Goal: Task Accomplishment & Management: Manage account settings

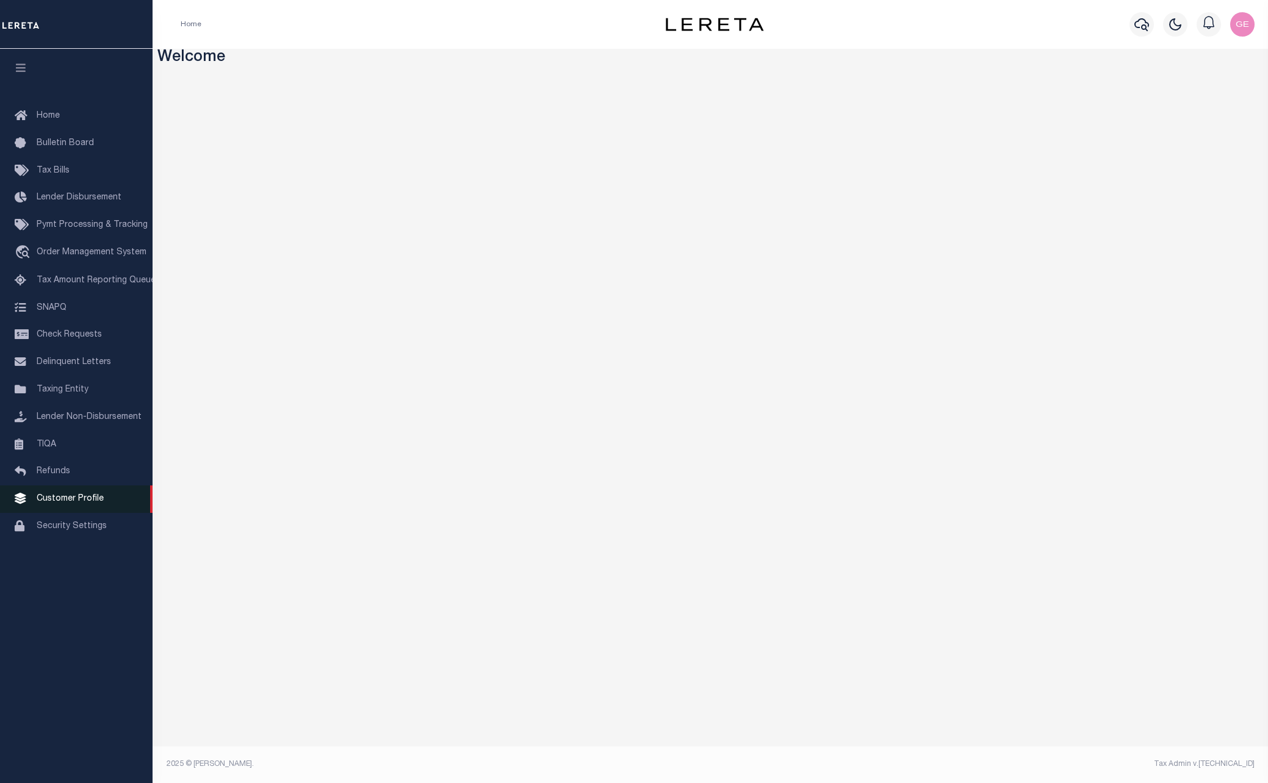
click at [36, 493] on link "Customer Profile" at bounding box center [76, 499] width 153 height 27
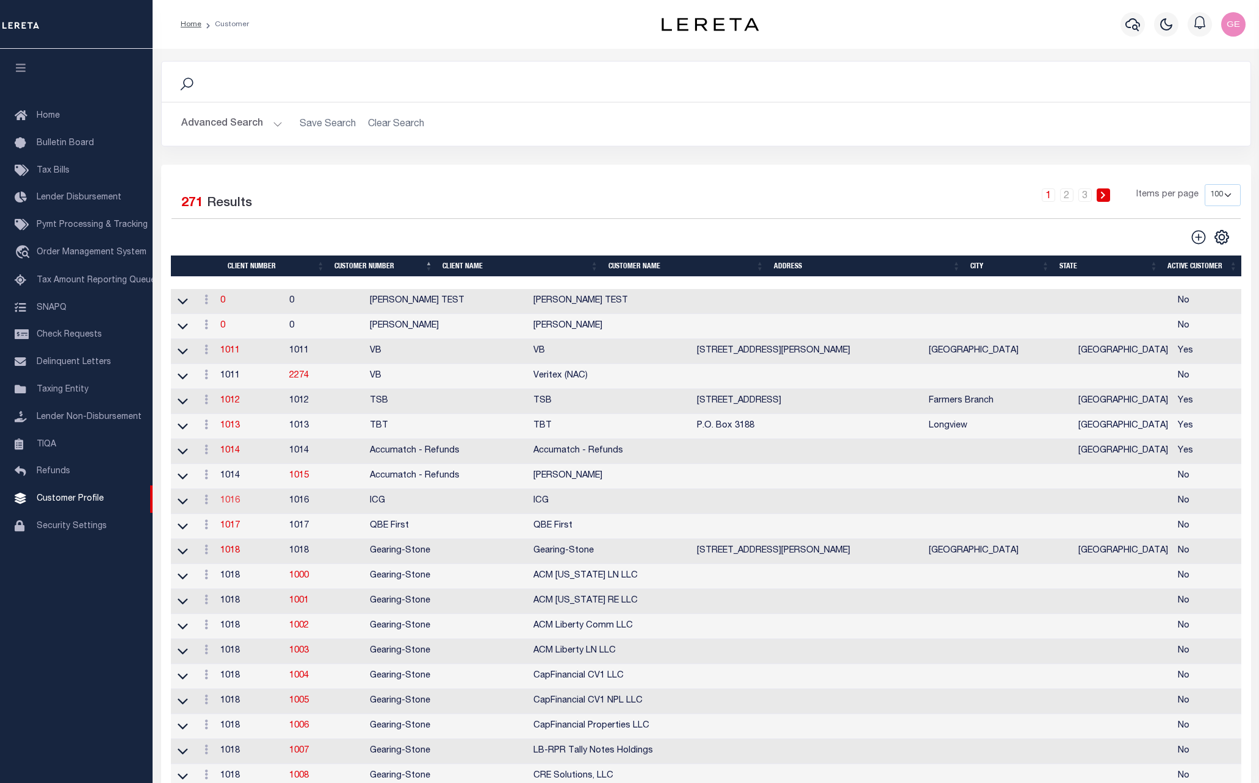
click at [239, 505] on link "1016" at bounding box center [230, 501] width 20 height 9
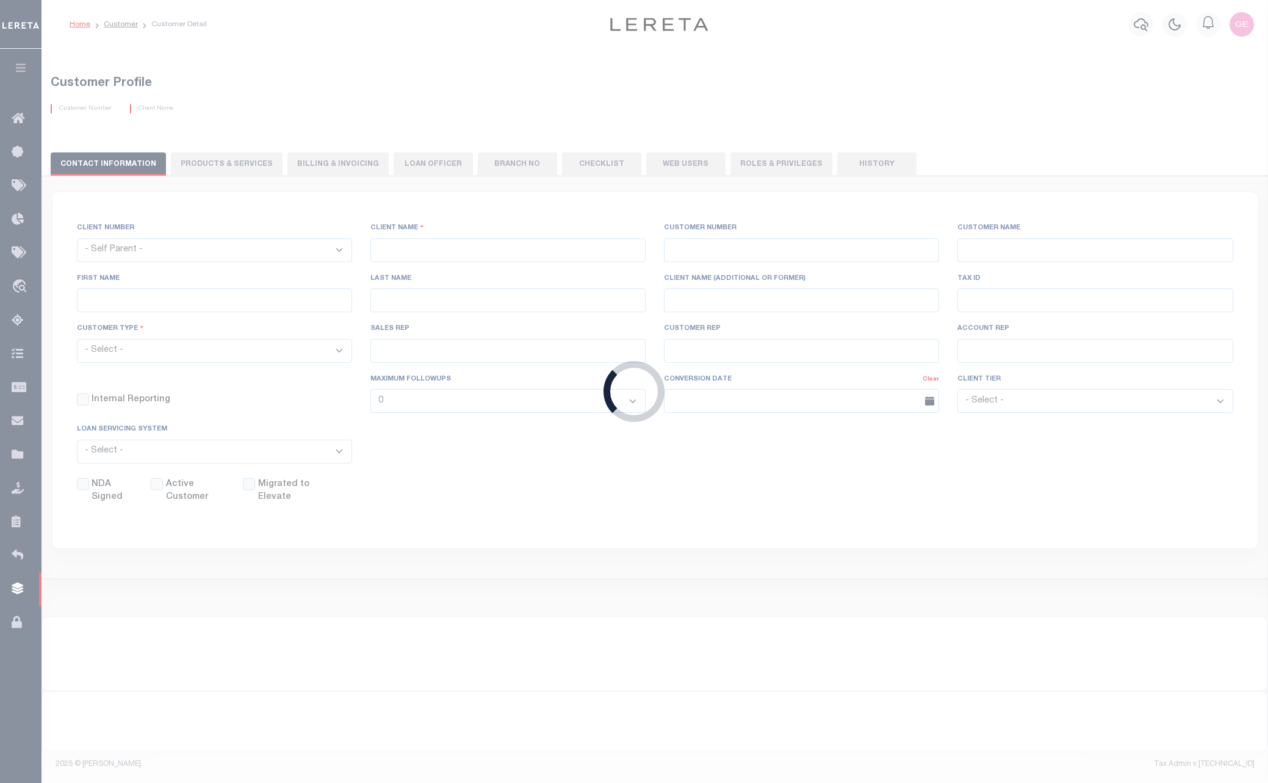
select select
type input "ICG"
type input "1016"
type input "ICG"
checkbox input "false"
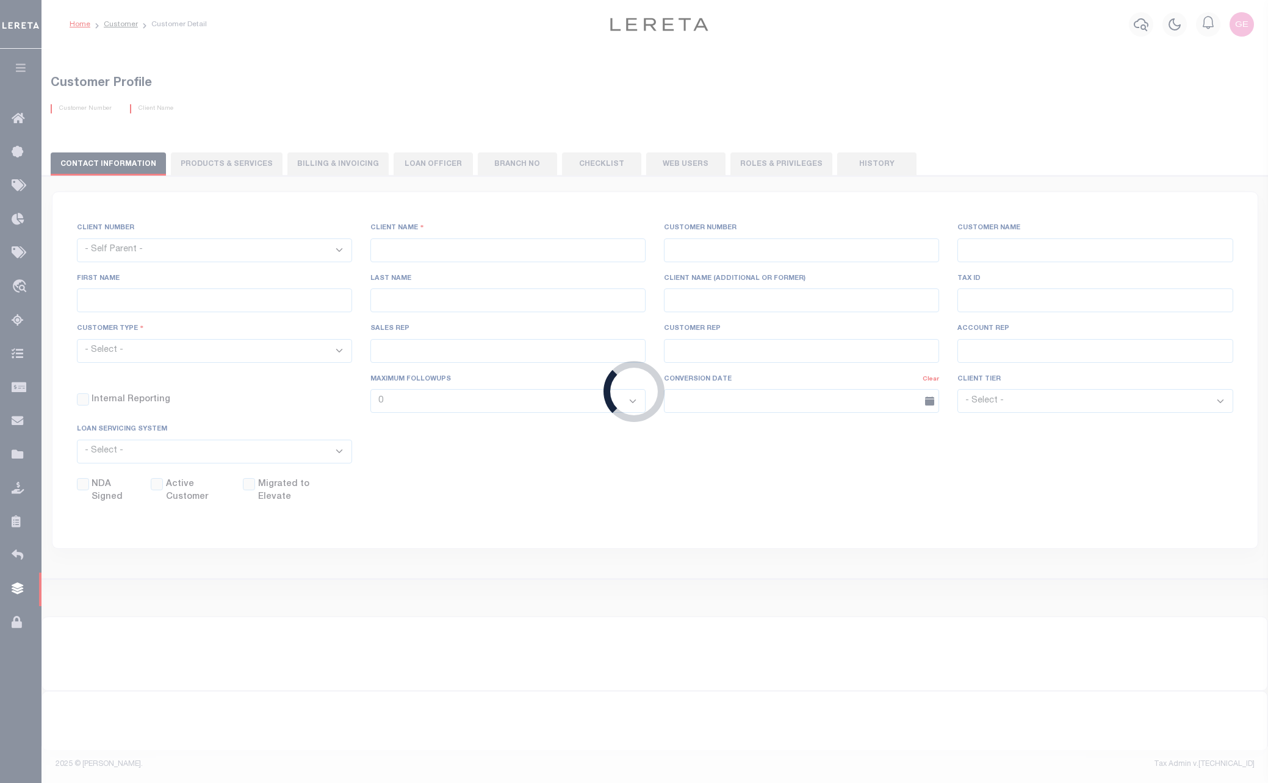
select select
checkbox input "false"
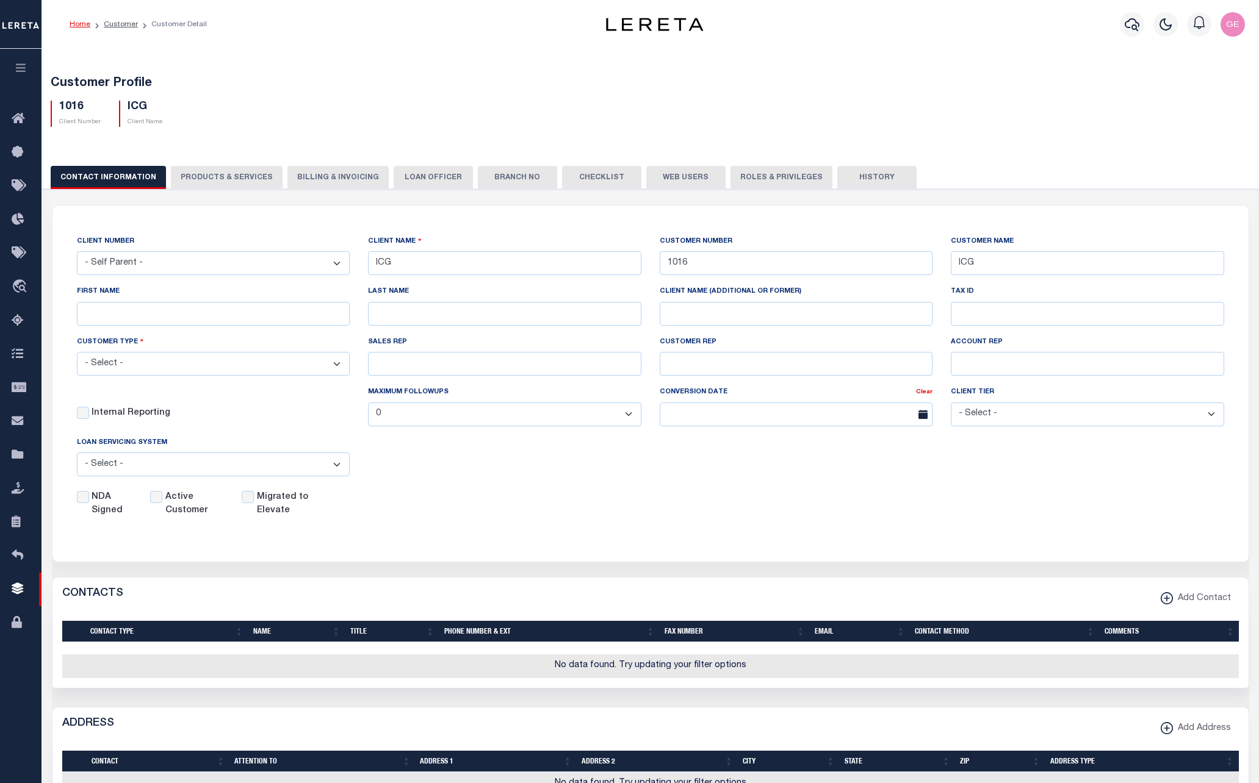
click at [244, 181] on button "PRODUCTS & SERVICES" at bounding box center [227, 177] width 112 height 23
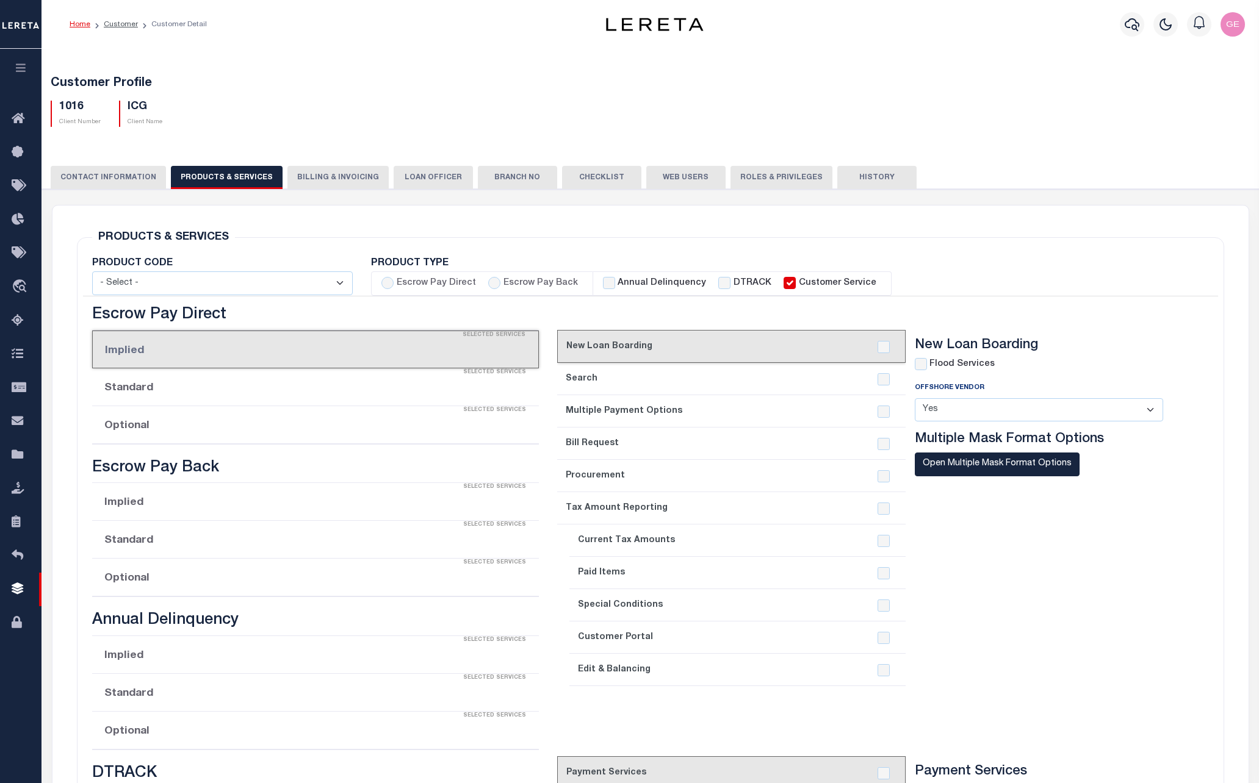
select select "STX"
checkbox input "true"
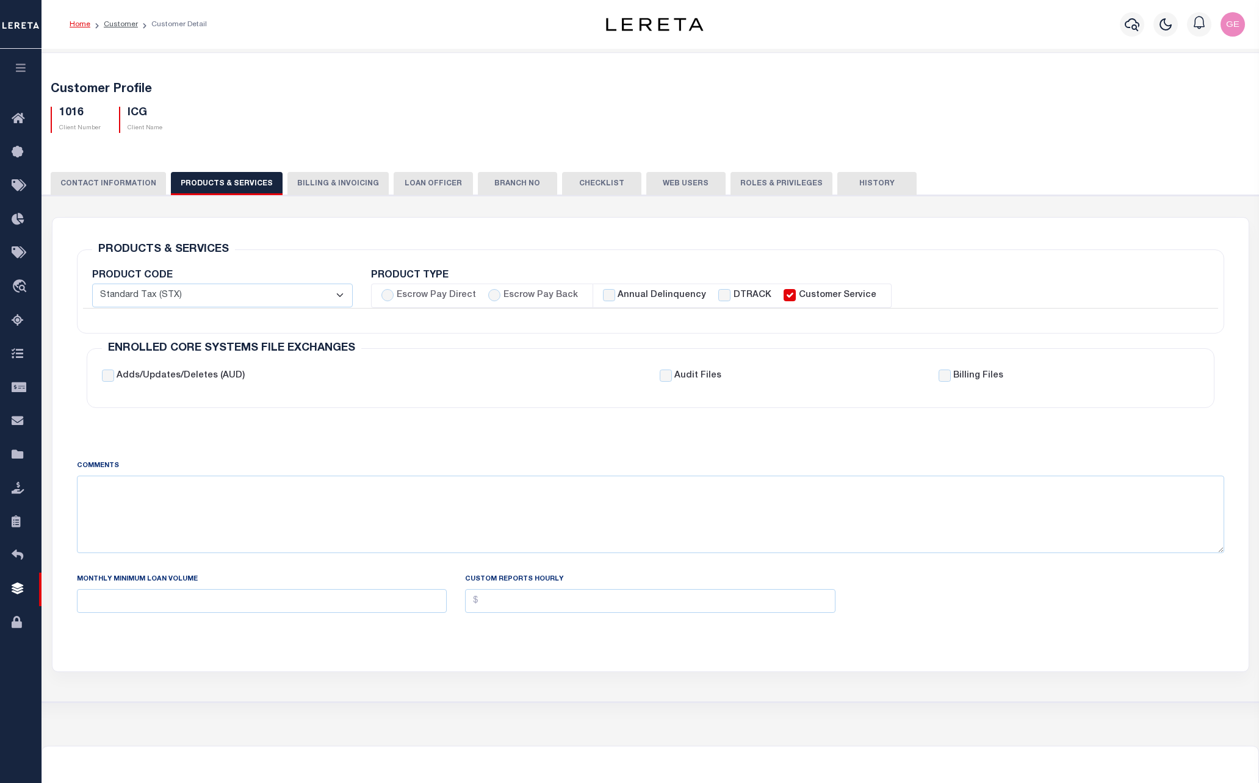
click at [617, 295] on label "Annual Delinquency" at bounding box center [661, 295] width 88 height 13
click at [611, 295] on input "Annual Delinquency" at bounding box center [609, 295] width 12 height 12
checkbox input "true"
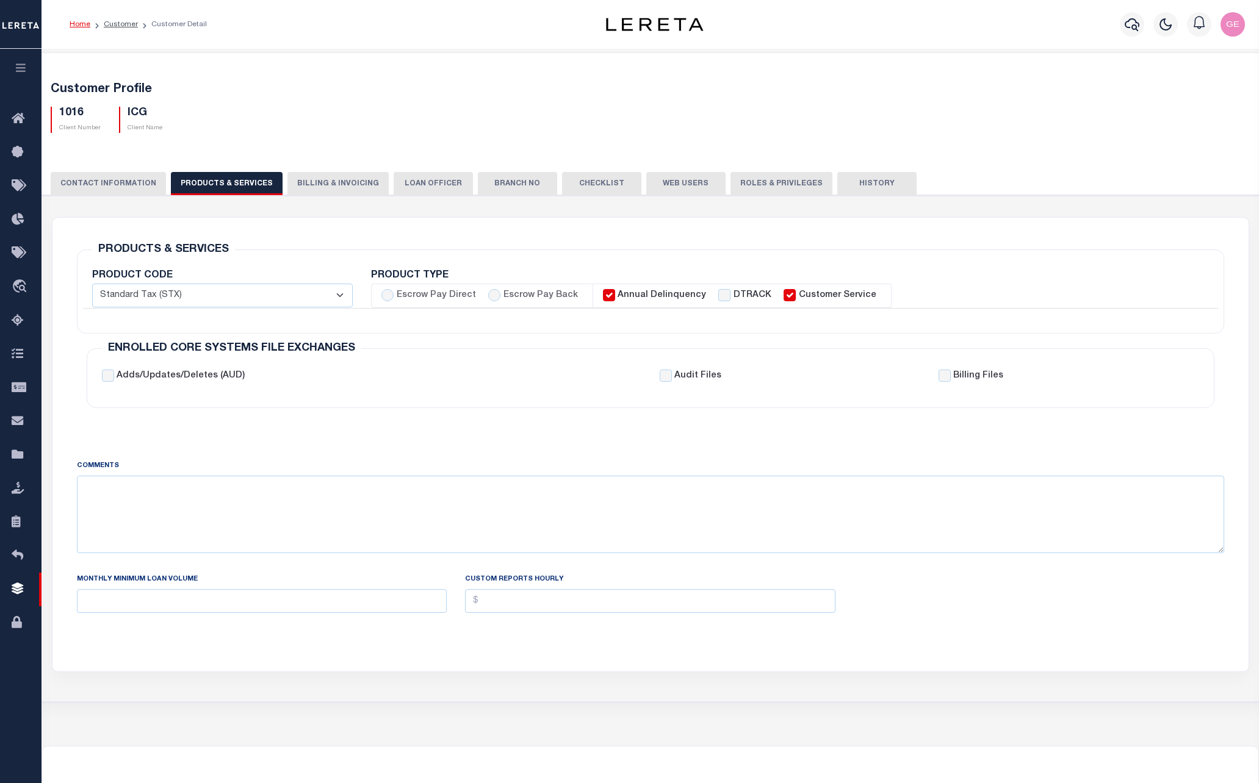
checkbox input "true"
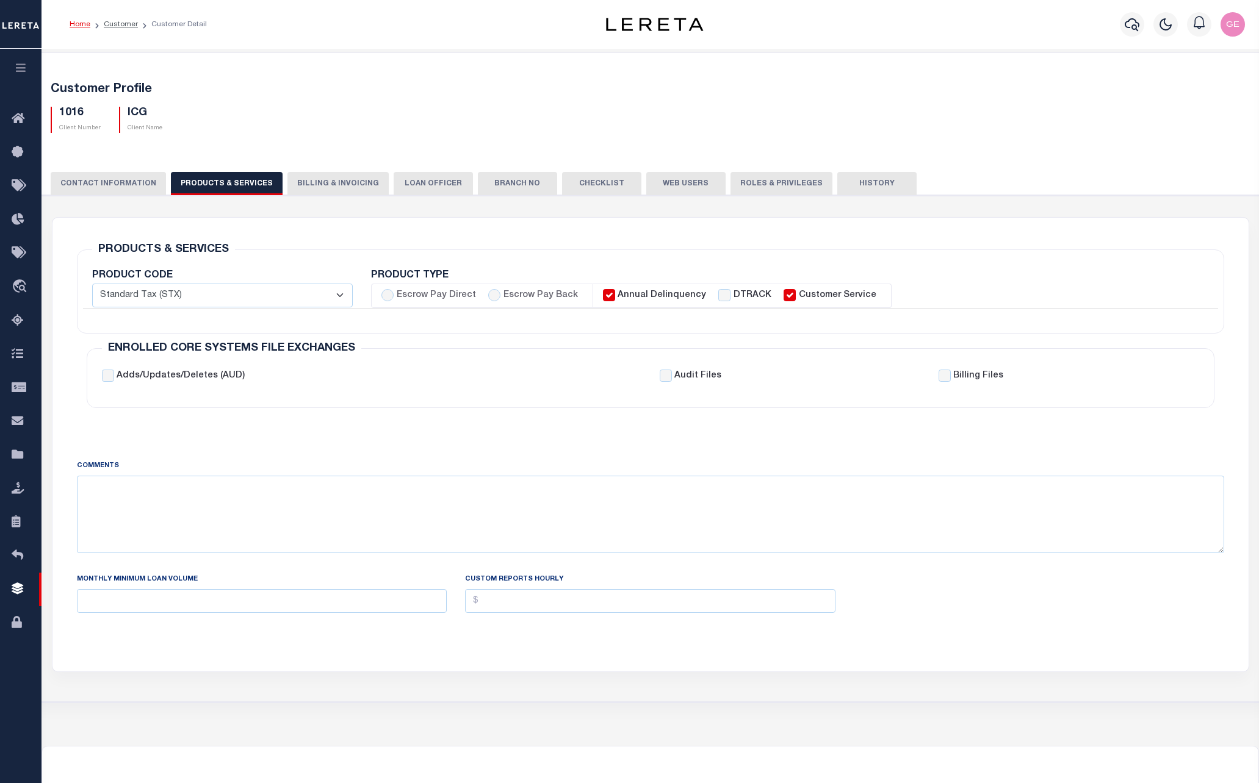
checkbox input "true"
checkbox input "false"
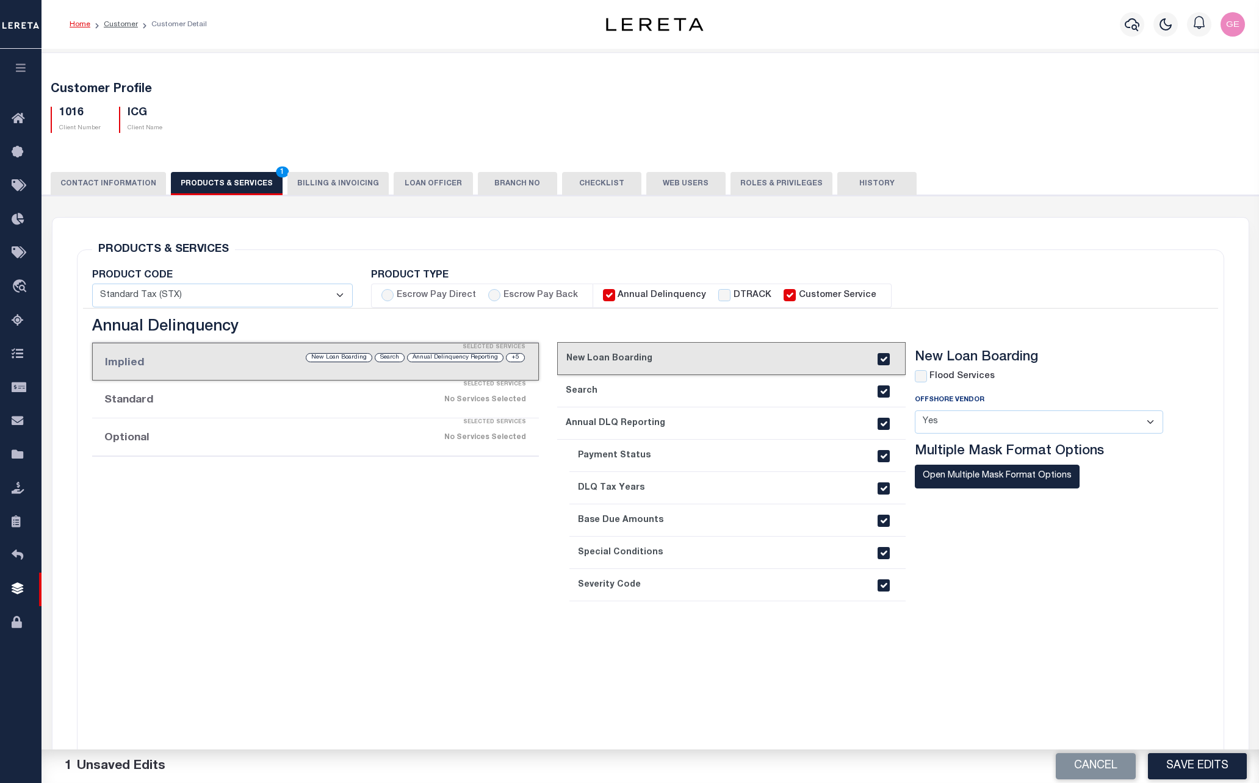
click at [617, 295] on label "Annual Delinquency" at bounding box center [661, 295] width 88 height 13
click at [611, 295] on input "Annual Delinquency" at bounding box center [609, 295] width 12 height 12
checkbox input "false"
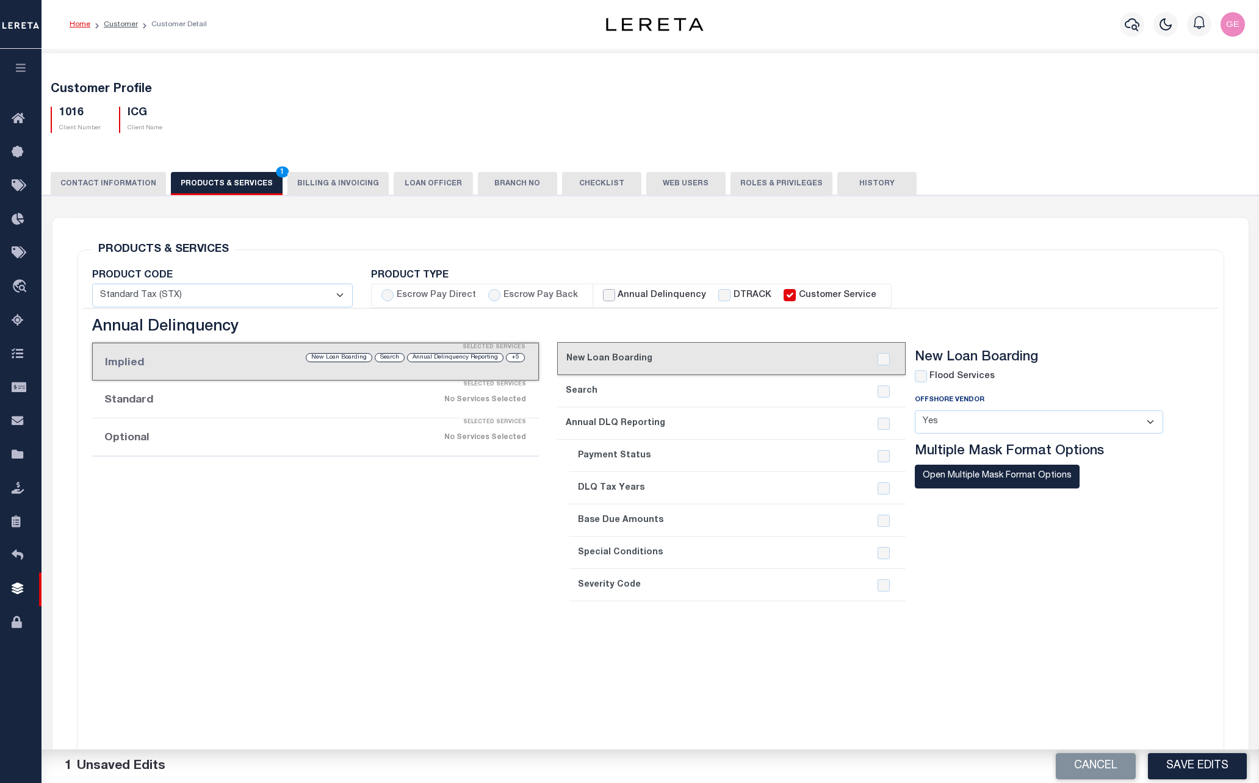
checkbox input "false"
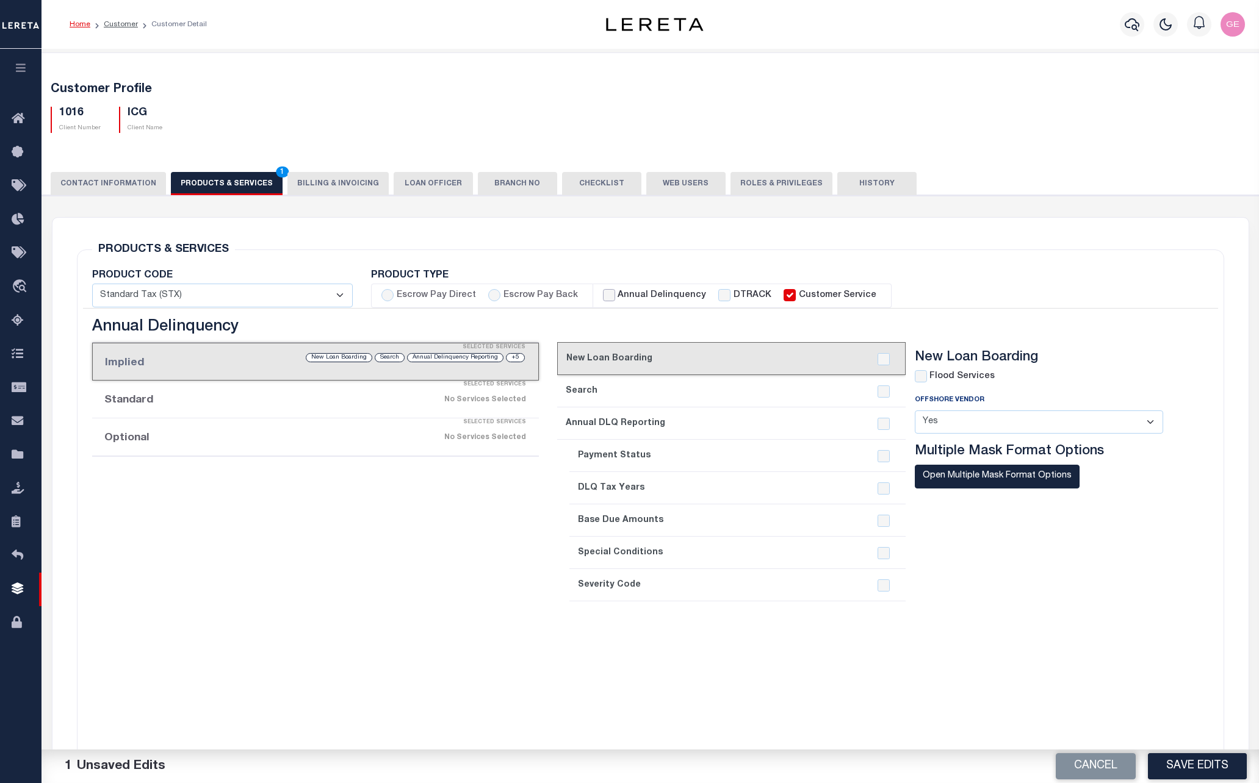
checkbox input "false"
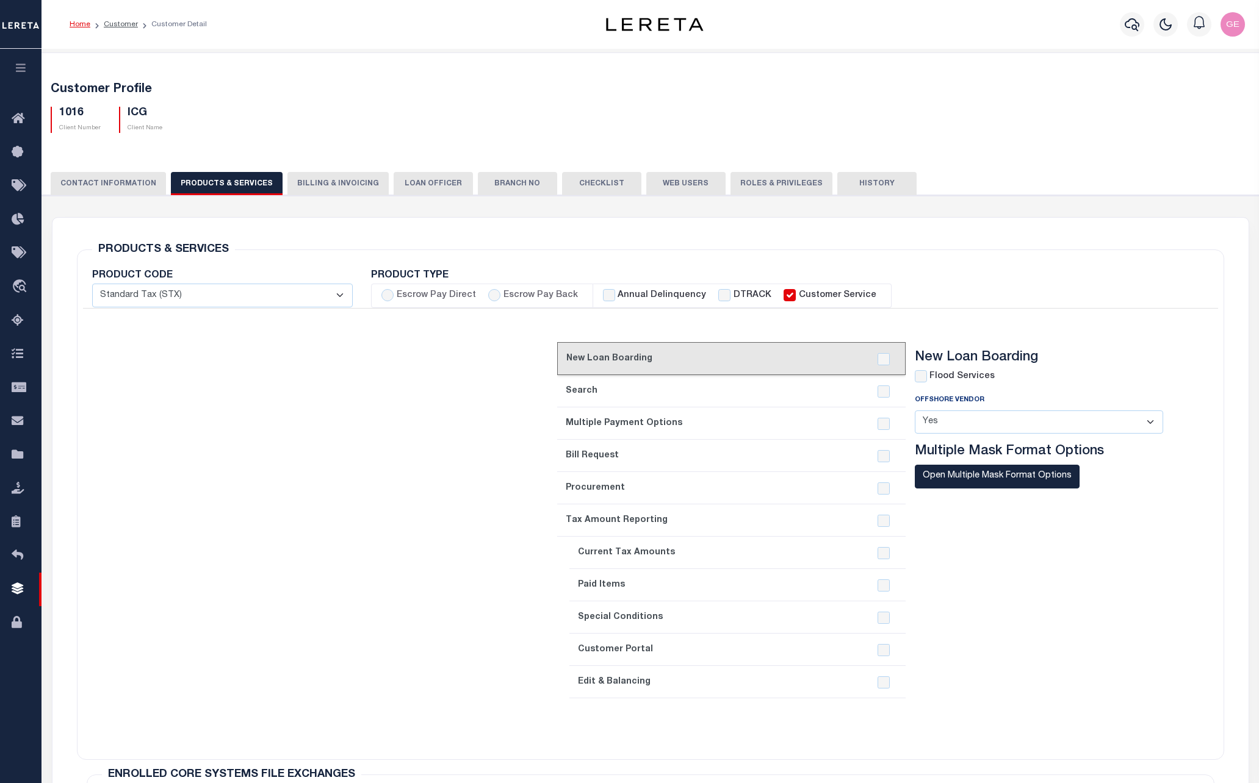
click at [610, 293] on div "Annual Delinquency" at bounding box center [655, 295] width 104 height 13
click at [603, 295] on input "Annual Delinquency" at bounding box center [609, 295] width 12 height 12
checkbox input "true"
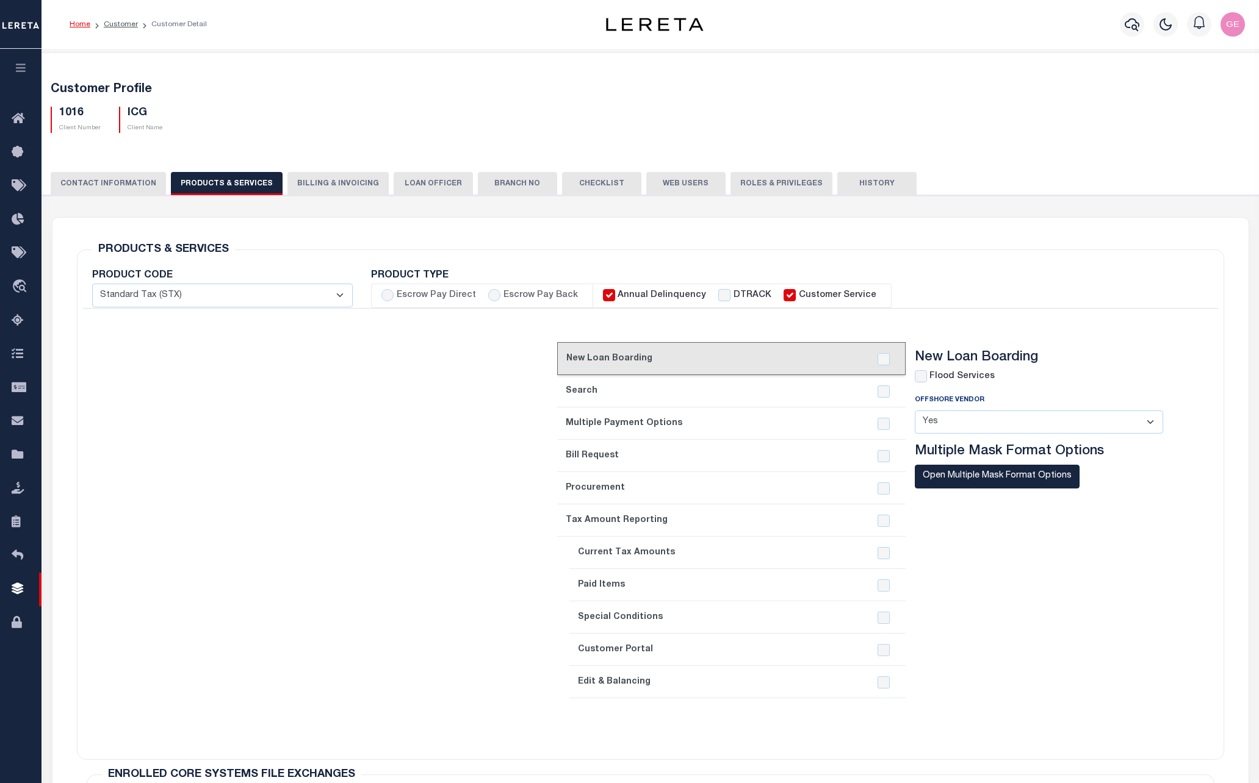
checkbox input "true"
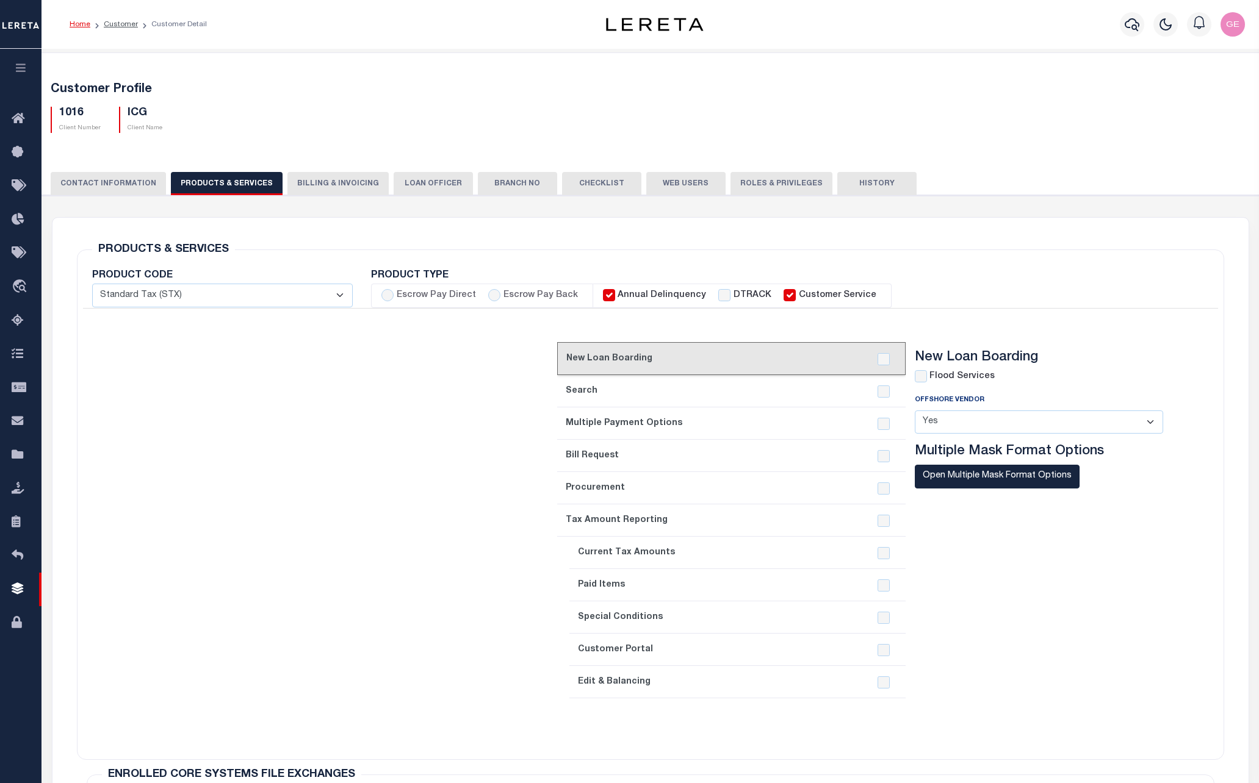
checkbox input "true"
checkbox input "false"
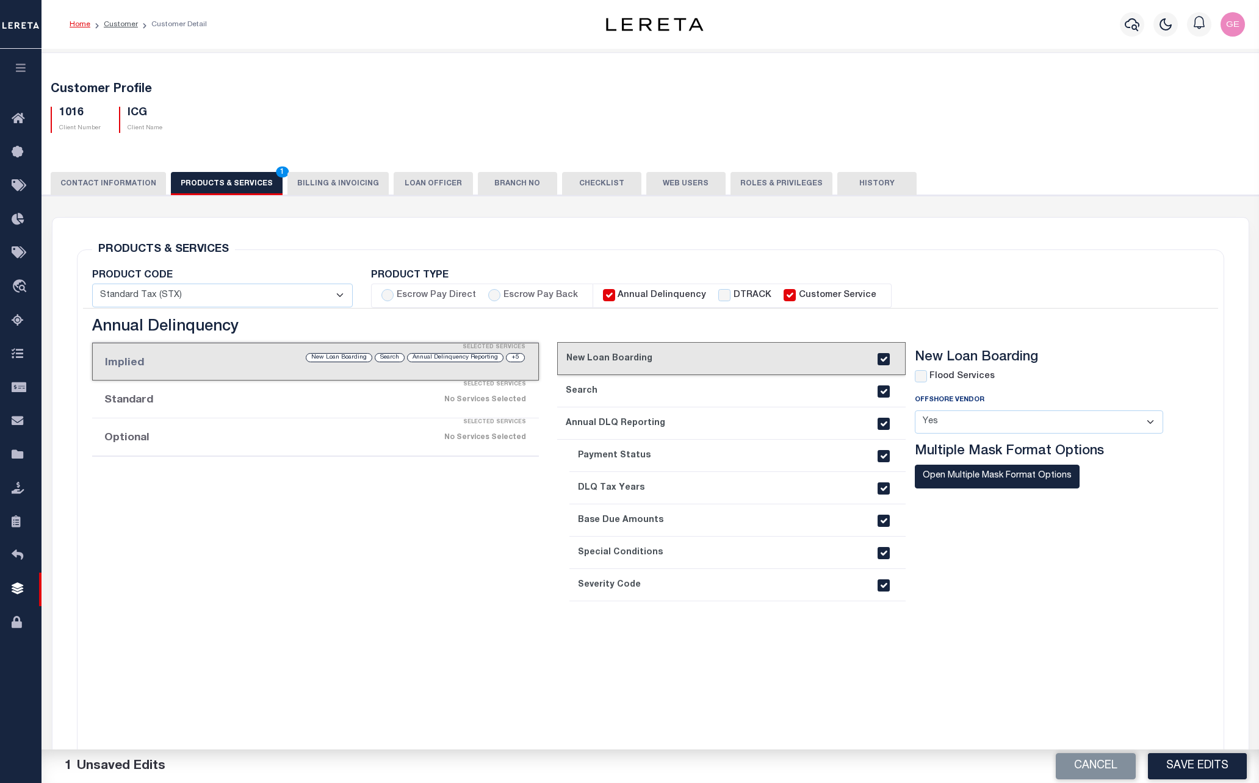
click at [603, 295] on input "Annual Delinquency" at bounding box center [609, 295] width 12 height 12
checkbox input "false"
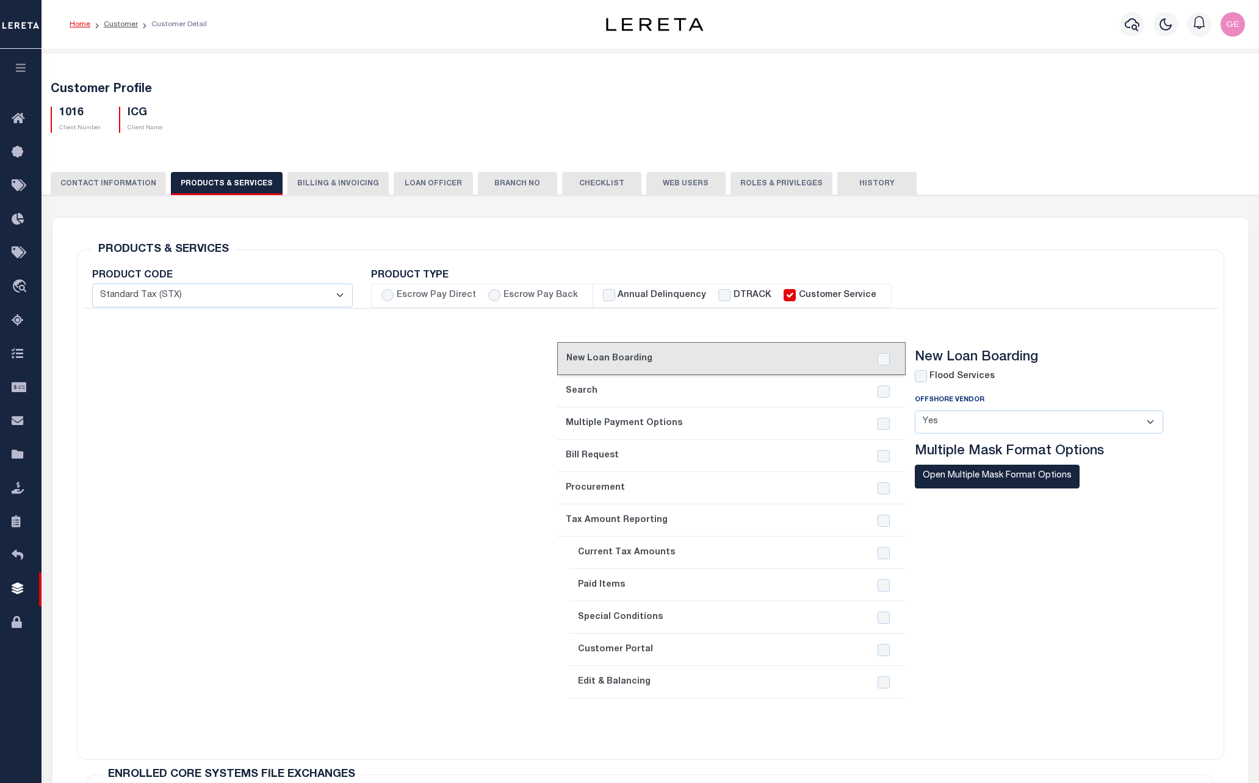
click at [142, 185] on button "CONTACT INFORMATION" at bounding box center [108, 183] width 115 height 23
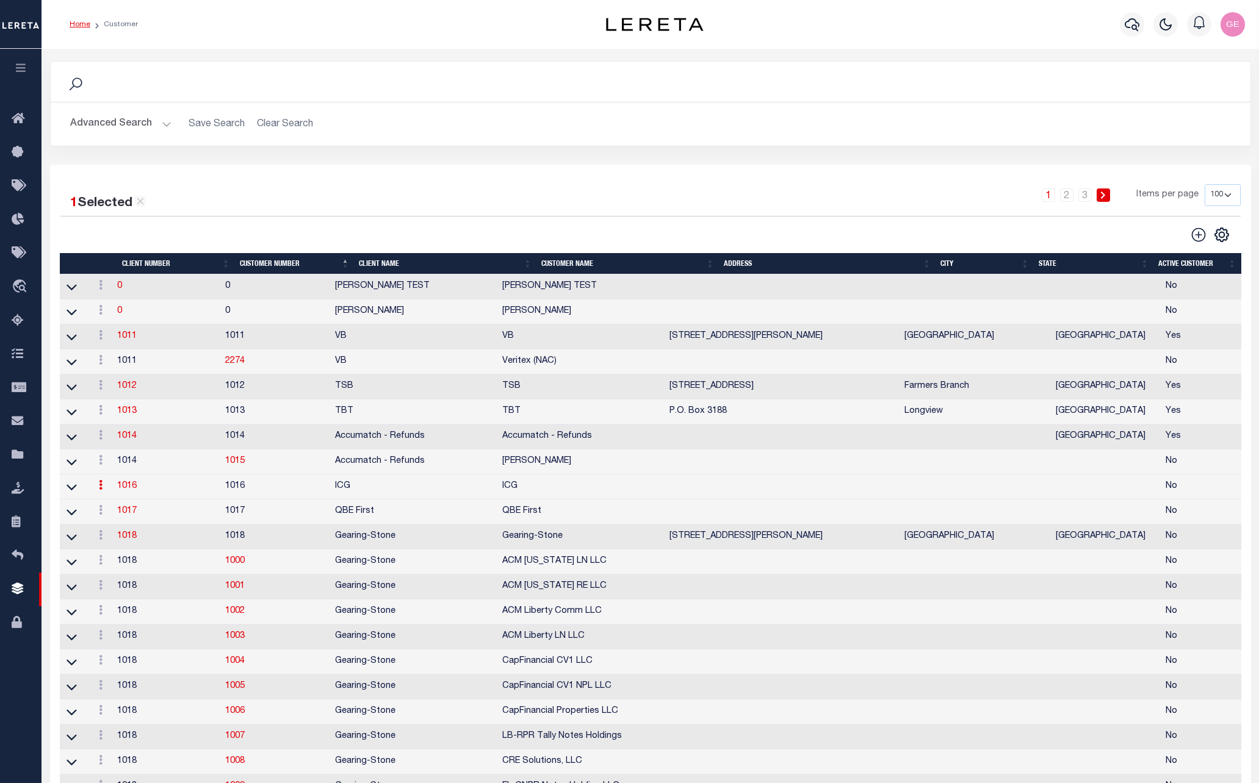
click at [282, 123] on h2 "Advanced Search Save Search Clear Search" at bounding box center [650, 124] width 1180 height 24
click at [151, 126] on button "Advanced Search" at bounding box center [120, 124] width 101 height 24
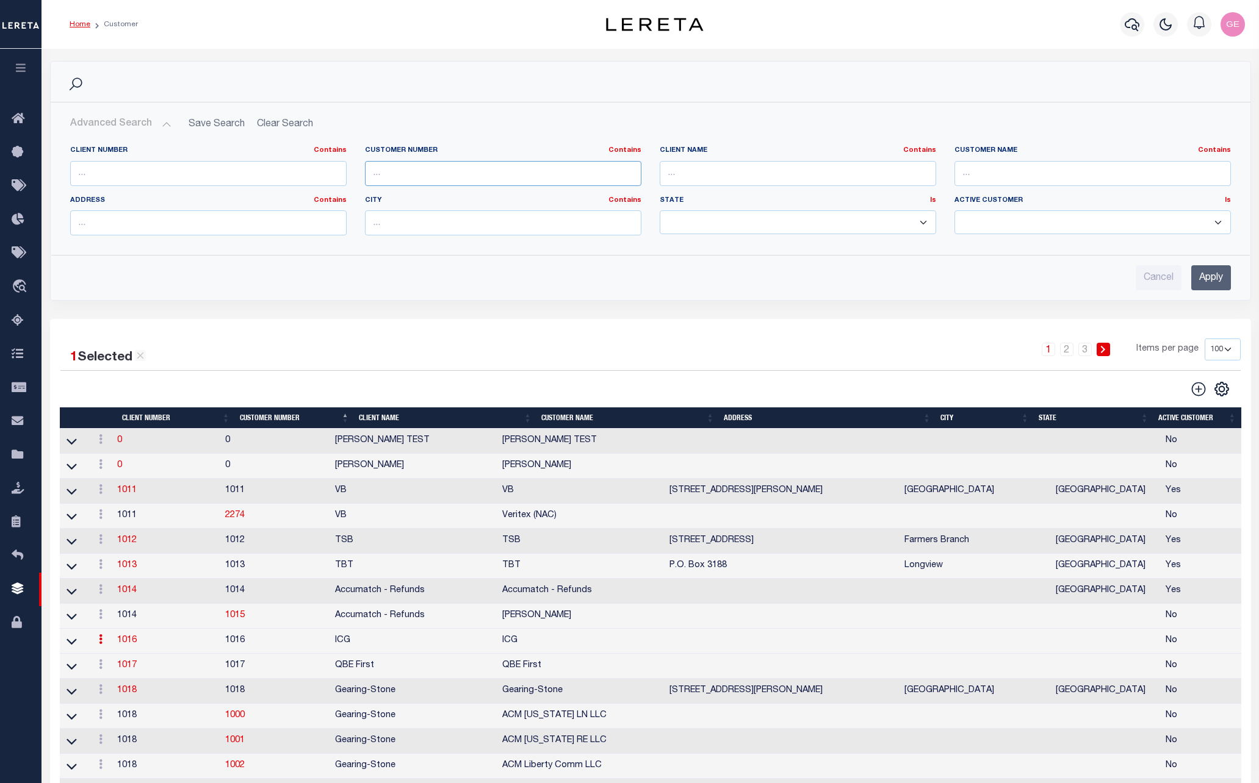
click at [382, 171] on input "text" at bounding box center [503, 173] width 276 height 25
click at [647, 169] on div "Customer Number Contains Contains Is" at bounding box center [503, 171] width 295 height 50
click at [700, 170] on input "text" at bounding box center [798, 173] width 276 height 25
type input "century"
click at [1217, 278] on input "Apply" at bounding box center [1211, 277] width 40 height 25
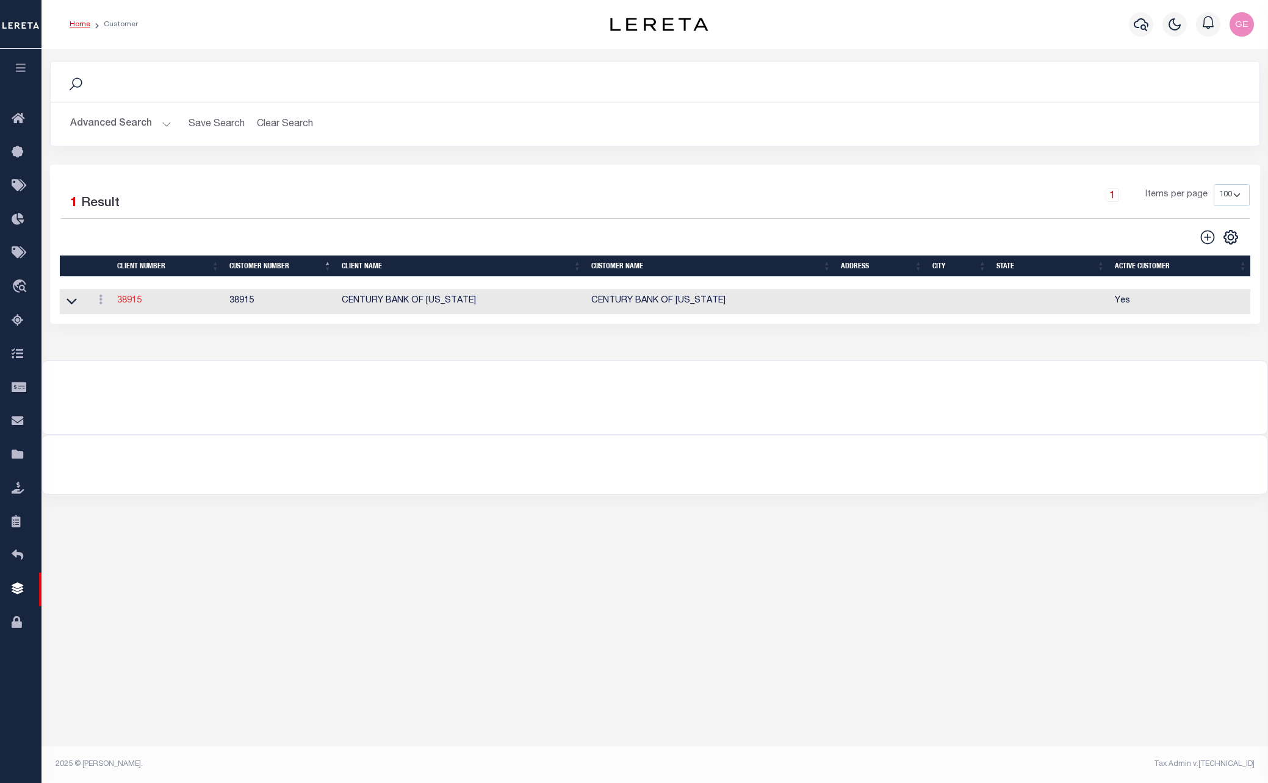
click at [142, 300] on link "38915" at bounding box center [129, 301] width 24 height 9
select select "2287"
type input "CENTURY BANK OF [US_STATE]"
type input "38915"
type input "CENTURY BANK OF [US_STATE]"
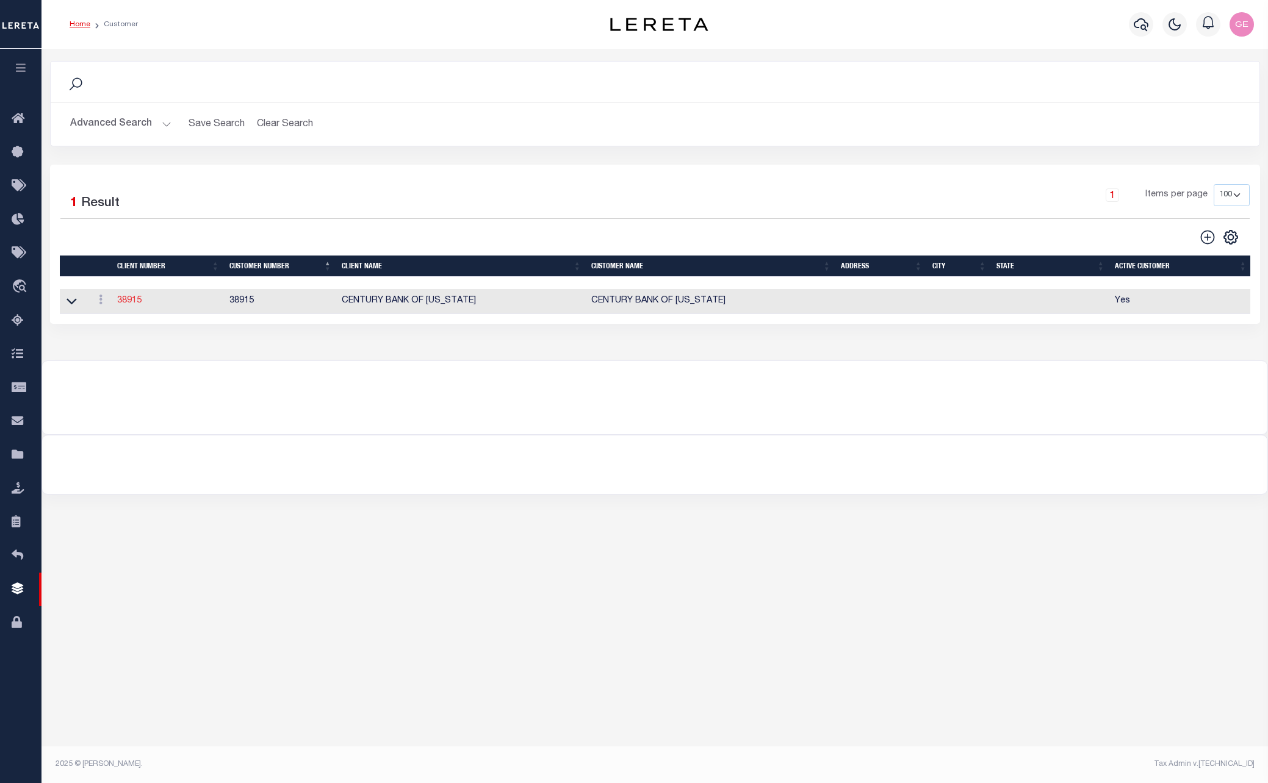
select select "Mixed Portfolio"
type input "NONE ,NONE"
type input "[PERSON_NAME]"
type input "[DATE]"
checkbox input "true"
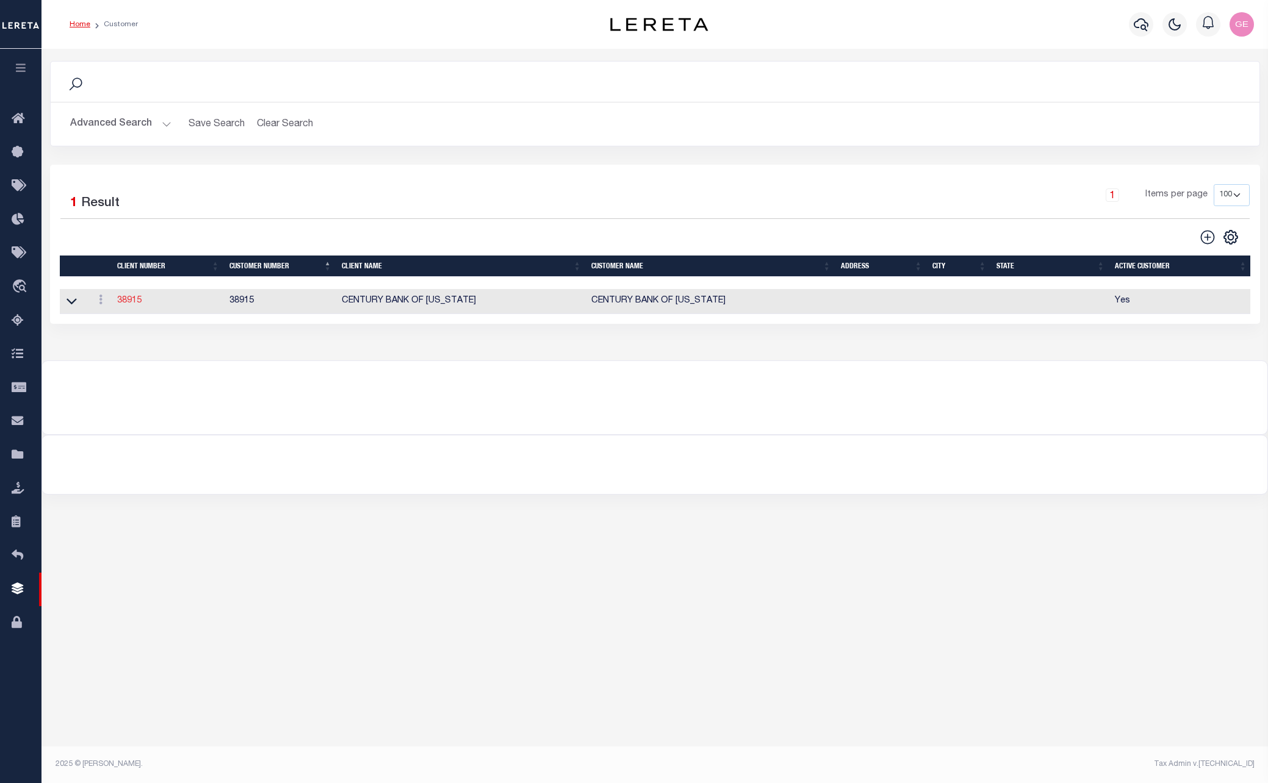
checkbox input "true"
select select
checkbox input "false"
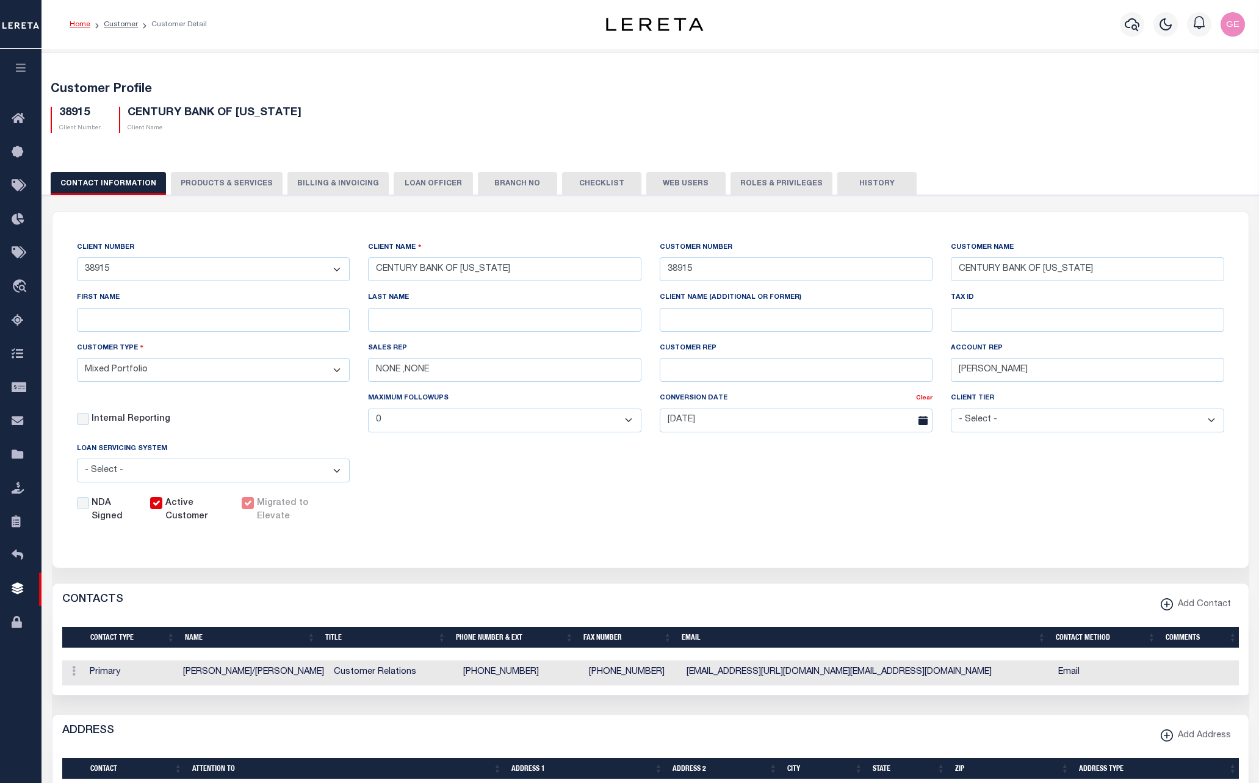
click at [250, 181] on button "PRODUCTS & SERVICES" at bounding box center [227, 183] width 112 height 23
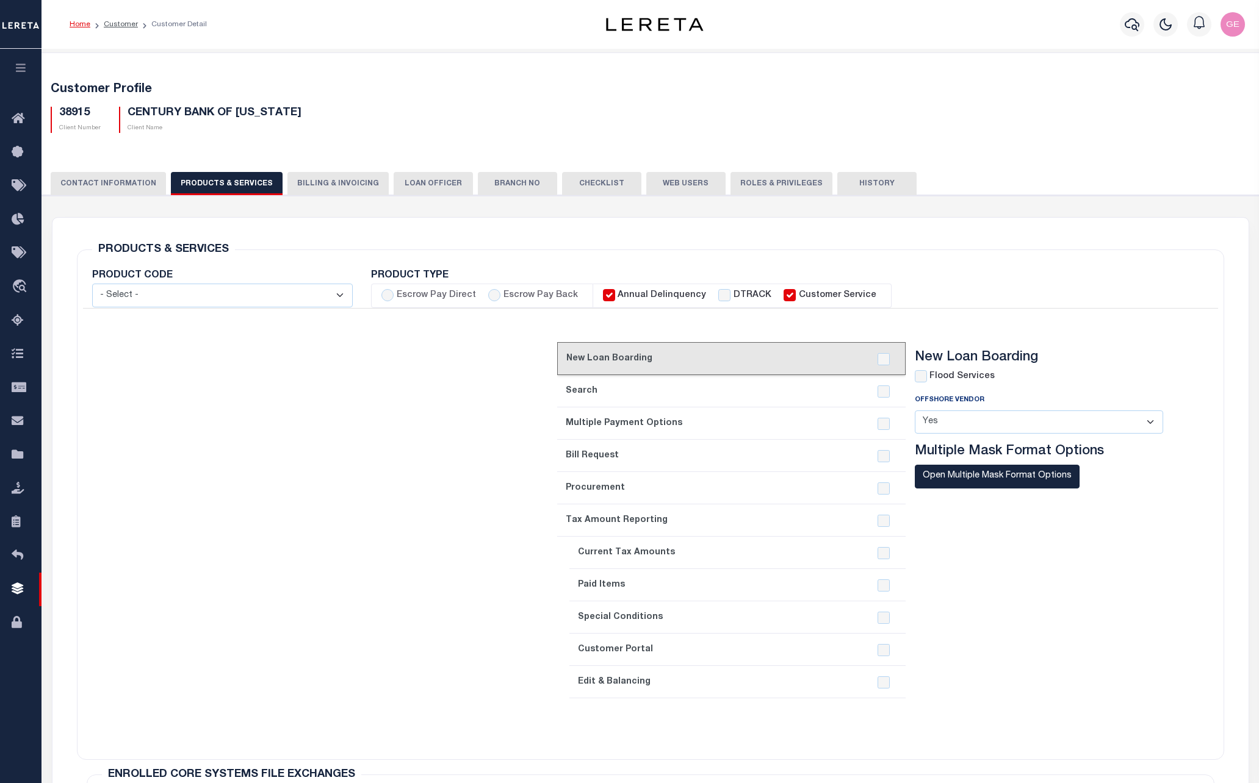
select select "STX"
radio input "true"
checkbox input "true"
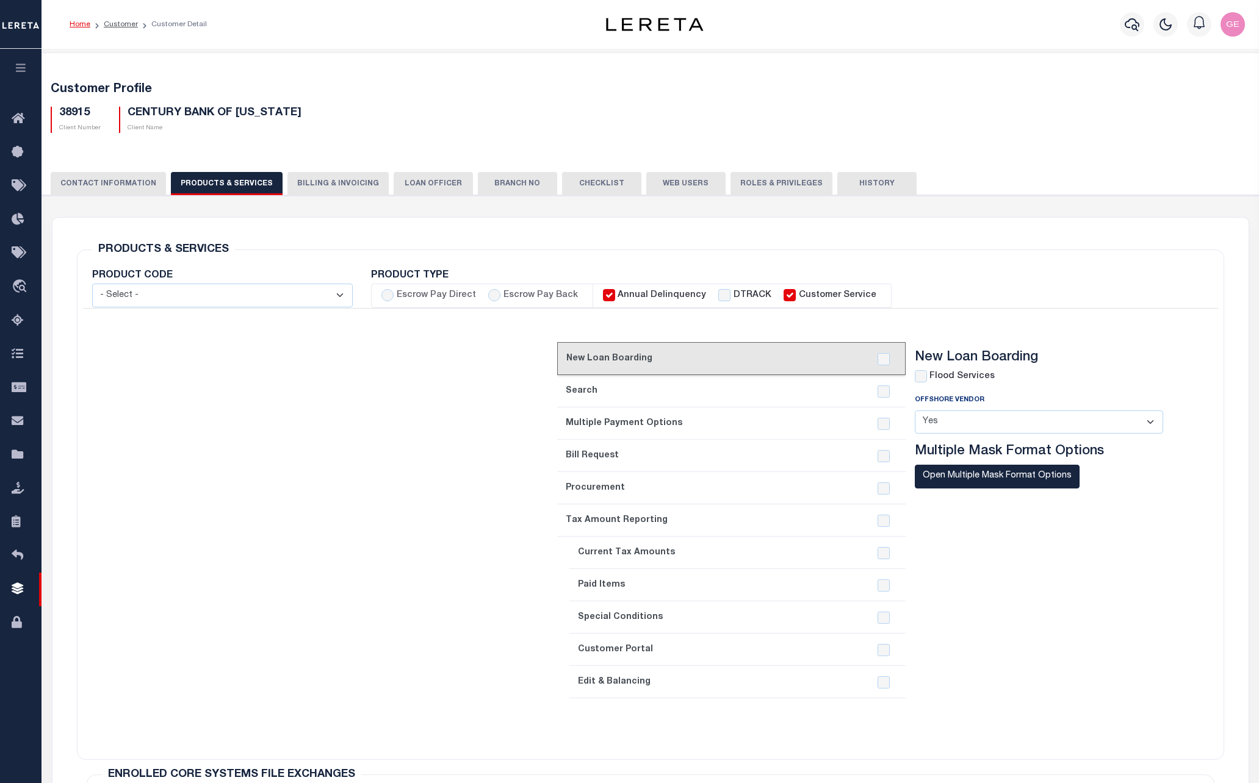
checkbox input "true"
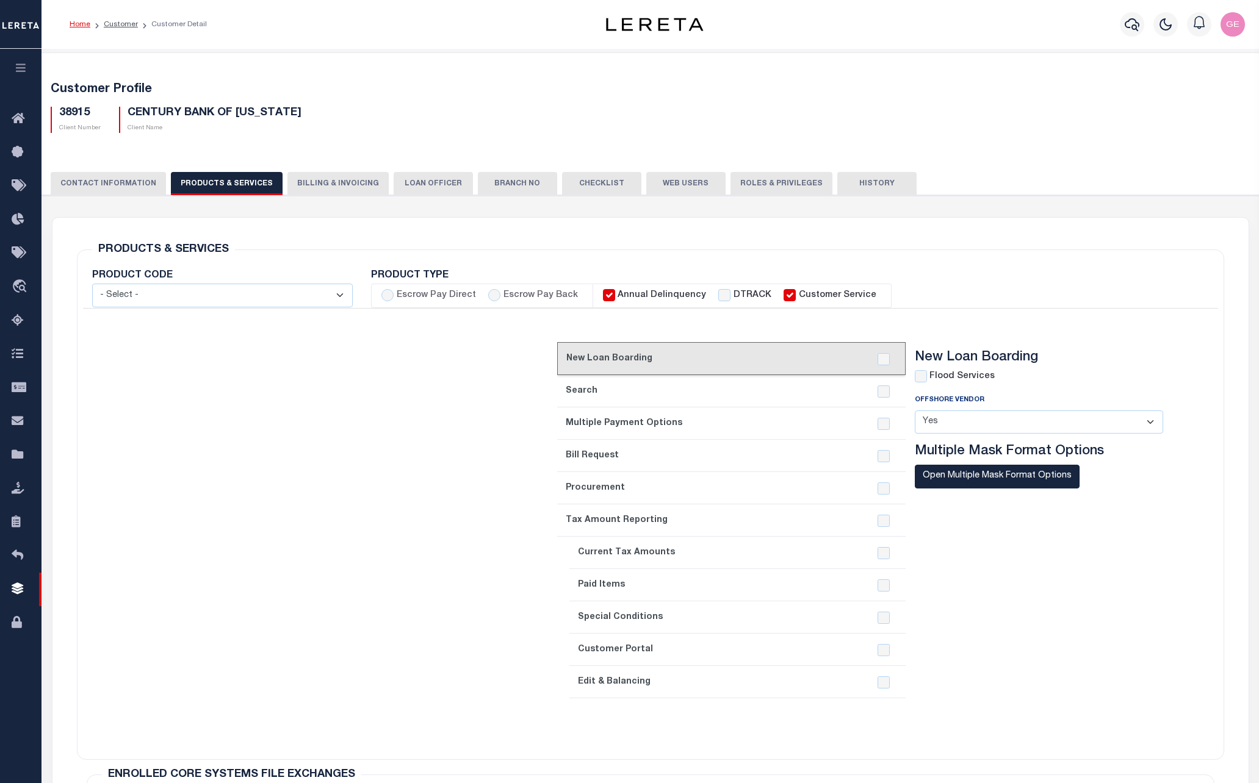
checkbox input "true"
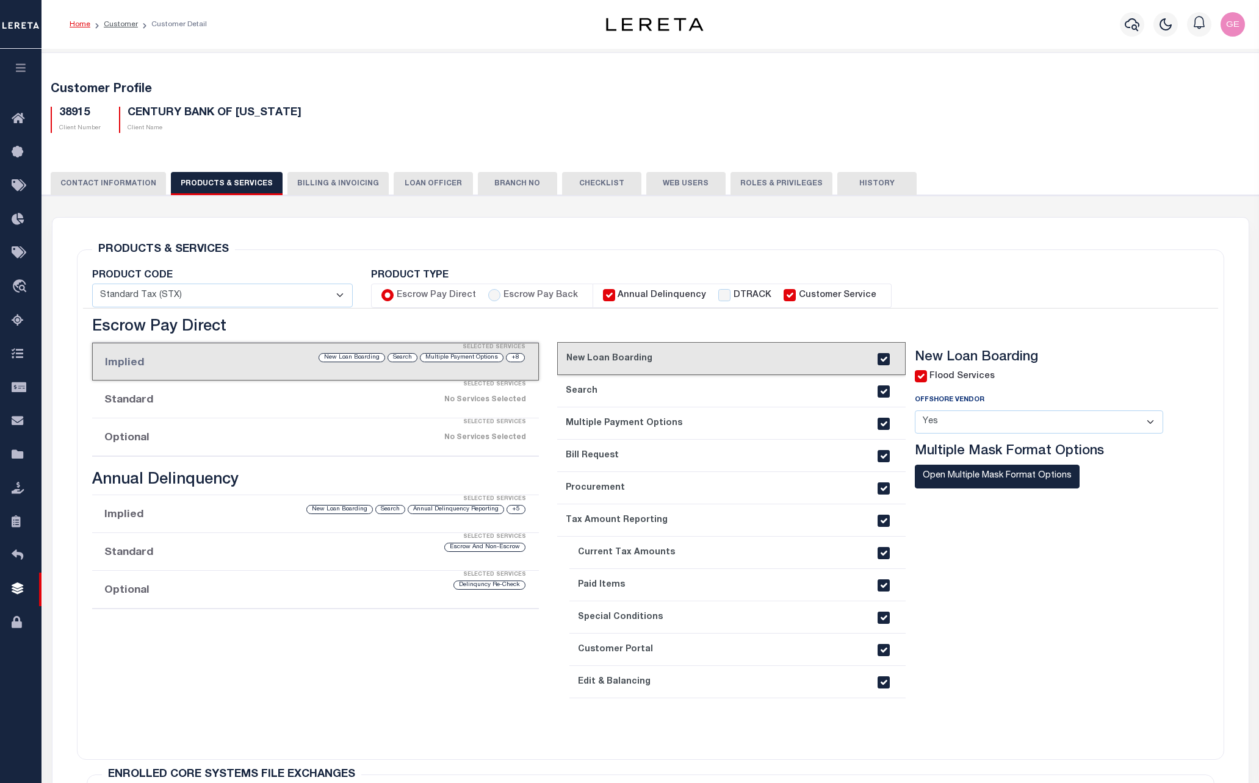
click at [608, 297] on input "Annual Delinquency" at bounding box center [609, 295] width 12 height 12
checkbox input "false"
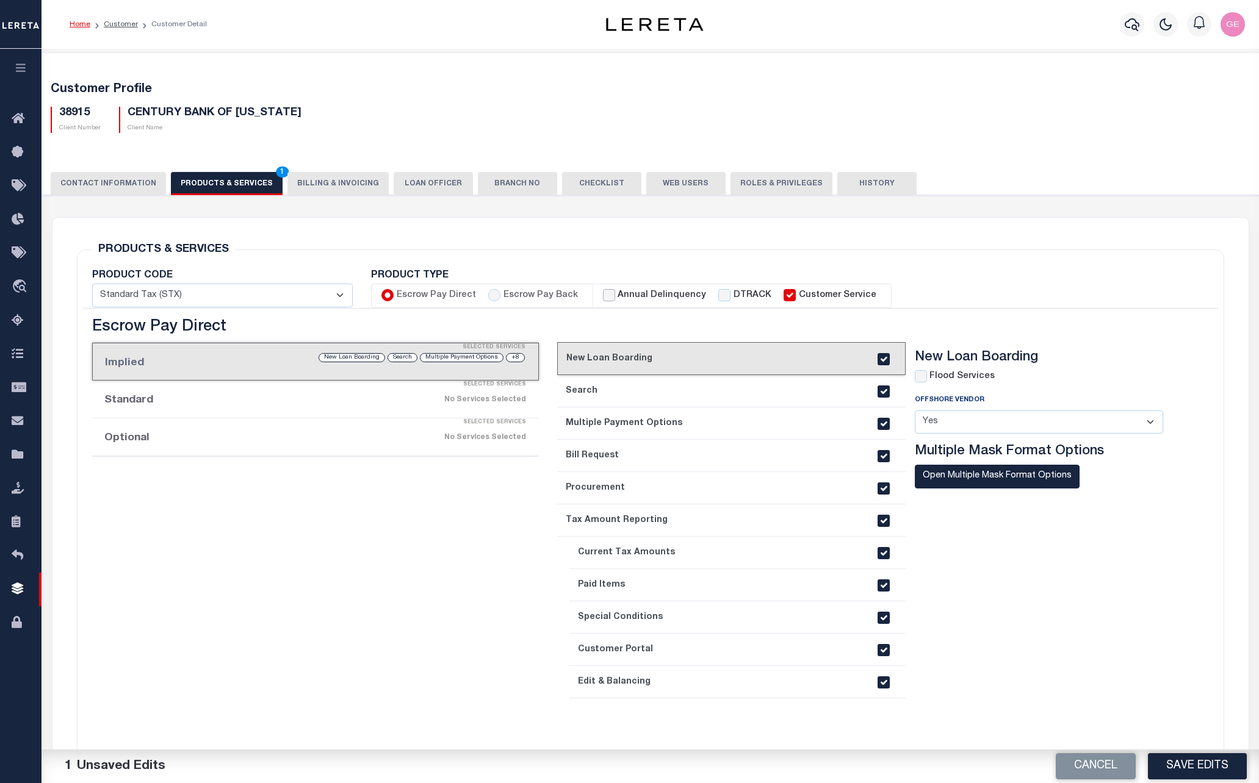
click at [605, 294] on input "Annual Delinquency" at bounding box center [609, 295] width 12 height 12
checkbox input "true"
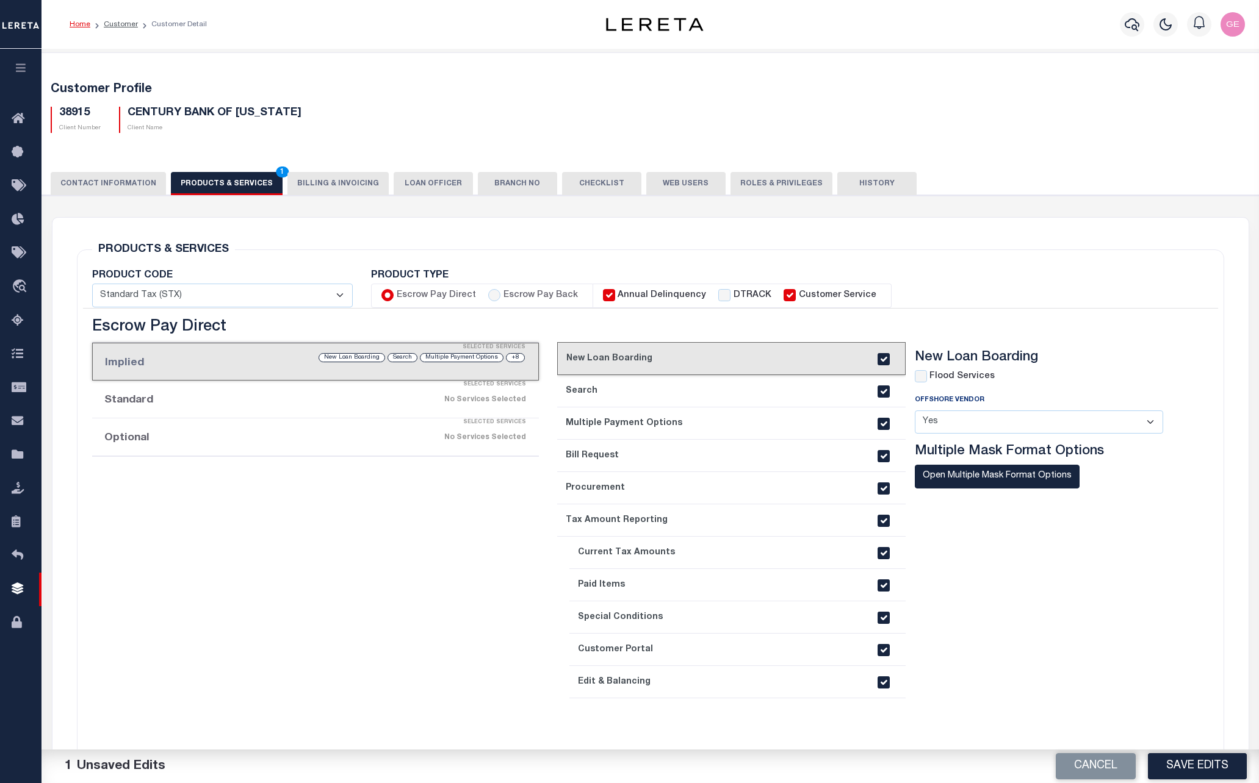
checkbox input "true"
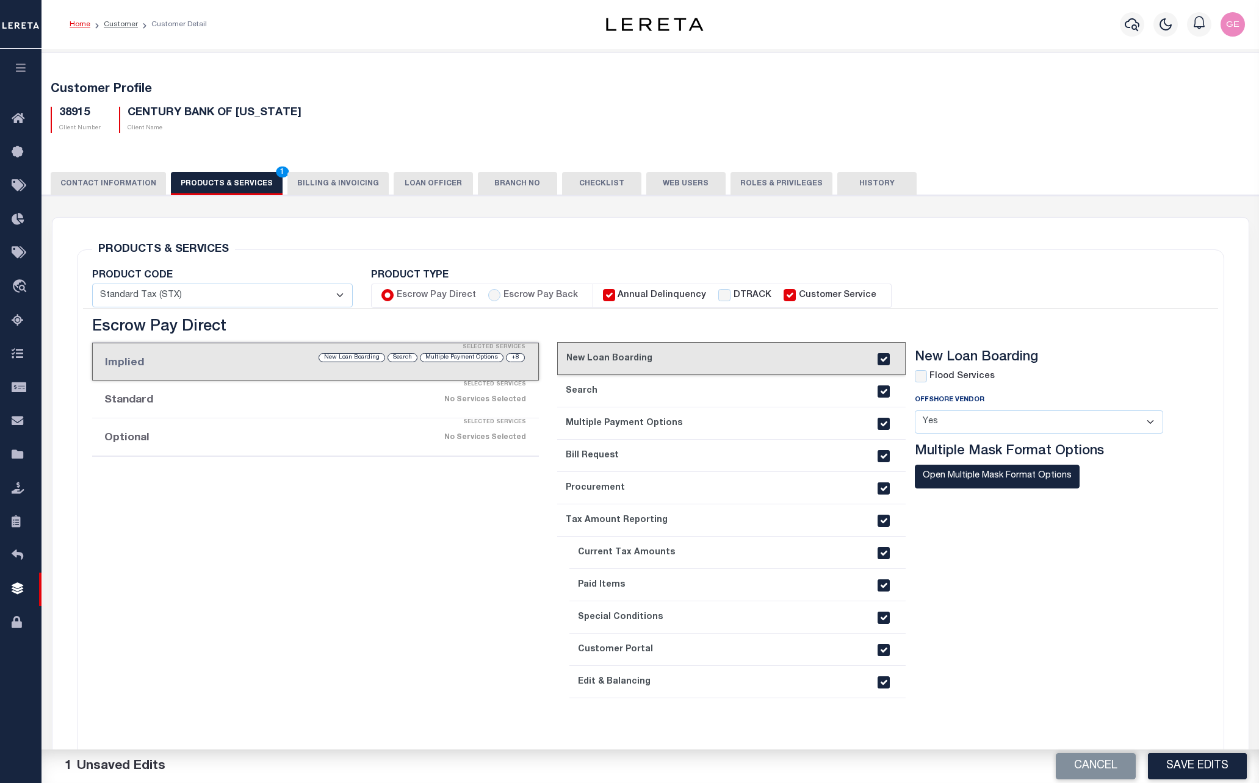
checkbox input "false"
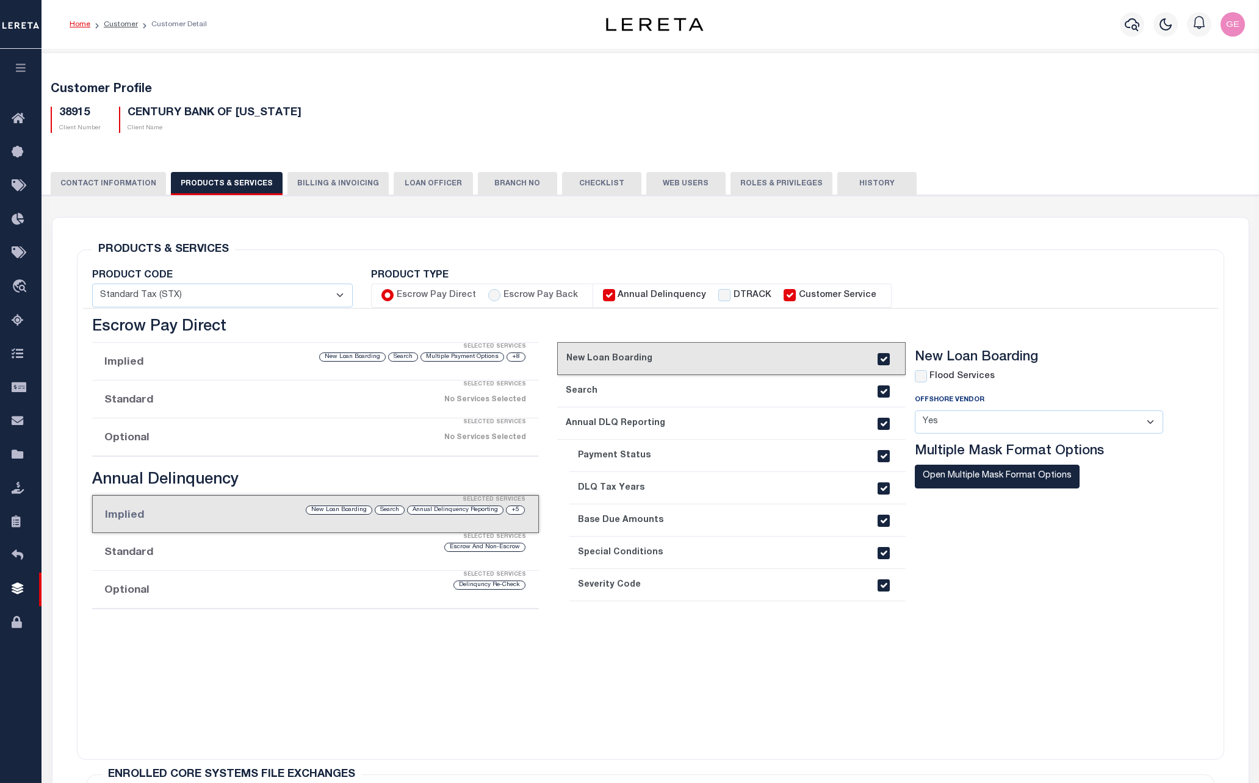
click at [604, 300] on input "Annual Delinquency" at bounding box center [609, 295] width 12 height 12
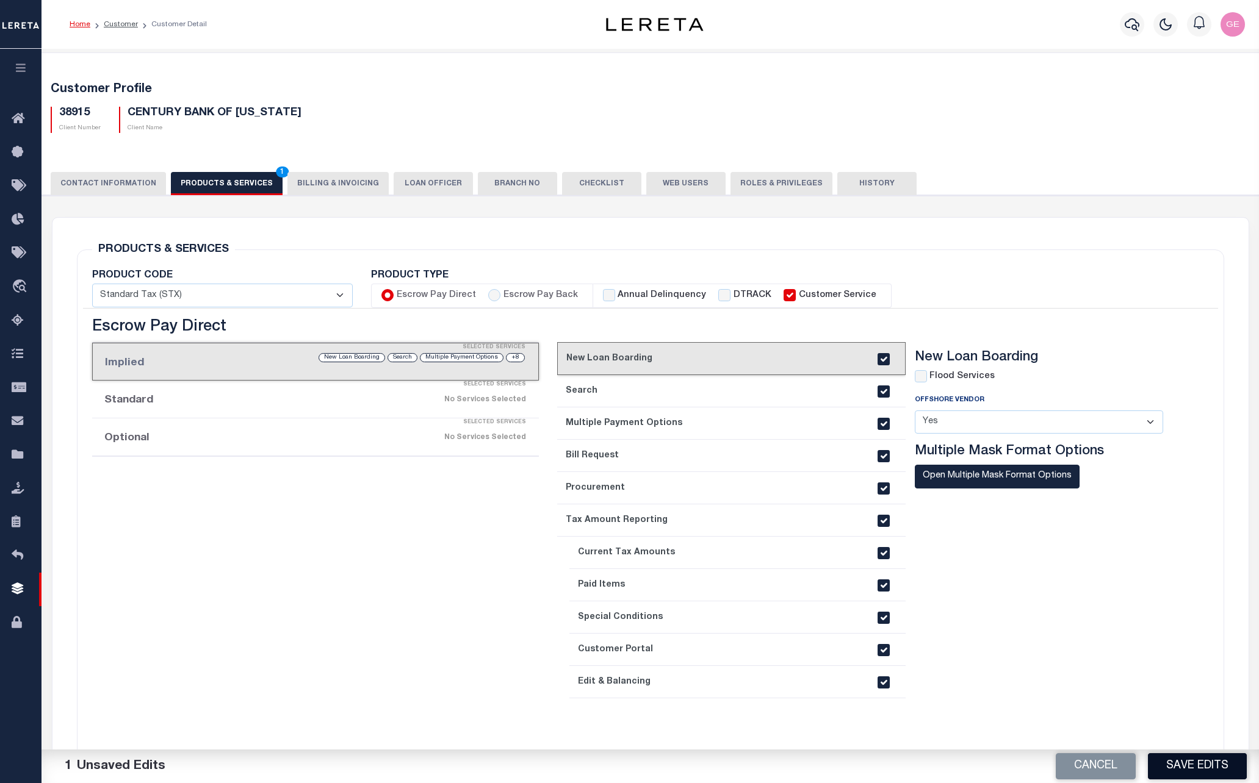
click at [1186, 762] on button "Save Edits" at bounding box center [1197, 767] width 99 height 26
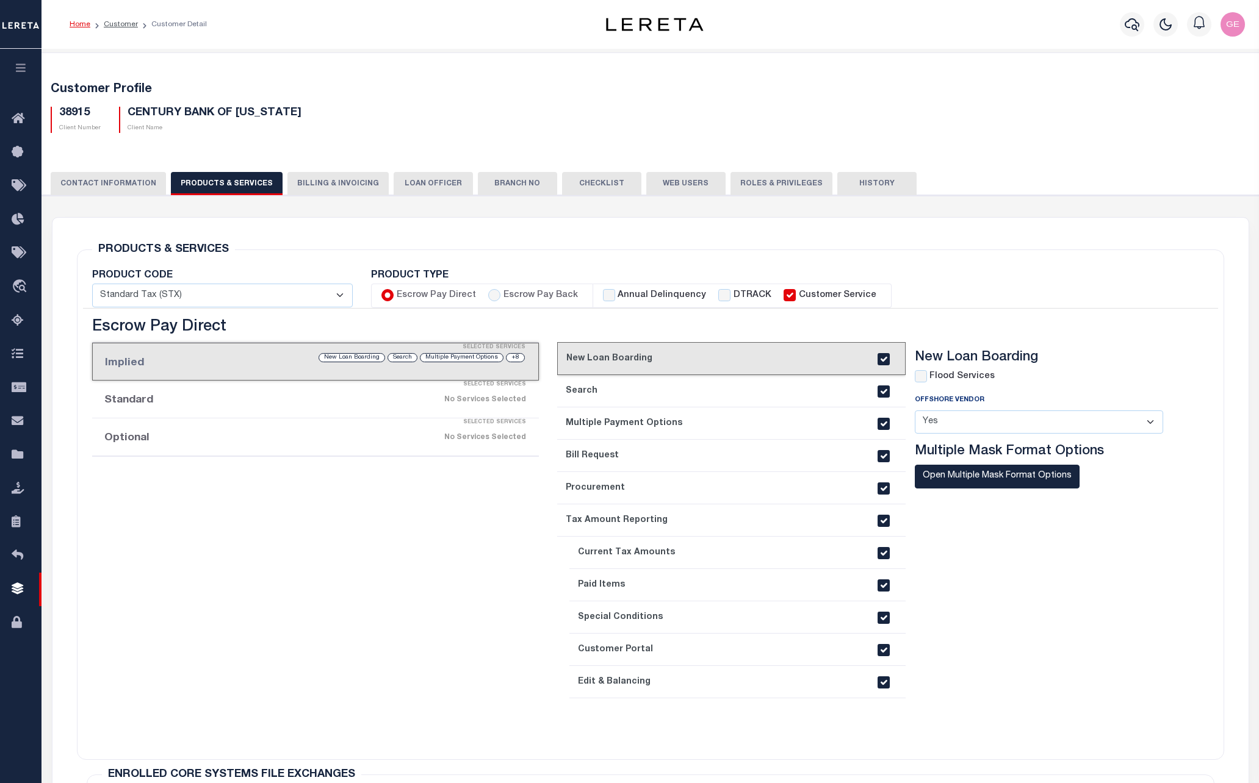
click at [617, 293] on label "Annual Delinquency" at bounding box center [661, 295] width 88 height 13
click at [611, 293] on input "Annual Delinquency" at bounding box center [609, 295] width 12 height 12
checkbox input "true"
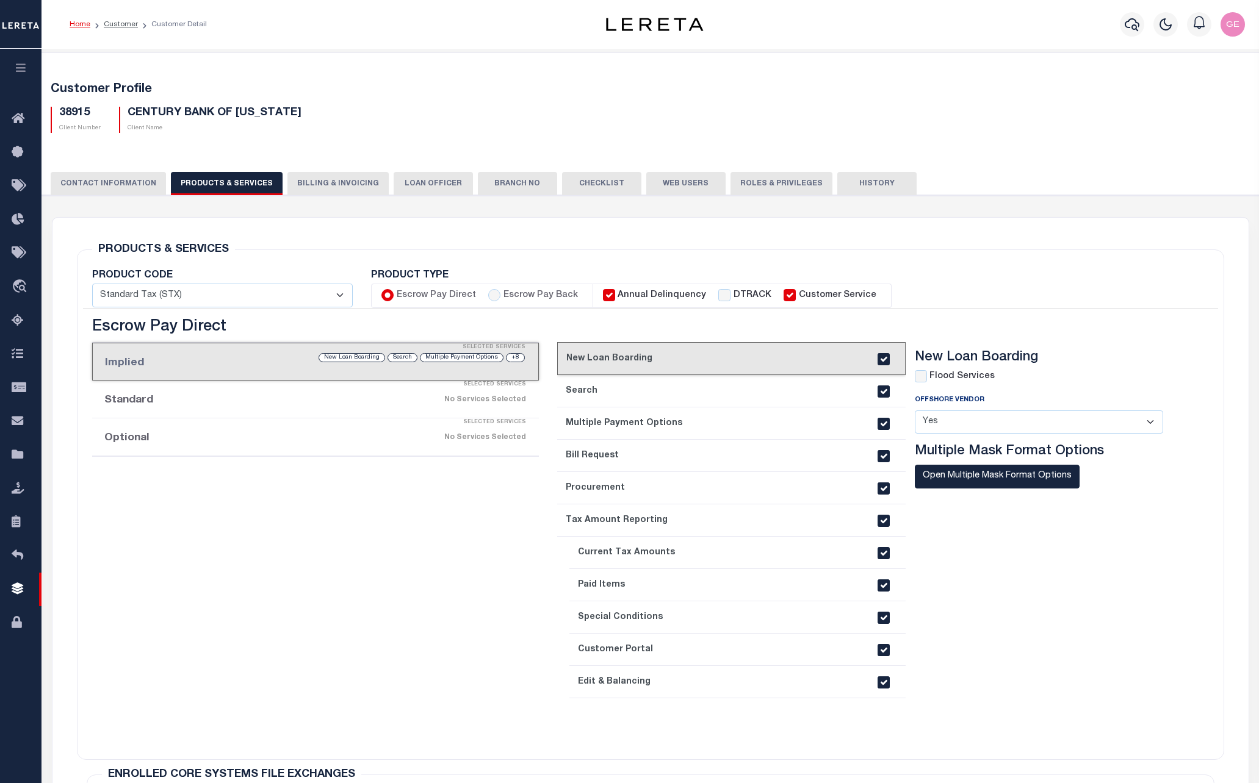
checkbox input "true"
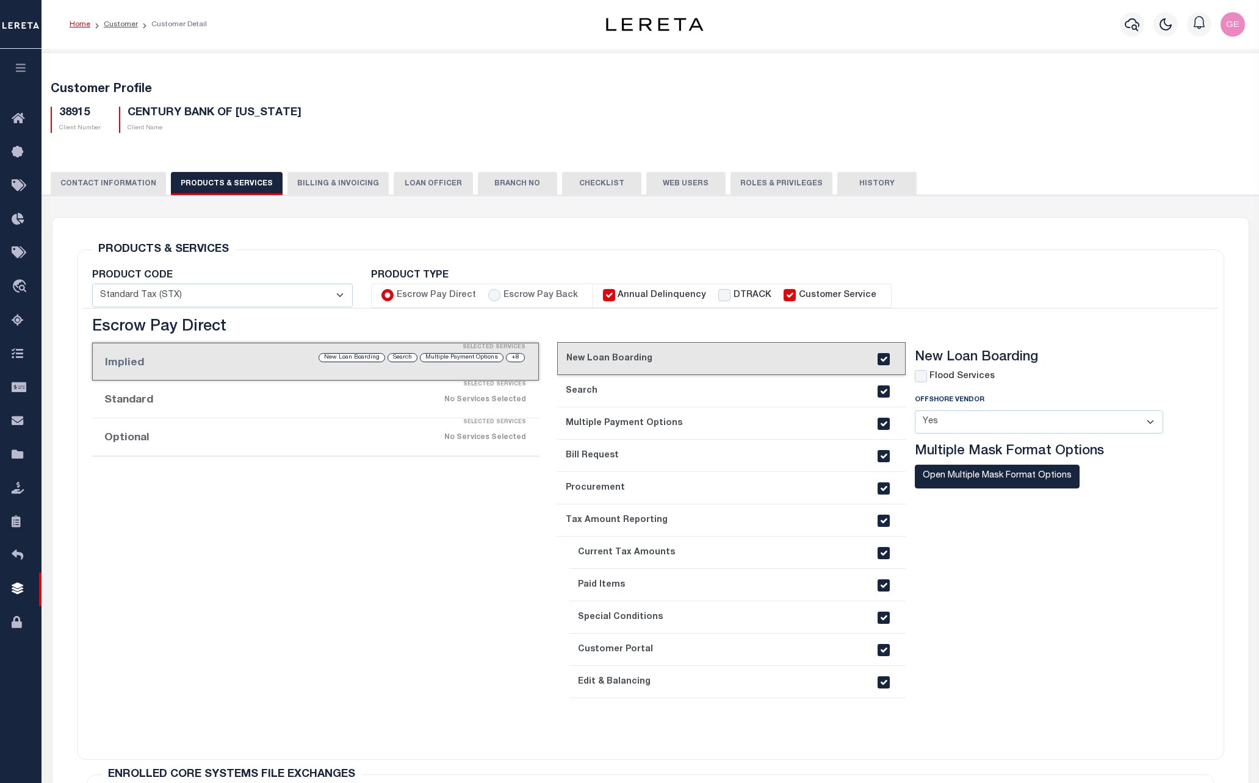
checkbox input "true"
checkbox input "false"
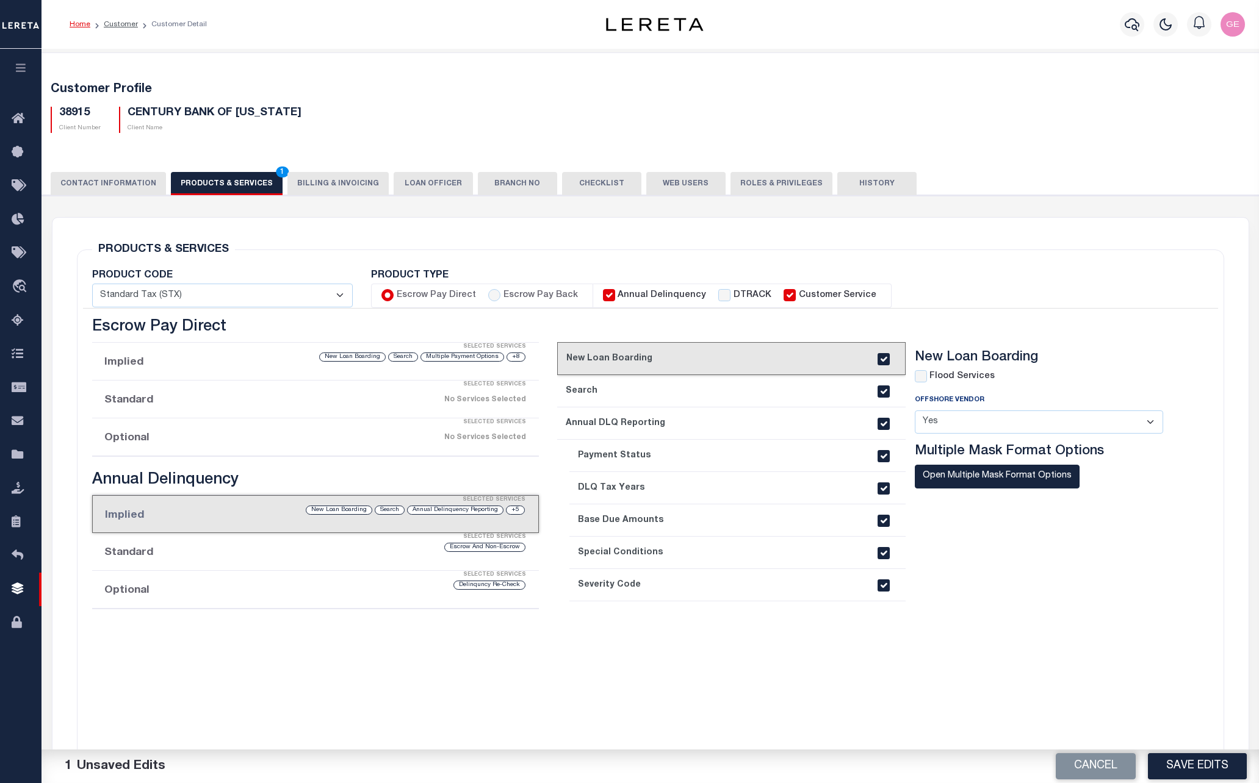
click at [1198, 771] on button "Save Edits" at bounding box center [1197, 767] width 99 height 26
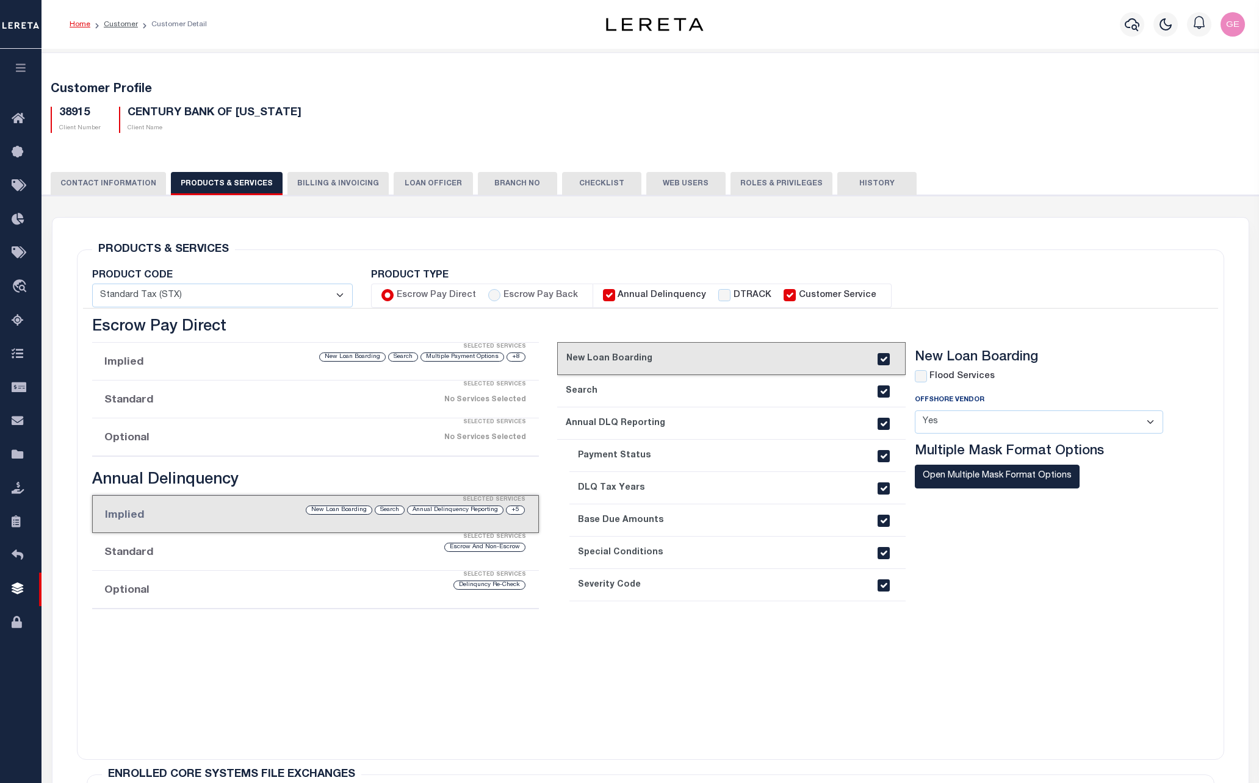
click at [617, 299] on label "Annual Delinquency" at bounding box center [661, 295] width 88 height 13
click at [615, 299] on input "Annual Delinquency" at bounding box center [609, 295] width 12 height 12
checkbox input "false"
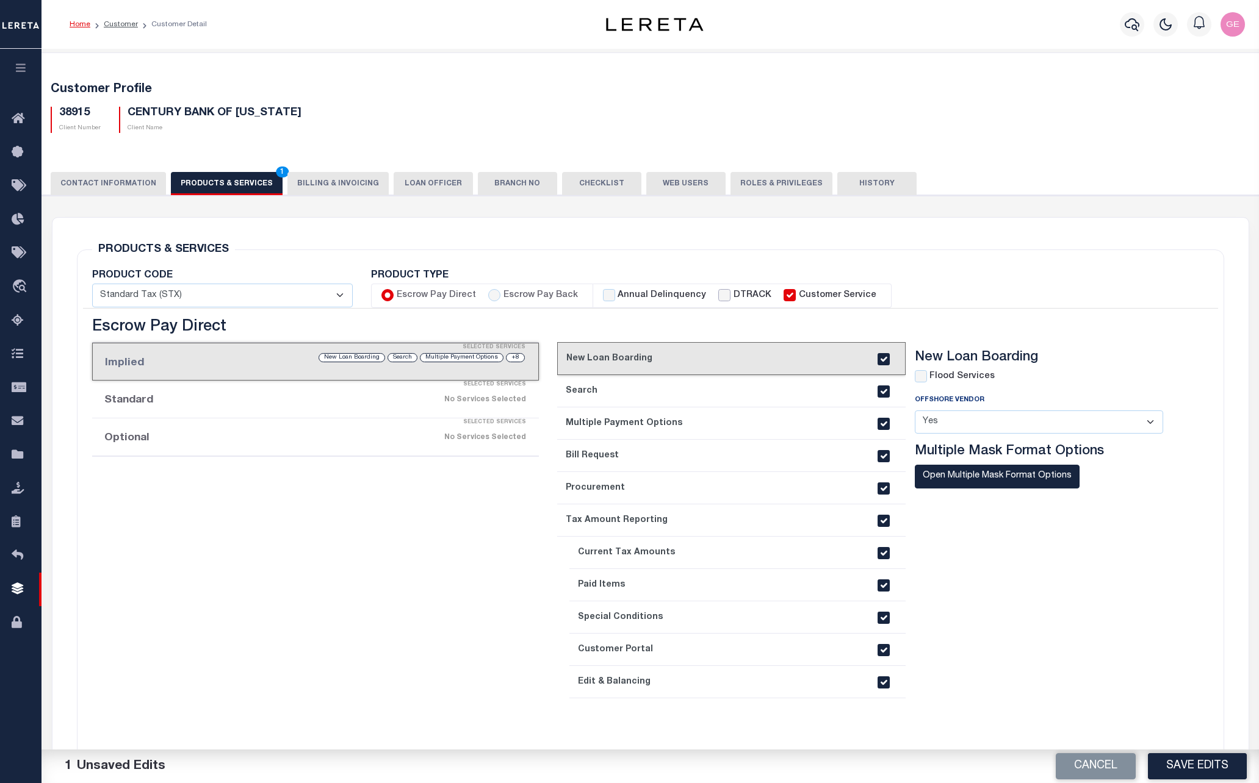
click at [718, 300] on input "DTRACK" at bounding box center [724, 295] width 12 height 12
checkbox input "true"
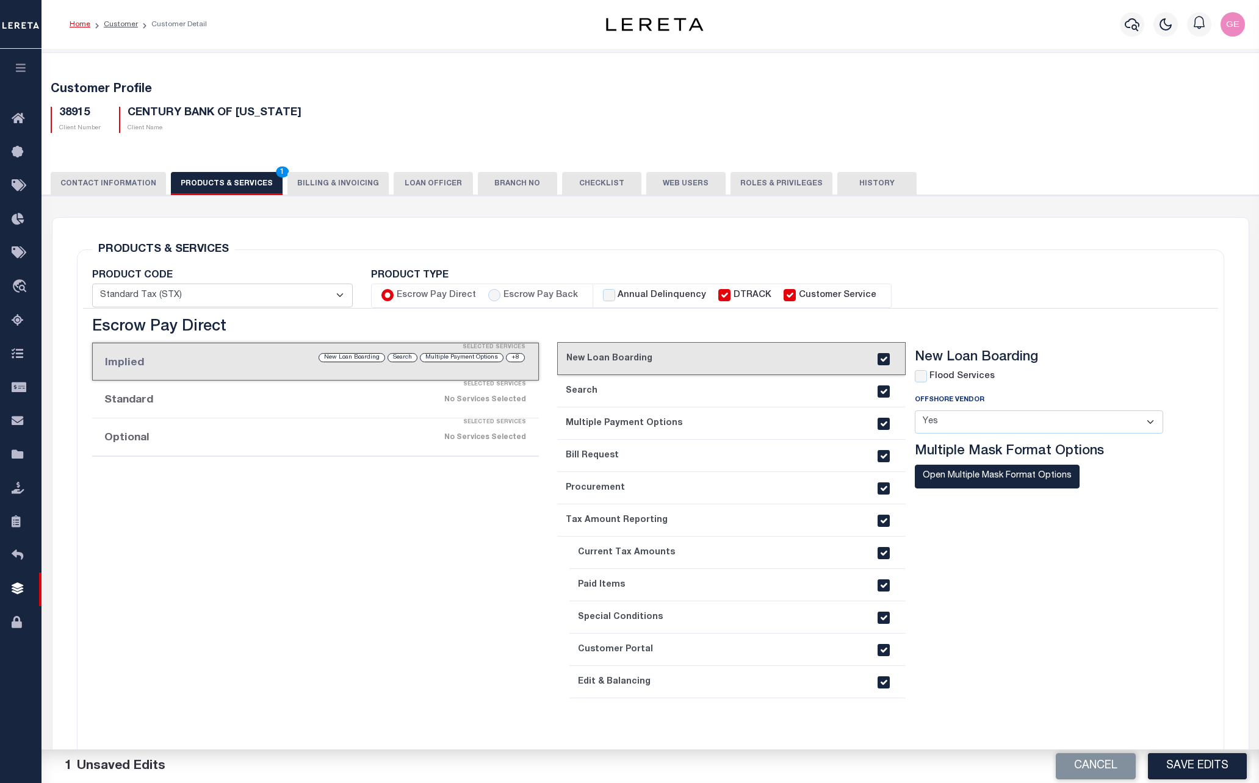
checkbox input "true"
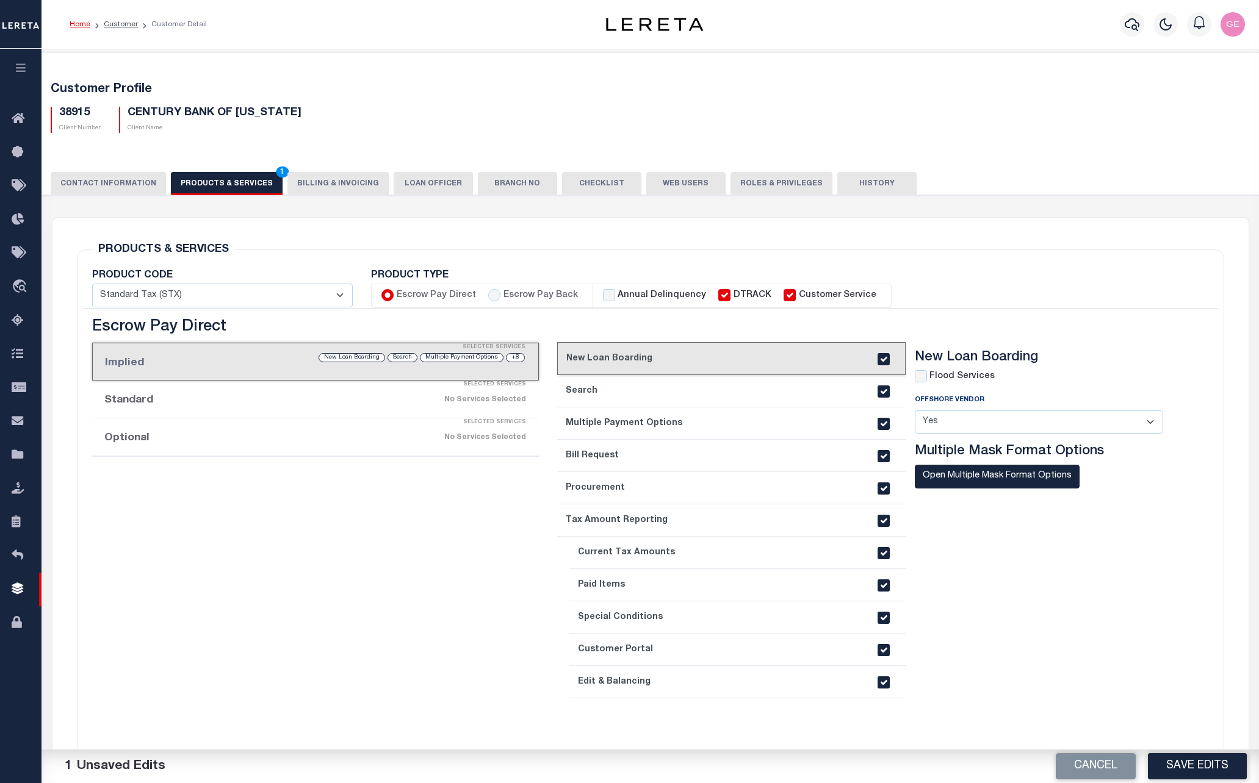
checkbox input "false"
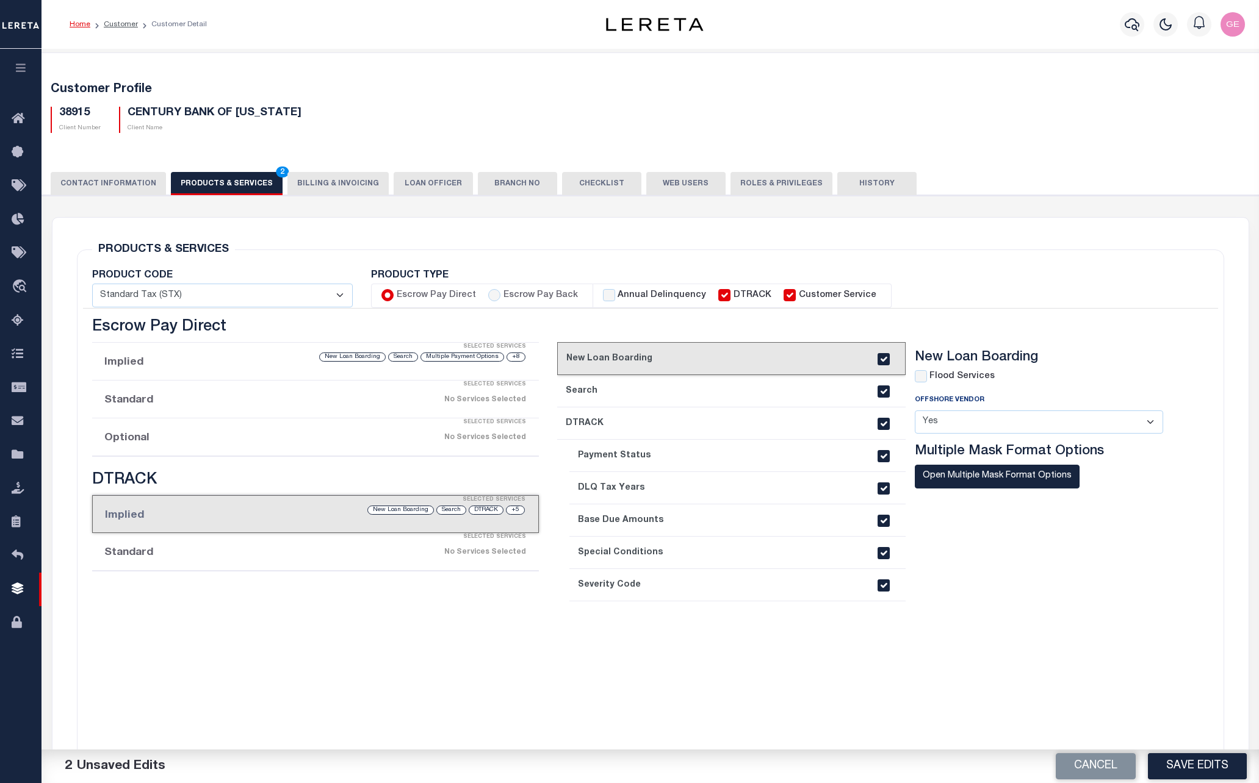
click at [1227, 769] on button "Save Edits" at bounding box center [1197, 767] width 99 height 26
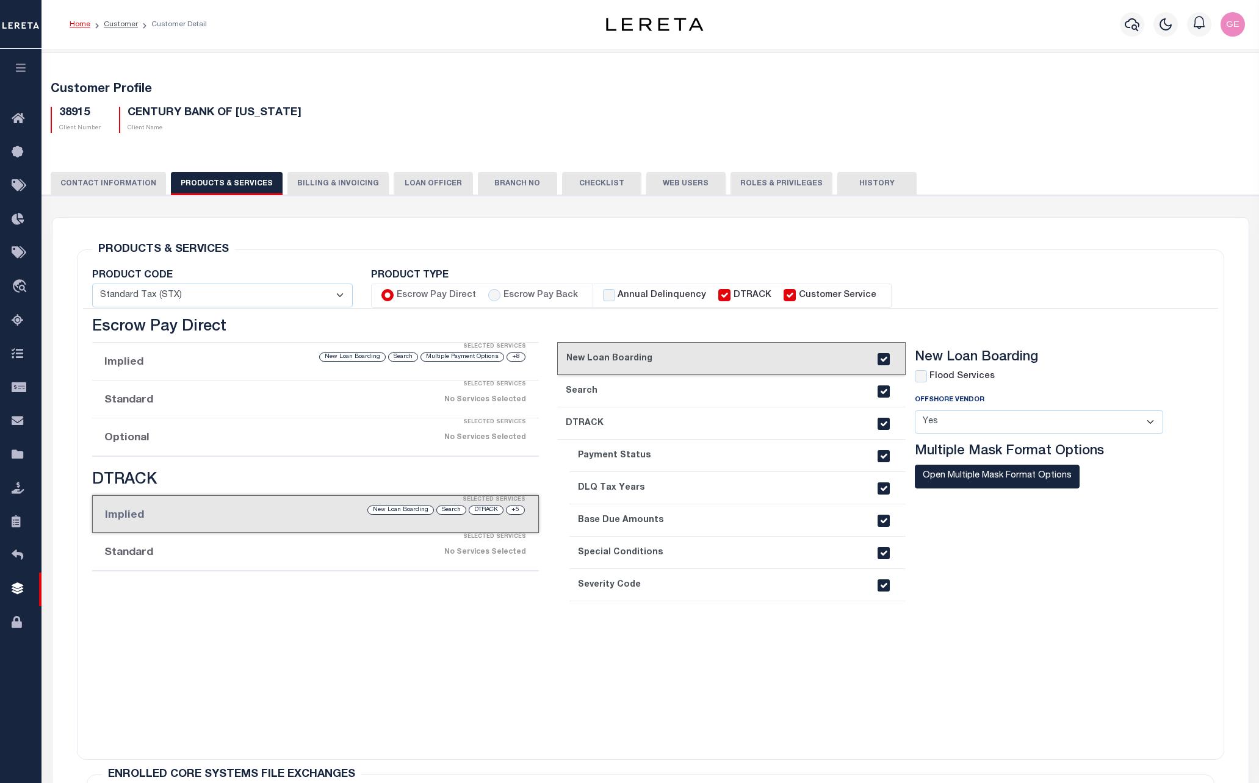
click at [718, 295] on input "DTRACK" at bounding box center [724, 295] width 12 height 12
checkbox input "false"
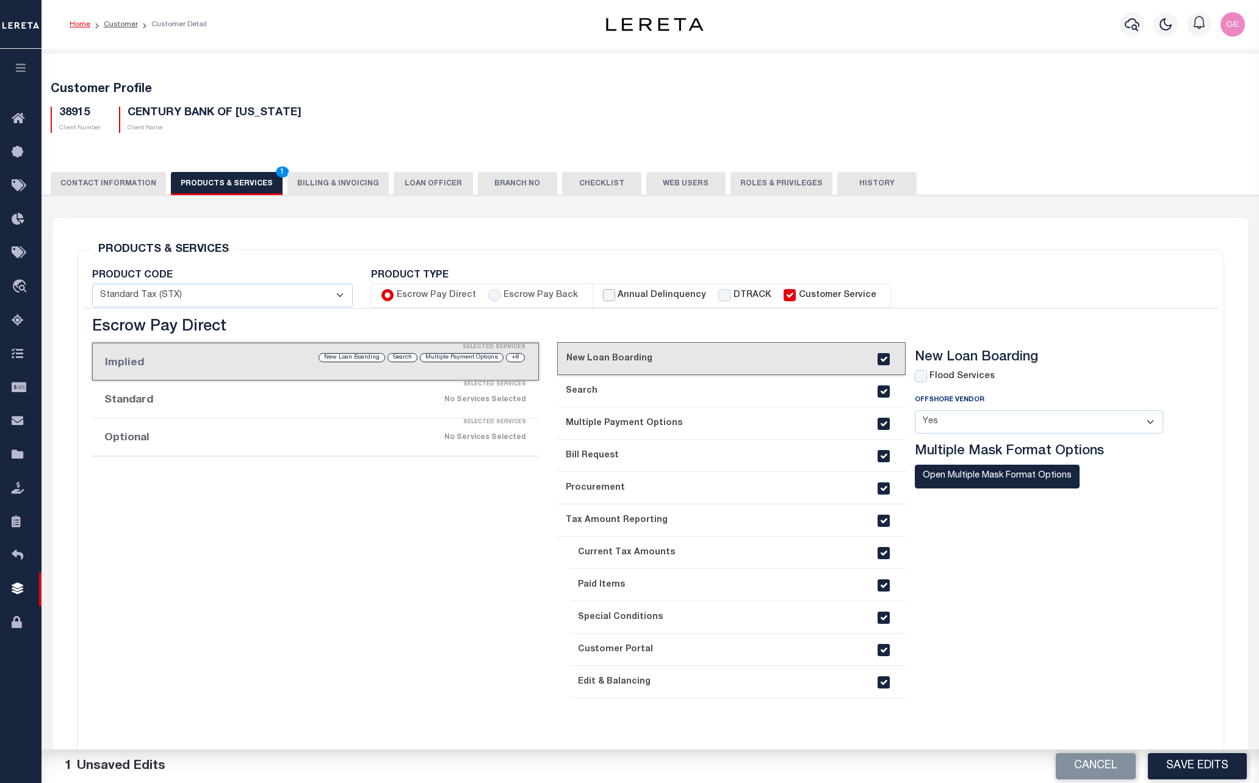
click at [603, 295] on input "Annual Delinquency" at bounding box center [609, 295] width 12 height 12
checkbox input "true"
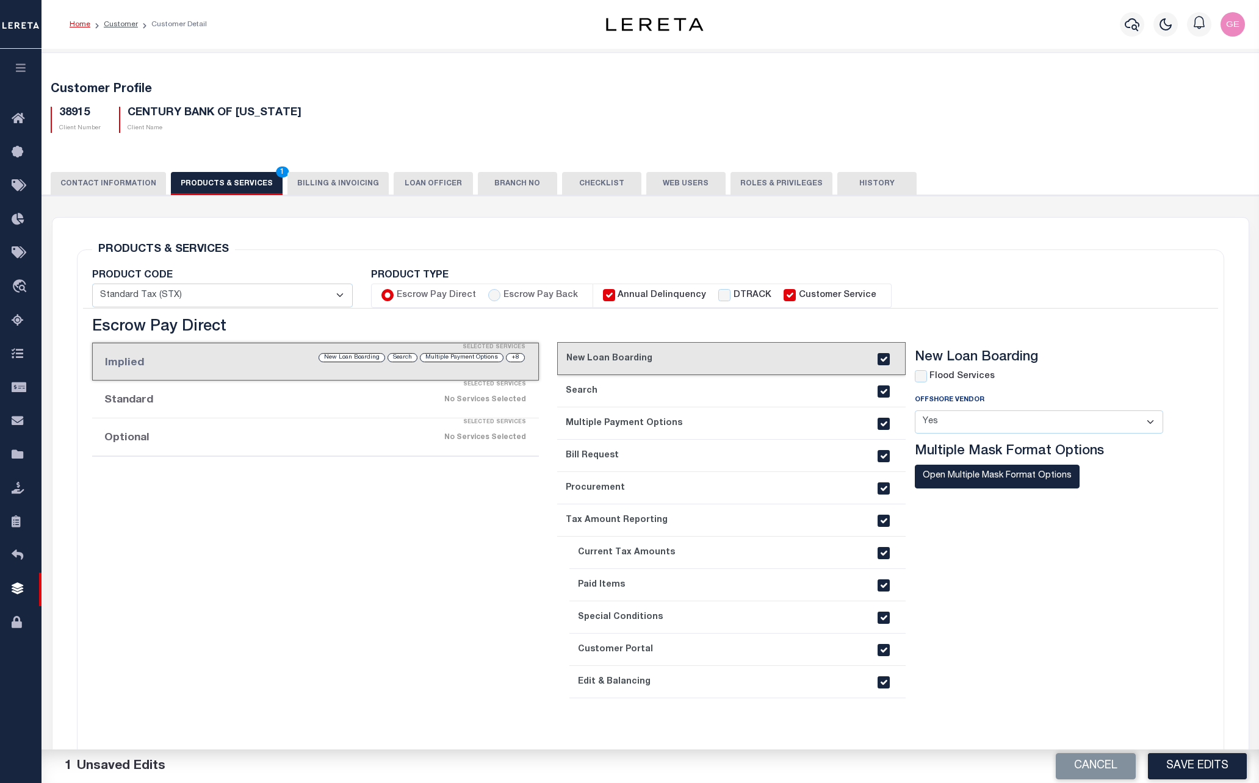
checkbox input "true"
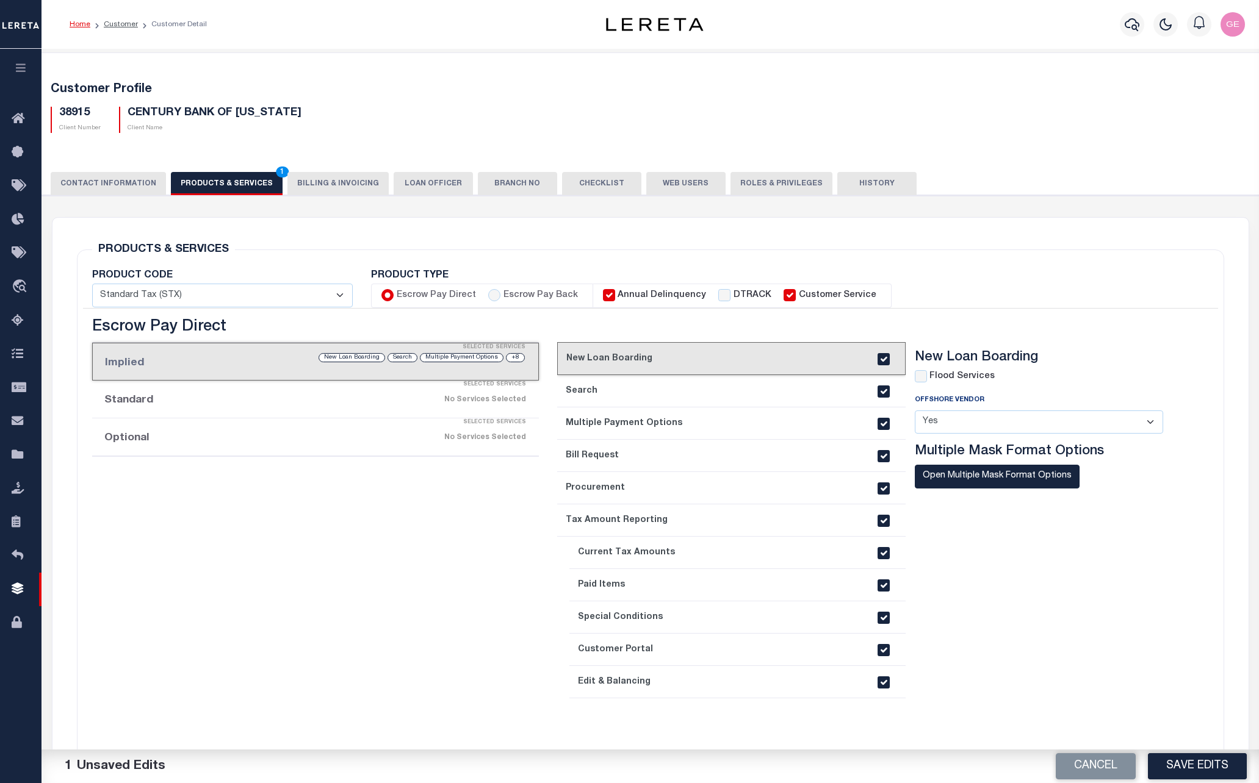
checkbox input "false"
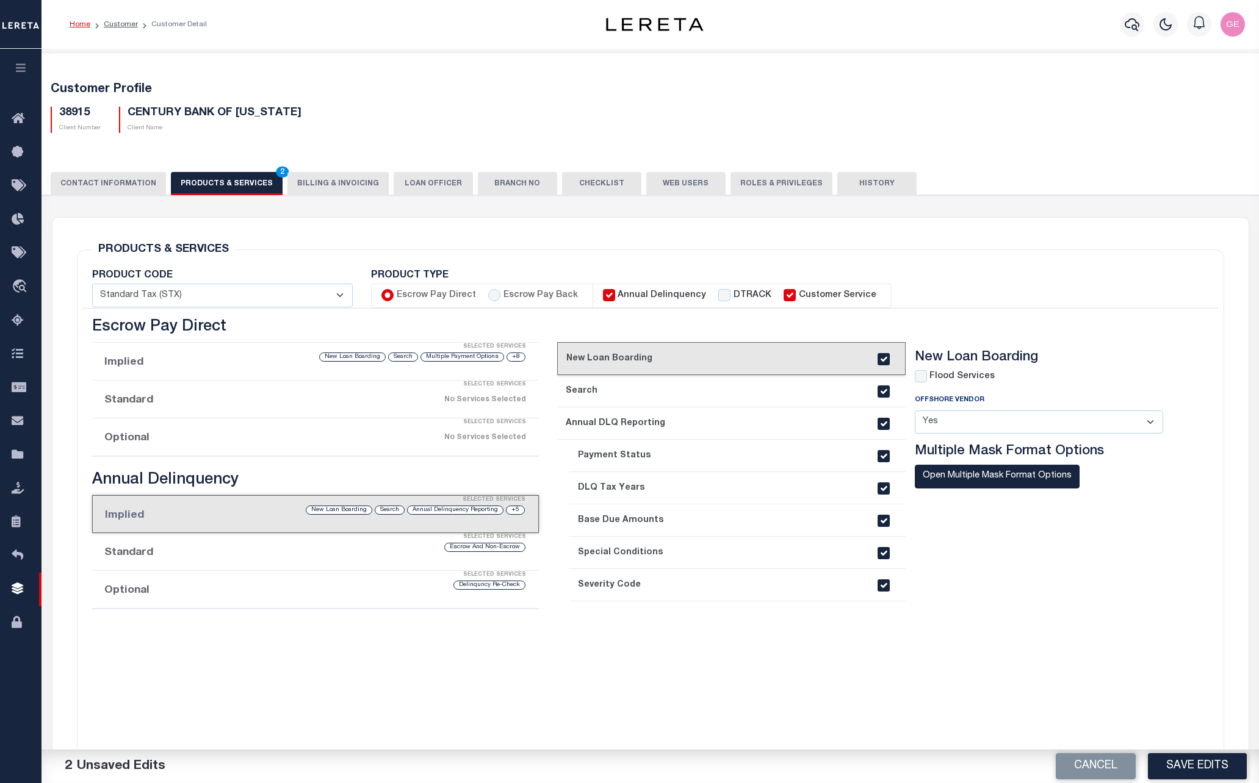
click at [783, 293] on input "Customer Service" at bounding box center [789, 295] width 12 height 12
click at [783, 300] on input "Customer Service" at bounding box center [789, 295] width 12 height 12
checkbox input "false"
click at [1199, 758] on button "Save Edits" at bounding box center [1197, 767] width 99 height 26
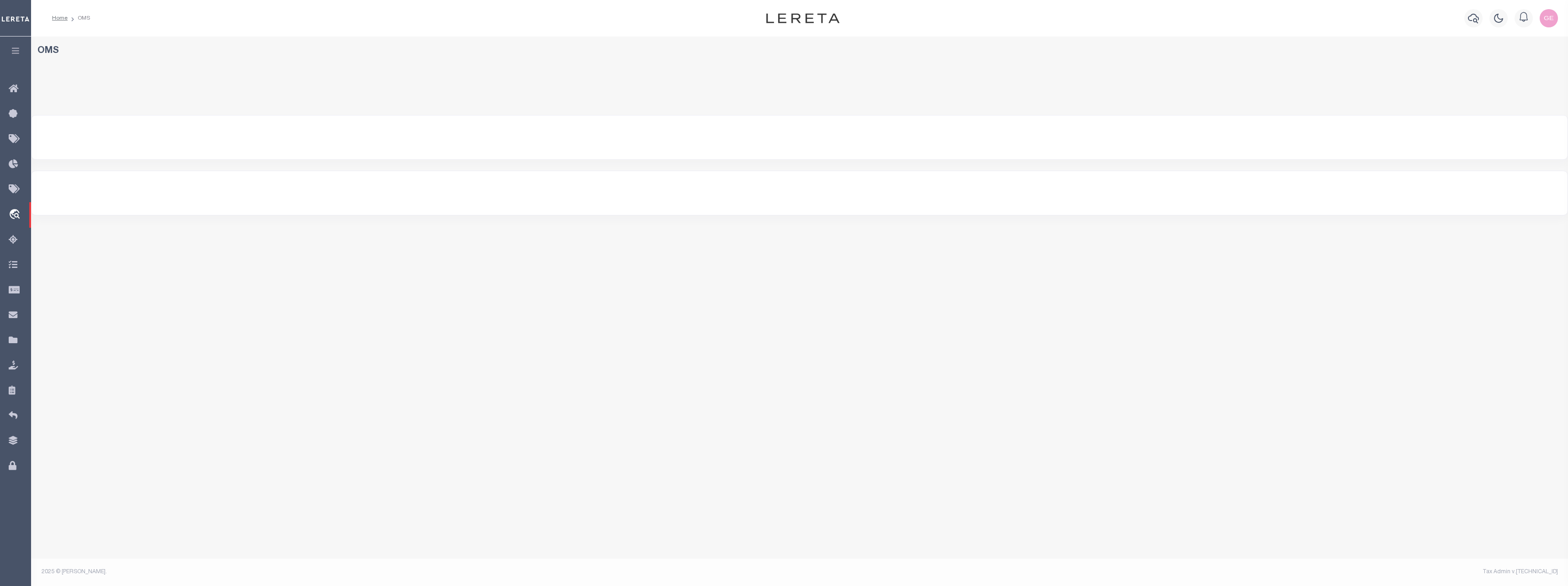
select select "200"
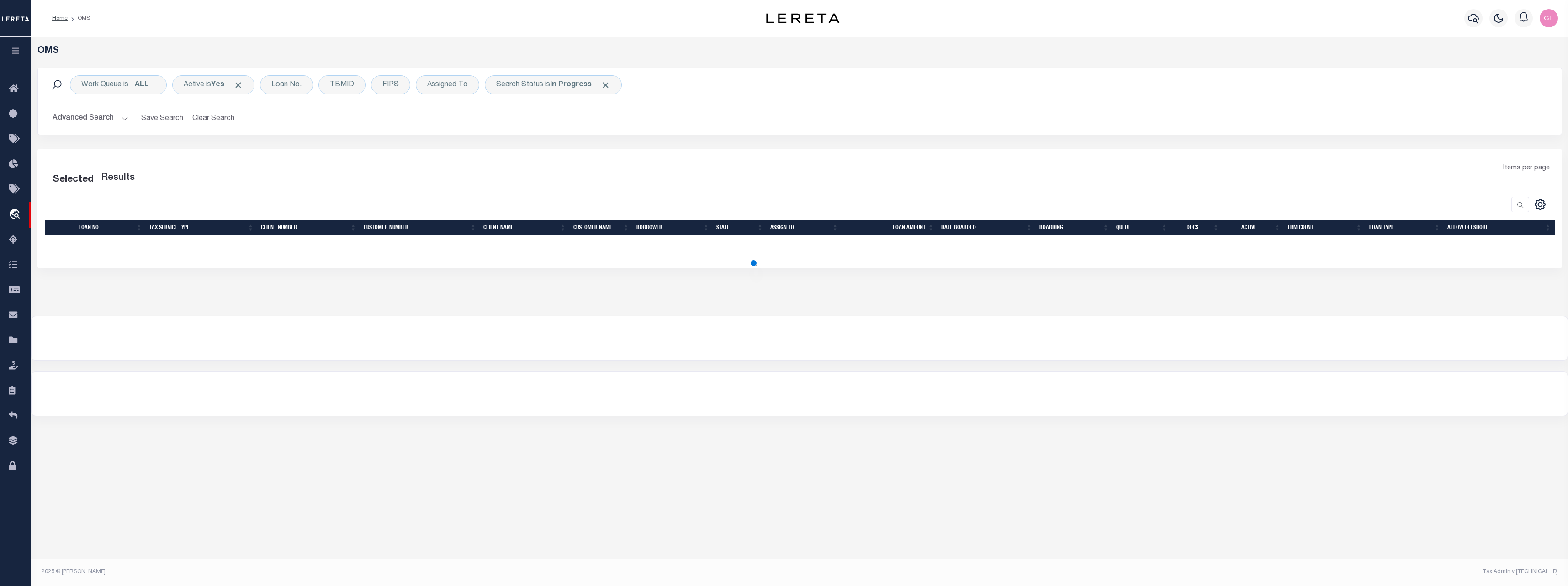
select select "200"
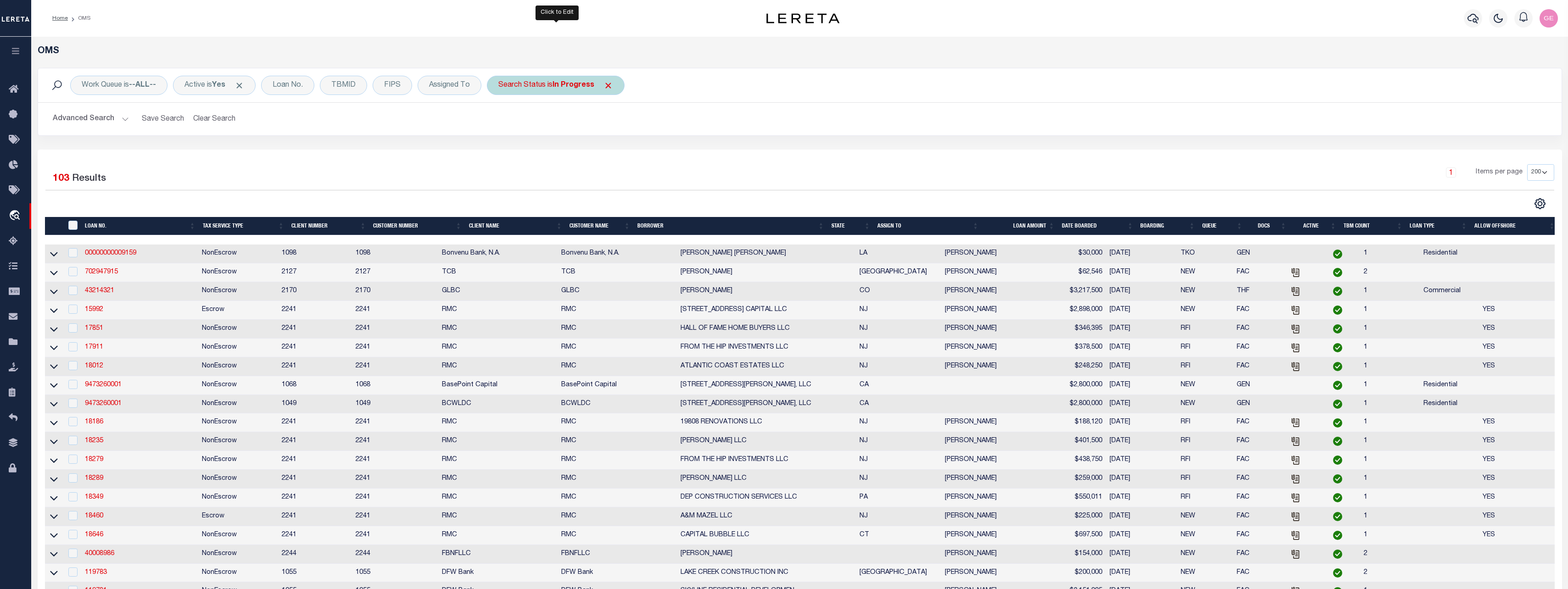
click at [614, 85] on div "Search Status is In Progress" at bounding box center [555, 86] width 138 height 20
select select "IP"
click at [608, 87] on span "Click to Remove" at bounding box center [608, 85] width 10 height 10
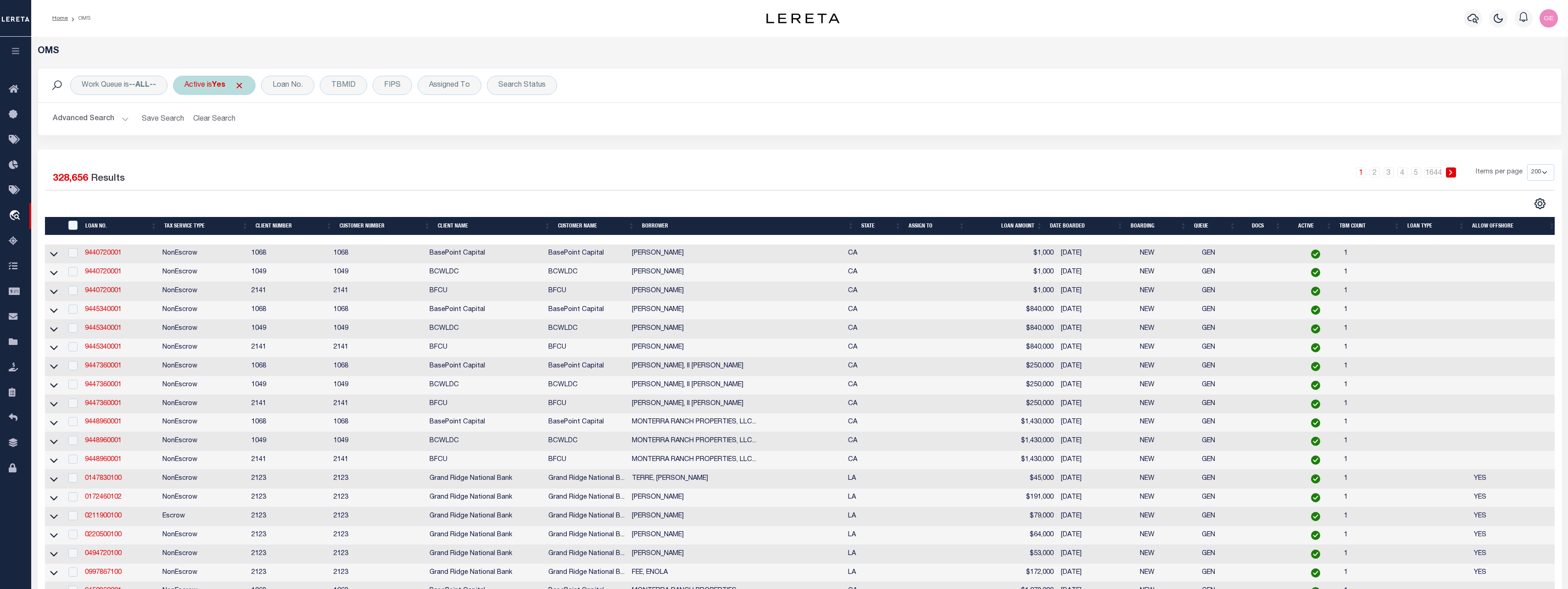
click at [242, 87] on span "Click to Remove" at bounding box center [239, 85] width 10 height 10
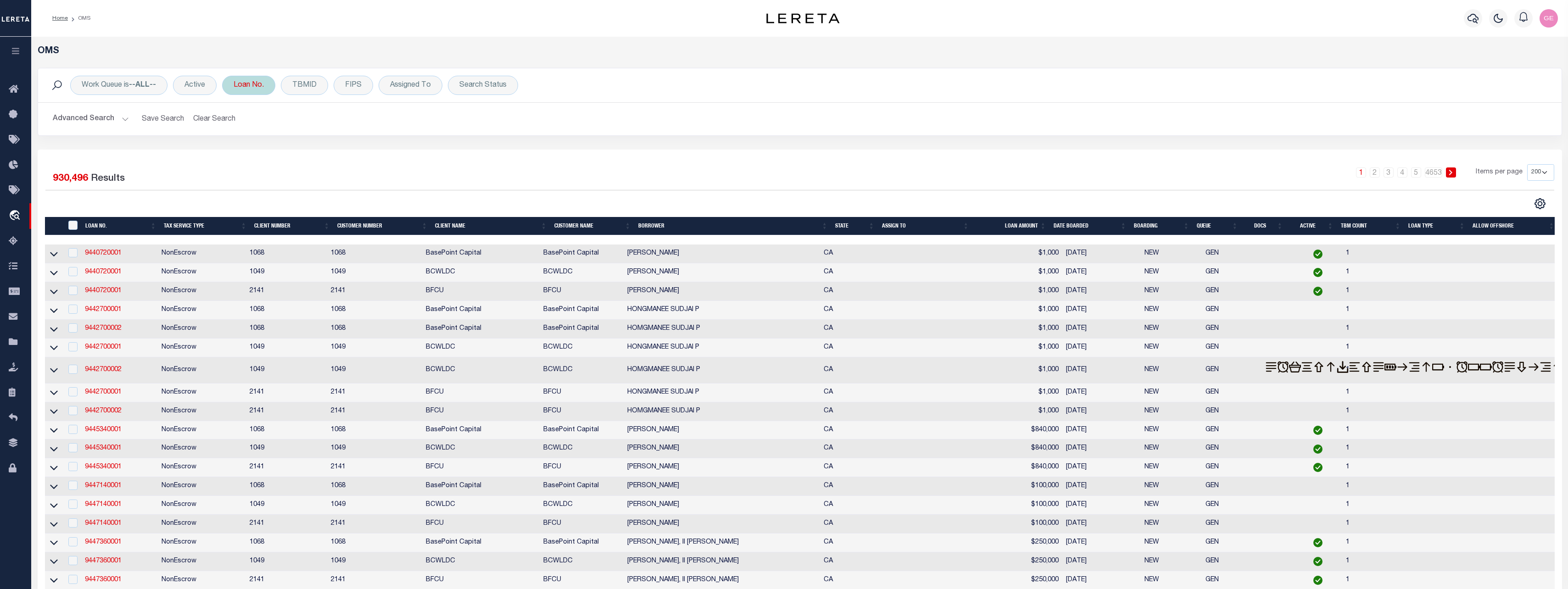
click at [259, 93] on div "Loan No." at bounding box center [248, 86] width 53 height 20
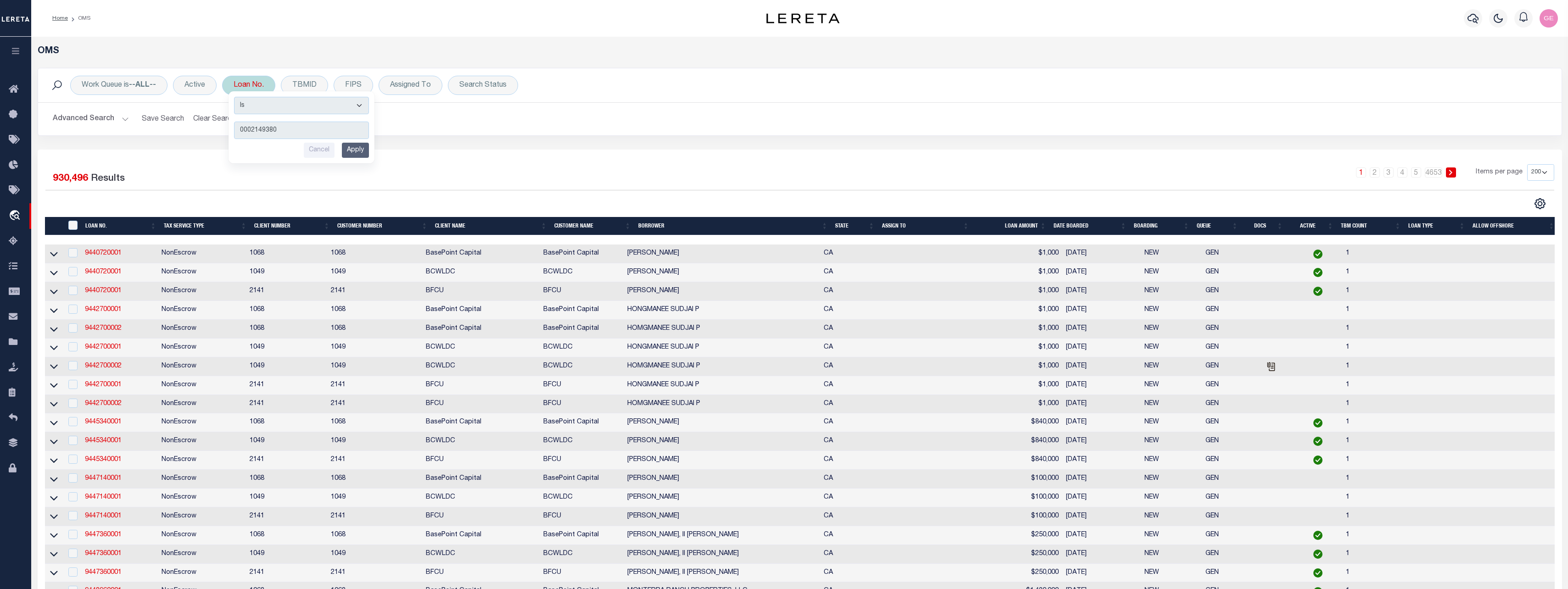
type input "0002149380"
click at [349, 151] on input "Apply" at bounding box center [356, 150] width 27 height 15
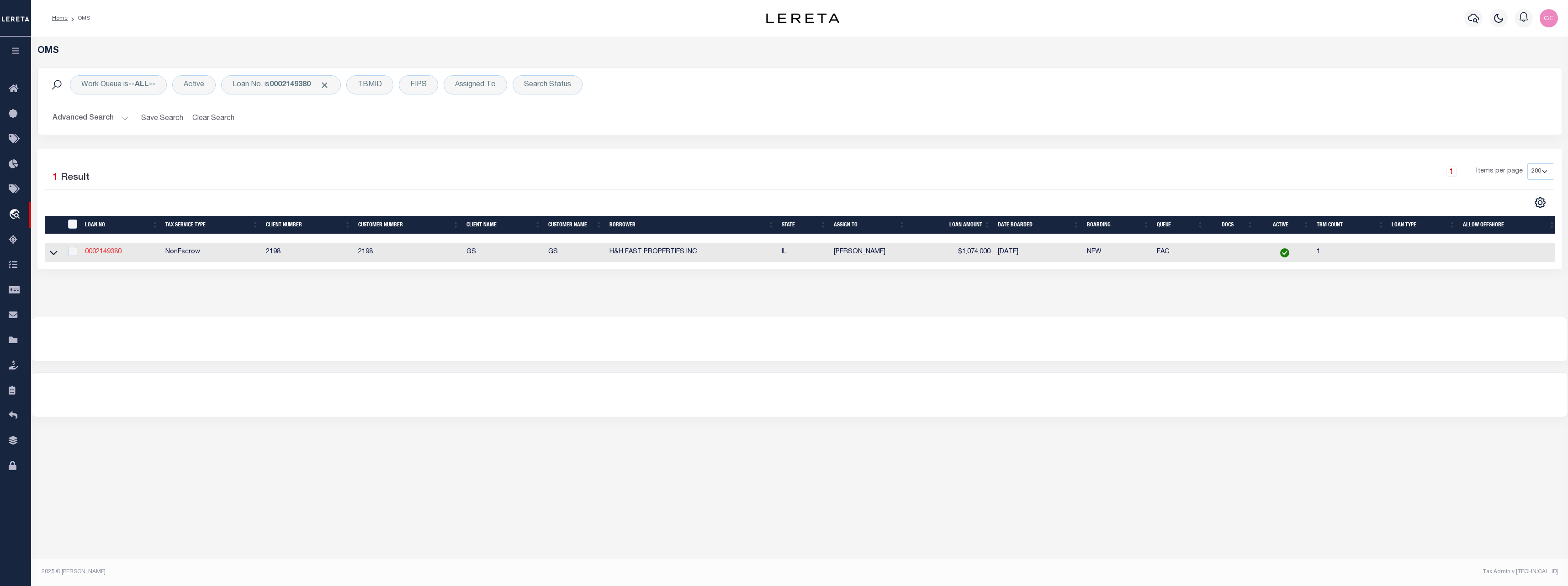
click at [109, 253] on link "0002149380" at bounding box center [103, 252] width 37 height 7
type input "0002149380"
type input "H&H FAST PROPERTIES INC"
select select
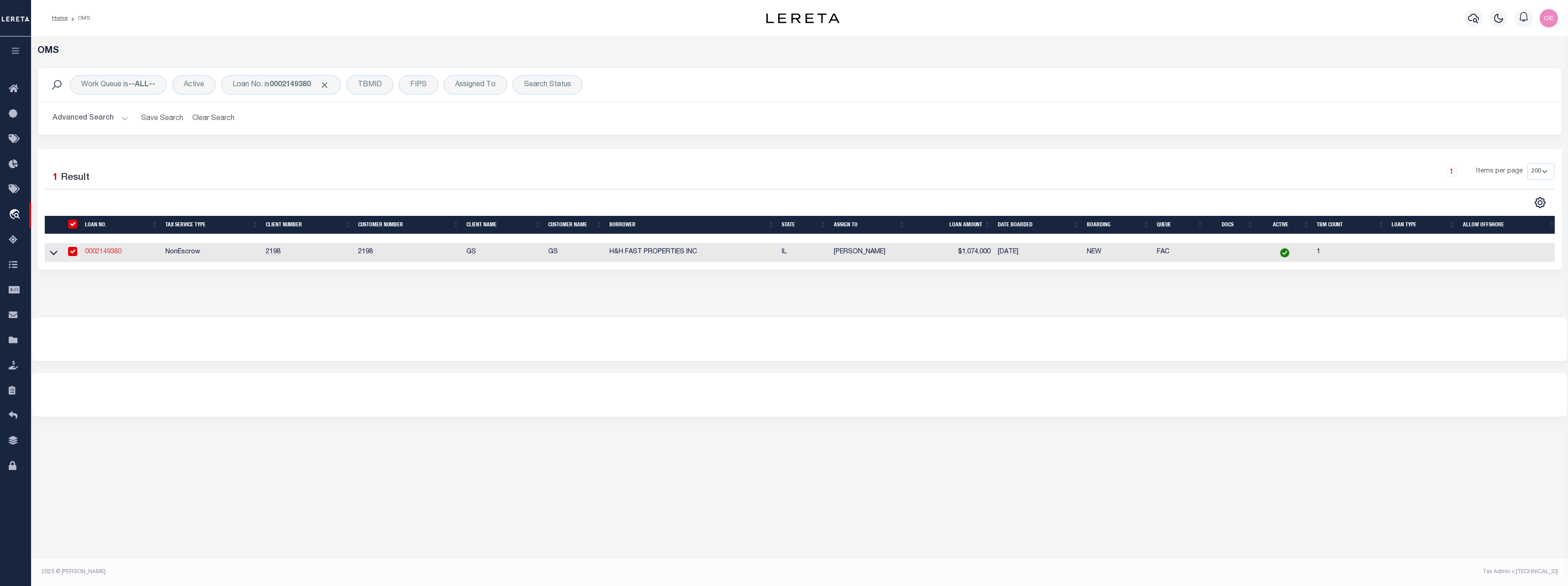
select select "NonEscrow"
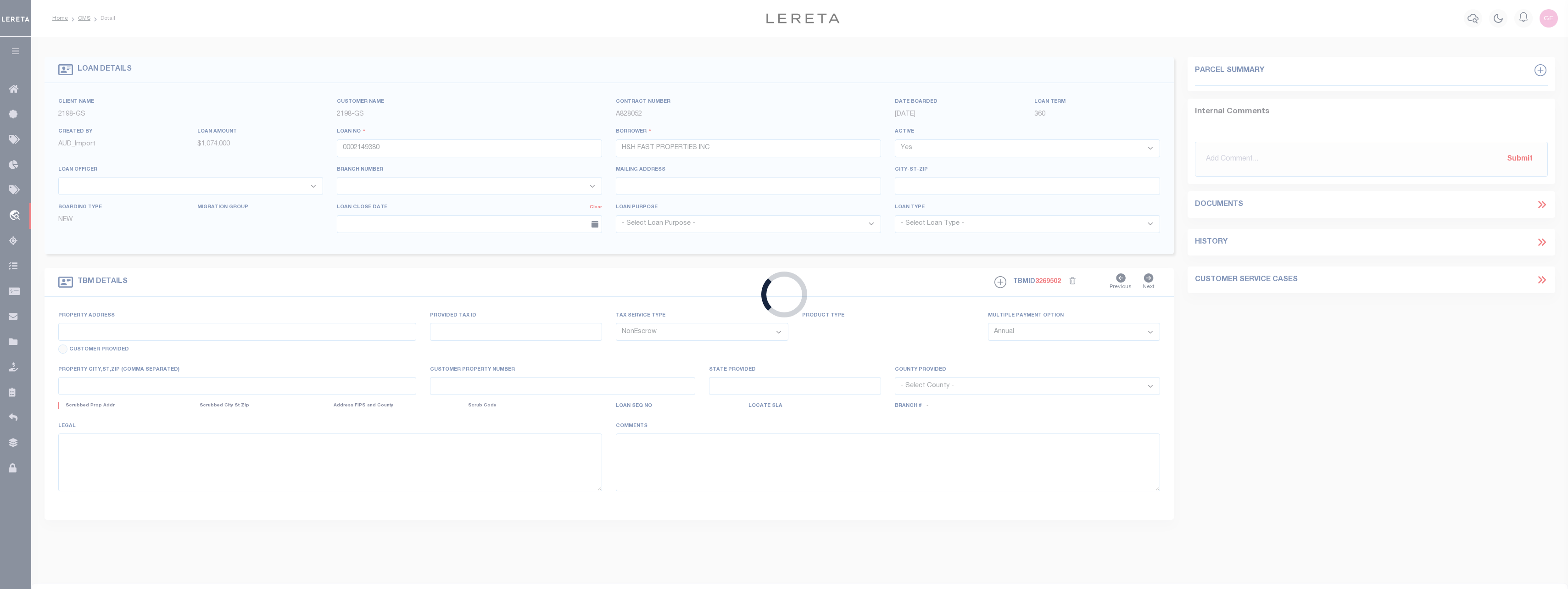
select select "14699"
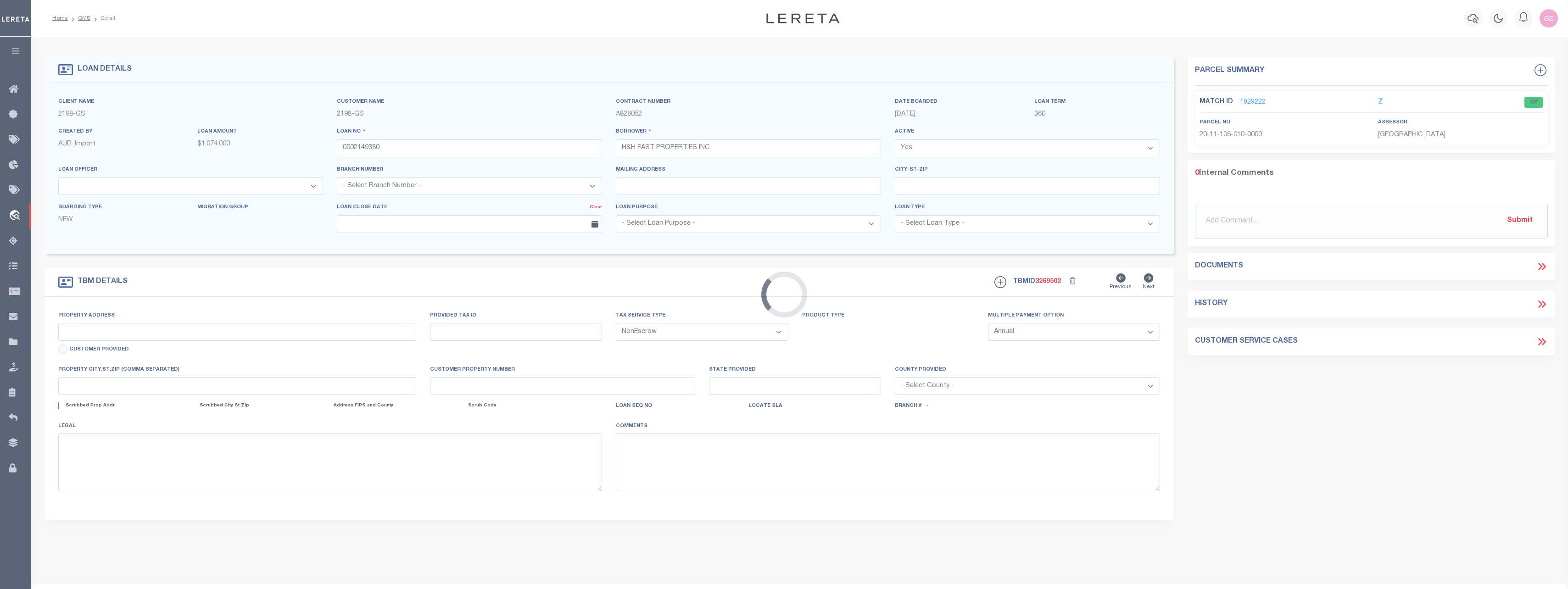
type input "4840 S ELLIS AVE"
select select
type input "CHICAGO IL 60615"
type input "IL"
select select
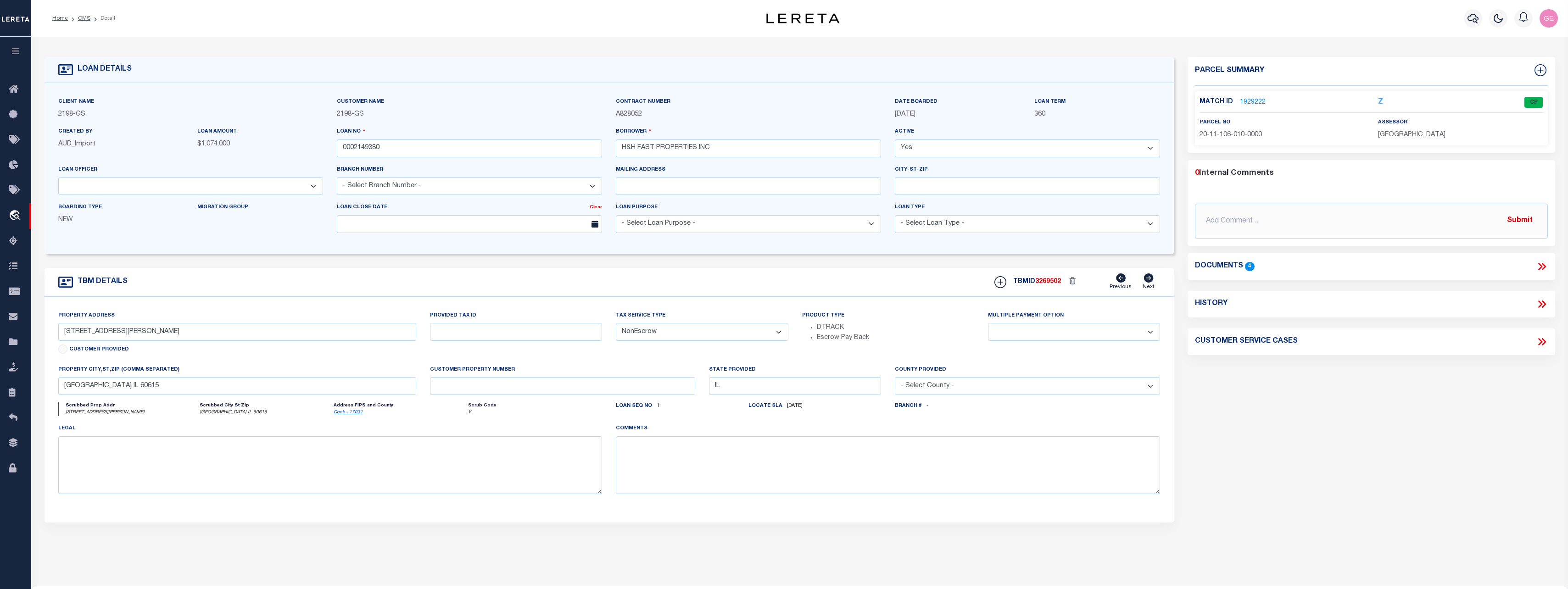
click at [1259, 99] on link "1929222" at bounding box center [1253, 102] width 26 height 10
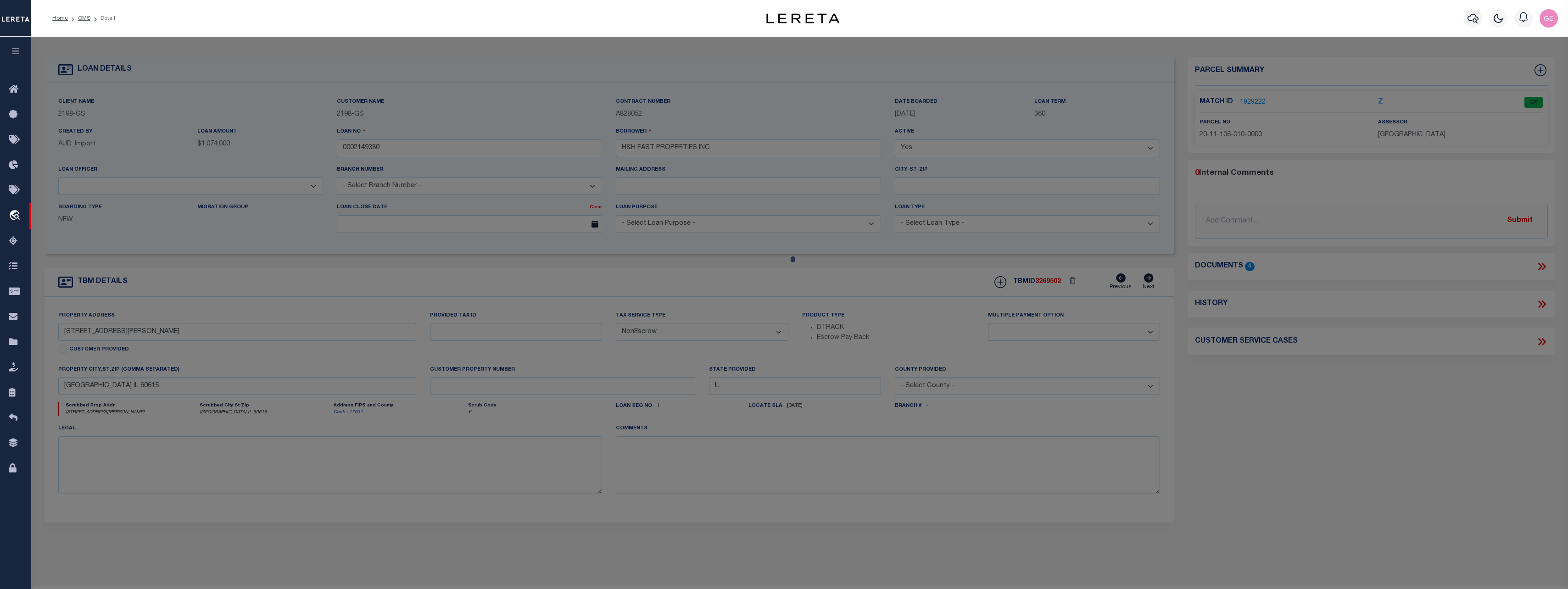
checkbox input "false"
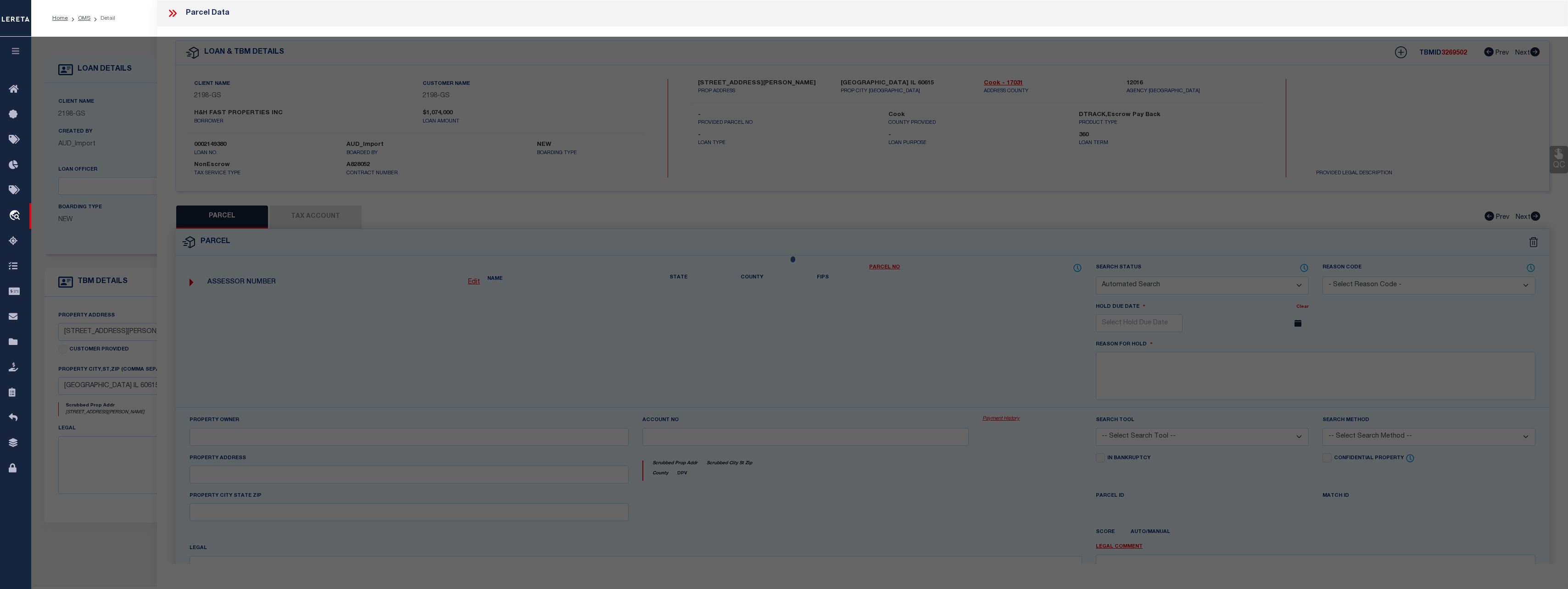
select select "CP"
type input "H & H FAST PROPERTIES"
select select
type input "4840 S ELLIS AVE"
checkbox input "false"
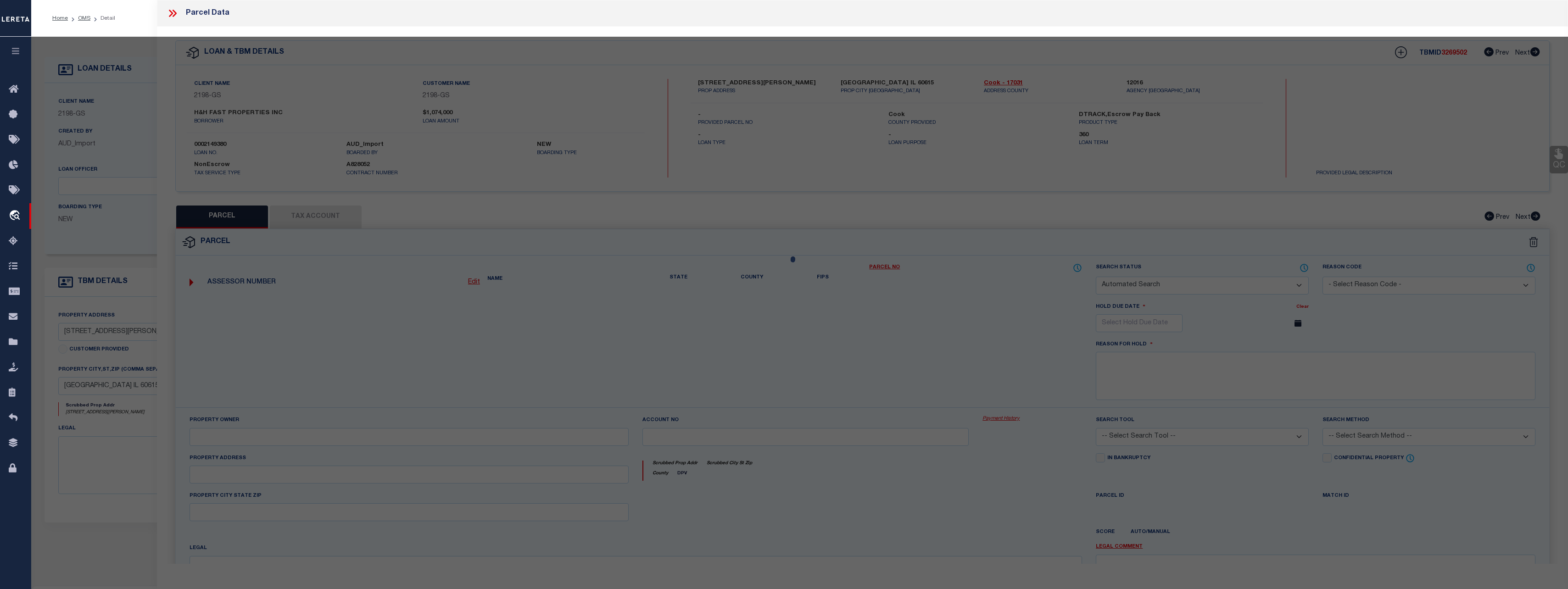
type input "[GEOGRAPHIC_DATA] IL 60615"
type textarea "Lot Size (SqFt): 12,500 Building (SqFt): 3,522"
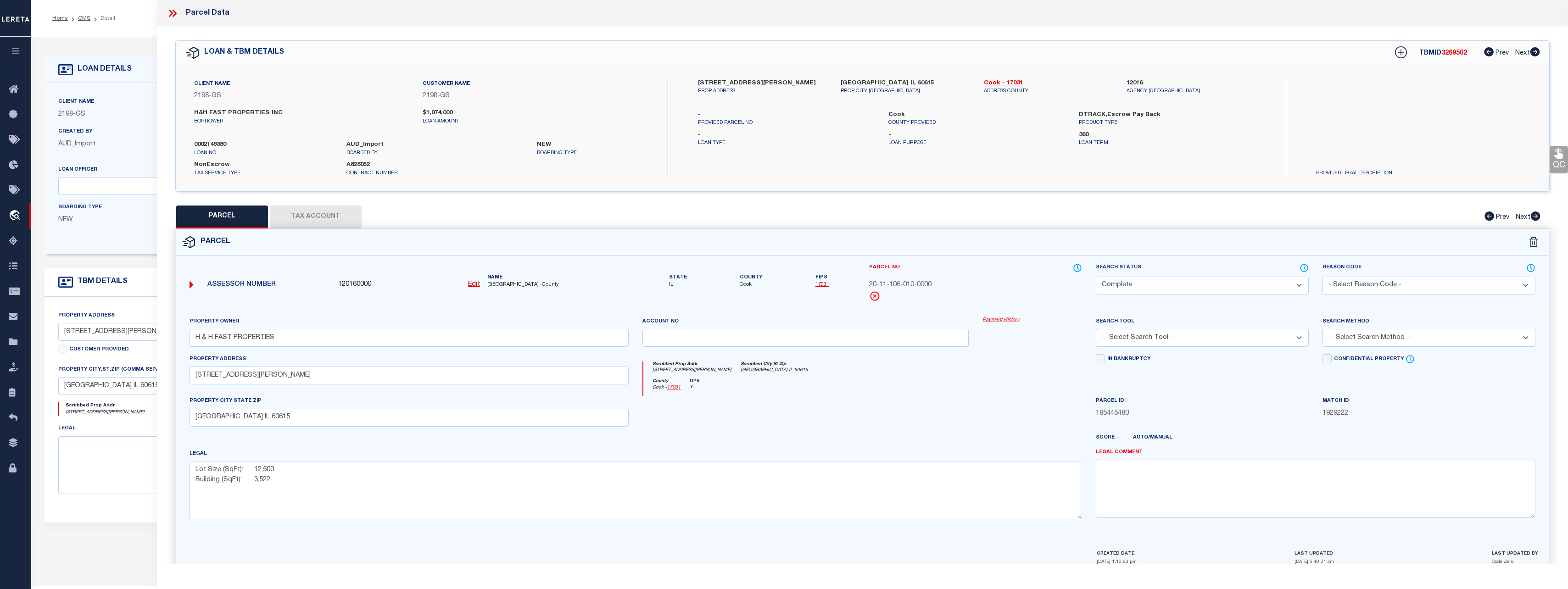
click at [1008, 317] on link "Payment History" at bounding box center [1032, 320] width 99 height 8
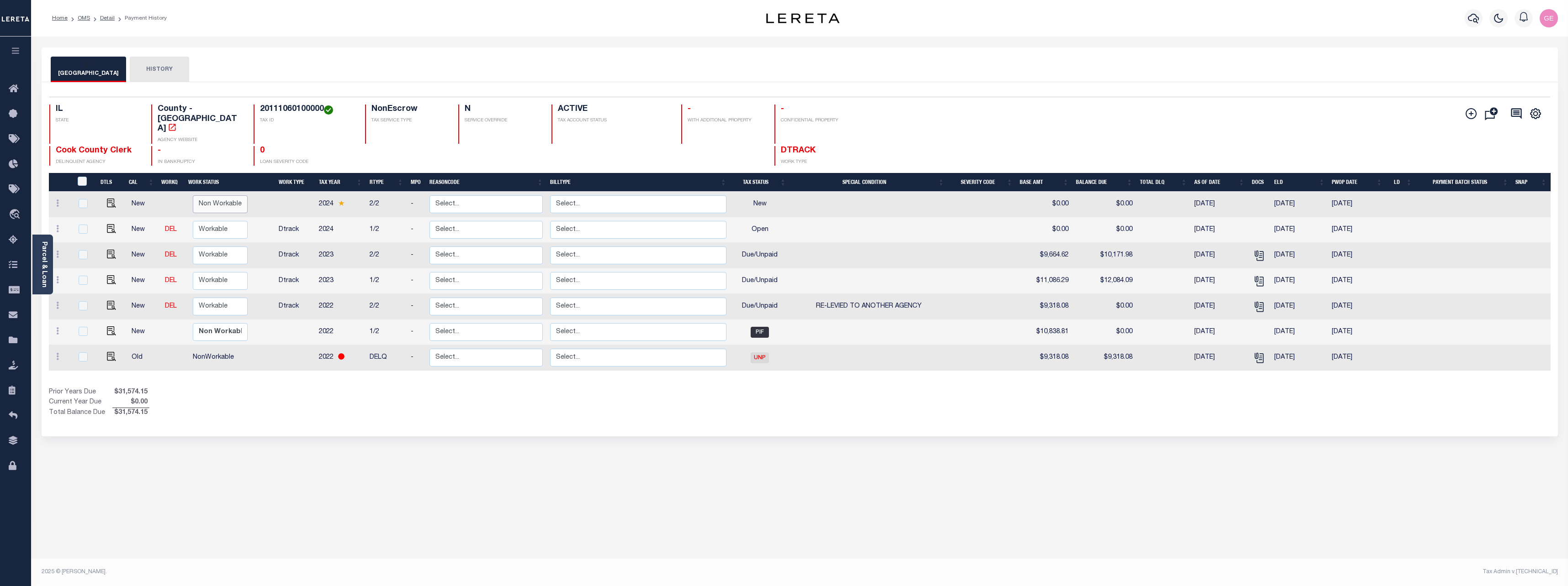
click at [219, 195] on select "Non Workable Workable" at bounding box center [219, 204] width 55 height 18
checkbox input "true"
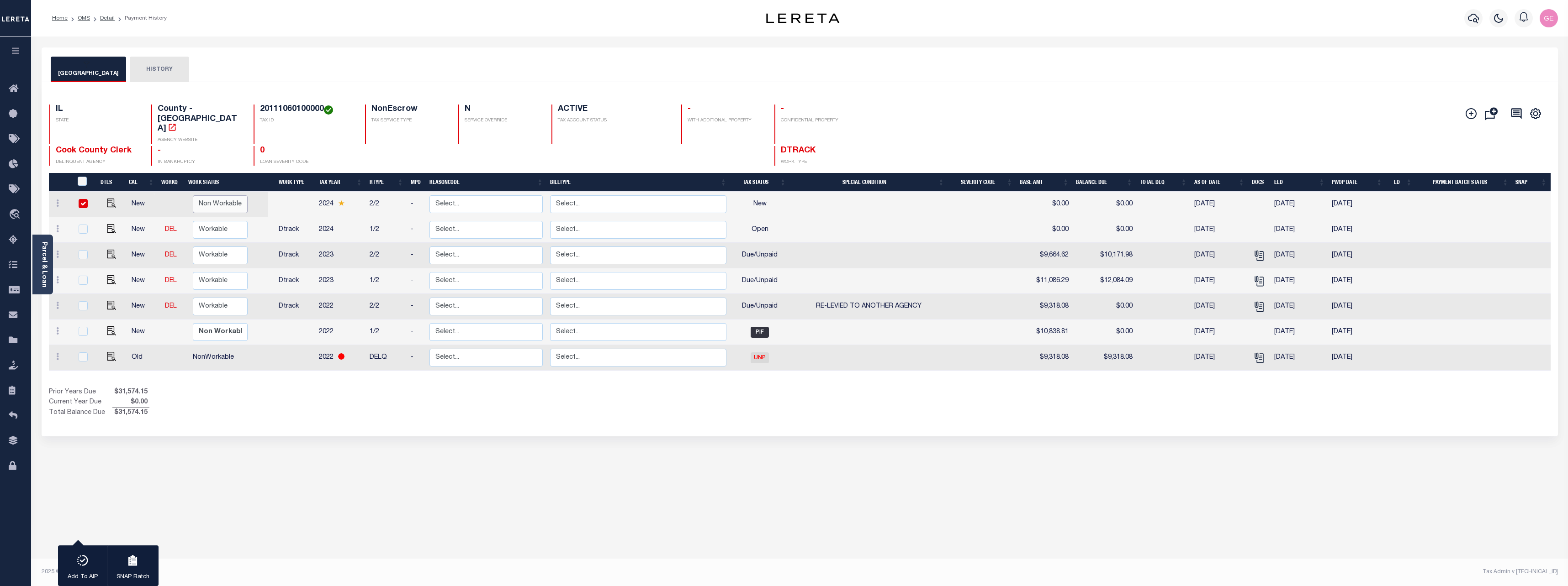
click at [219, 195] on select "Non Workable Workable" at bounding box center [219, 204] width 55 height 18
checkbox input "false"
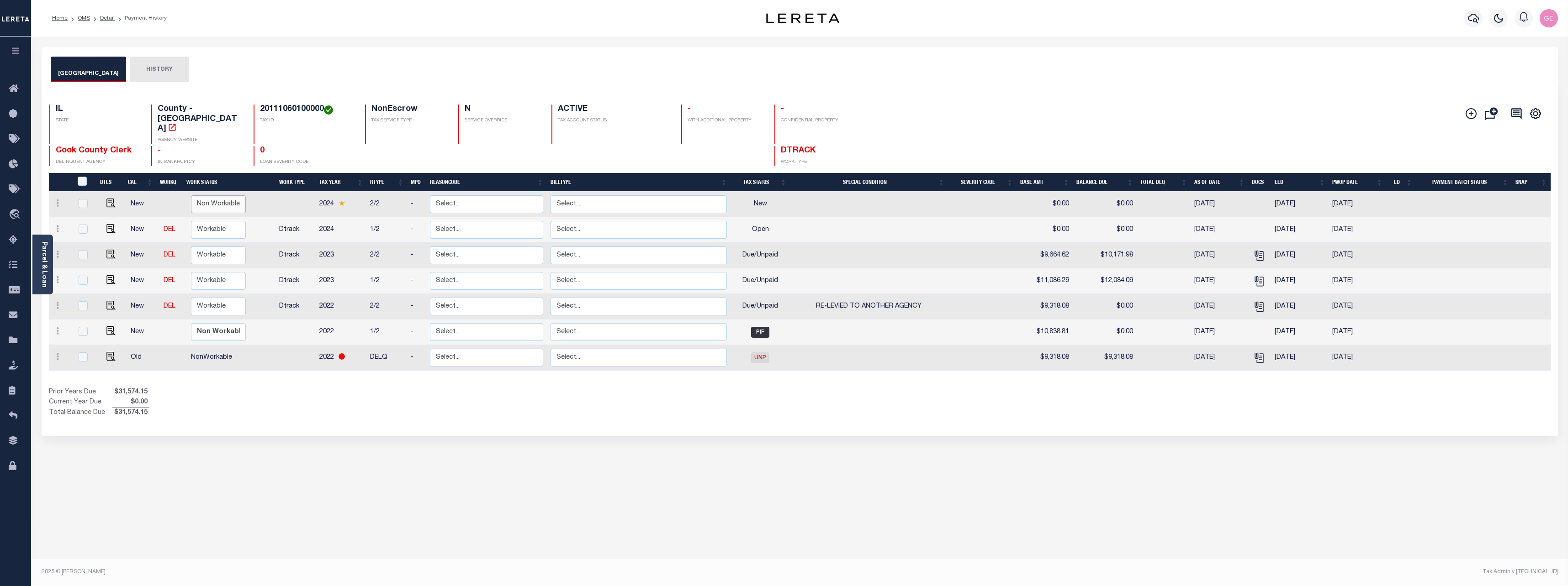
click at [225, 195] on select "Non Workable Workable" at bounding box center [218, 204] width 55 height 18
checkbox input "true"
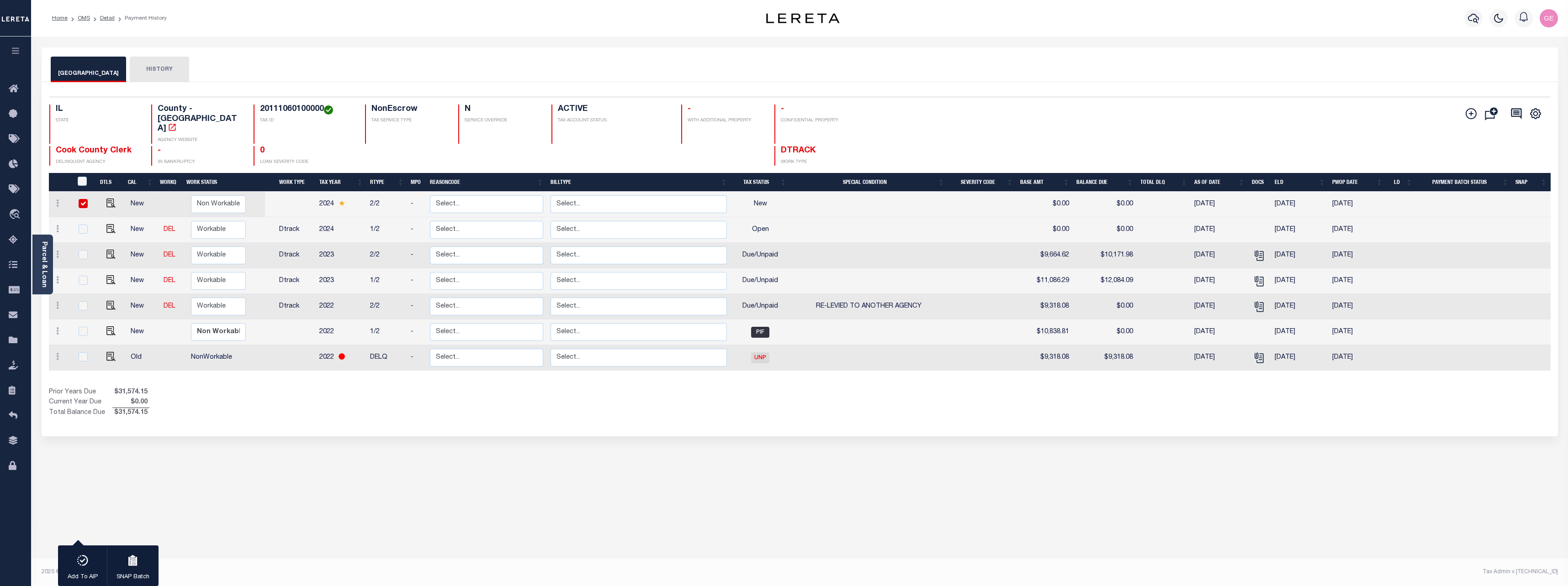
click at [392, 454] on div "COOK COUNTY HISTORY 1 7" at bounding box center [799, 305] width 1530 height 516
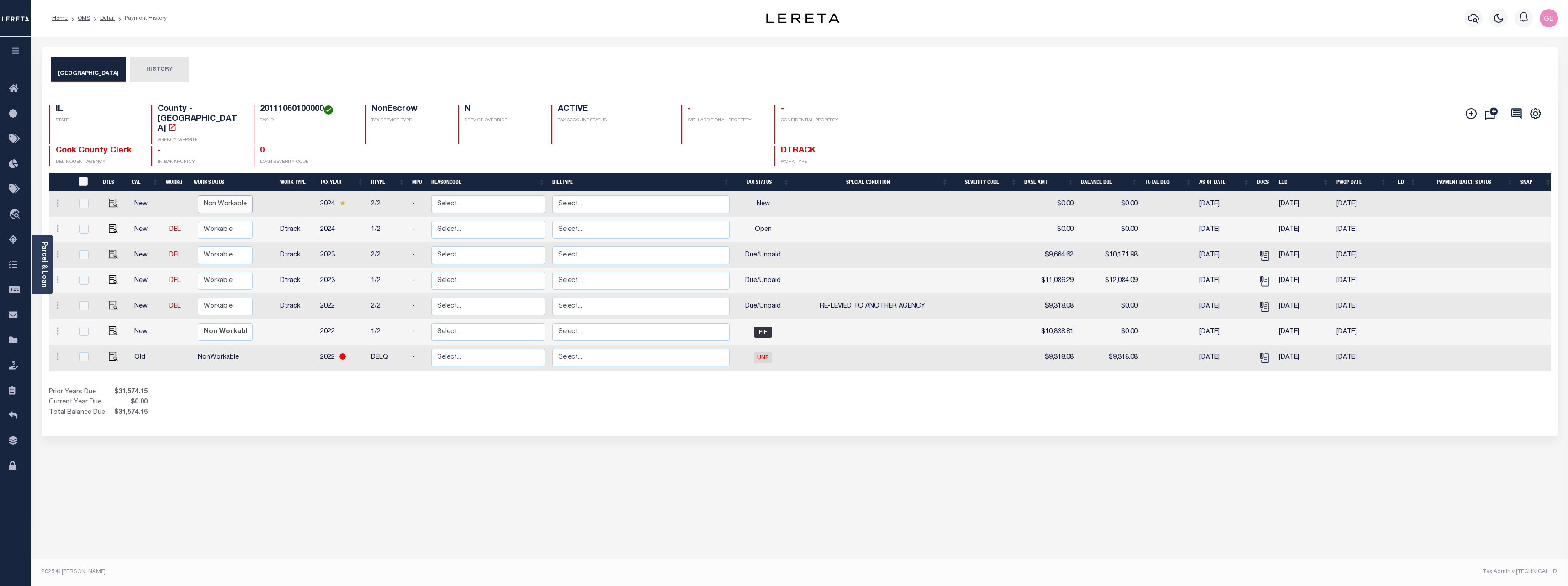
click at [234, 195] on select "Non Workable Workable" at bounding box center [225, 204] width 55 height 18
checkbox input "true"
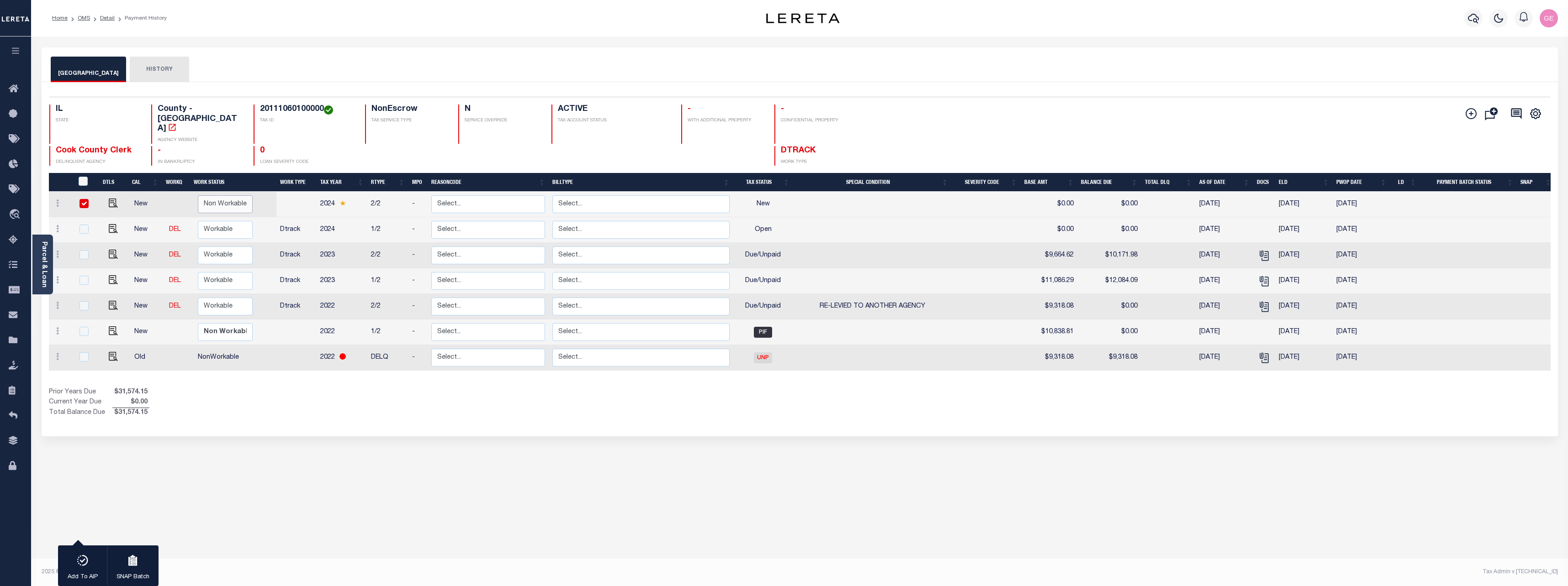
select select "false"
click at [198, 195] on select "Non Workable Workable" at bounding box center [225, 204] width 55 height 18
checkbox input "false"
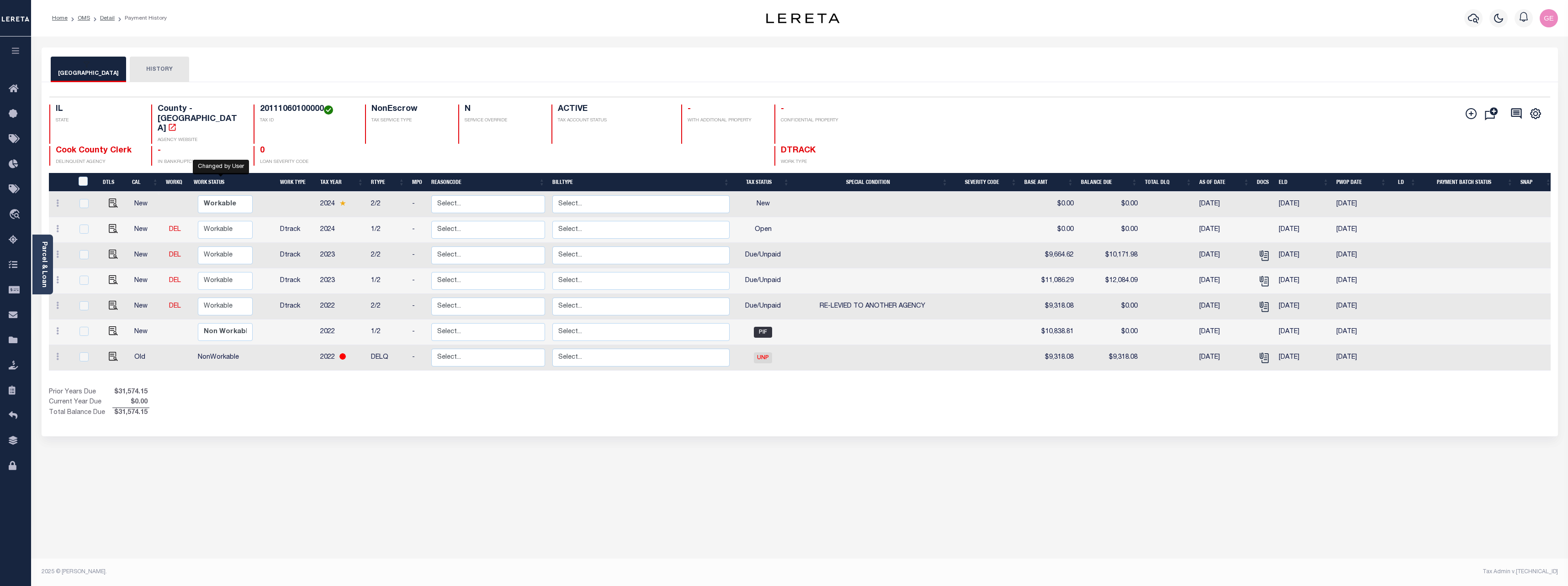
click at [870, 451] on div "COOK COUNTY HISTORY 1 7" at bounding box center [799, 305] width 1530 height 516
click at [142, 74] on button "HISTORY" at bounding box center [159, 70] width 59 height 25
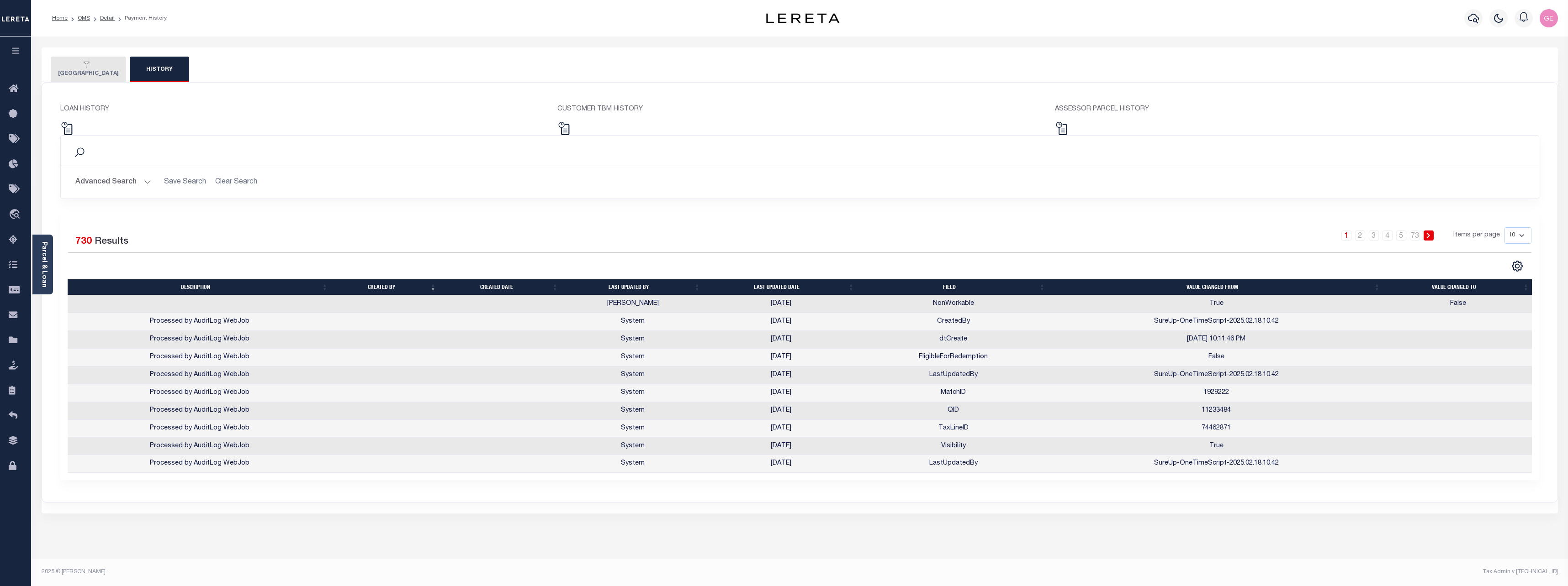
click at [91, 73] on button "COOK COUNTY" at bounding box center [88, 70] width 76 height 25
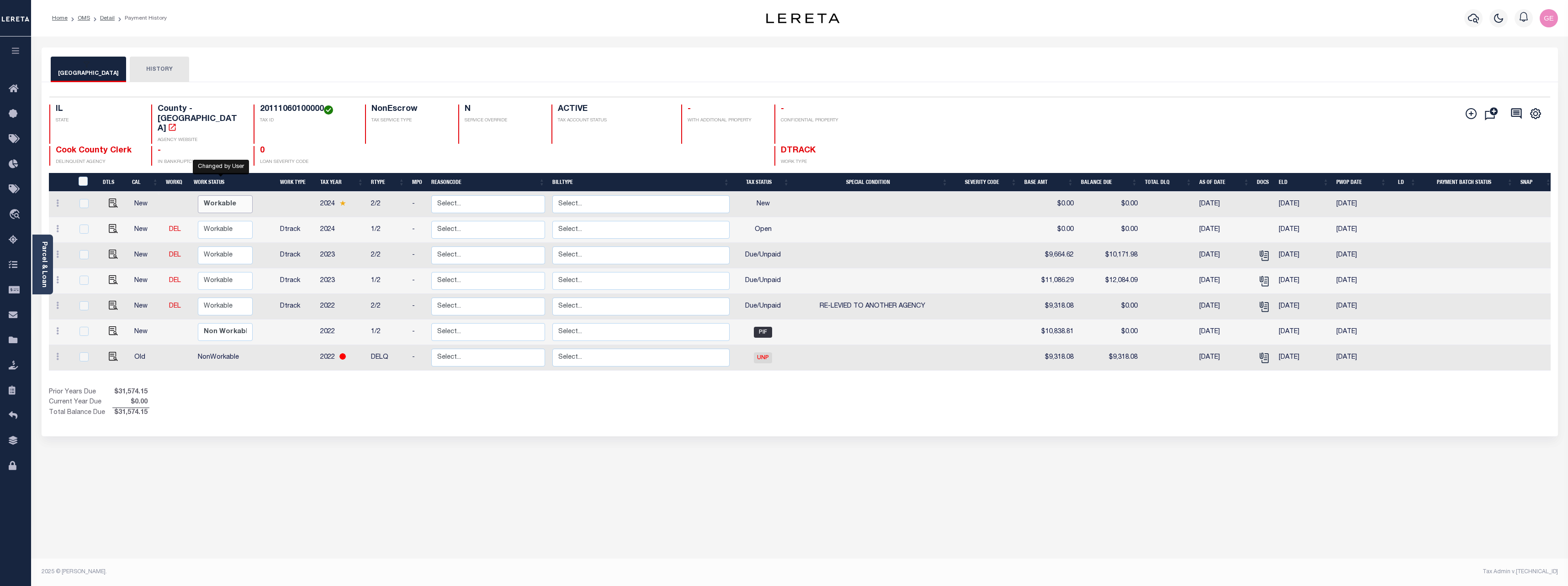
click at [233, 195] on select "Non Workable Workable" at bounding box center [225, 204] width 55 height 18
checkbox input "true"
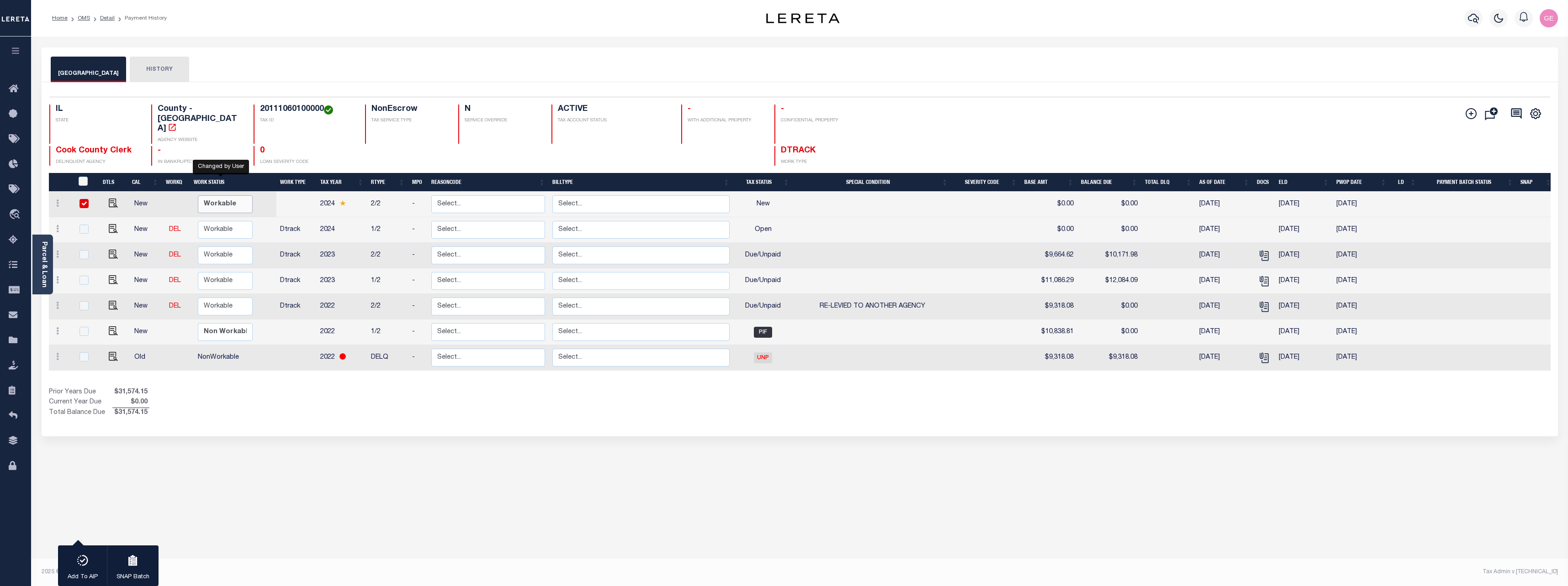
select select "true"
click at [198, 195] on select "Non Workable Workable" at bounding box center [225, 204] width 55 height 18
checkbox input "false"
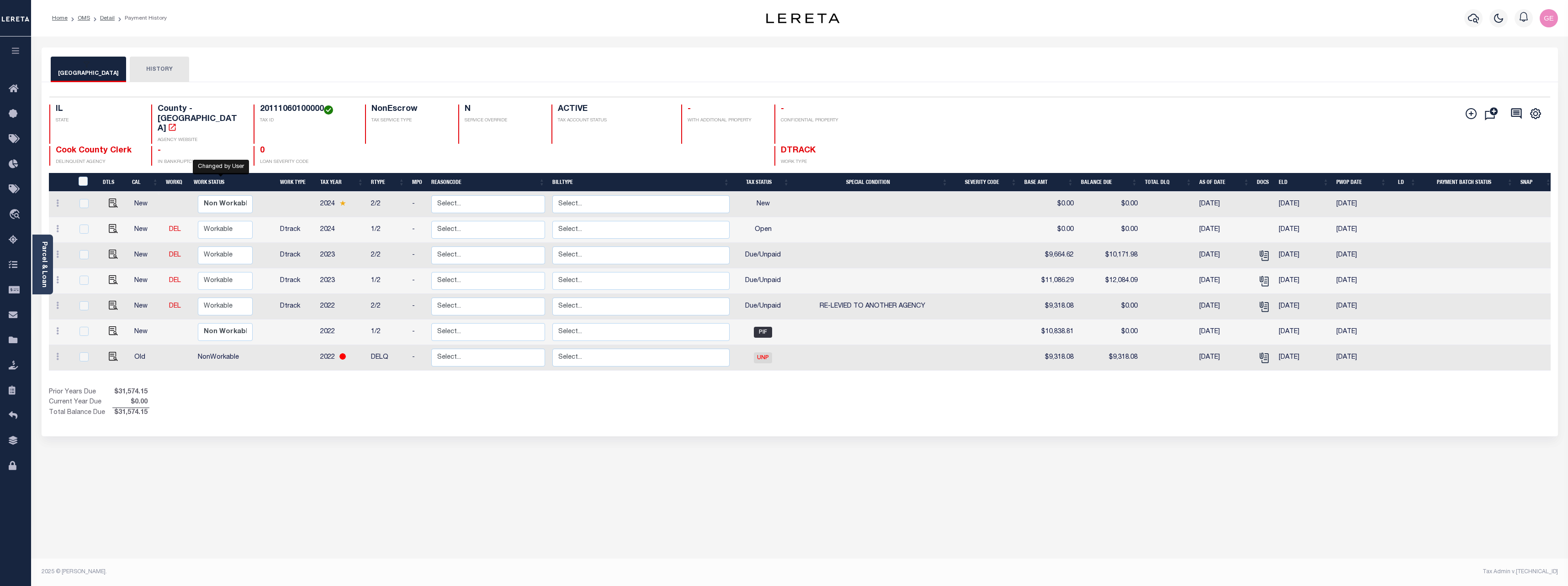
click at [365, 537] on div "COOK COUNTY HISTORY 1 7" at bounding box center [799, 305] width 1530 height 516
click at [71, 147] on span "Cook County Clerk" at bounding box center [93, 150] width 76 height 8
click at [283, 112] on h4 "20111060100000" at bounding box center [307, 109] width 94 height 10
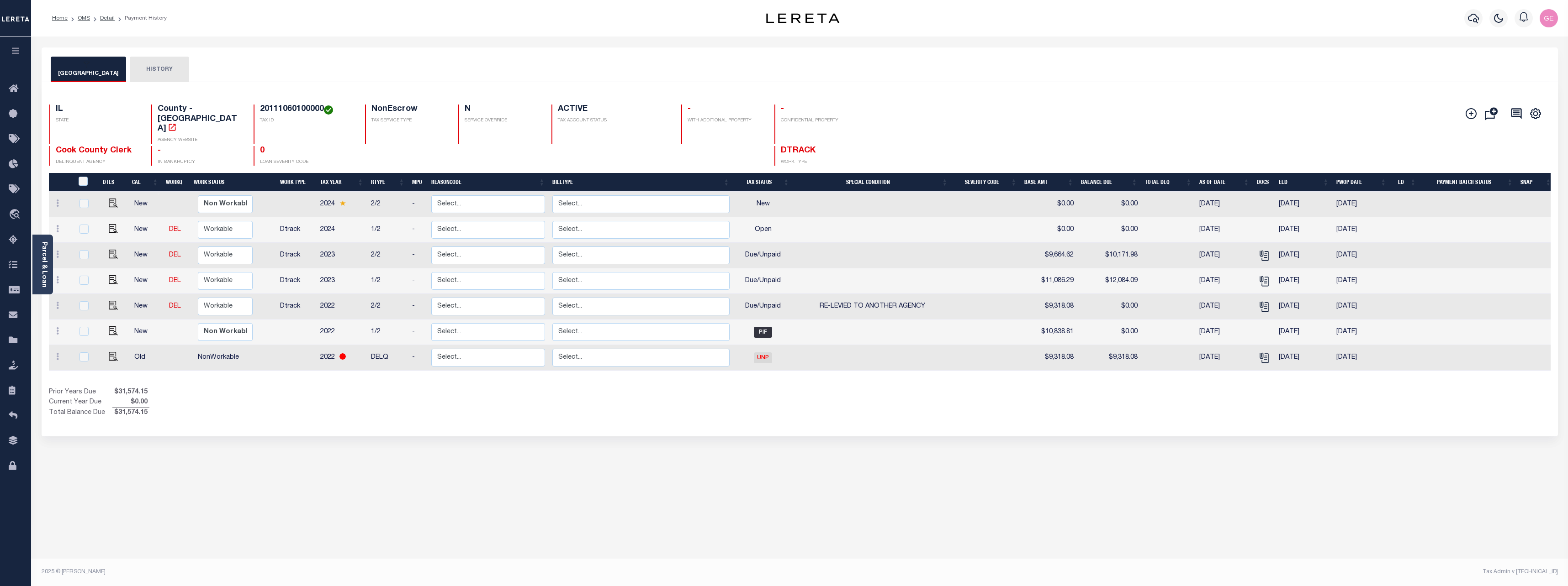
click at [142, 61] on button "HISTORY" at bounding box center [159, 70] width 59 height 25
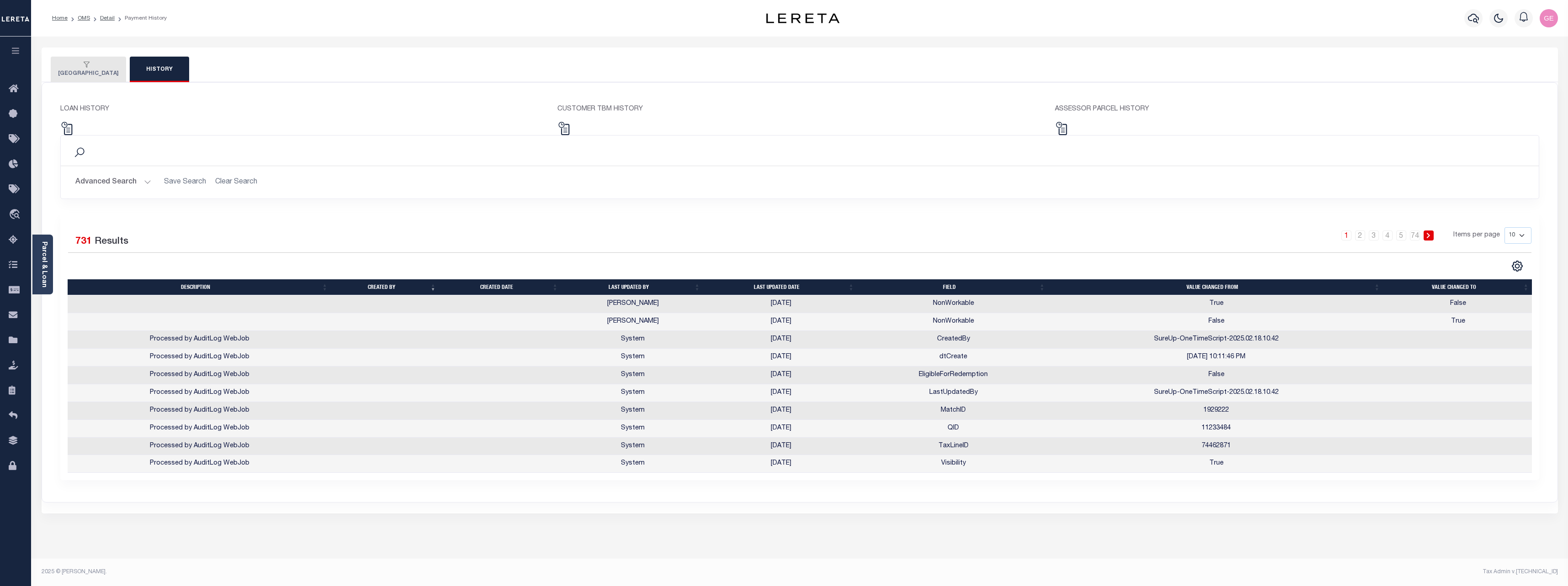
click at [100, 70] on button "COOK COUNTY" at bounding box center [88, 70] width 76 height 25
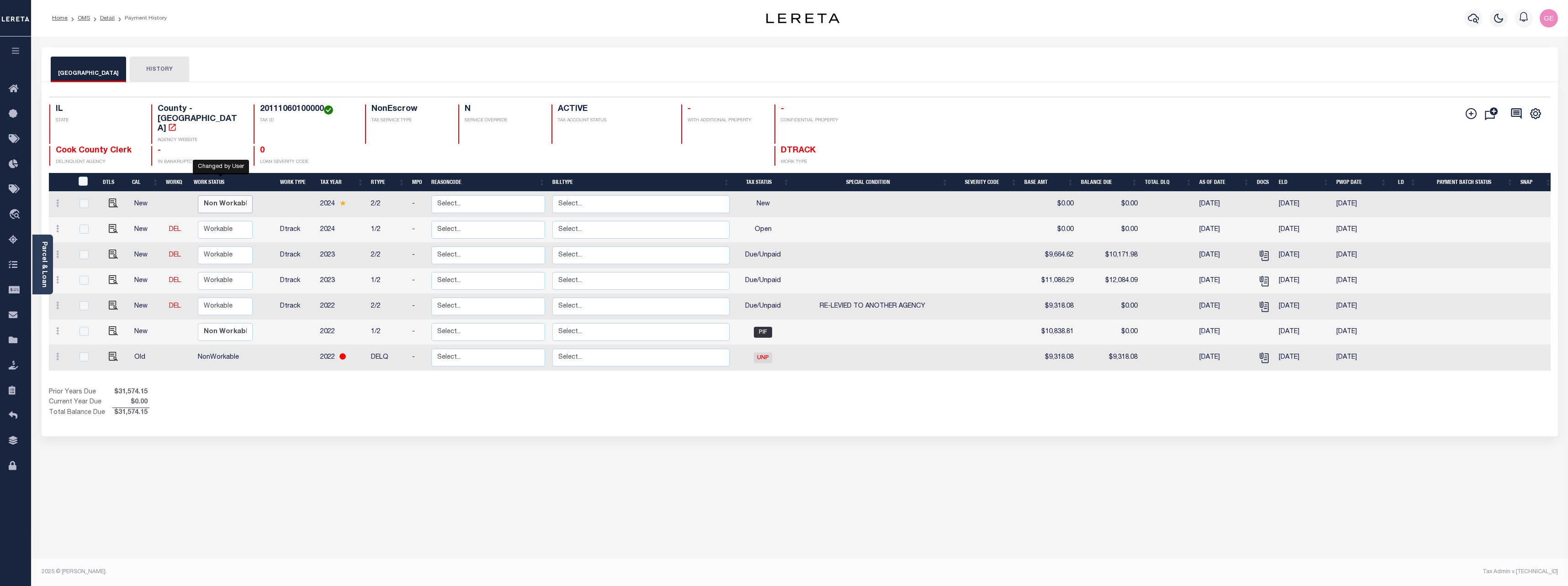
click at [234, 195] on select "Non Workable Workable" at bounding box center [225, 204] width 55 height 18
checkbox input "true"
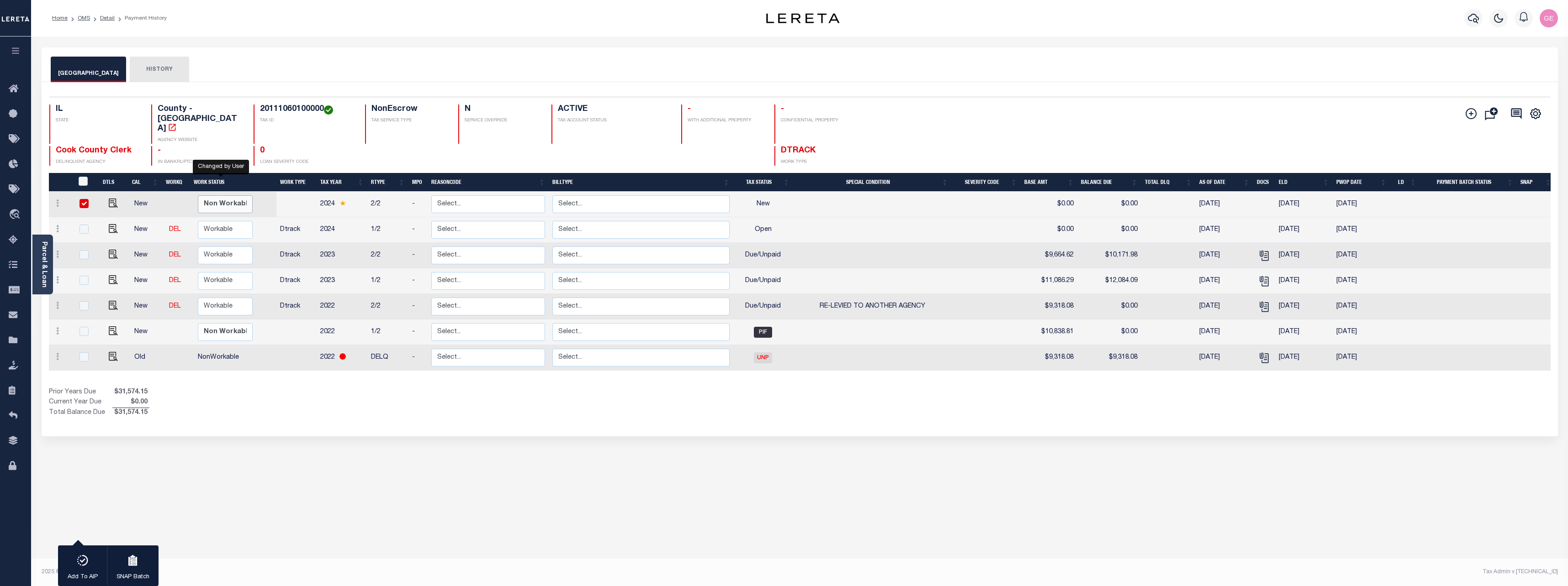
select select "false"
click at [198, 195] on select "Non Workable Workable" at bounding box center [225, 204] width 55 height 18
checkbox input "false"
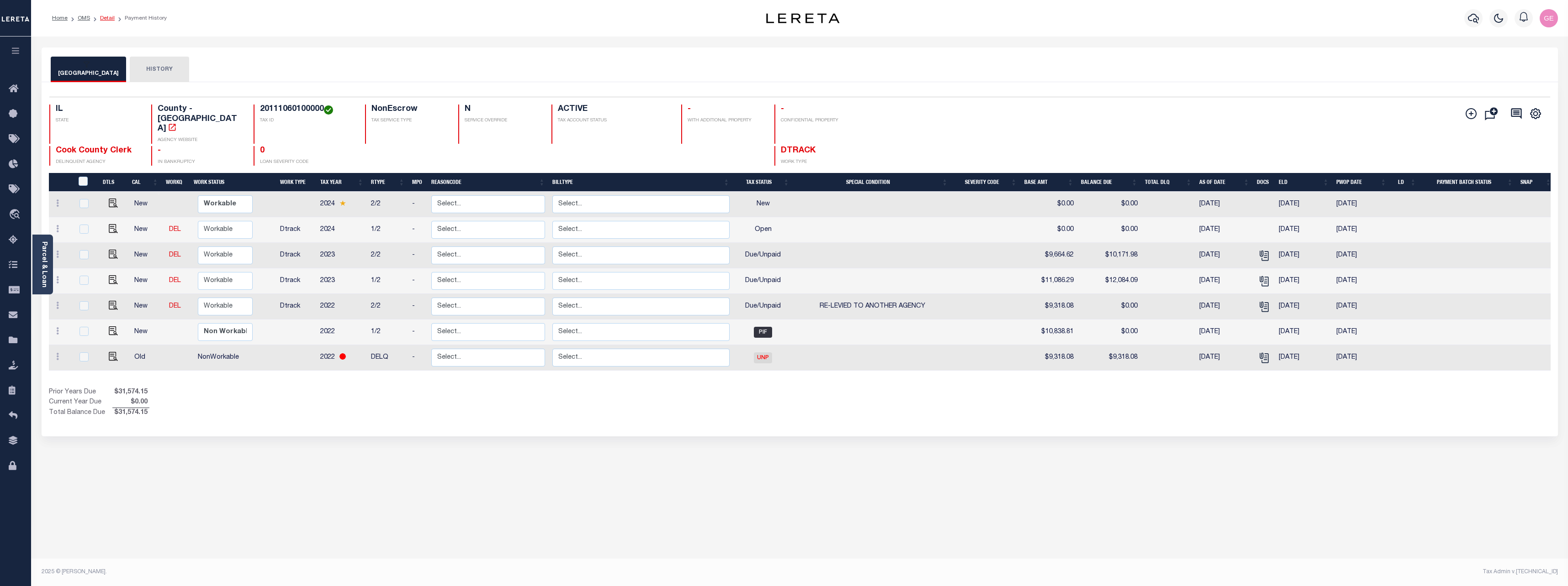
click at [102, 16] on link "Detail" at bounding box center [108, 18] width 15 height 5
click at [86, 19] on link "OMS" at bounding box center [84, 18] width 12 height 5
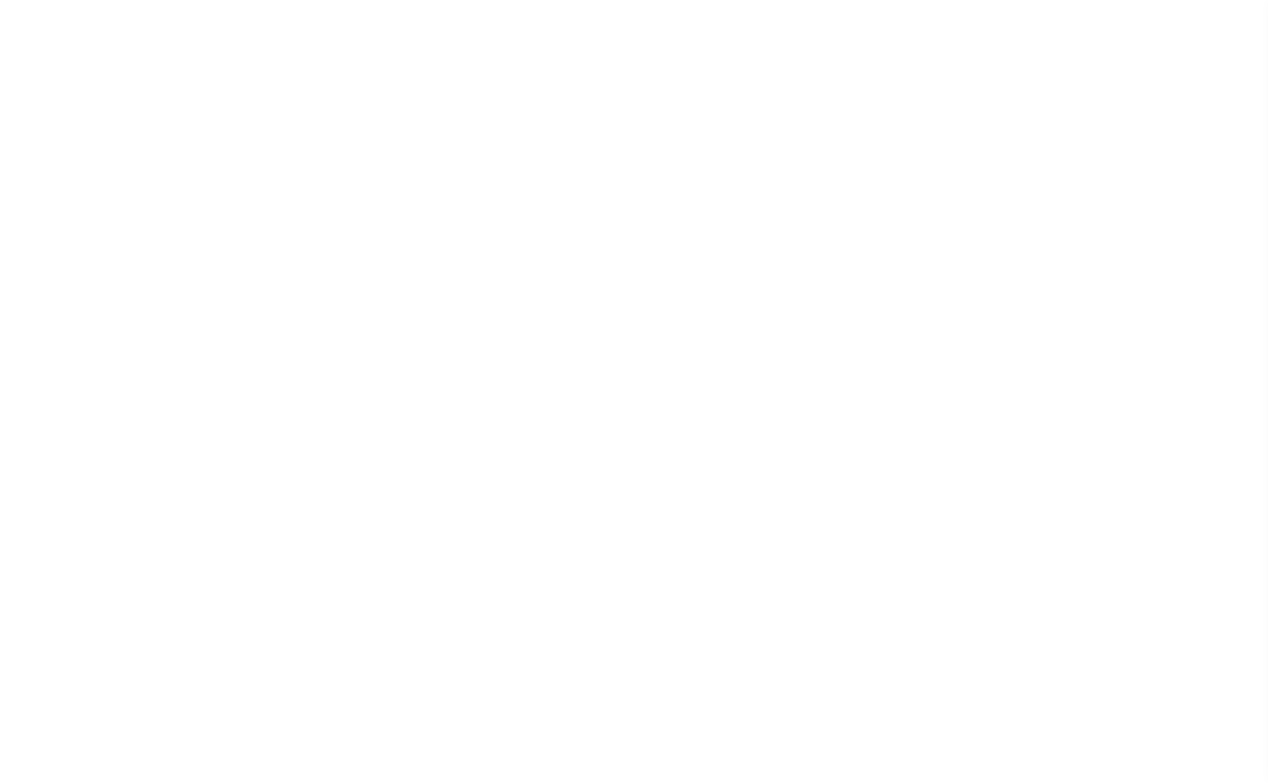
select select "Mixed Portfolio"
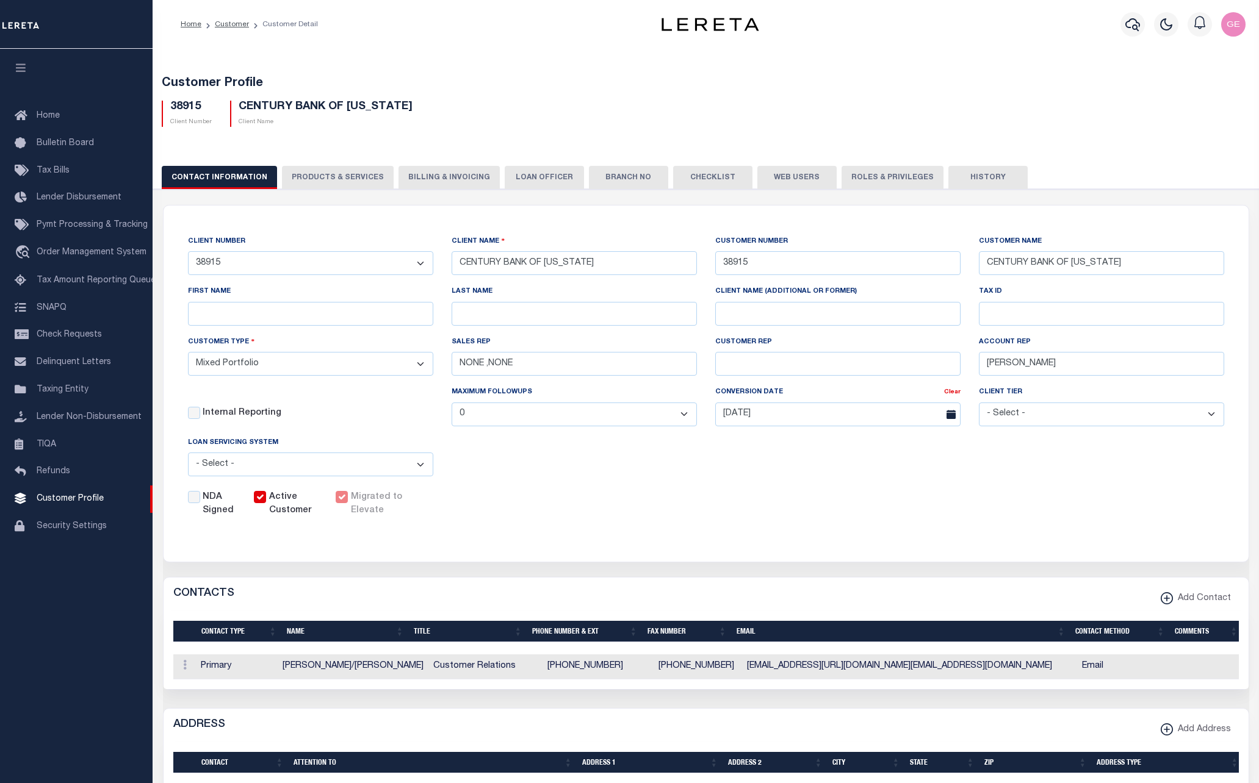
click at [360, 173] on button "PRODUCTS & SERVICES" at bounding box center [338, 177] width 112 height 23
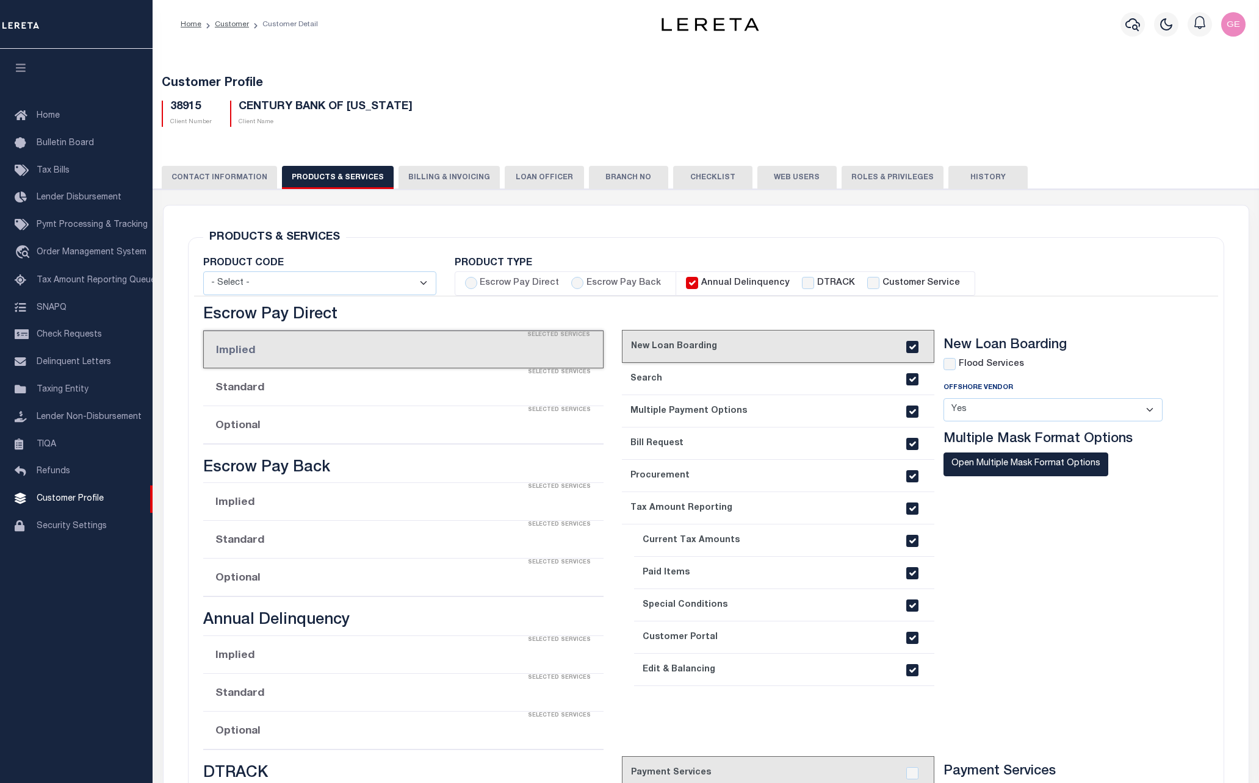
select select "STX"
radio input "true"
checkbox input "true"
checkbox input "false"
checkbox input "true"
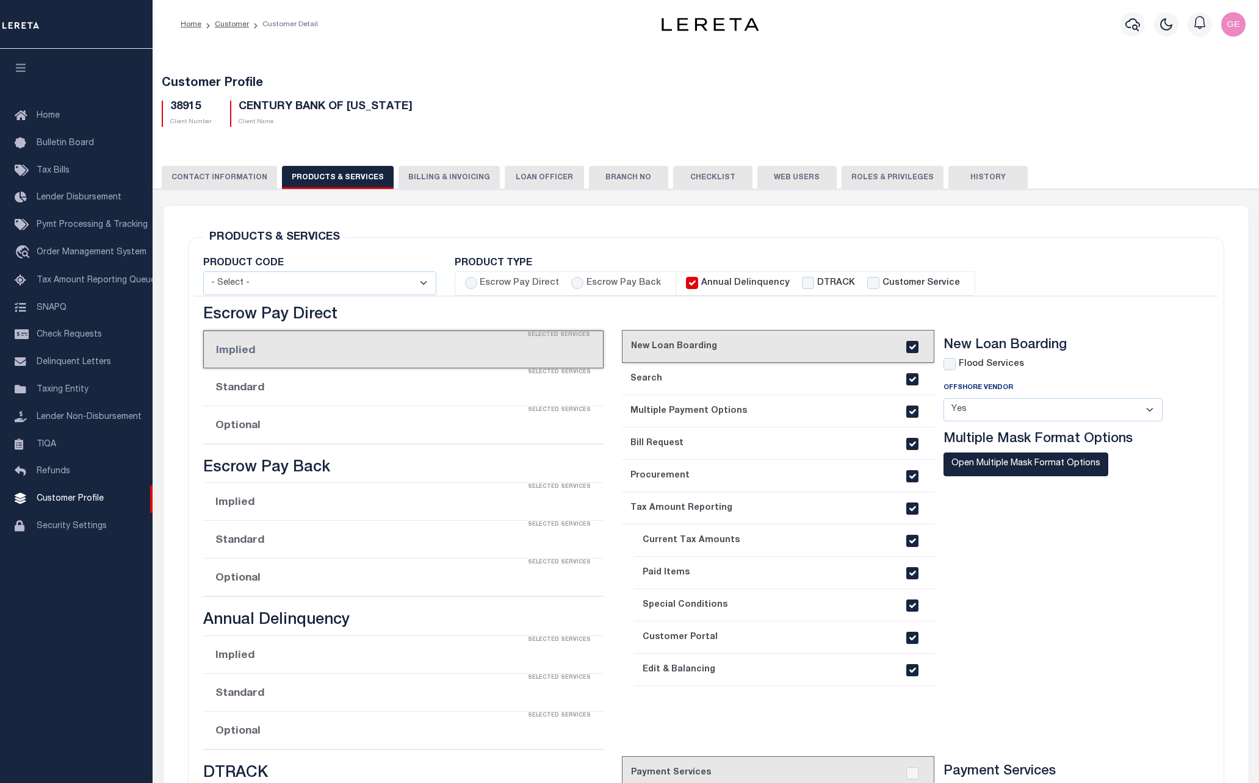
checkbox input "true"
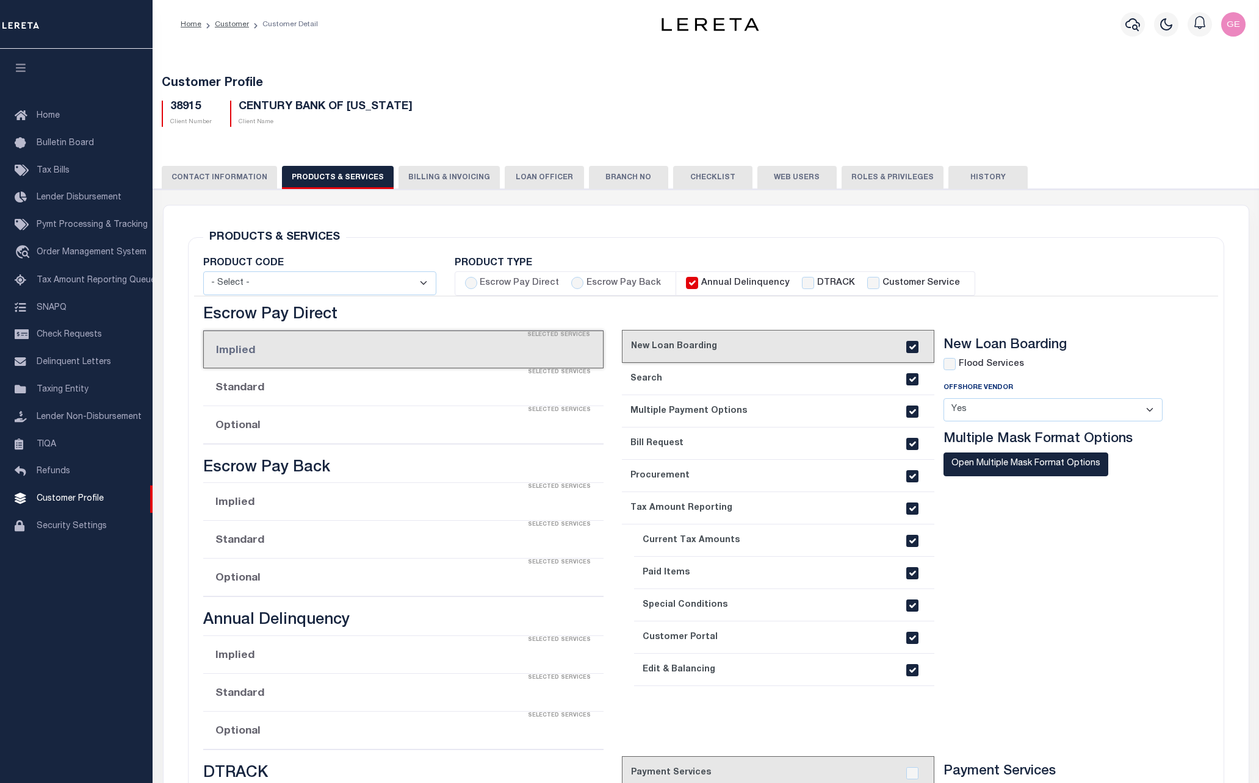
checkbox input "true"
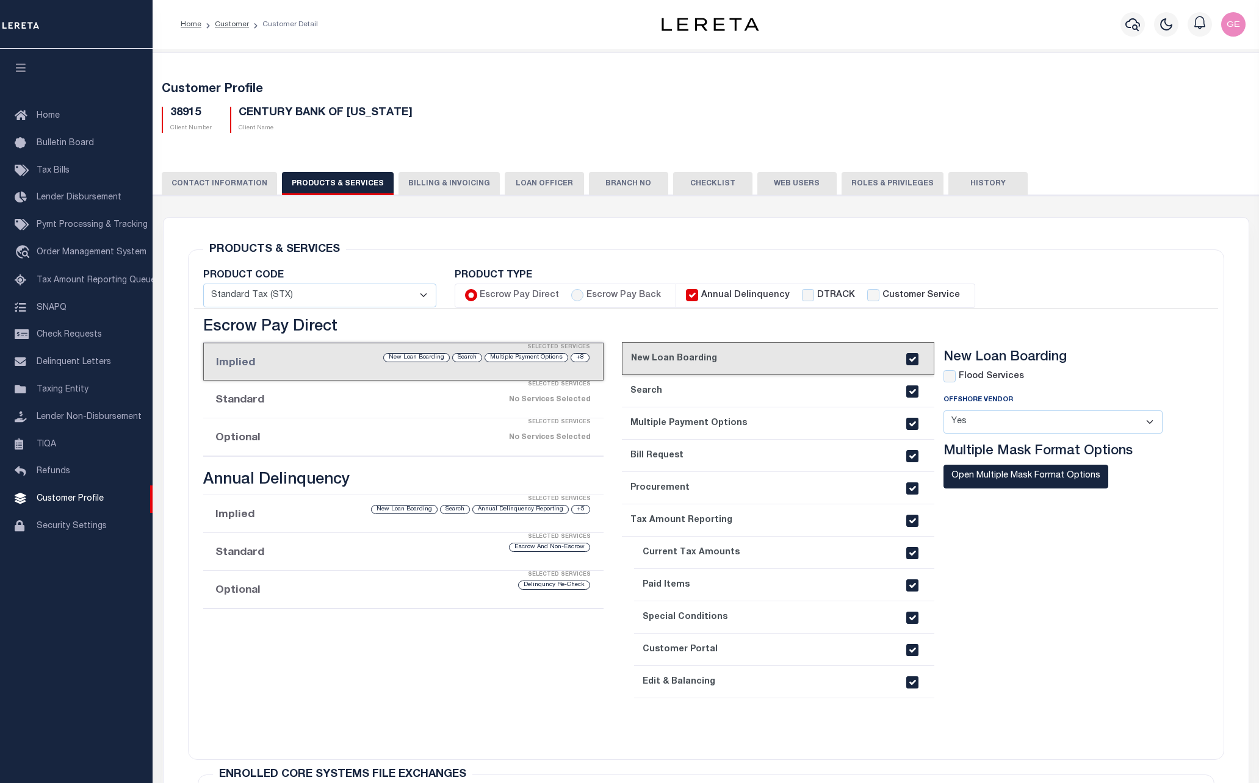
scroll to position [122, 0]
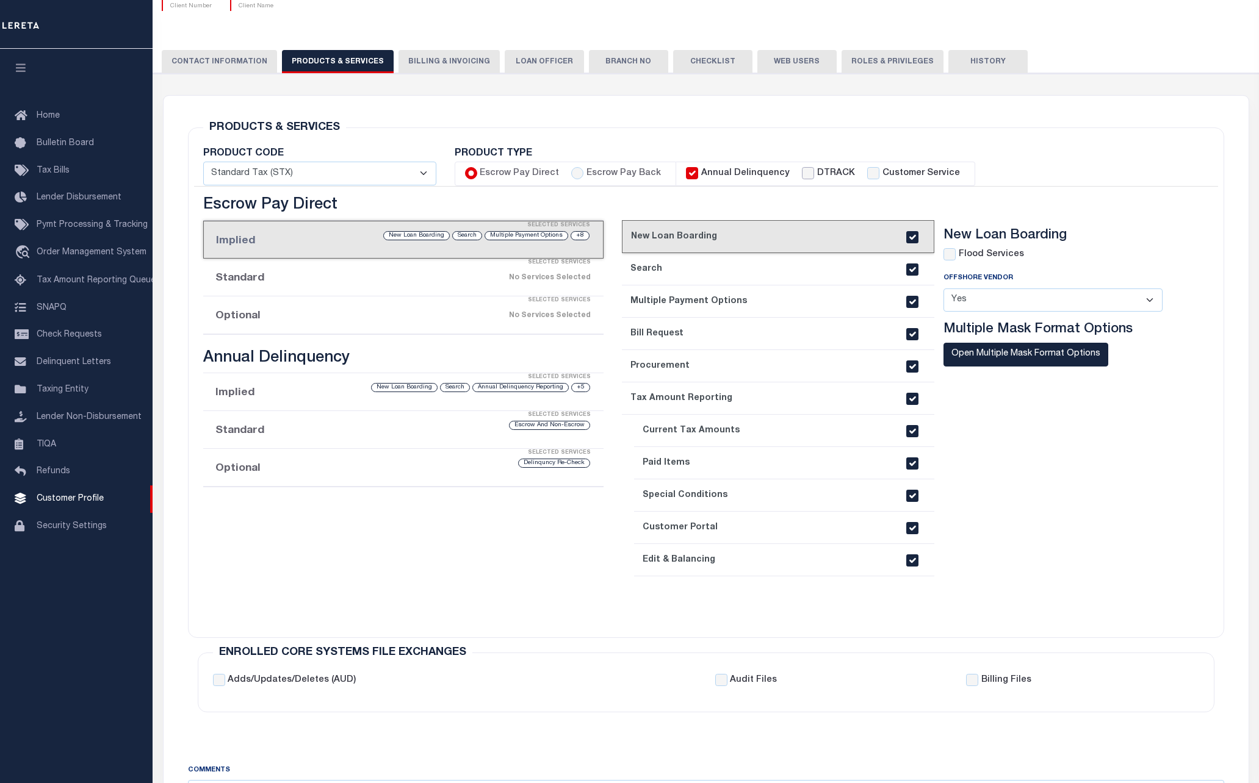
click at [802, 174] on input "DTRACK" at bounding box center [808, 173] width 12 height 12
checkbox input "true"
checkbox input "false"
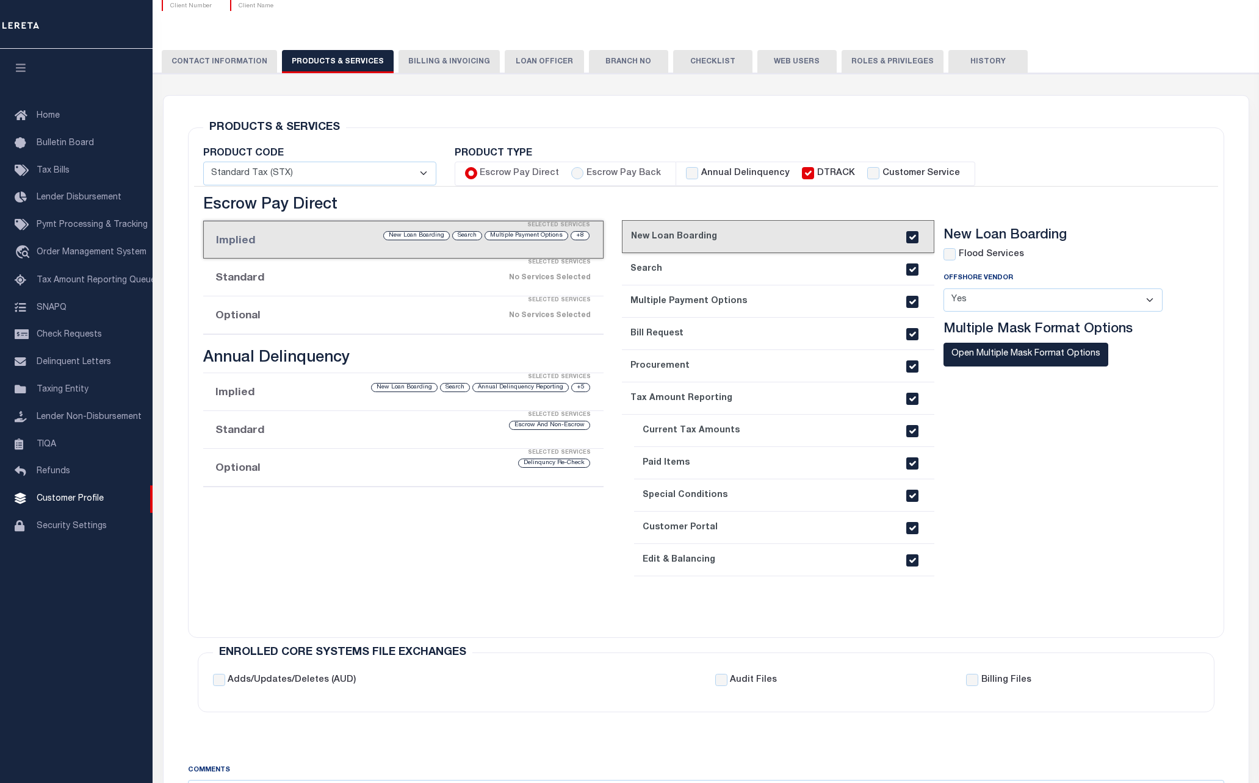
checkbox input "false"
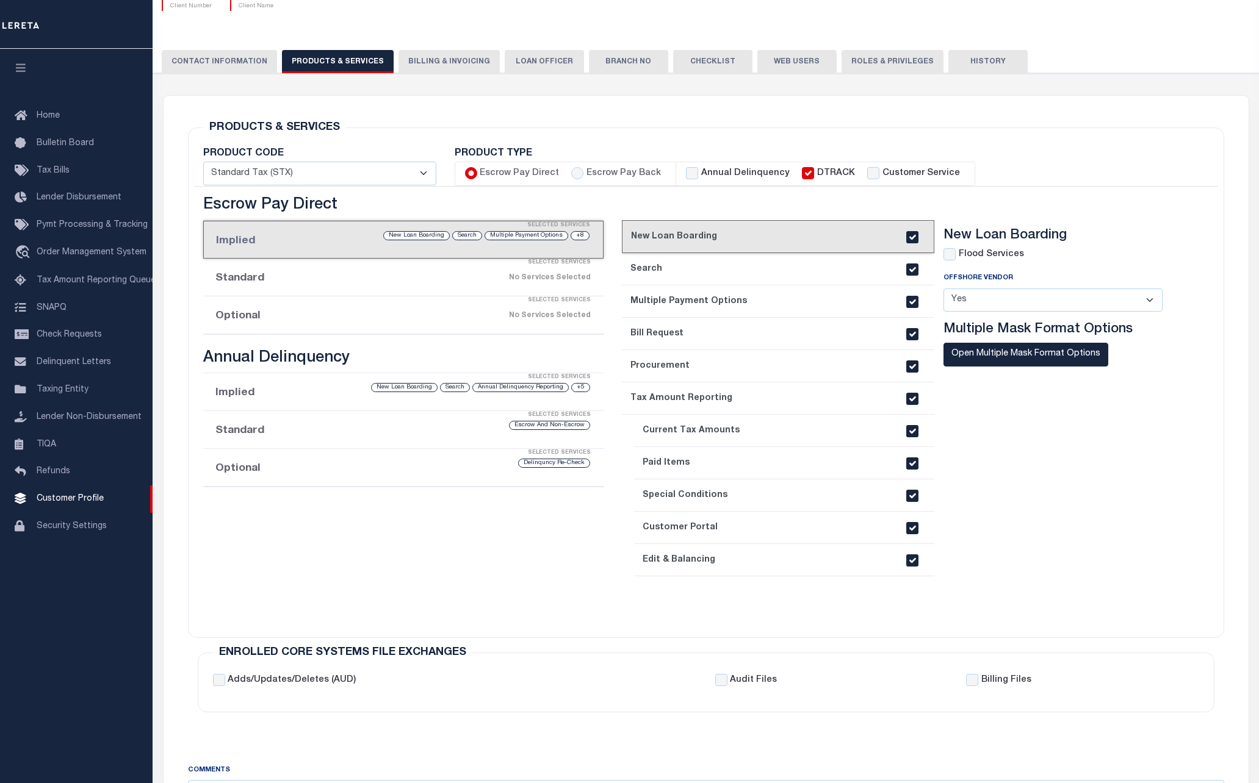
checkbox input "false"
checkbox input "true"
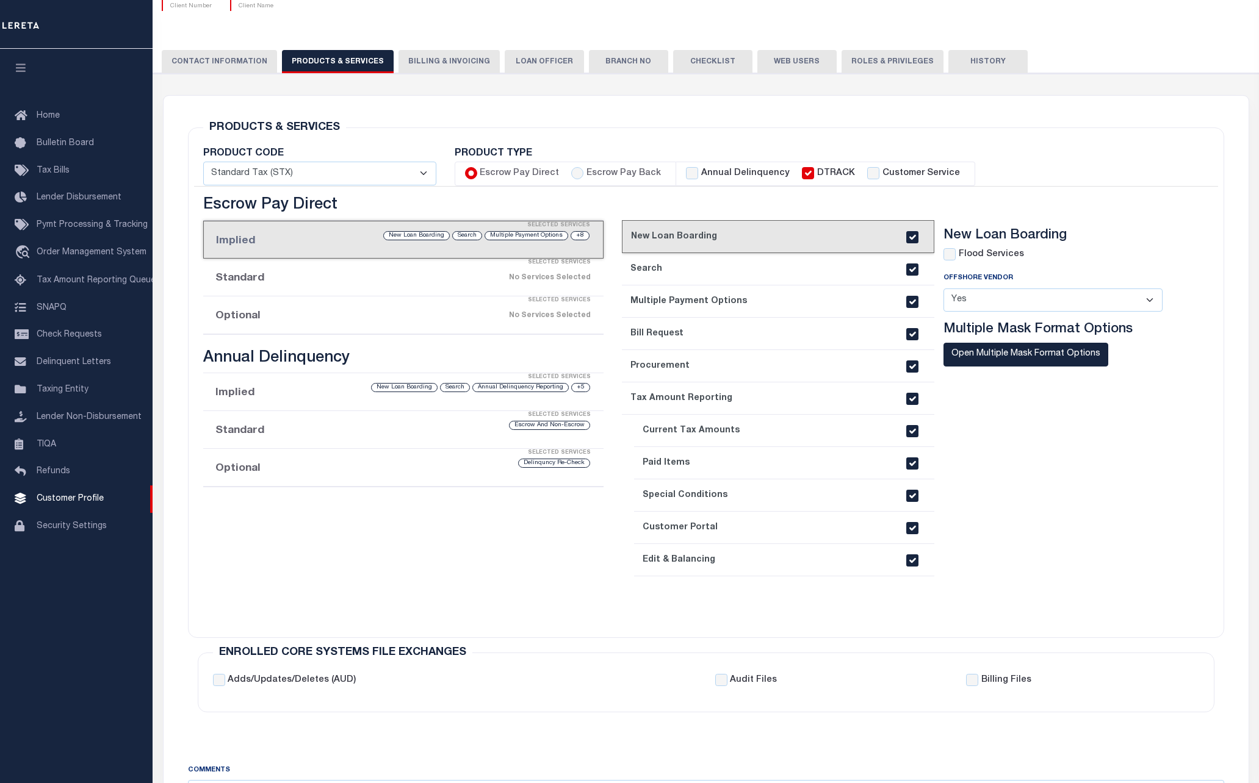
checkbox input "true"
checkbox input "false"
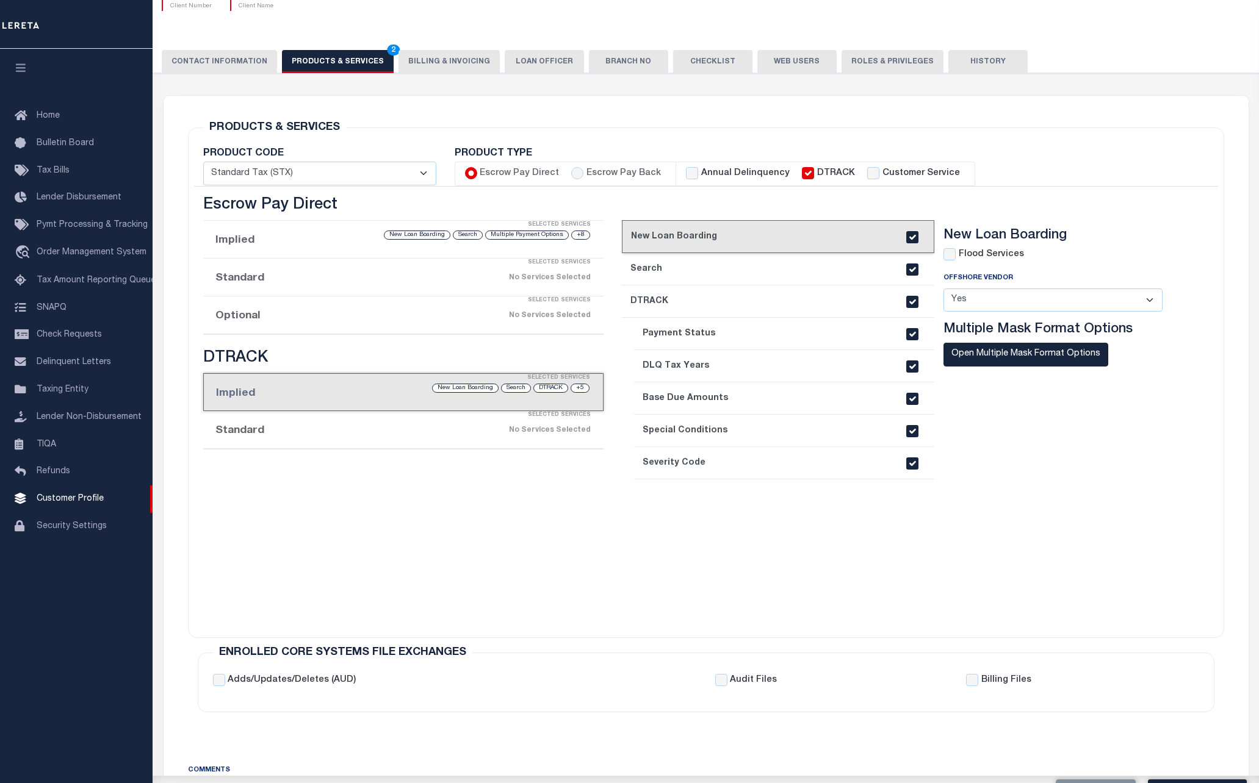
click at [882, 172] on label "Customer Service" at bounding box center [920, 173] width 77 height 13
click at [879, 172] on input "Customer Service" at bounding box center [873, 173] width 12 height 12
checkbox input "true"
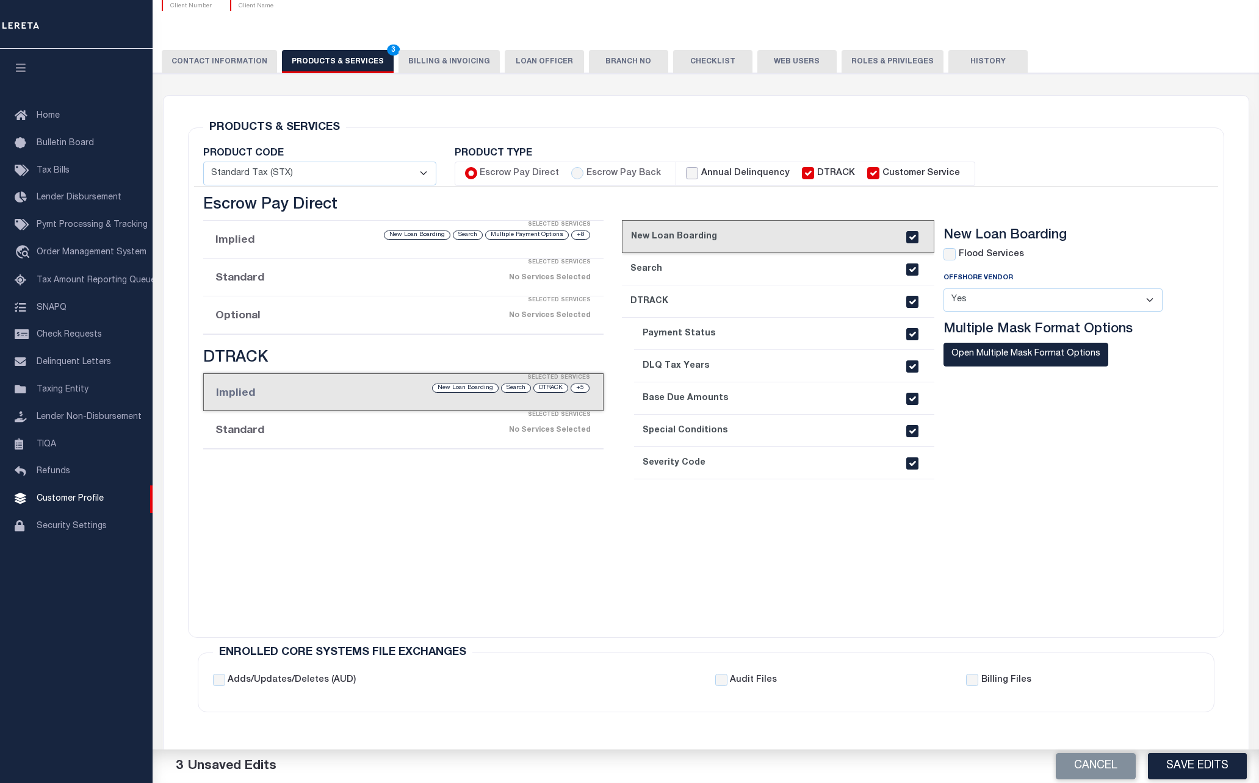
click at [686, 173] on input "Annual Delinquency" at bounding box center [692, 173] width 12 height 12
checkbox input "true"
checkbox input "false"
checkbox input "true"
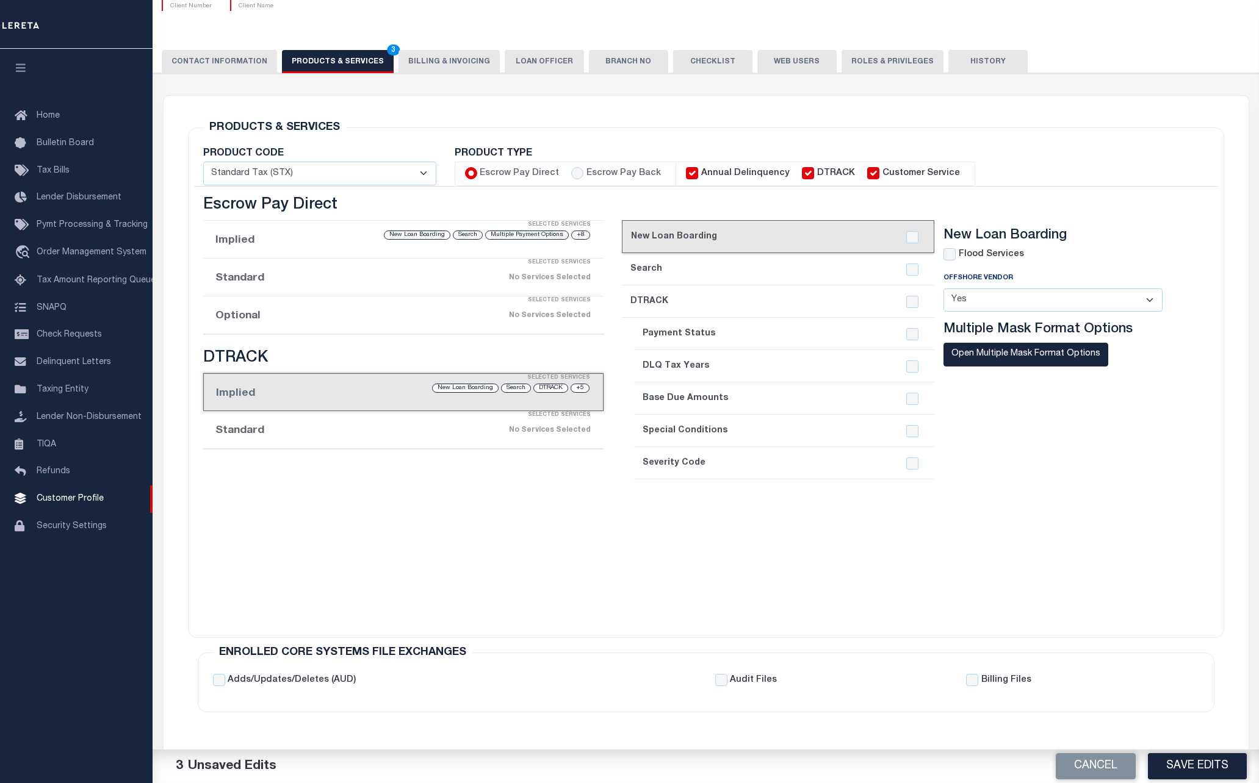
checkbox input "true"
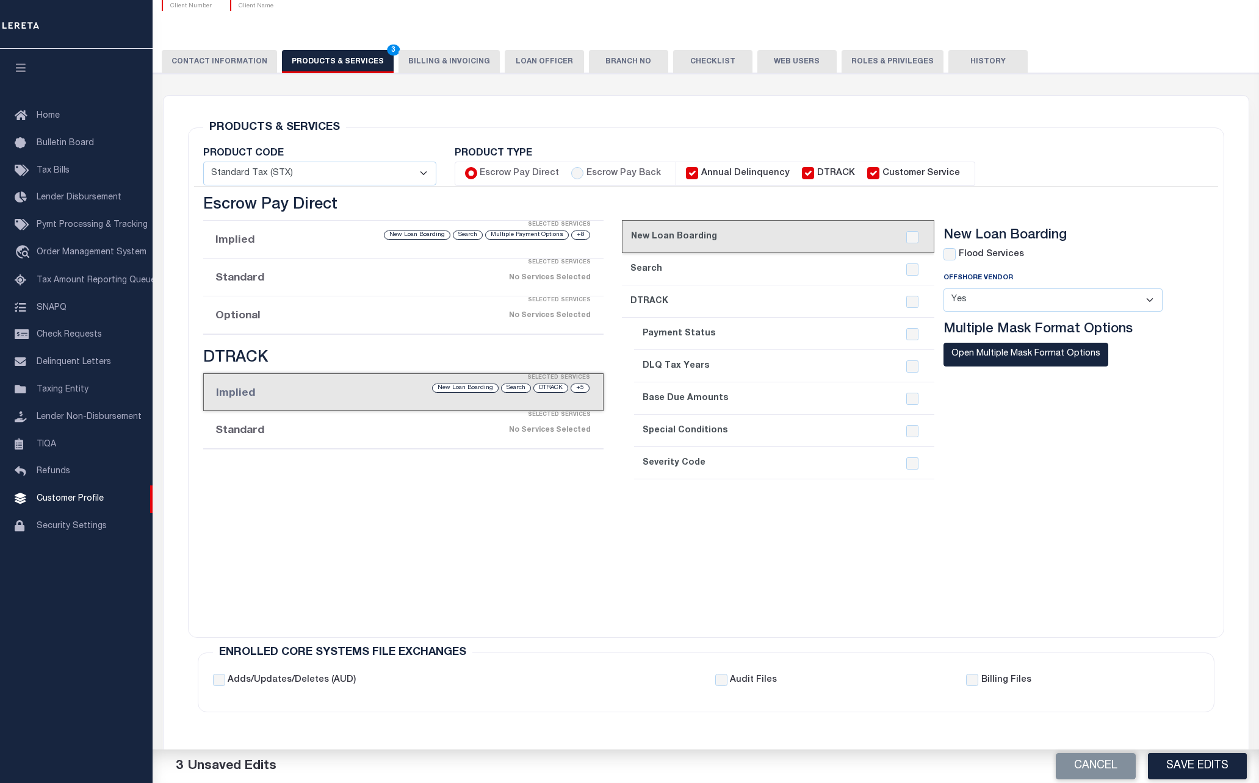
checkbox input "true"
checkbox input "false"
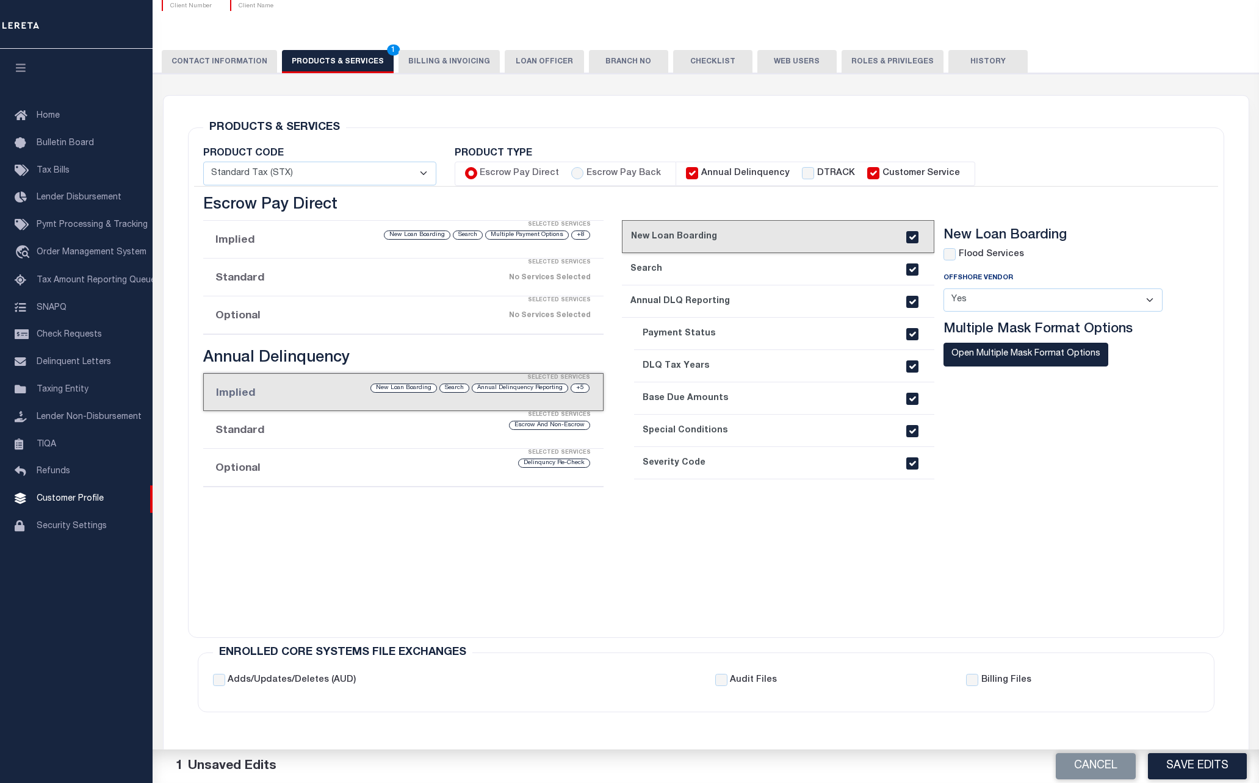
click at [802, 175] on div "DTRACK" at bounding box center [828, 173] width 53 height 13
click at [729, 178] on label "Annual Delinquency" at bounding box center [745, 173] width 88 height 13
click at [698, 178] on input "Annual Delinquency" at bounding box center [692, 173] width 12 height 12
checkbox input "false"
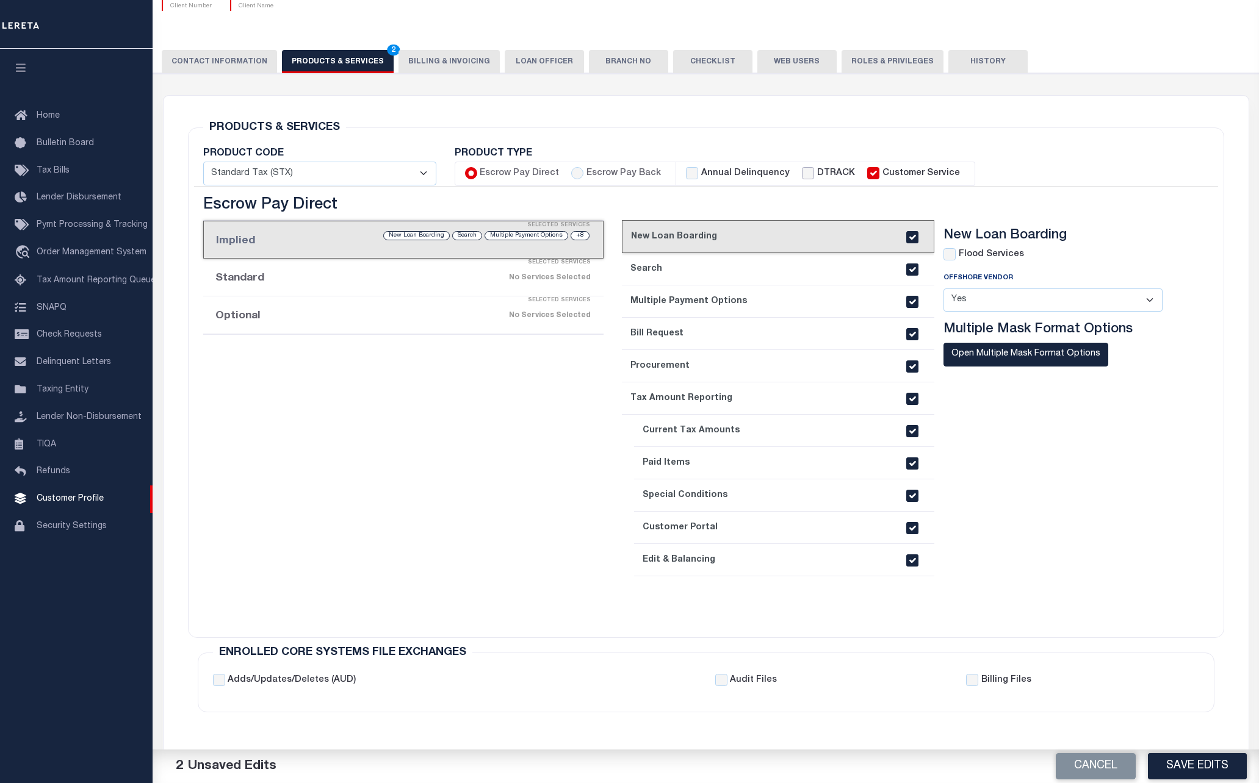
click at [802, 176] on input "DTRACK" at bounding box center [808, 173] width 12 height 12
checkbox input "true"
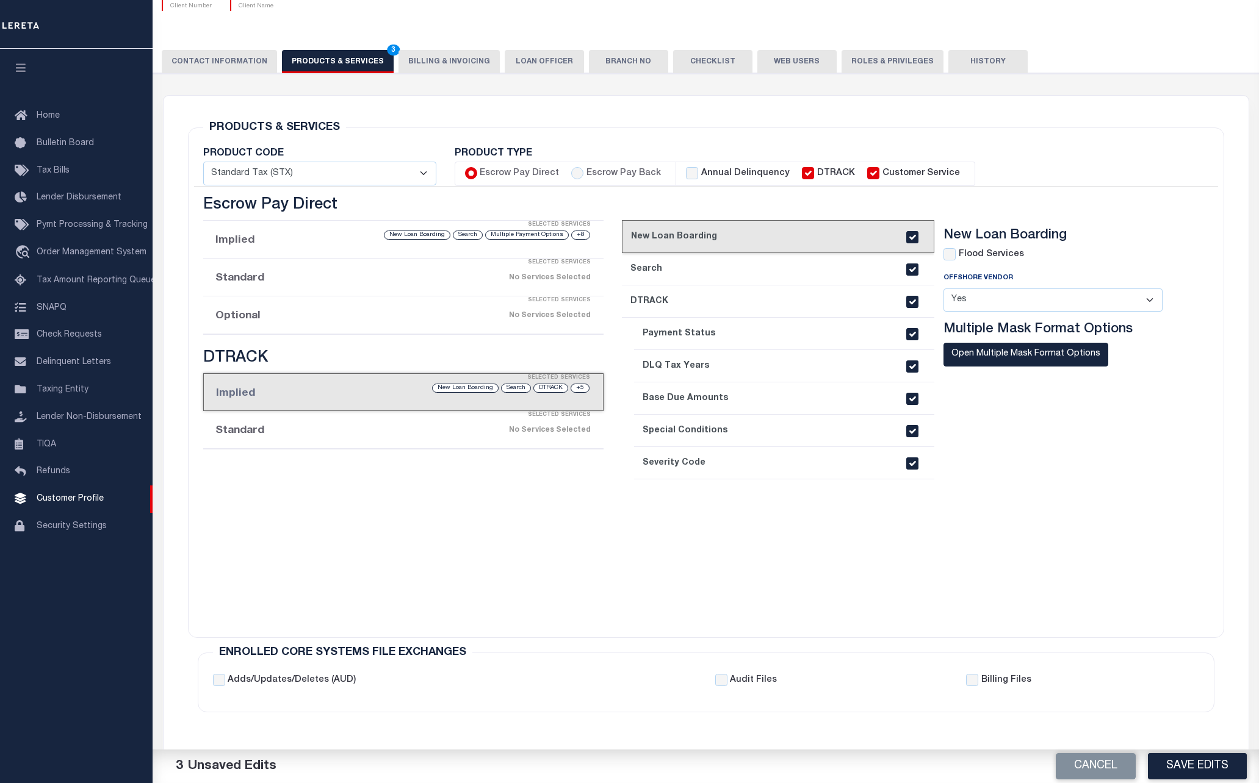
checkbox input "true"
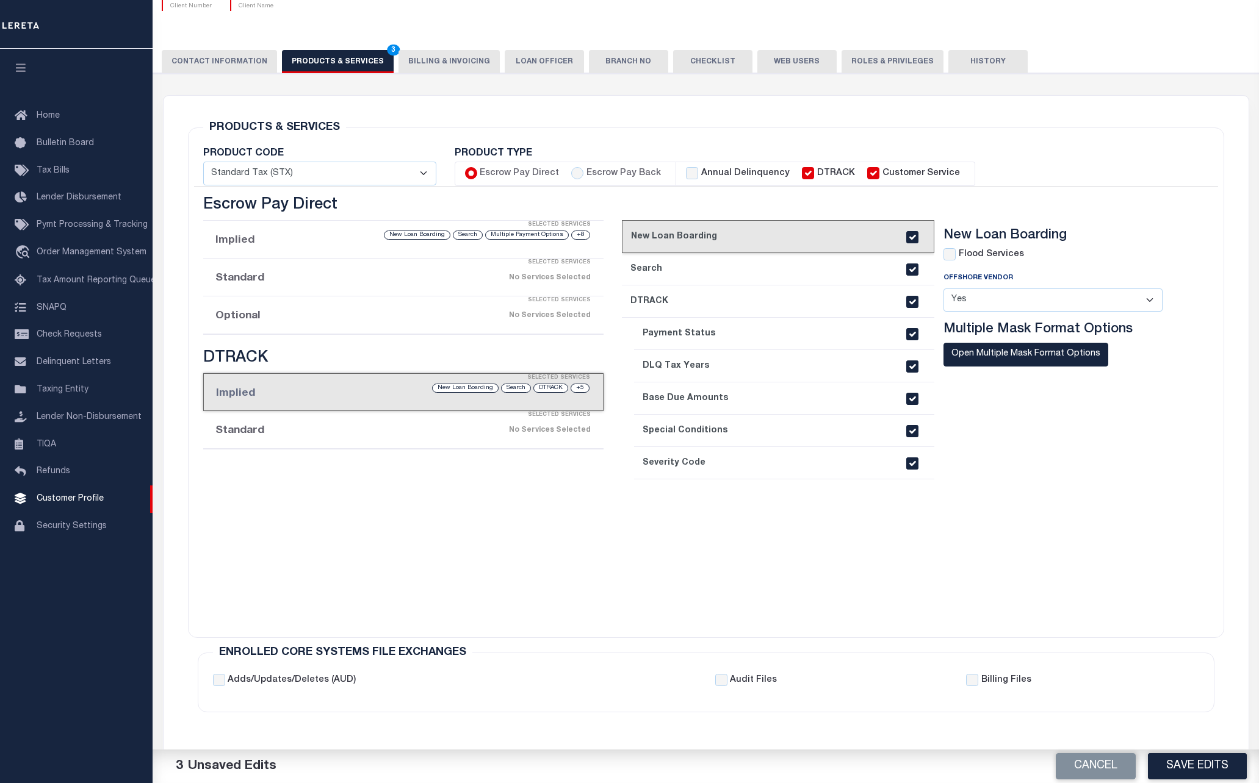
checkbox input "true"
checkbox input "false"
click at [706, 173] on label "Annual Delinquency" at bounding box center [745, 173] width 88 height 13
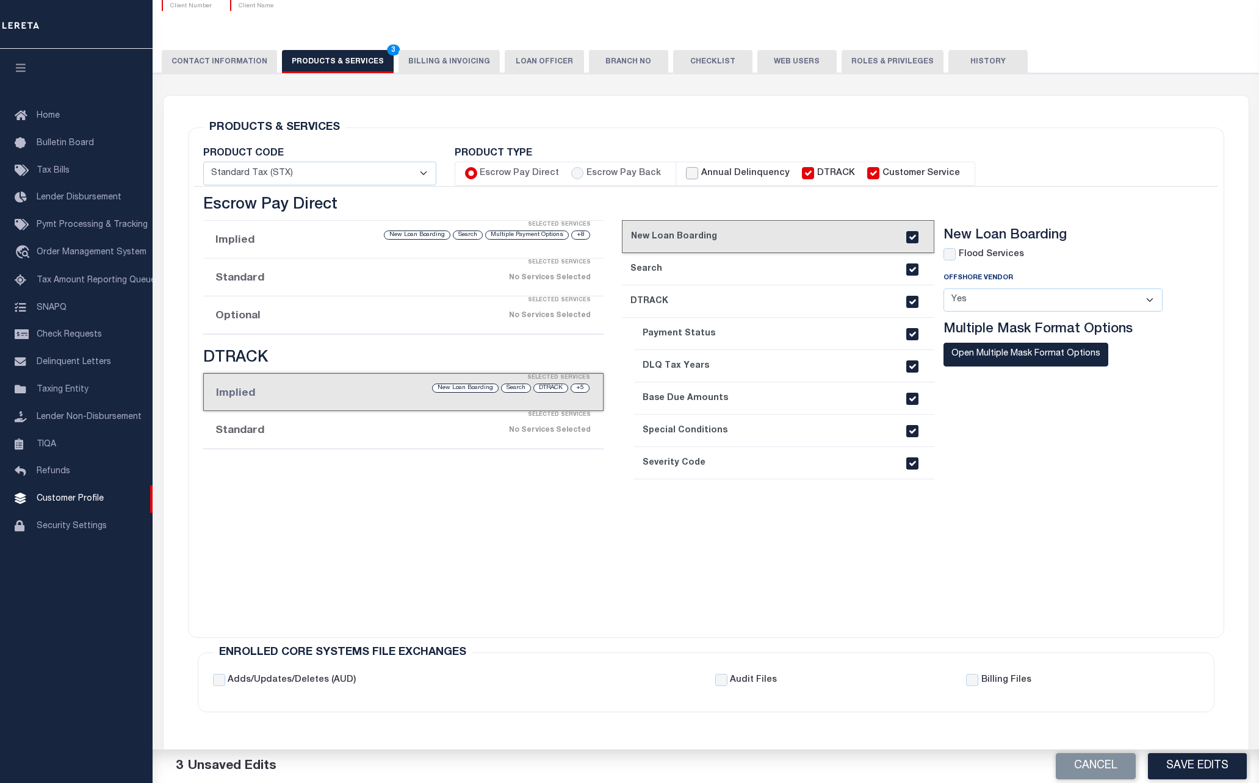
click at [698, 173] on input "Annual Delinquency" at bounding box center [692, 173] width 12 height 12
checkbox input "true"
checkbox input "false"
checkbox input "true"
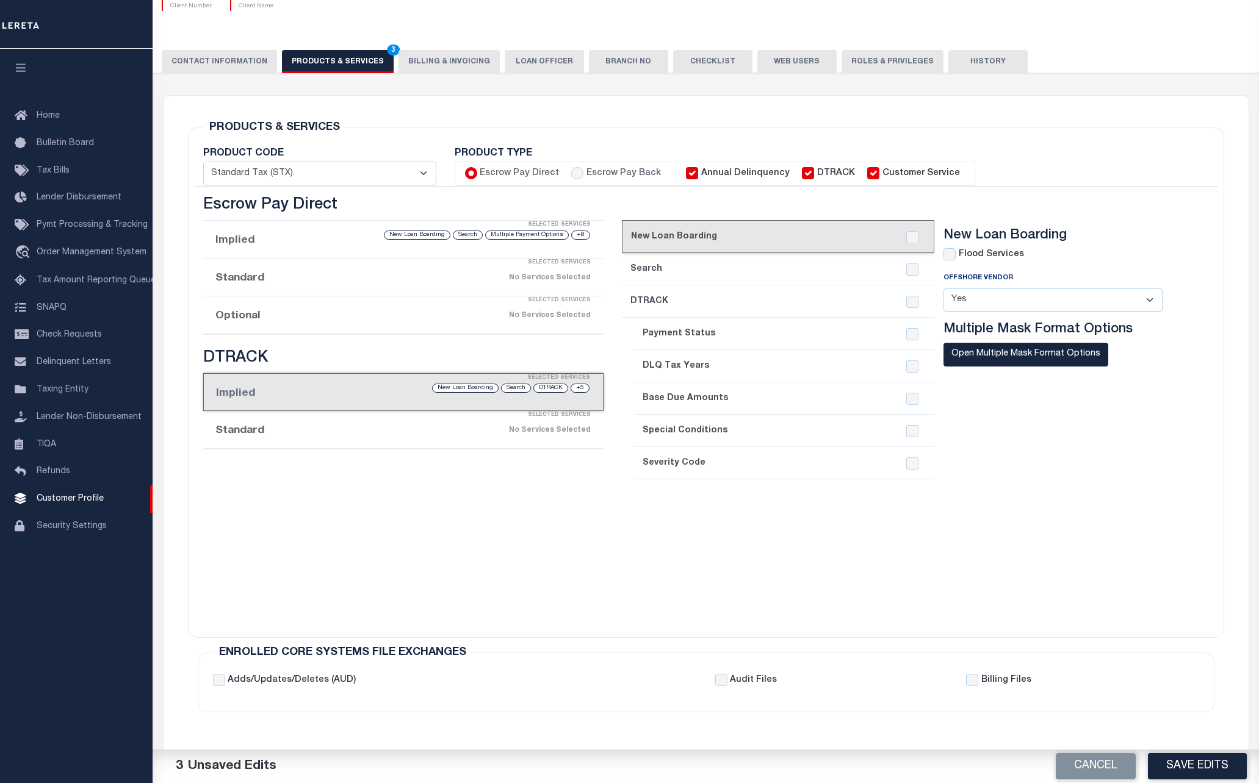
checkbox input "true"
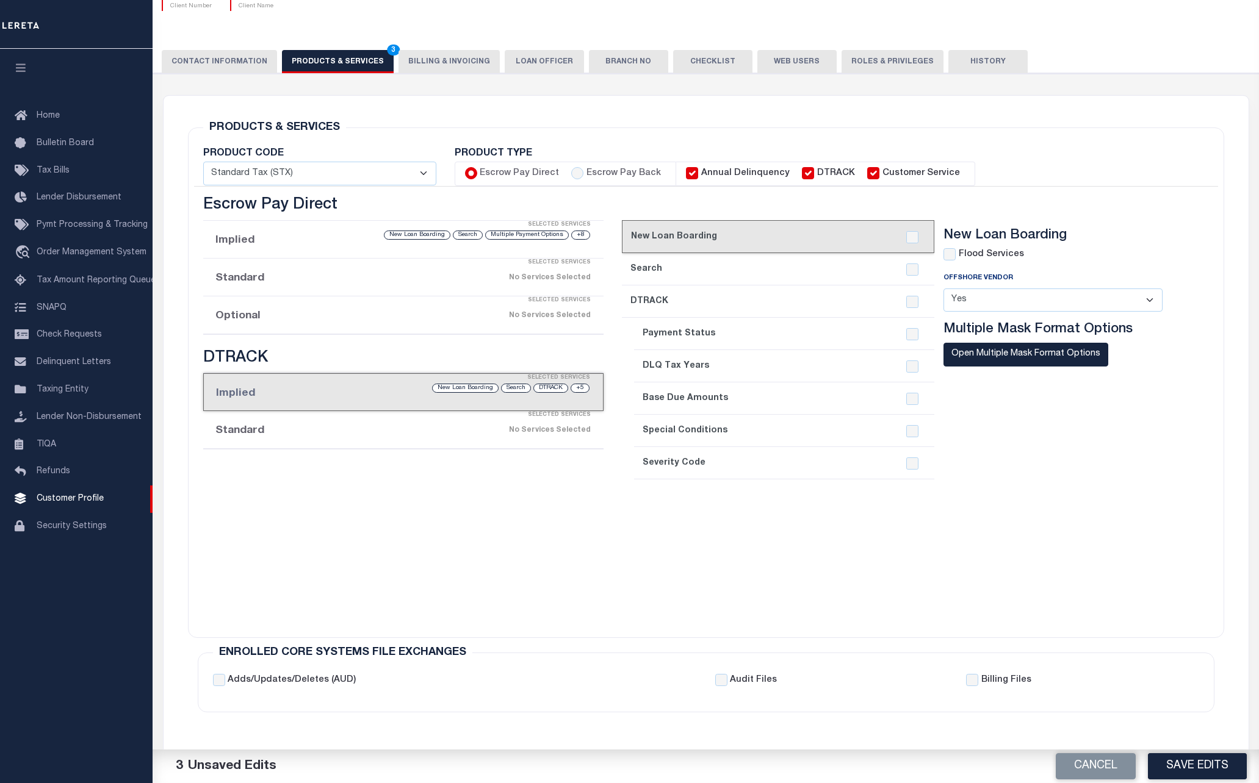
checkbox input "true"
checkbox input "false"
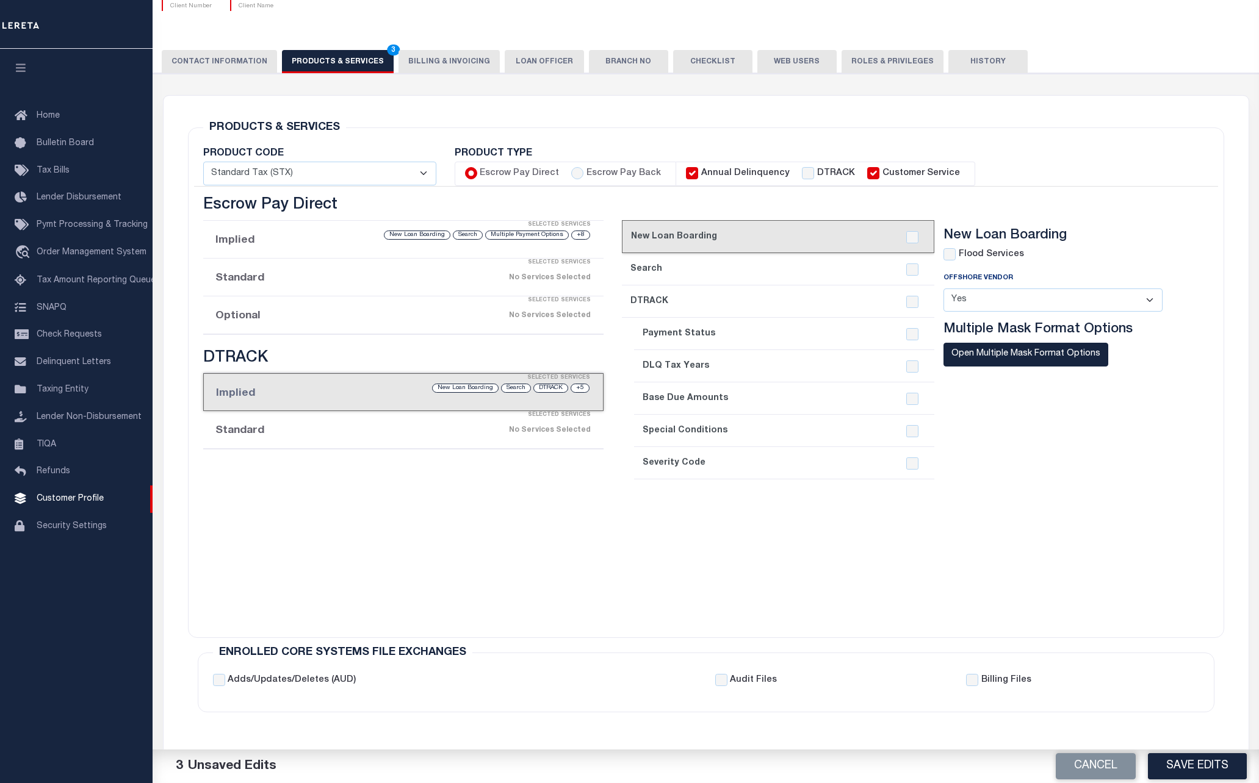
checkbox input "false"
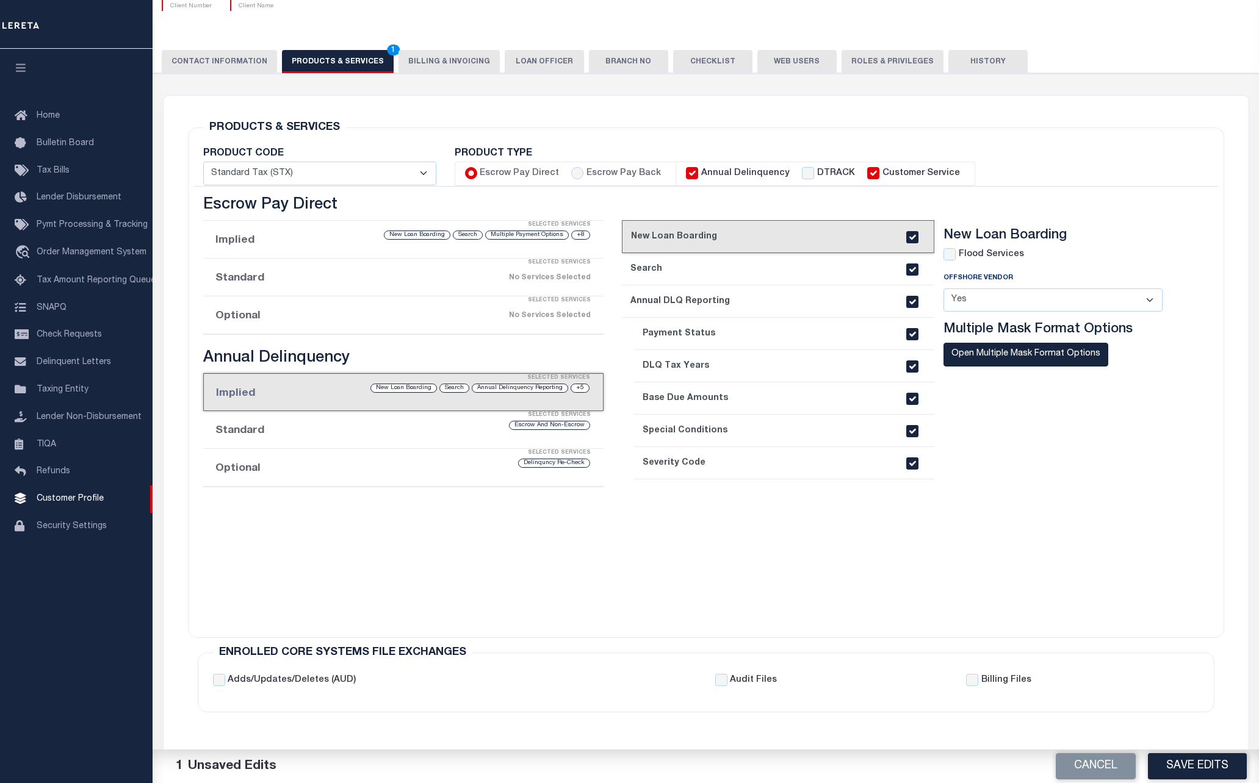
click at [817, 180] on label "DTRACK" at bounding box center [836, 173] width 38 height 13
click at [810, 179] on input "DTRACK" at bounding box center [808, 173] width 12 height 12
checkbox input "true"
checkbox input "false"
checkbox input "true"
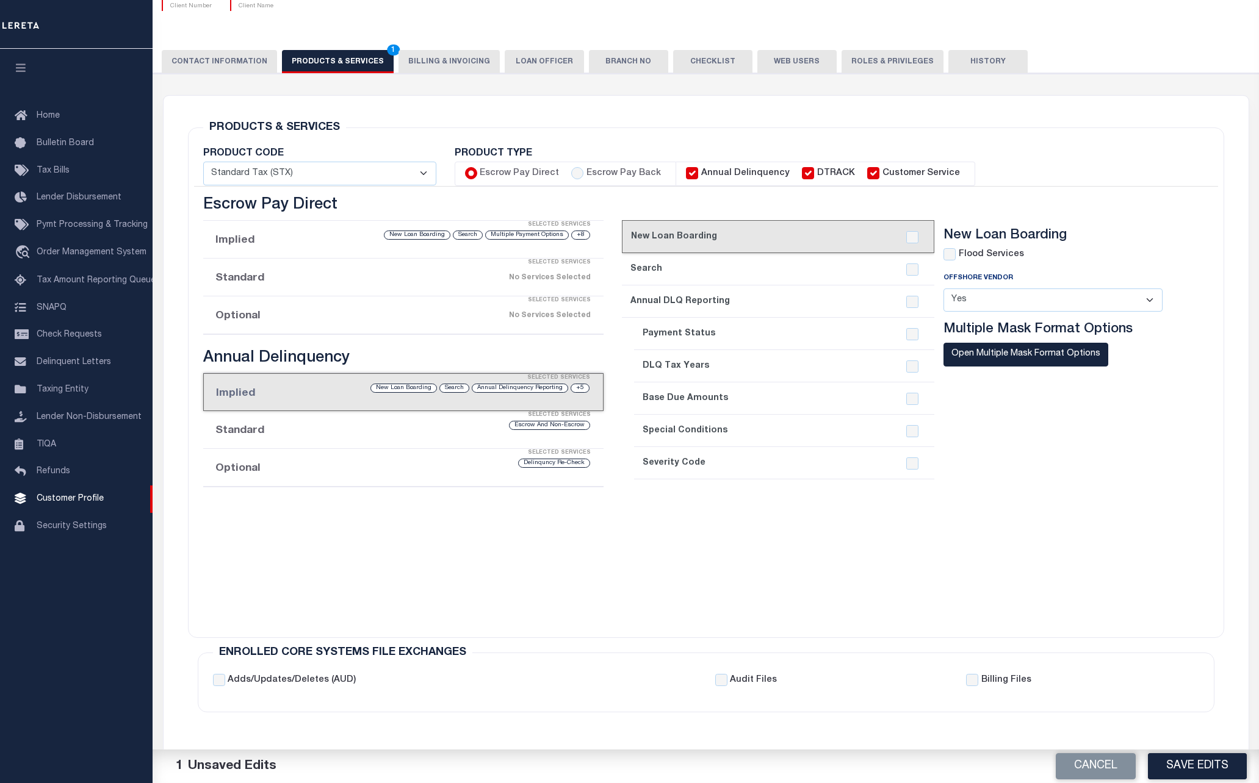
checkbox input "true"
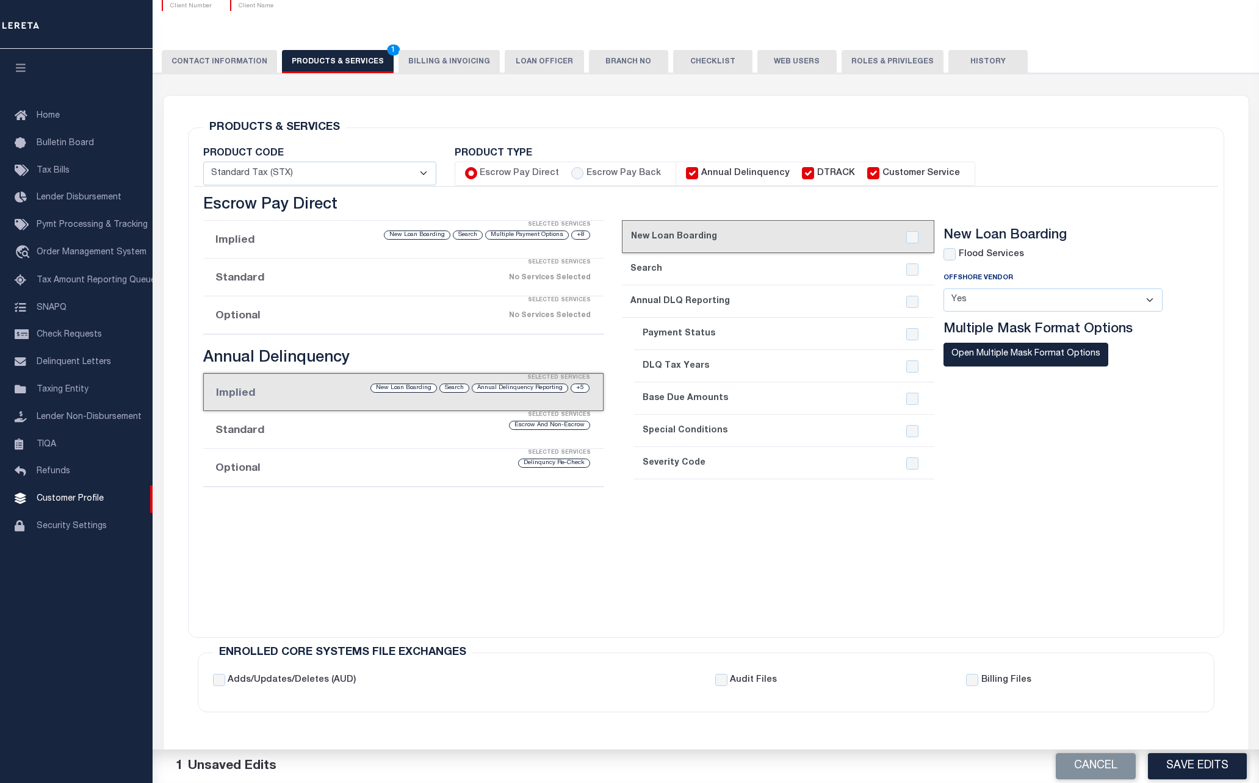
checkbox input "true"
checkbox input "false"
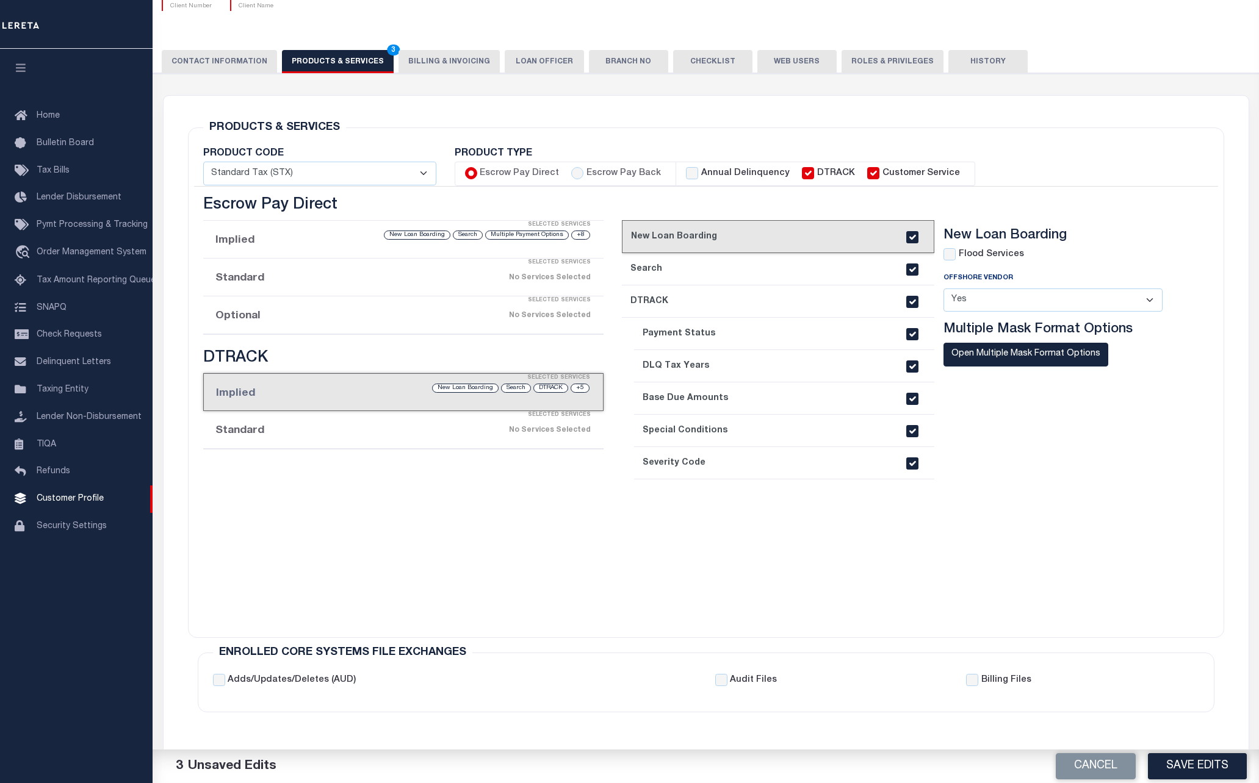
click at [727, 175] on label "Annual Delinquency" at bounding box center [745, 173] width 88 height 13
click at [698, 175] on input "Annual Delinquency" at bounding box center [692, 173] width 12 height 12
checkbox input "true"
checkbox input "false"
checkbox input "true"
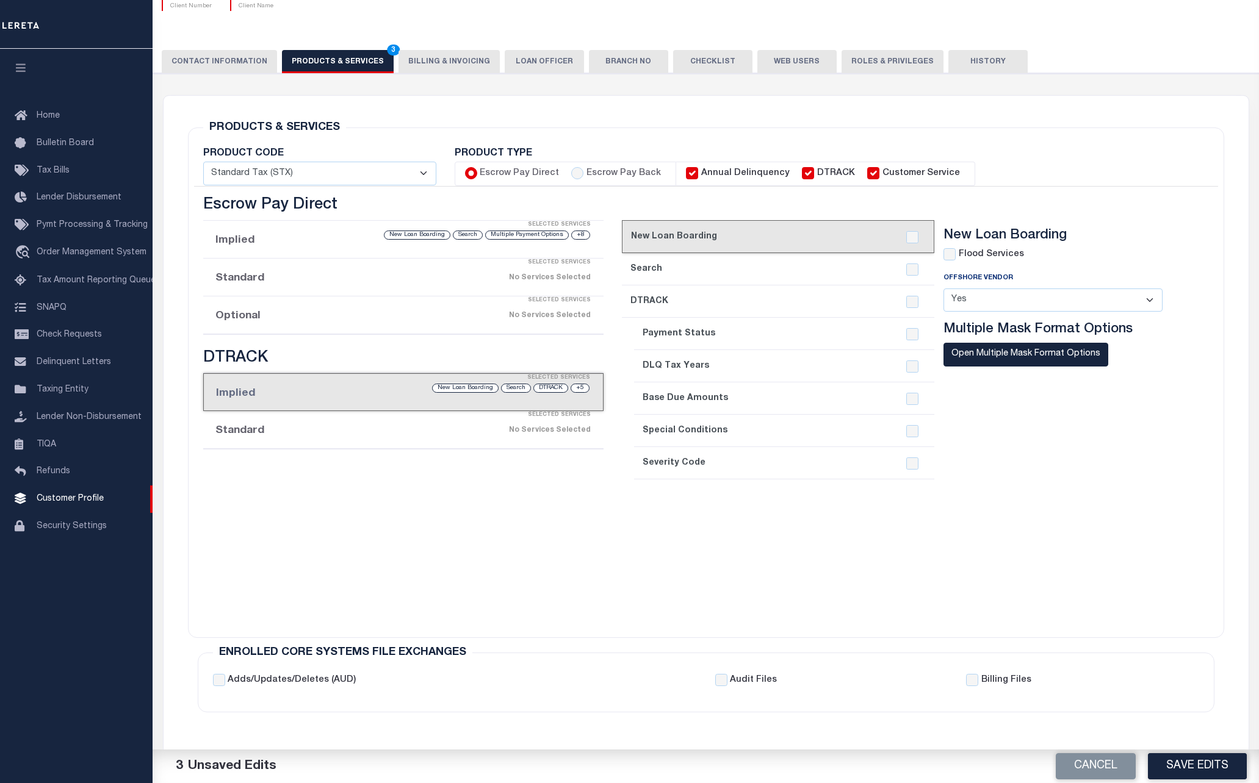
checkbox input "true"
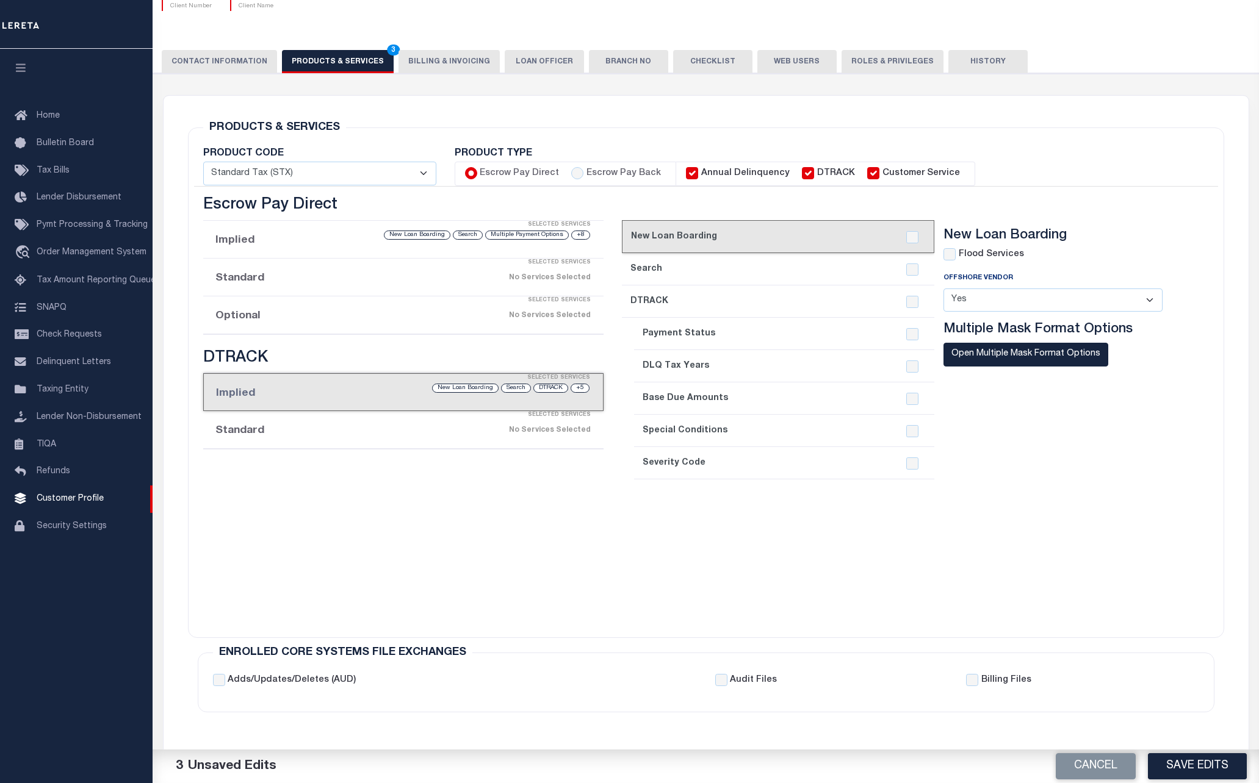
checkbox input "true"
checkbox input "false"
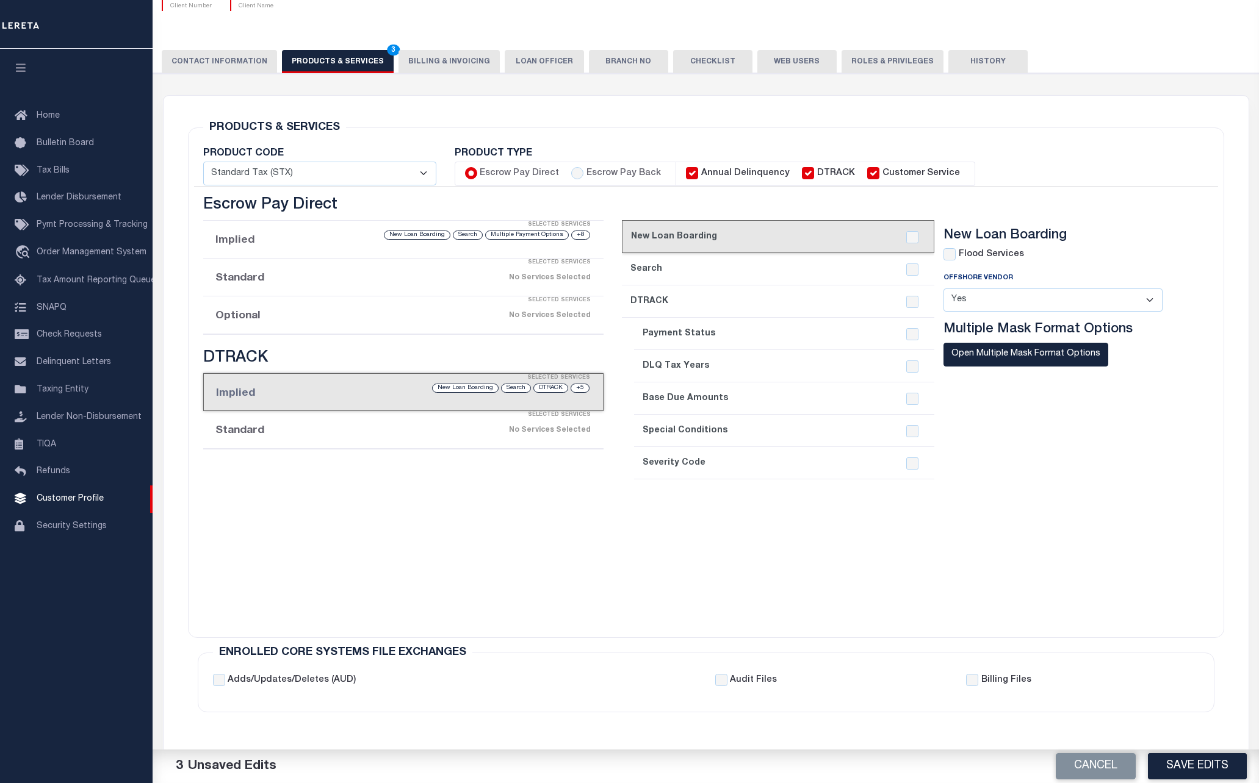
checkbox input "false"
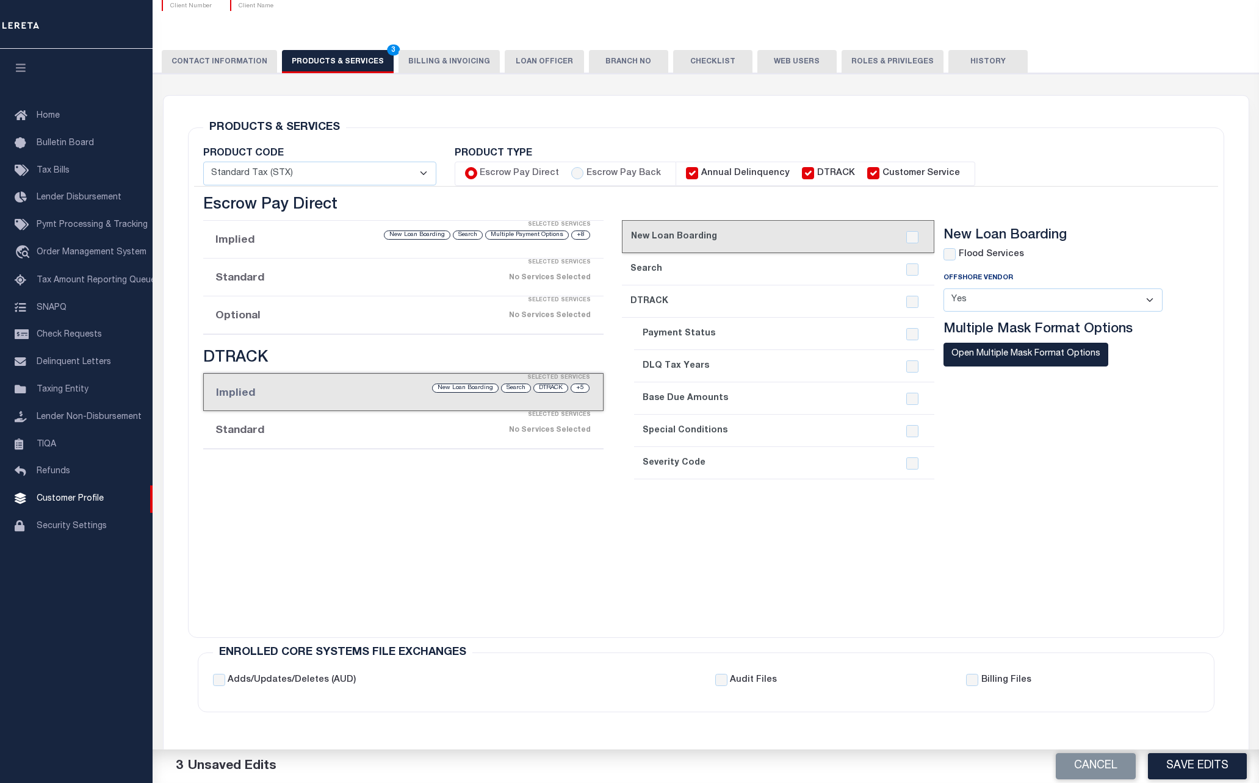
checkbox input "false"
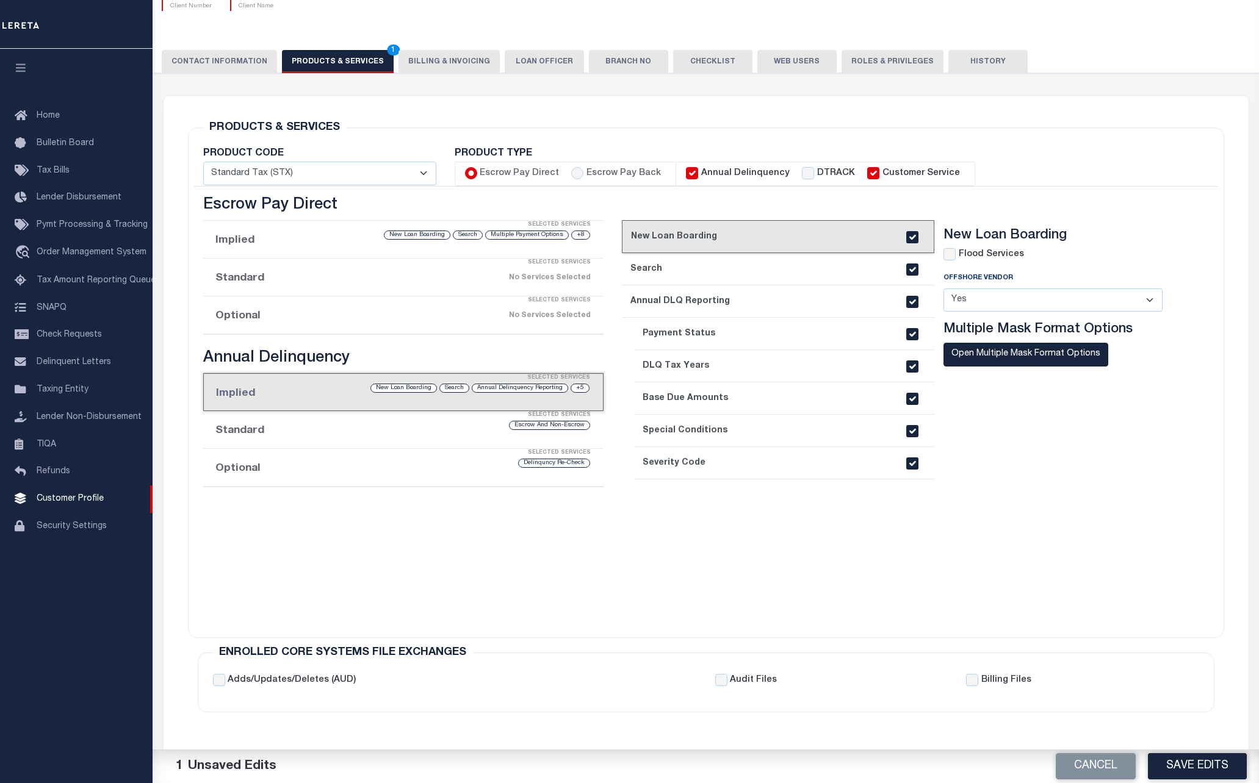
click at [817, 174] on label "DTRACK" at bounding box center [836, 173] width 38 height 13
click at [812, 174] on input "DTRACK" at bounding box center [808, 173] width 12 height 12
checkbox input "true"
checkbox input "false"
checkbox input "true"
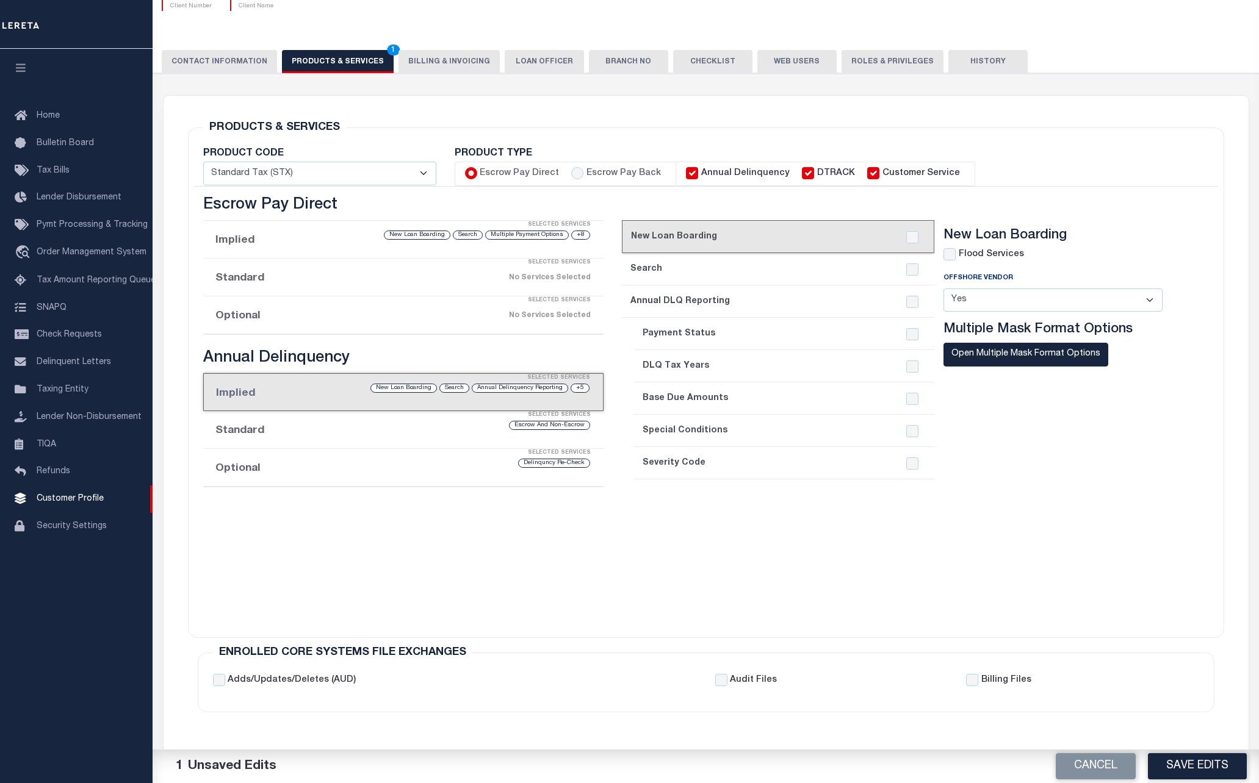
checkbox input "true"
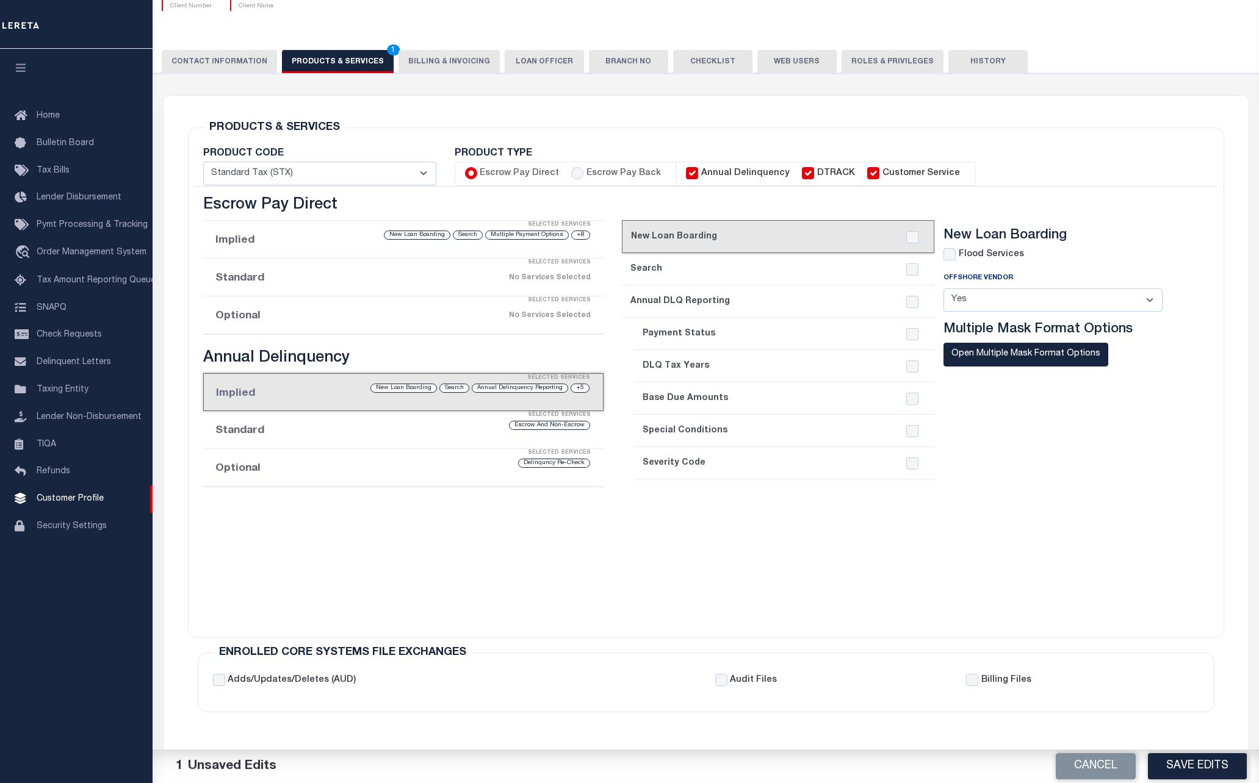
checkbox input "true"
checkbox input "false"
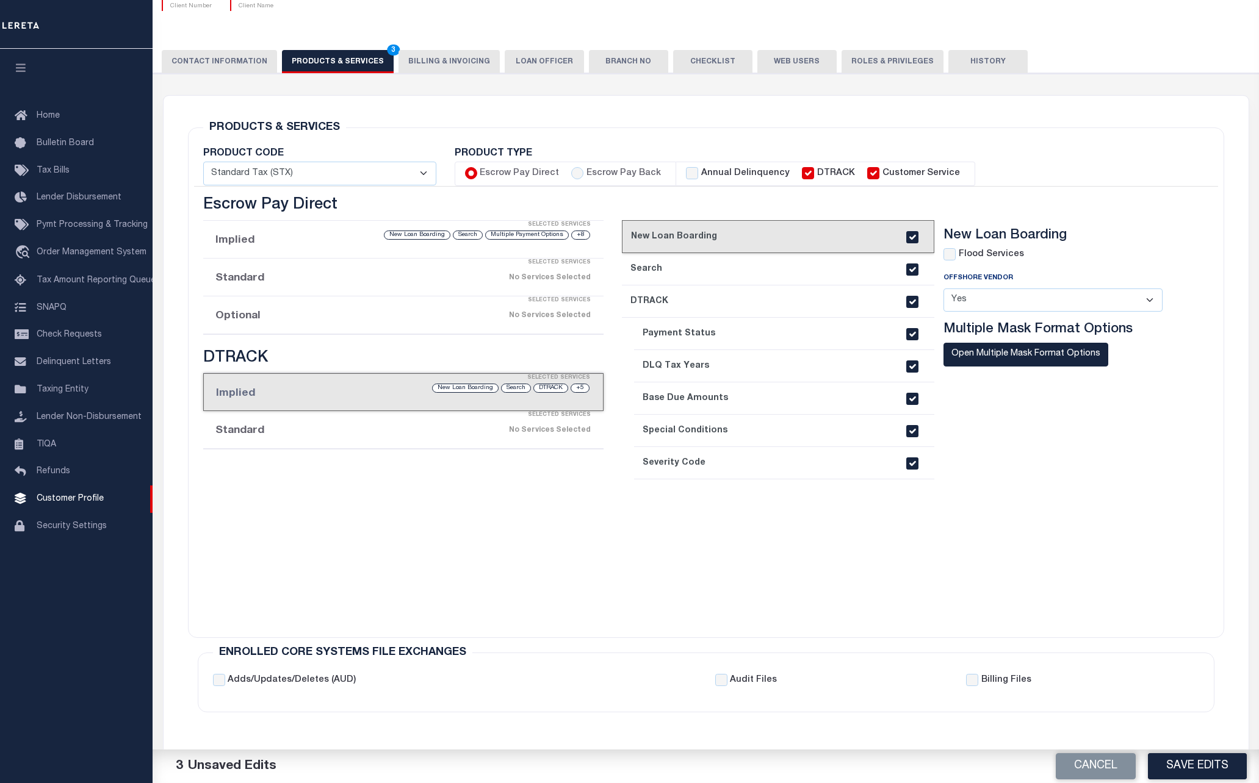
click at [700, 185] on li "Annual Delinquency DTRACK Customer Service" at bounding box center [825, 174] width 298 height 24
click at [676, 173] on li "Annual Delinquency DTRACK Customer Service" at bounding box center [825, 174] width 298 height 24
click at [688, 174] on input "Annual Delinquency" at bounding box center [692, 173] width 12 height 12
checkbox input "true"
checkbox input "false"
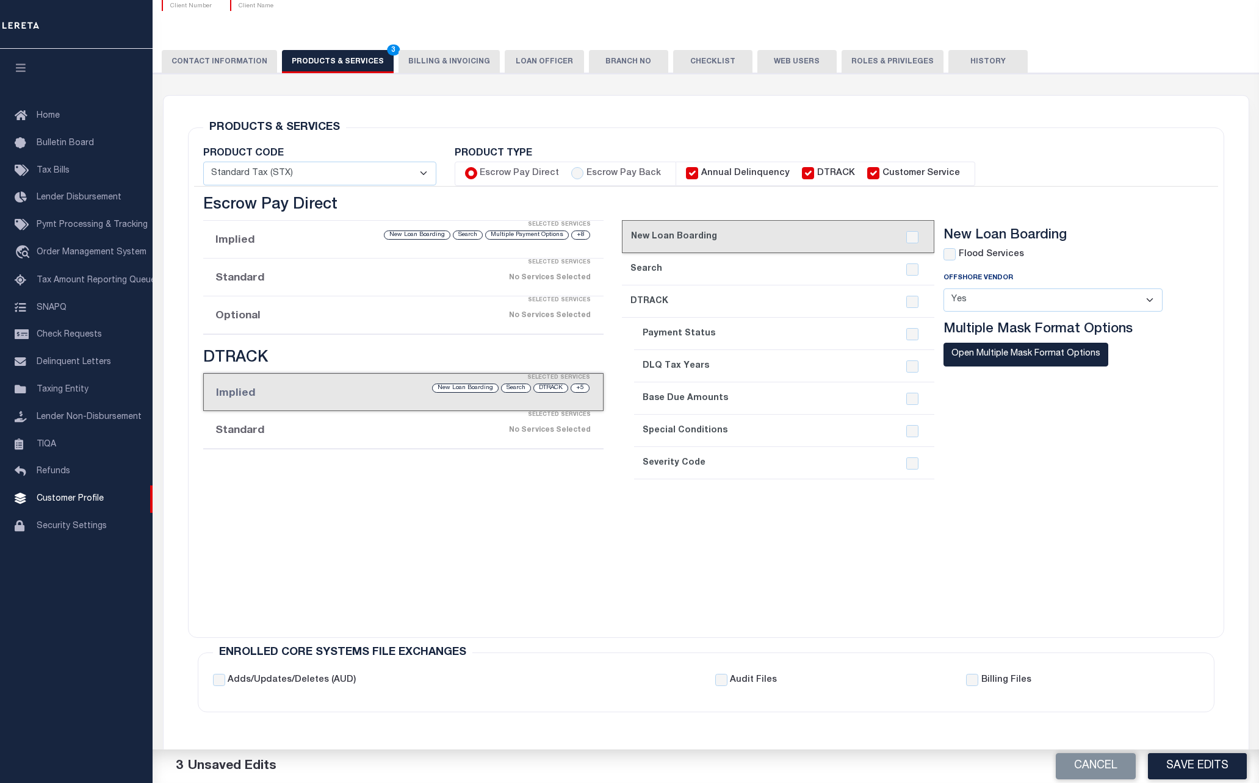
checkbox input "true"
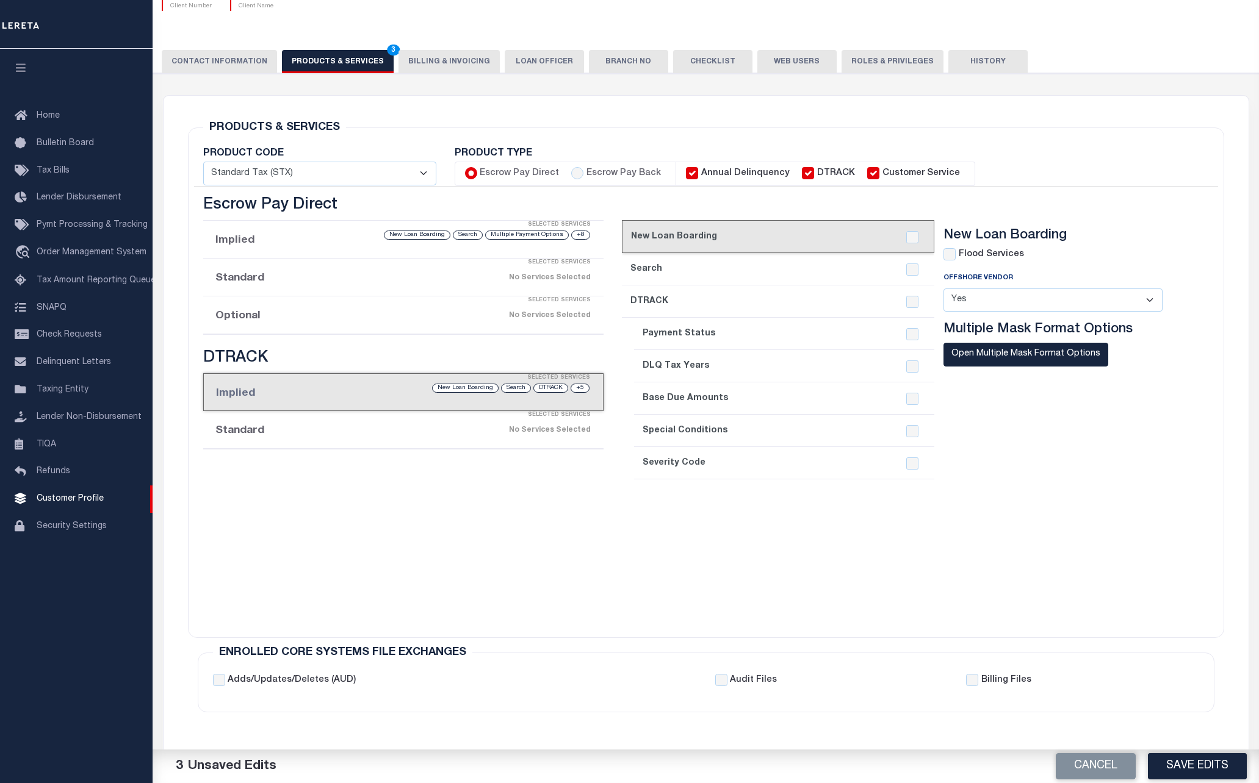
checkbox input "true"
checkbox input "false"
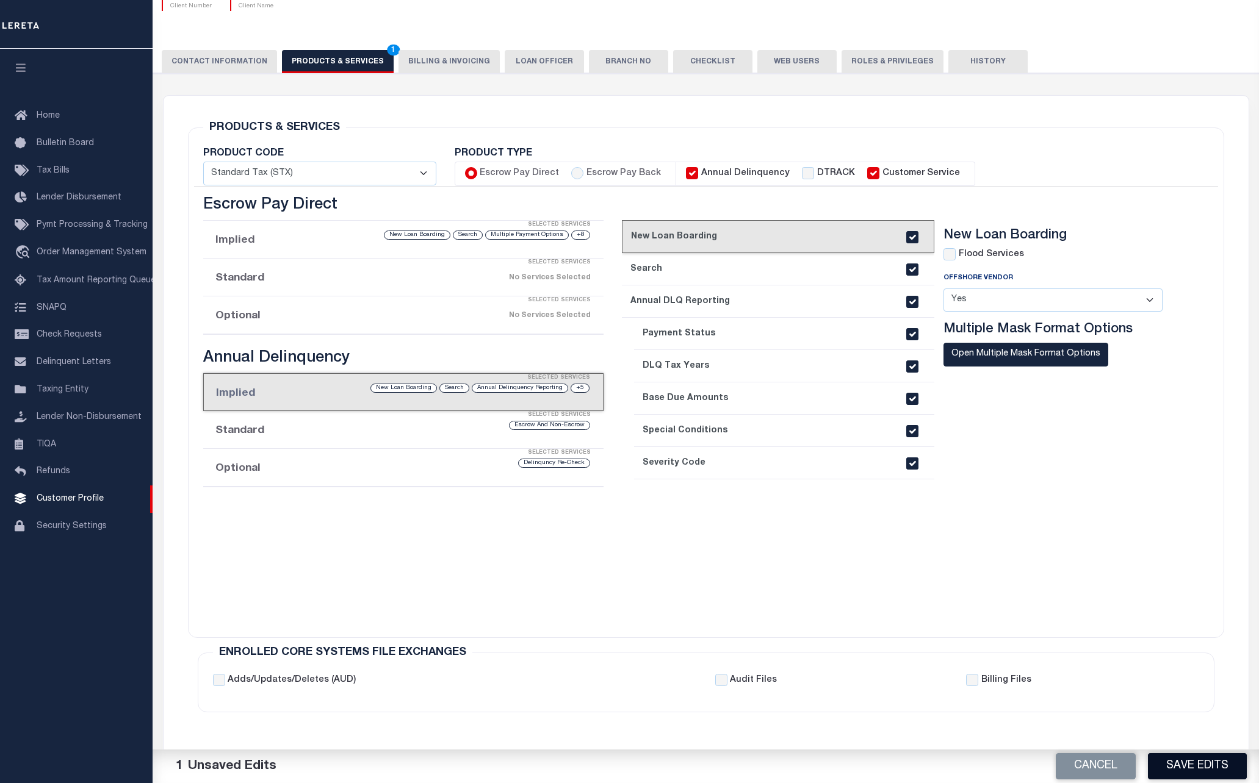
click at [1178, 760] on button "Save Edits" at bounding box center [1197, 767] width 99 height 26
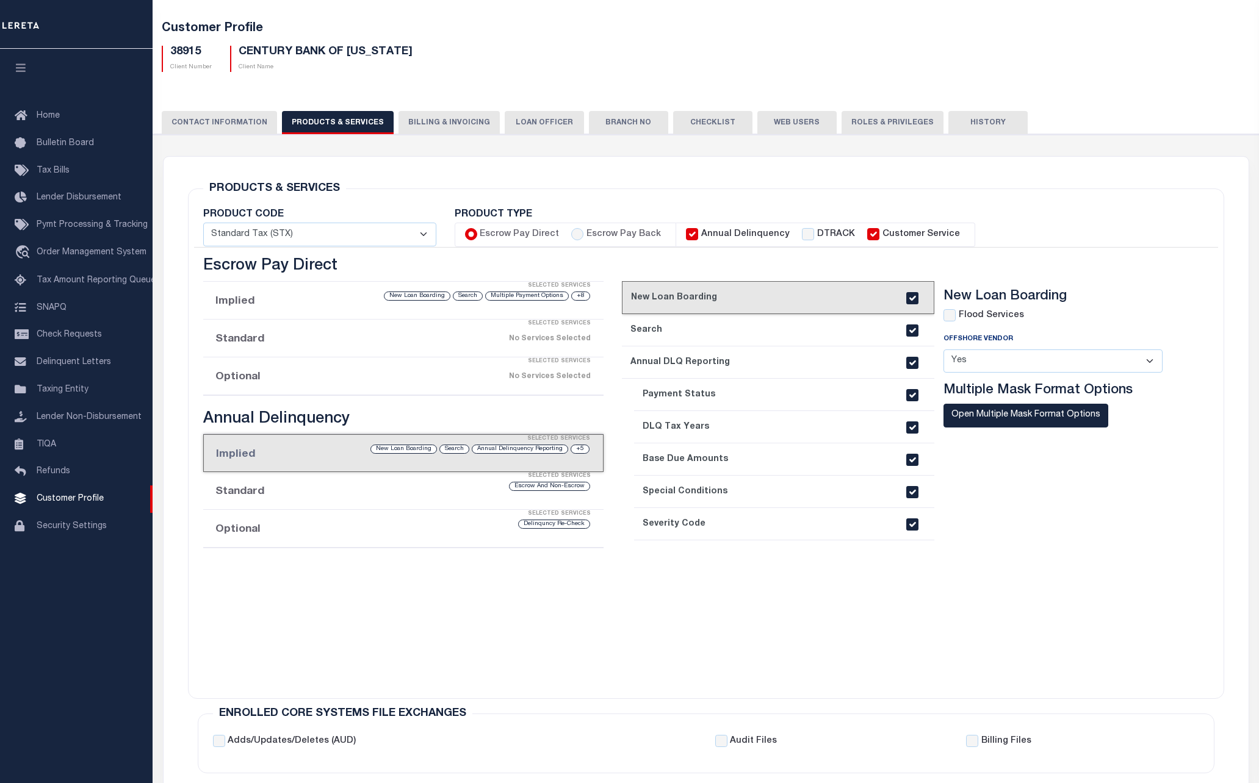
scroll to position [0, 0]
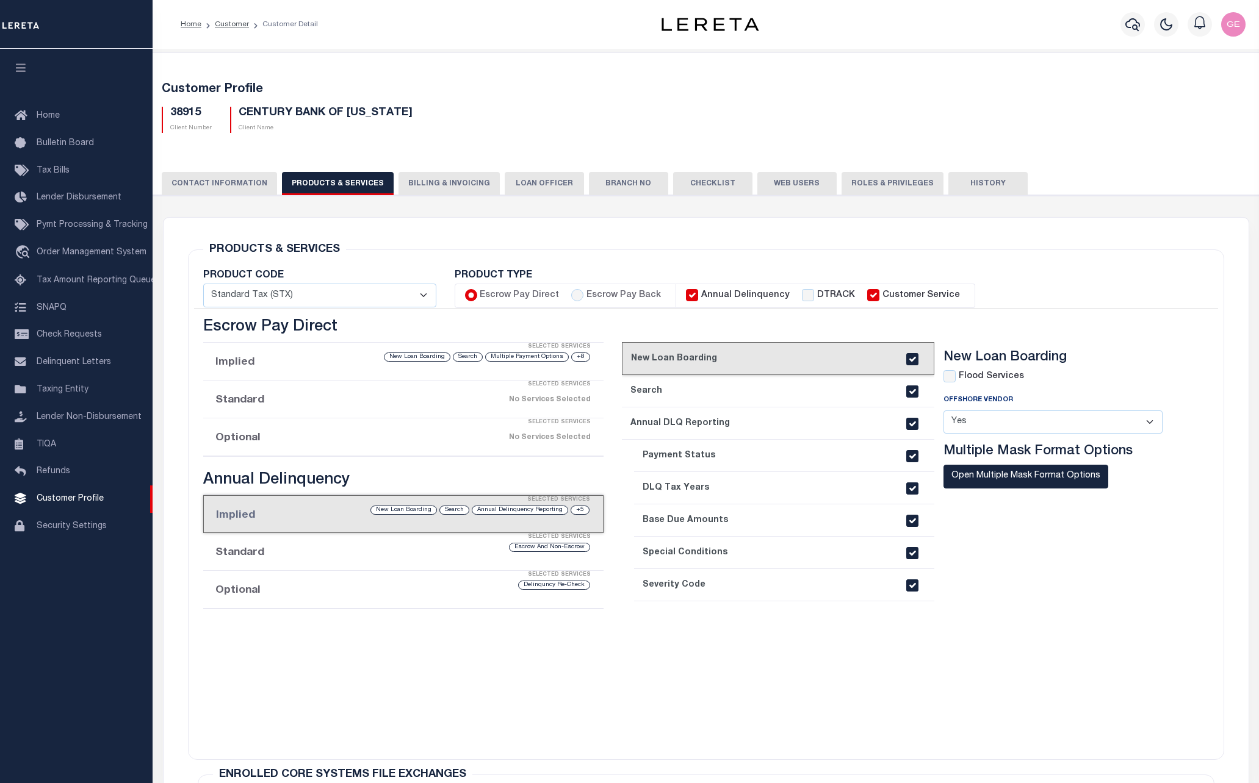
click at [295, 112] on h5 "CENTURY BANK OF [US_STATE]" at bounding box center [326, 113] width 174 height 13
drag, startPoint x: 295, startPoint y: 112, endPoint x: 270, endPoint y: 113, distance: 25.7
click at [270, 113] on h5 "CENTURY BANK OF [US_STATE]" at bounding box center [326, 113] width 174 height 13
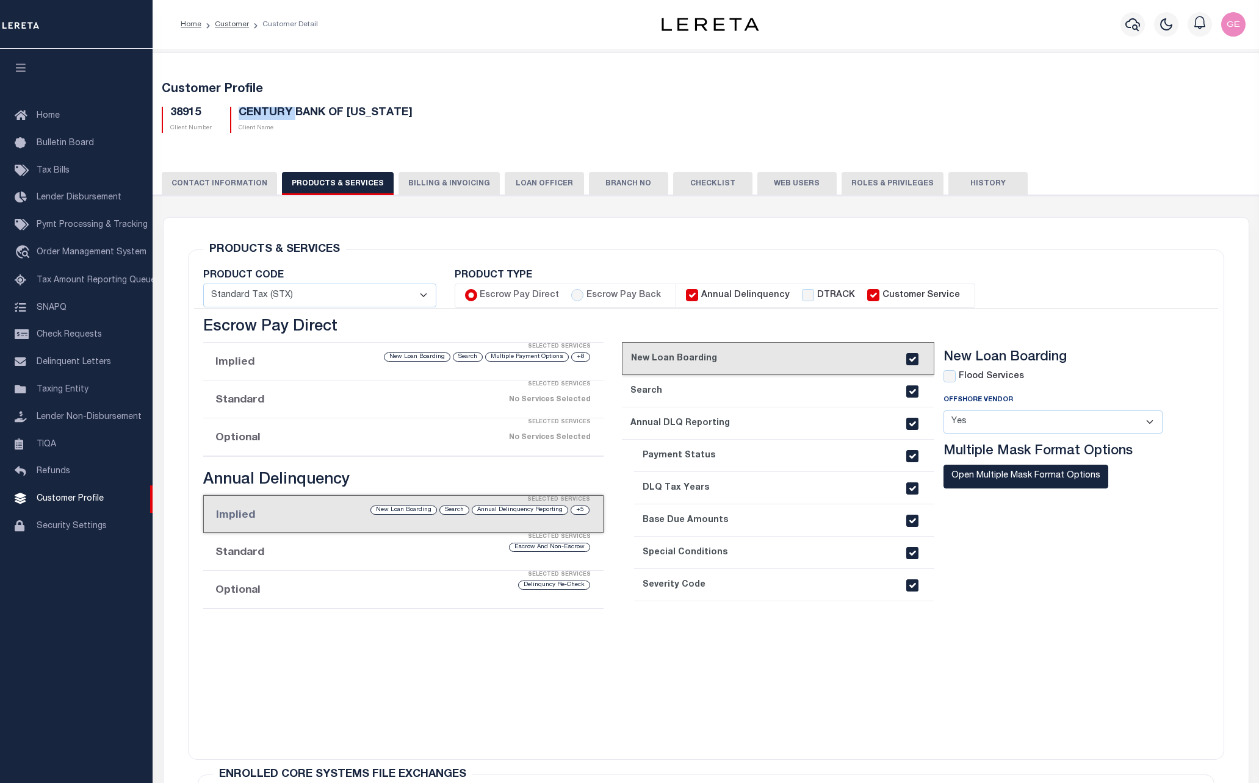
copy h5 "CENTURY"
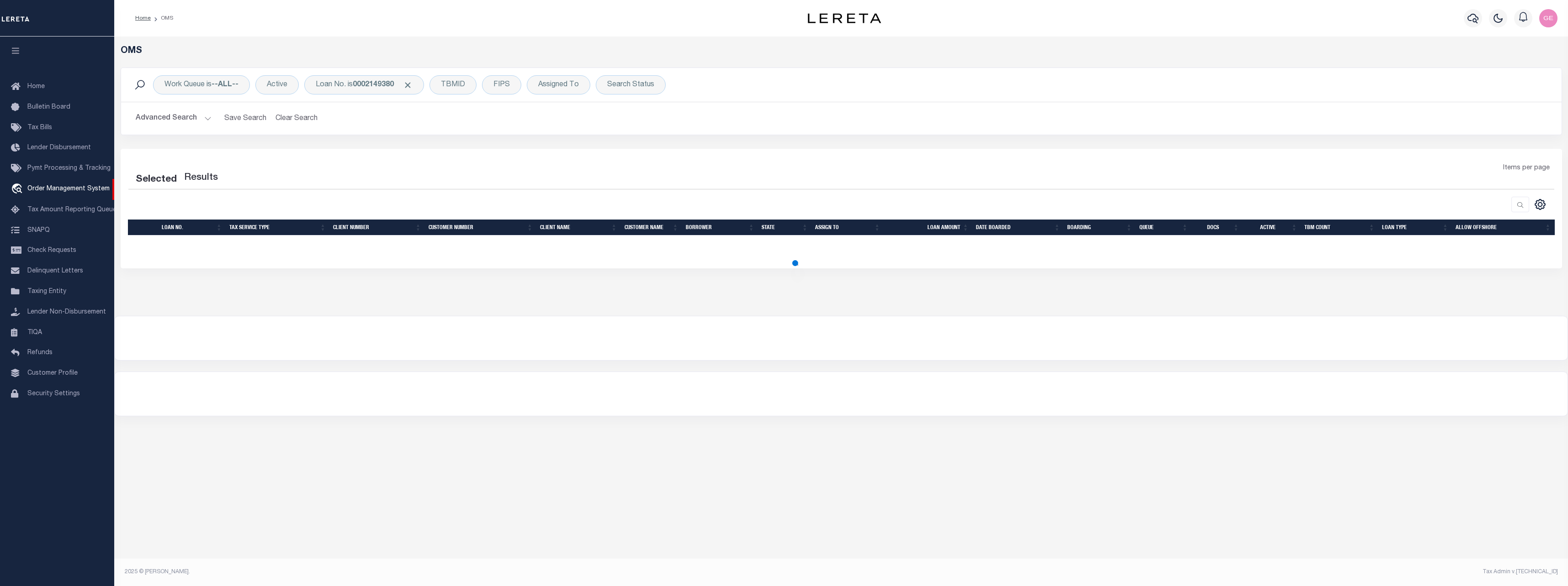
select select "200"
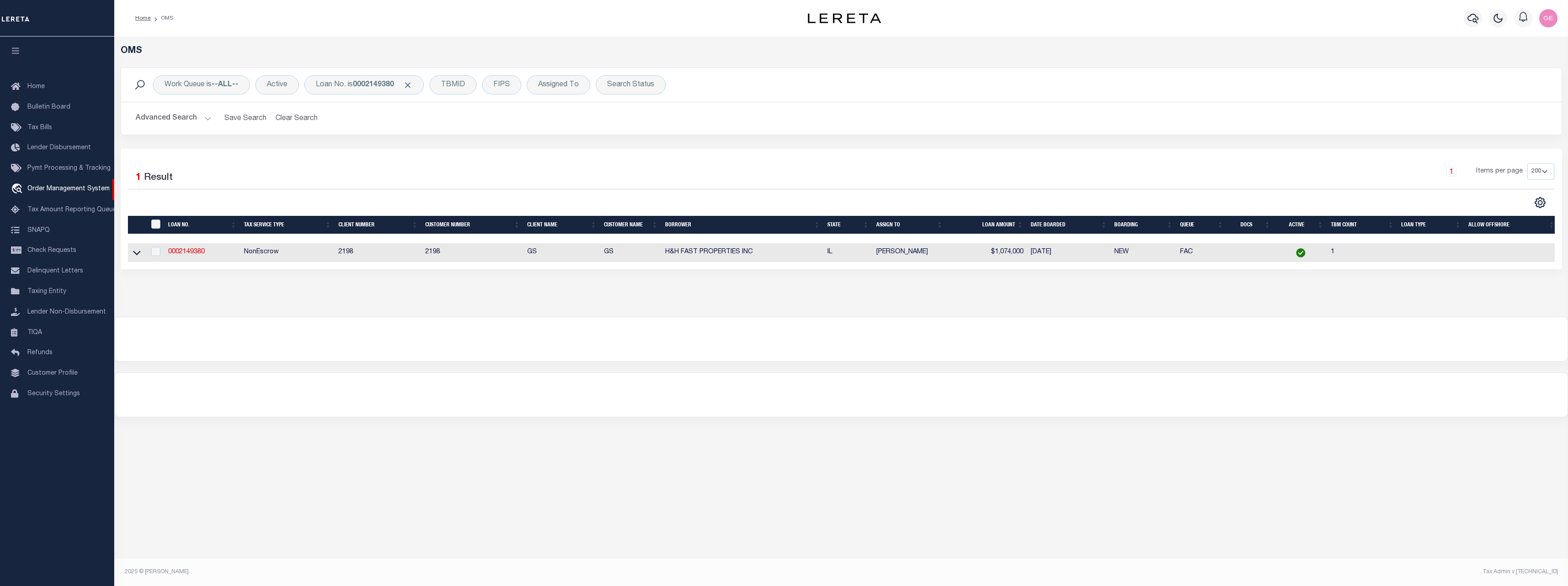
click at [190, 246] on td "0002149380" at bounding box center [202, 252] width 76 height 19
checkbox input "true"
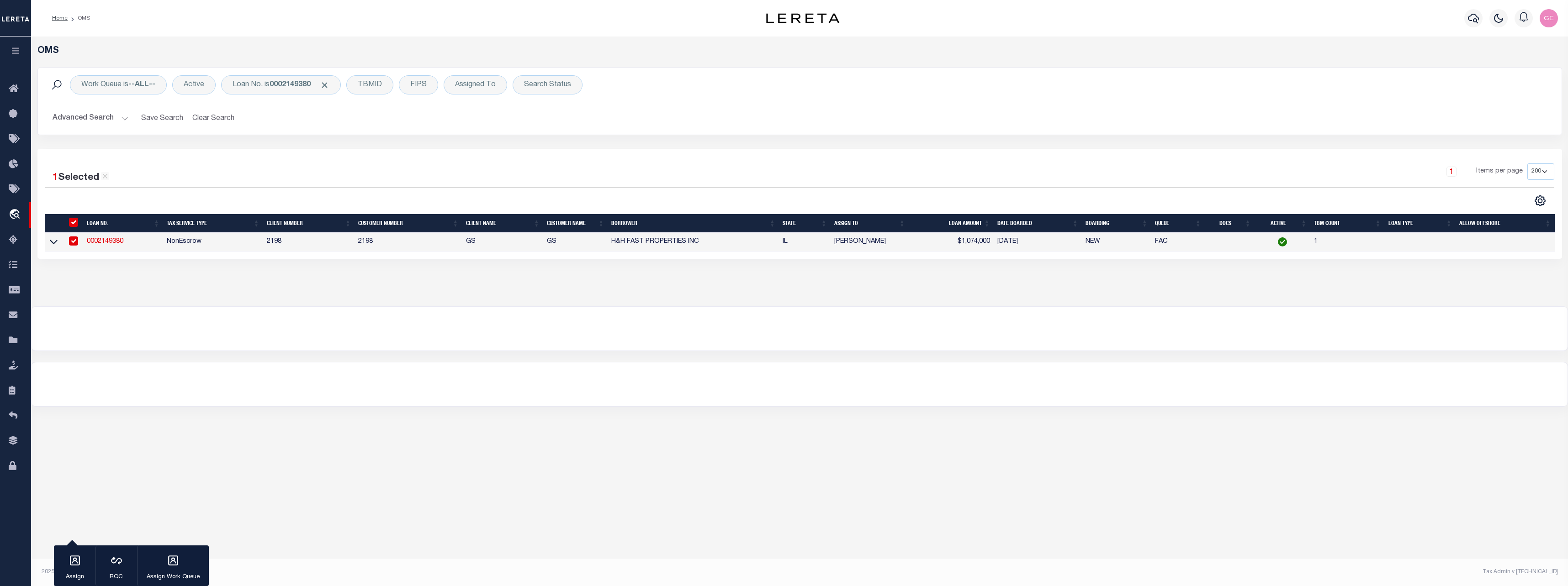
click at [121, 244] on link "0002149380" at bounding box center [105, 242] width 37 height 7
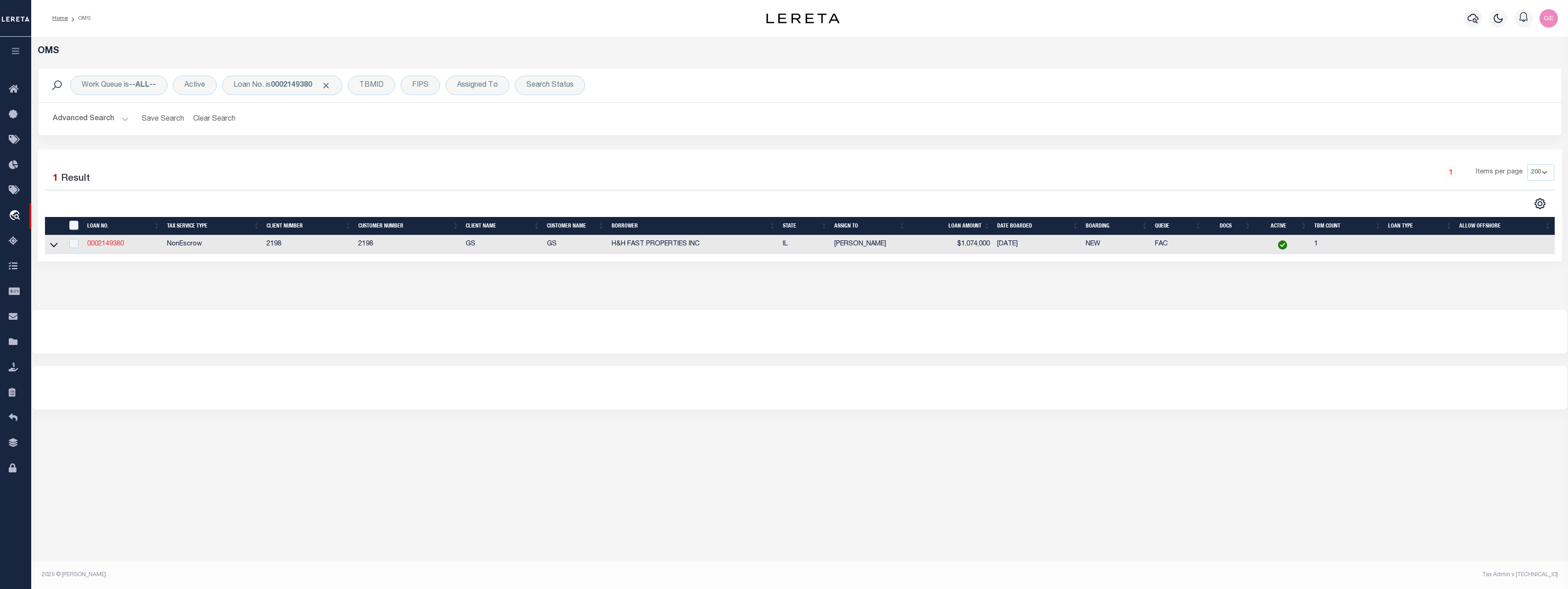
type input "0002149380"
type input "H&H FAST PROPERTIES INC"
select select
select select "NonEscrow"
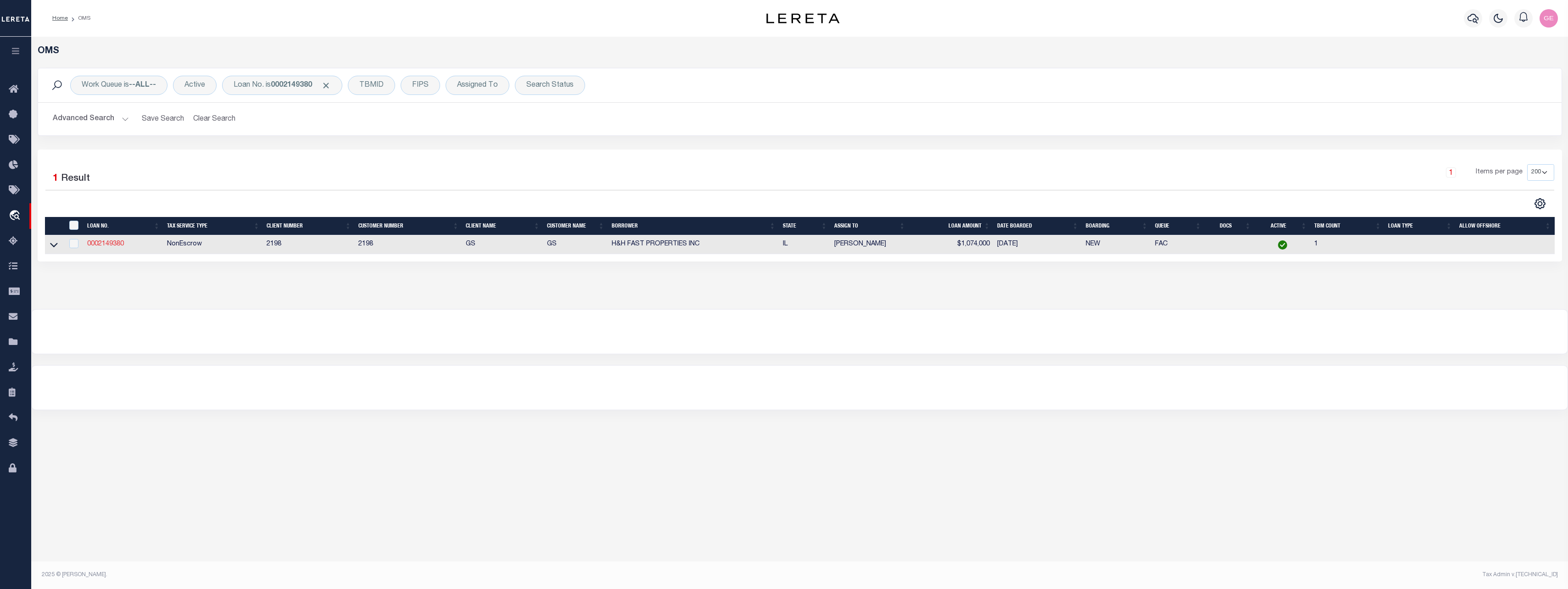
select select "14699"
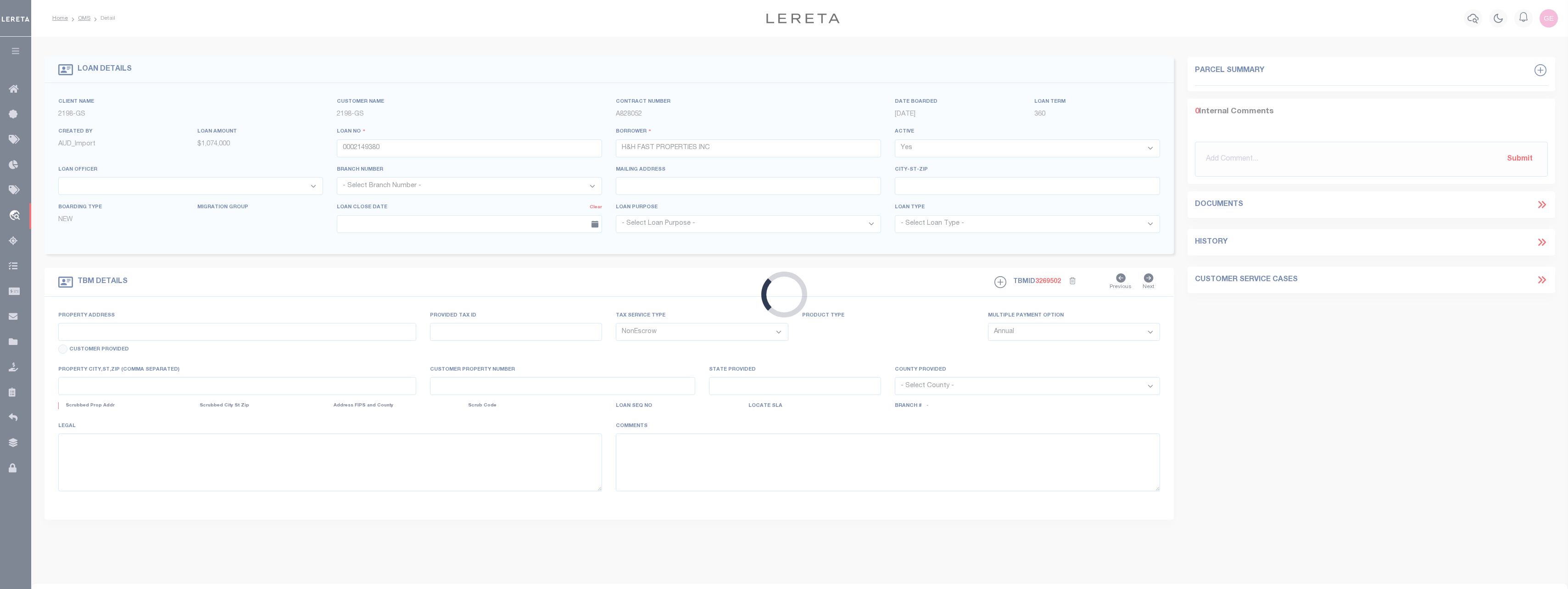
type input "4840 S ELLIS AVE"
select select
type input "CHICAGO IL 60615"
type input "IL"
select select
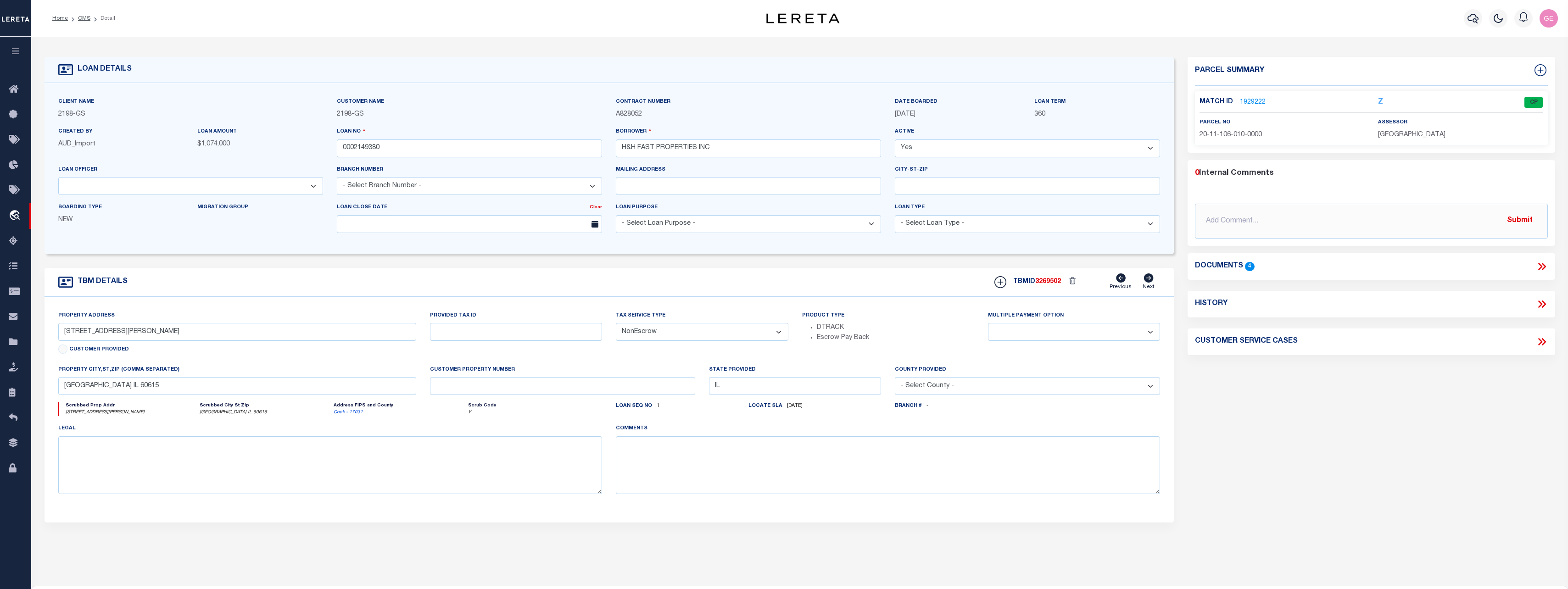
click at [1312, 299] on div "History" at bounding box center [1371, 305] width 353 height 12
click at [1544, 299] on icon at bounding box center [1542, 305] width 12 height 12
select select "100"
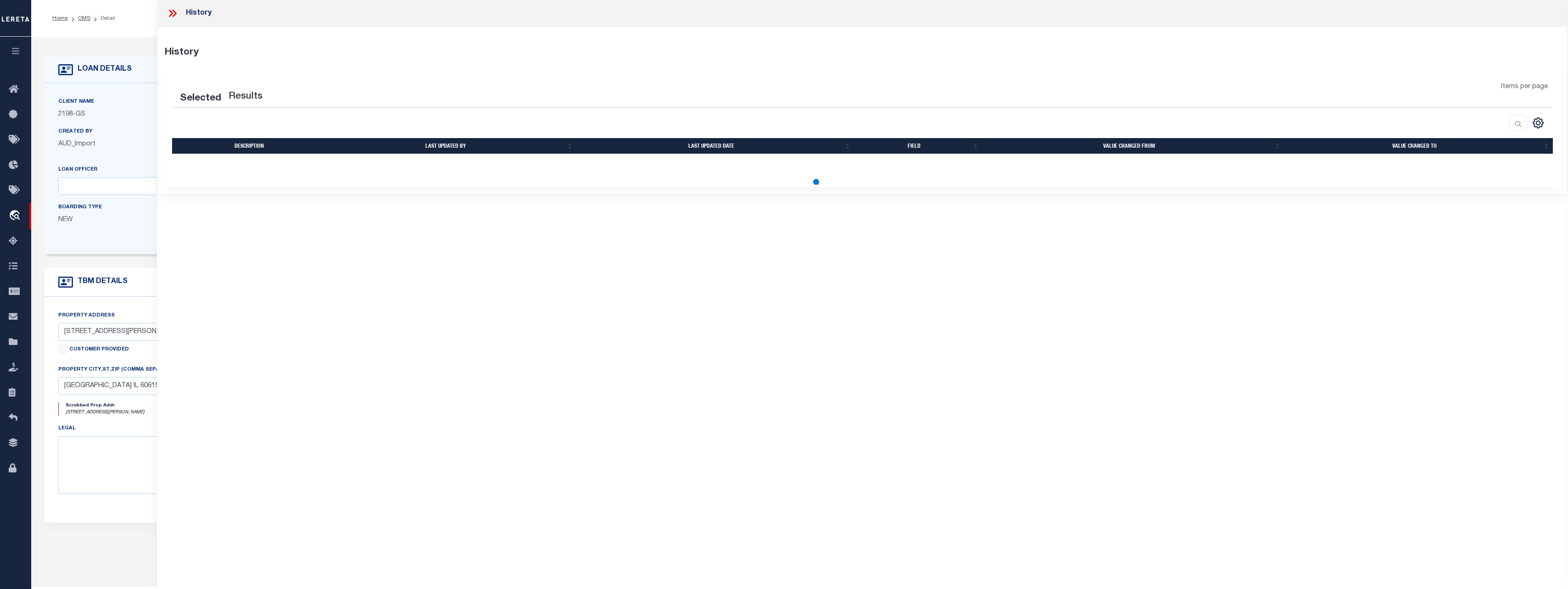
select select "100"
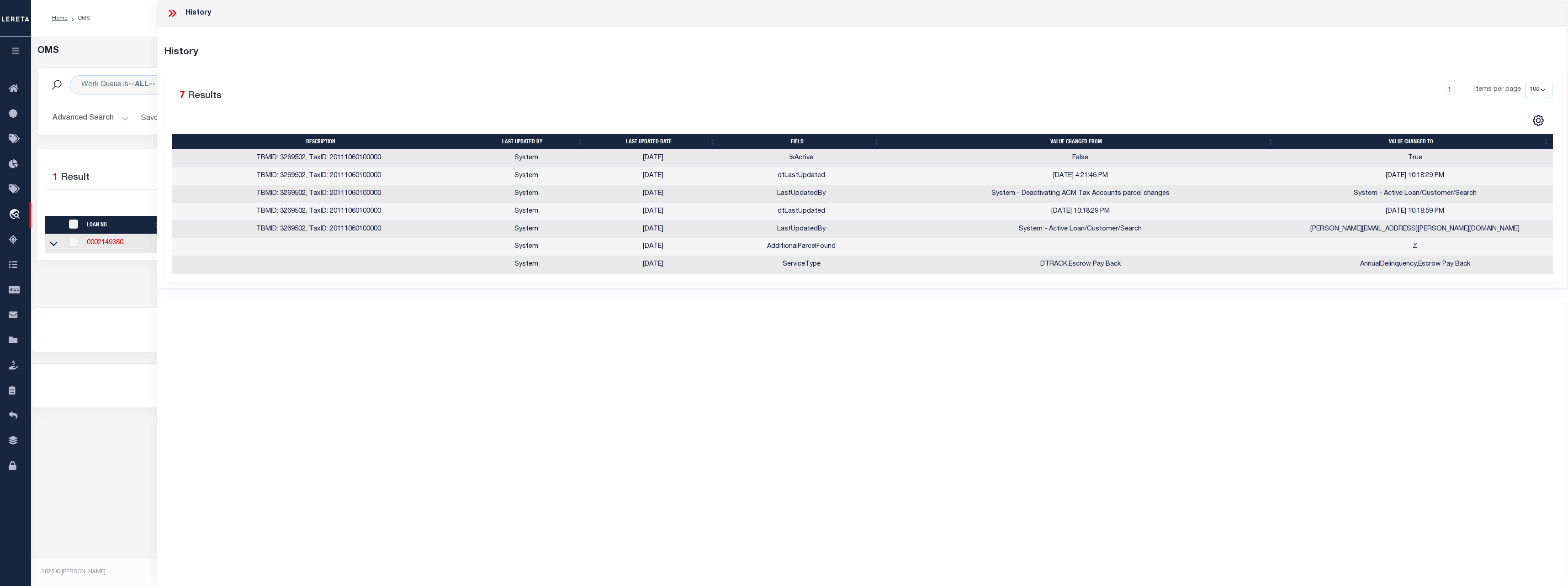
click at [105, 322] on div at bounding box center [799, 330] width 1536 height 44
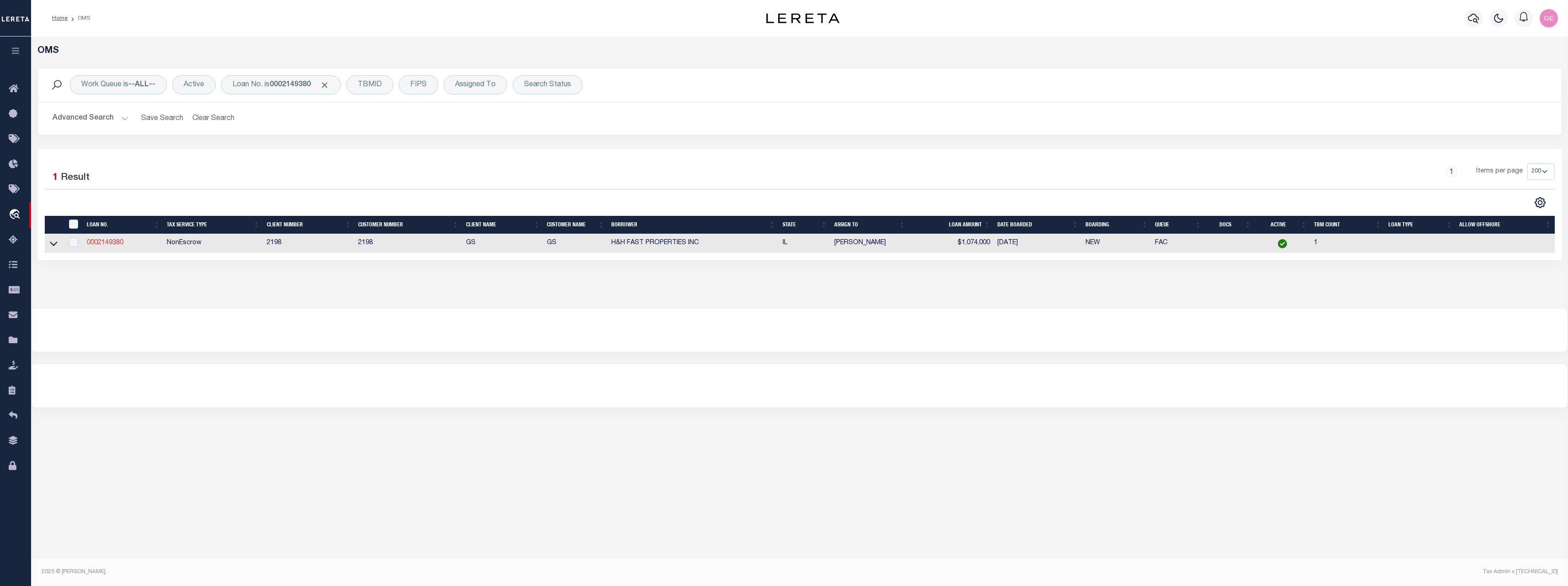
click at [111, 243] on link "0002149380" at bounding box center [105, 242] width 37 height 7
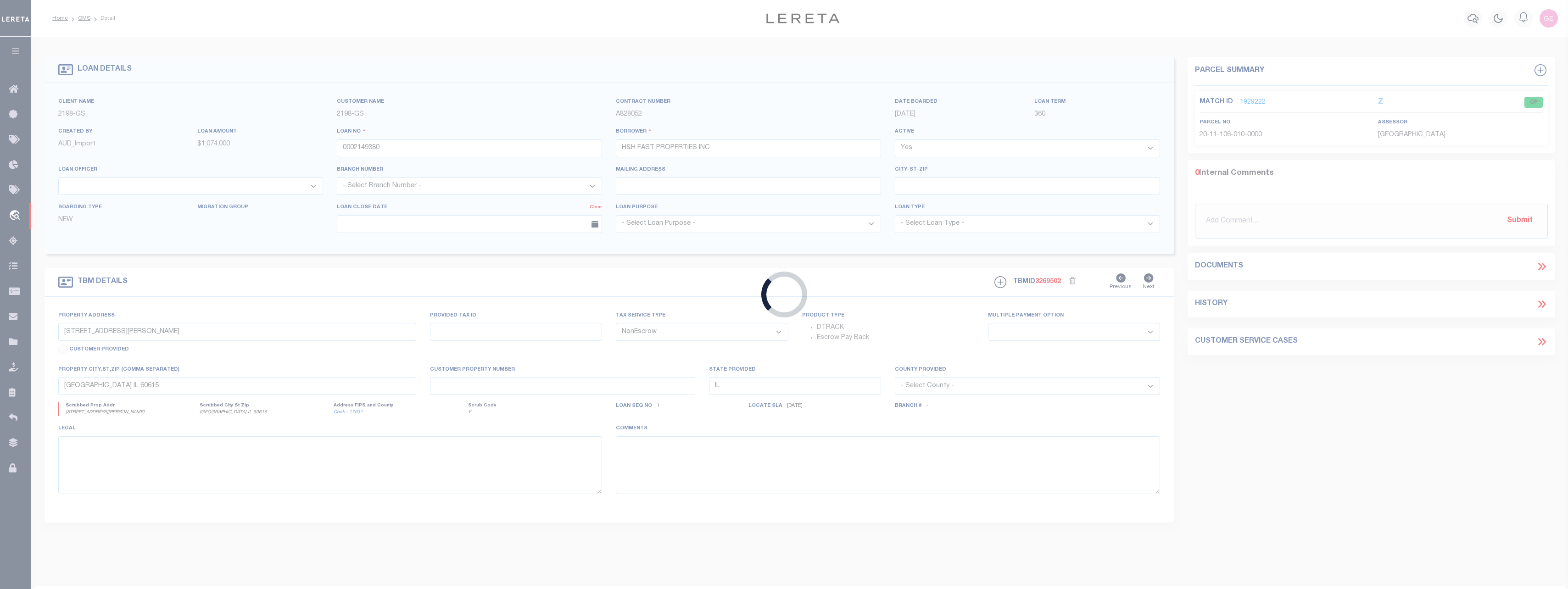
select select "14699"
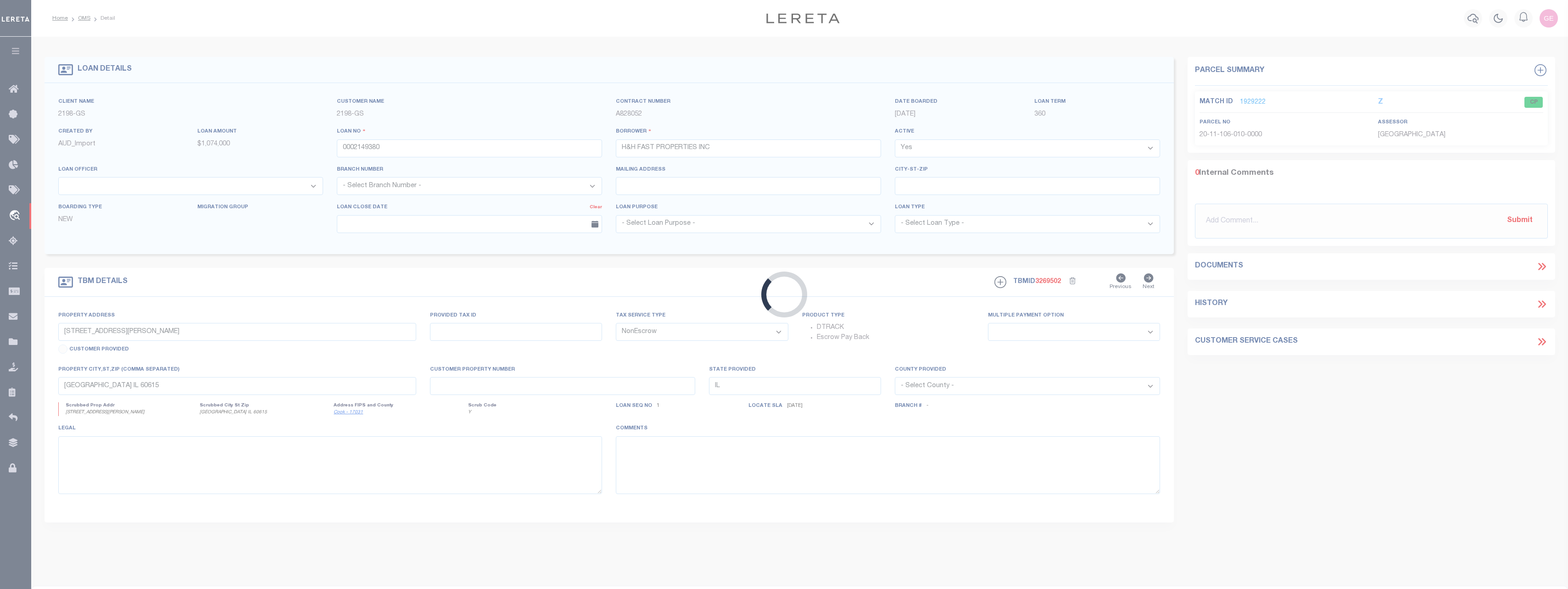
select select
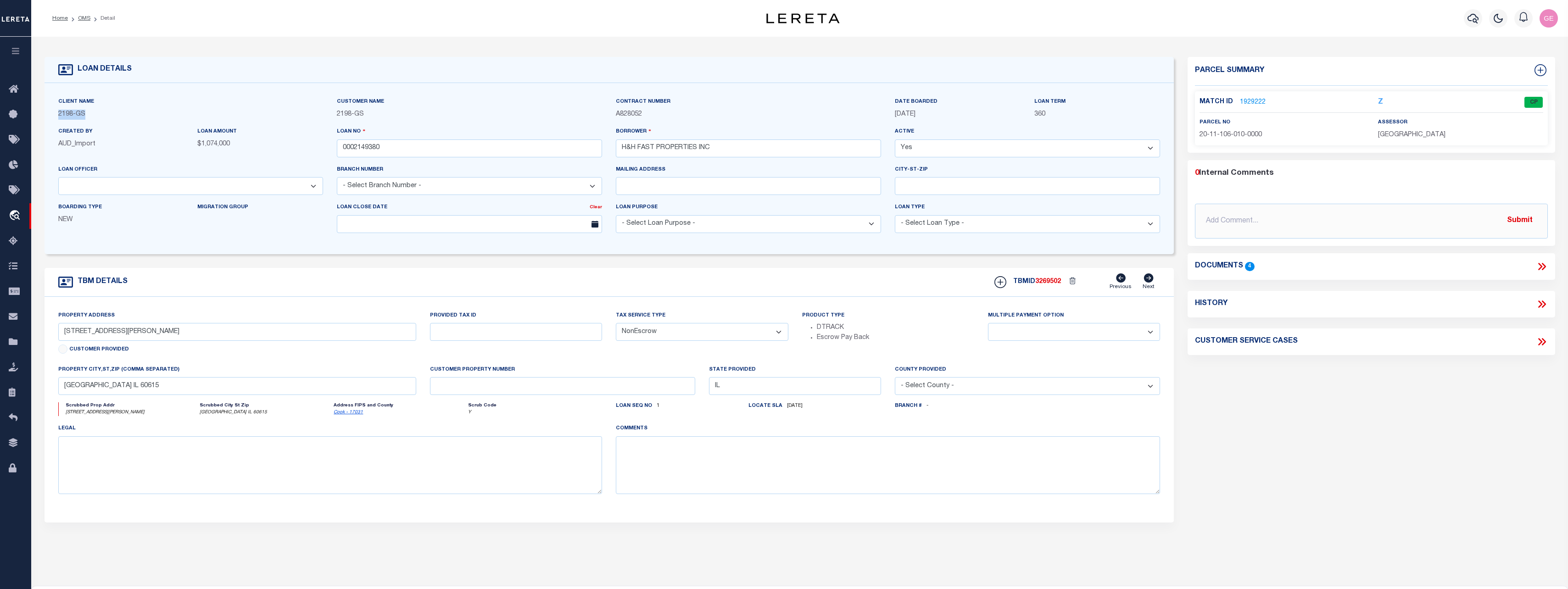
drag, startPoint x: 83, startPoint y: 117, endPoint x: 56, endPoint y: 115, distance: 27.1
click at [56, 115] on div "Client Name 2198 - GS" at bounding box center [190, 112] width 279 height 30
copy p "2198 - GS"
click at [23, 447] on icon at bounding box center [17, 443] width 15 height 11
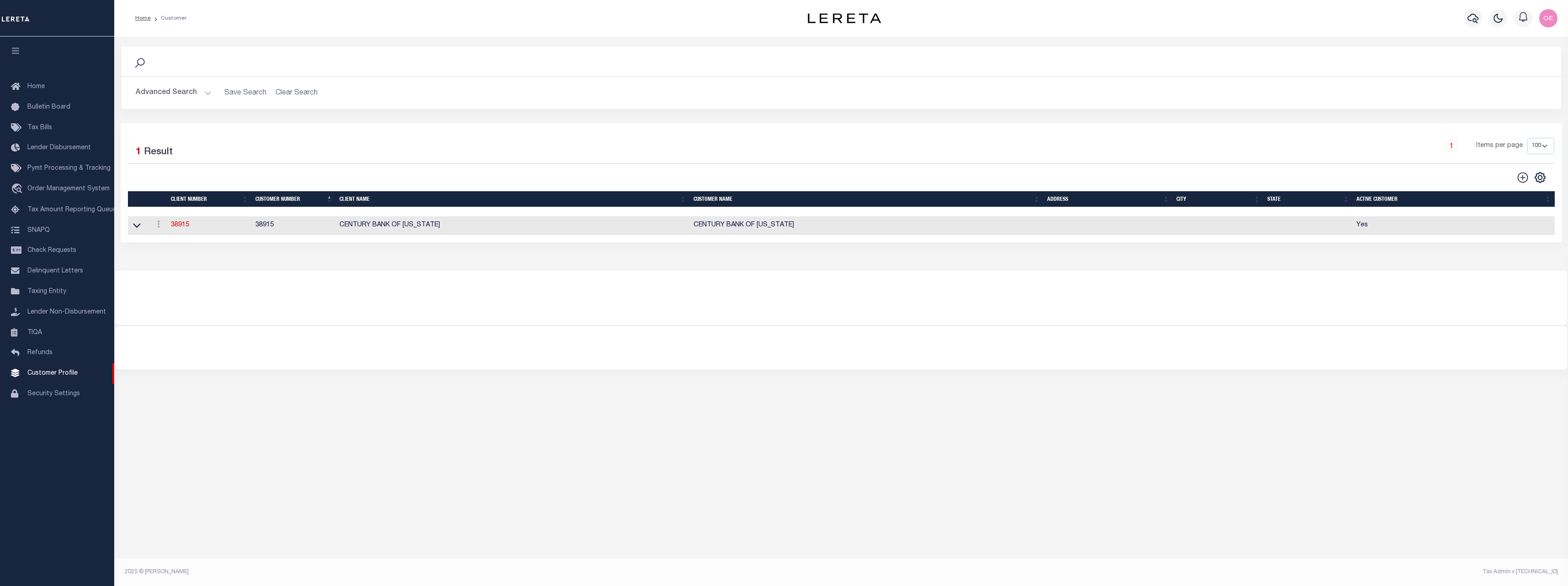
click at [193, 92] on button "Advanced Search" at bounding box center [173, 93] width 76 height 18
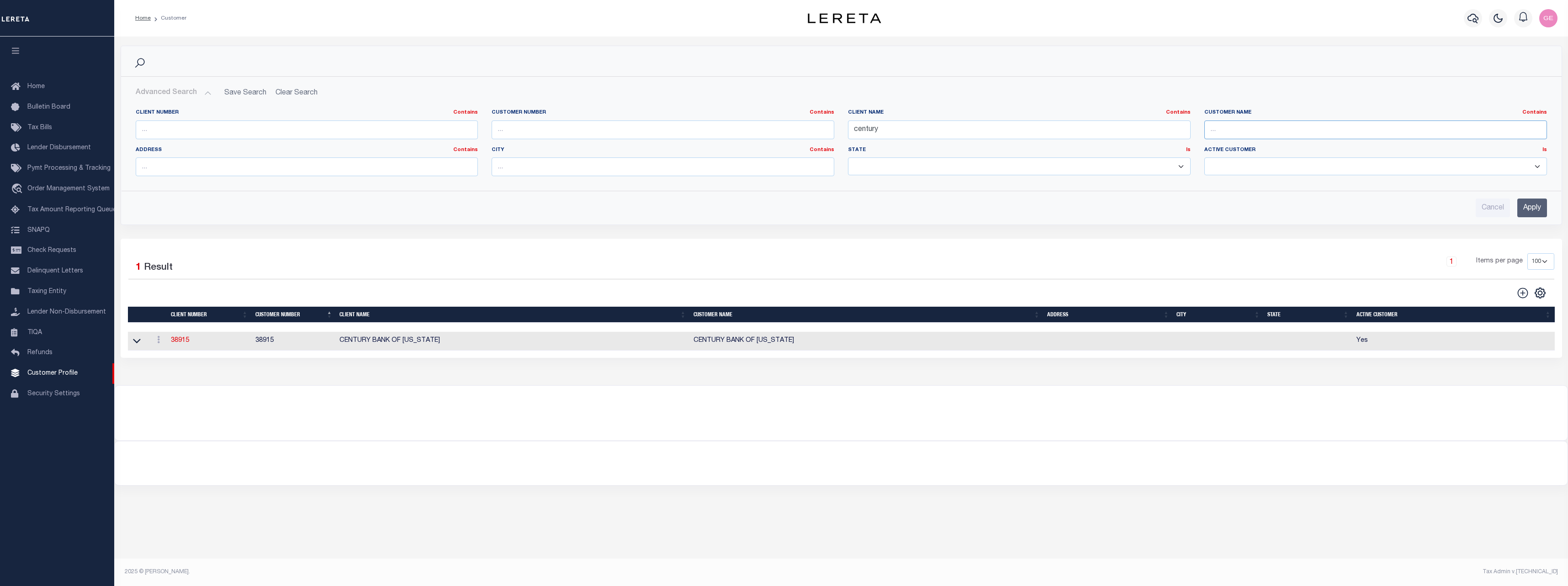
click at [1337, 132] on input "text" at bounding box center [1376, 129] width 343 height 19
paste input "2198 - GS"
type input "2198 - GS"
click at [1532, 214] on input "Apply" at bounding box center [1532, 207] width 30 height 19
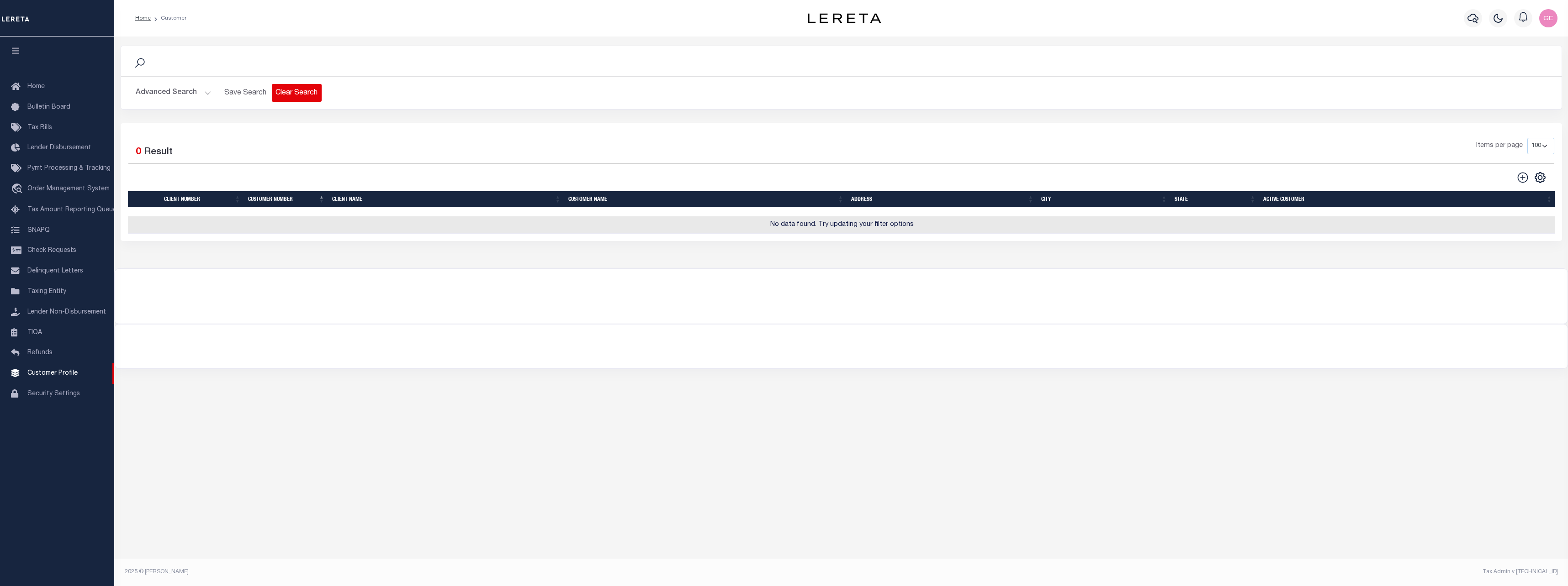
click at [291, 94] on button "Clear Search" at bounding box center [297, 93] width 50 height 18
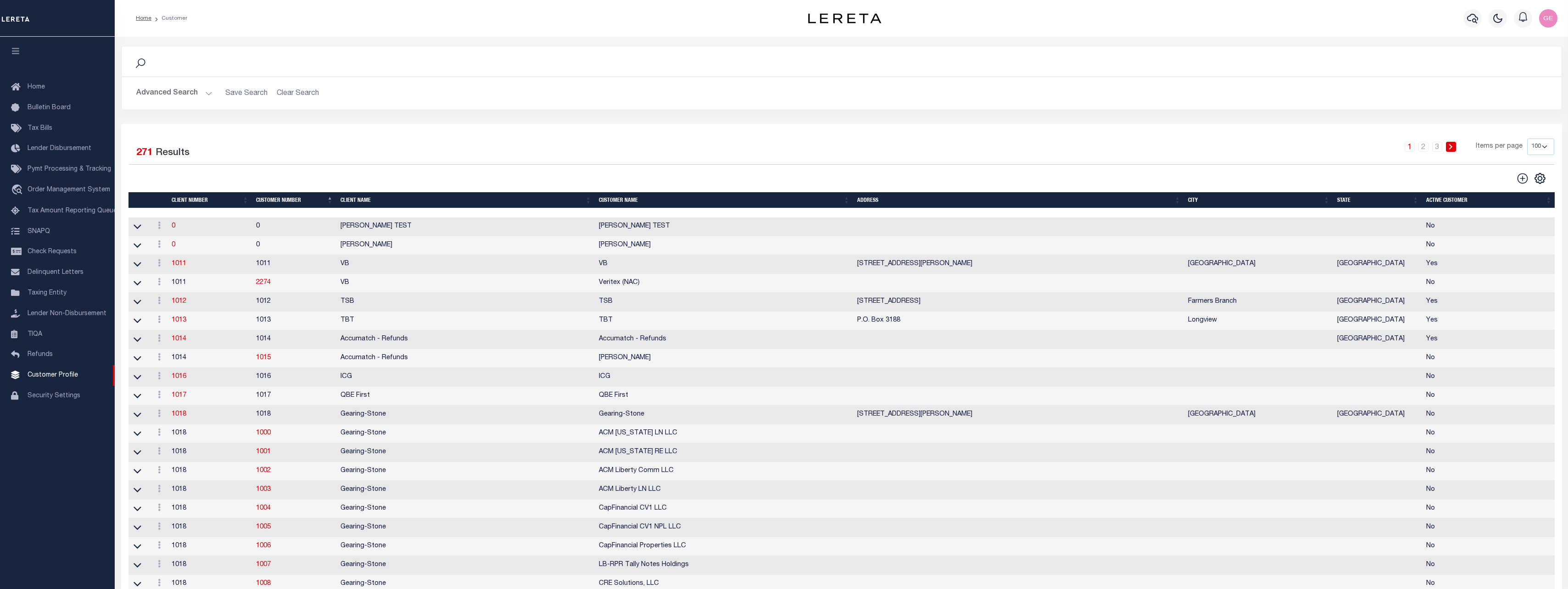
click at [199, 93] on button "Advanced Search" at bounding box center [174, 93] width 76 height 18
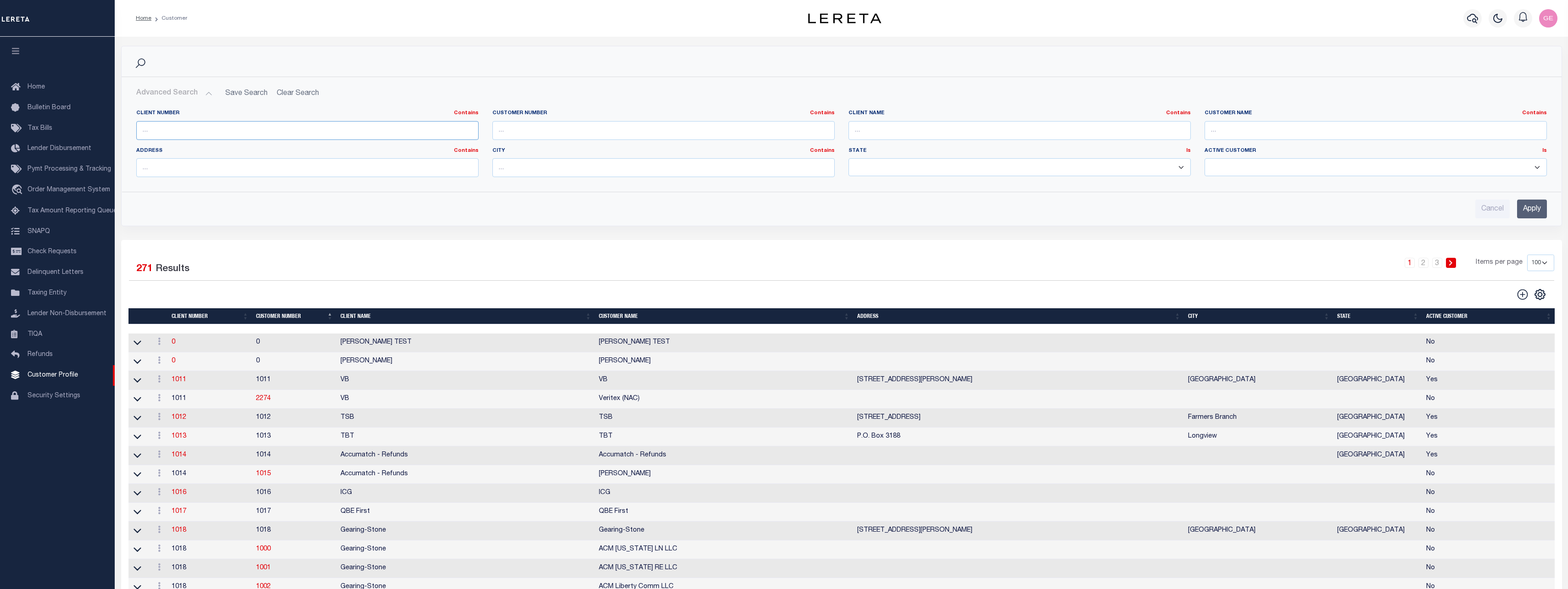
click at [350, 128] on input "text" at bounding box center [307, 130] width 342 height 19
paste input "2198 - GS"
type input "2198"
click at [1530, 208] on input "Apply" at bounding box center [1532, 208] width 30 height 19
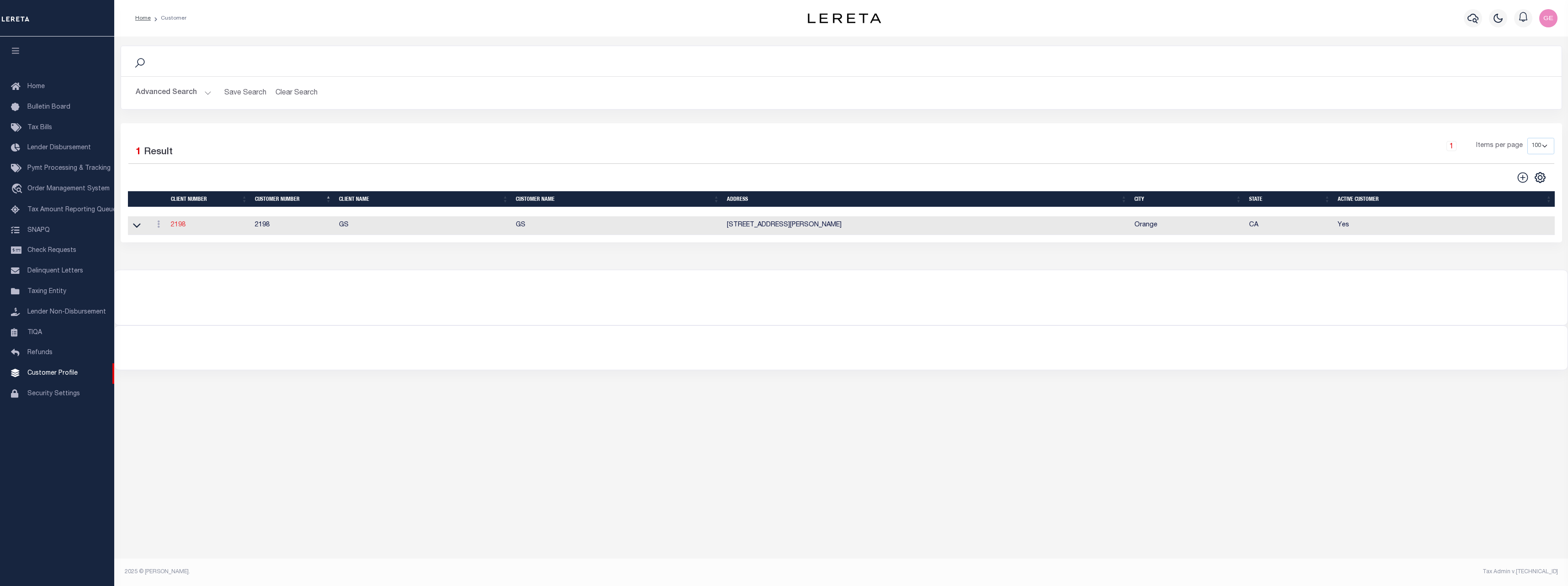
click at [182, 225] on link "2198" at bounding box center [178, 225] width 15 height 7
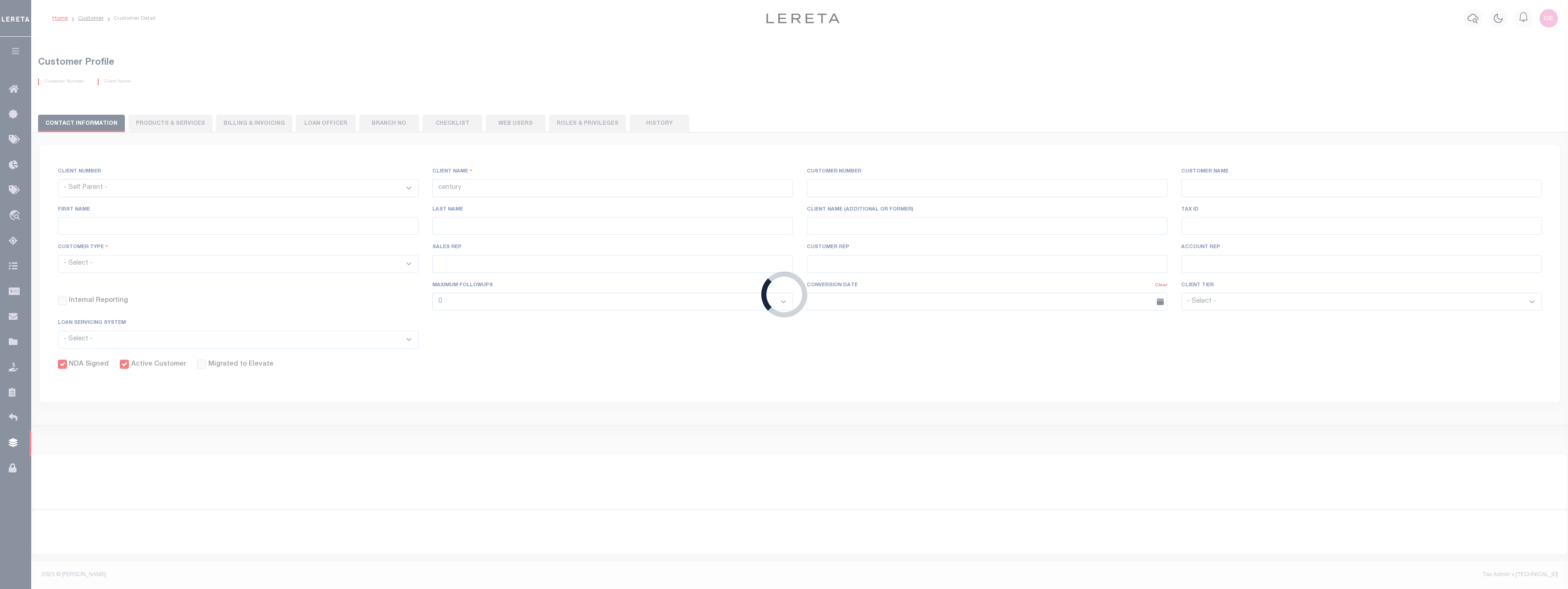
select select
type input "GS"
type input "2198"
type input "GS"
type input "[PERSON_NAME]"
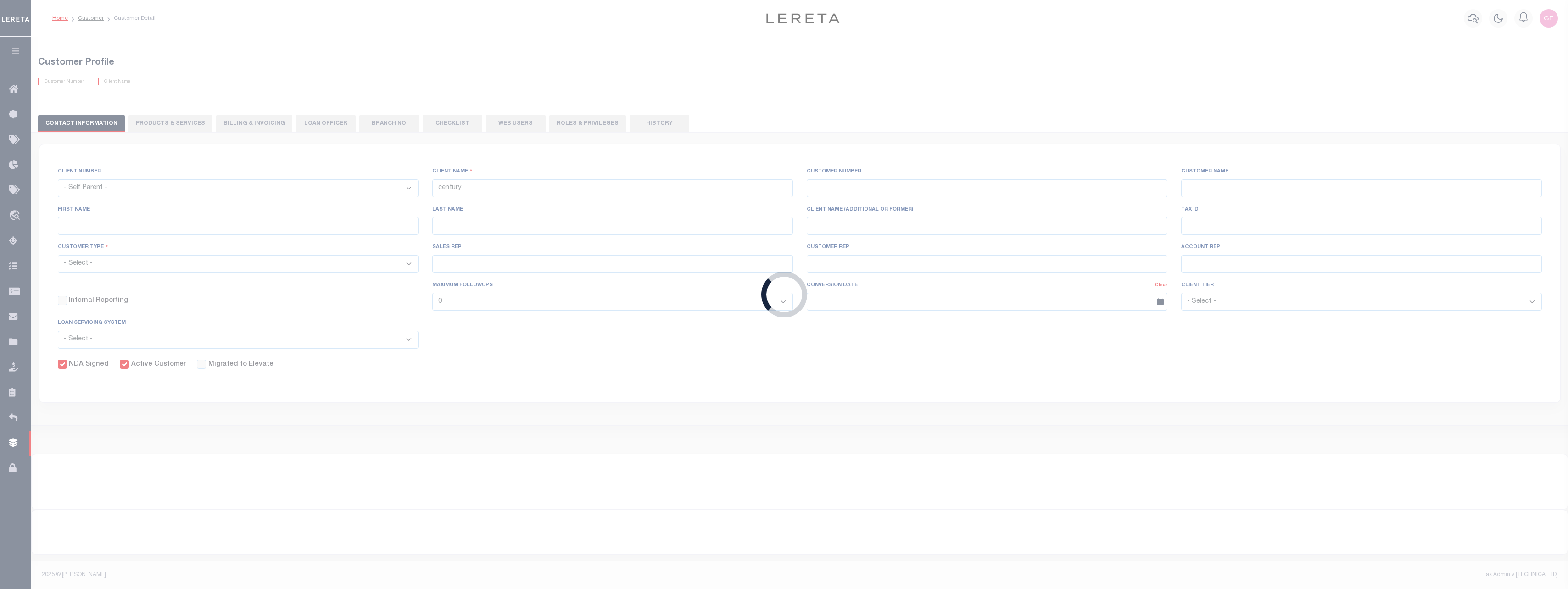
type input "Suttey"
select select "Mixed Portfolio"
type input "[PERSON_NAME]"
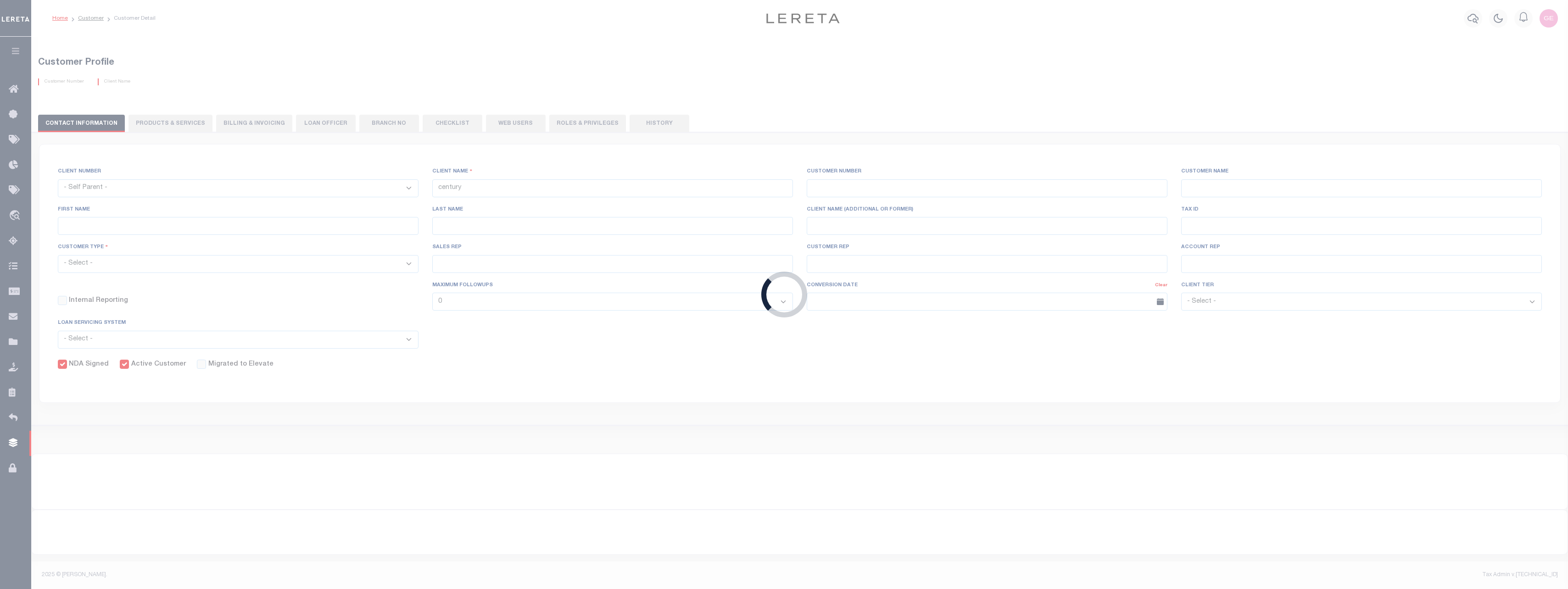
checkbox input "true"
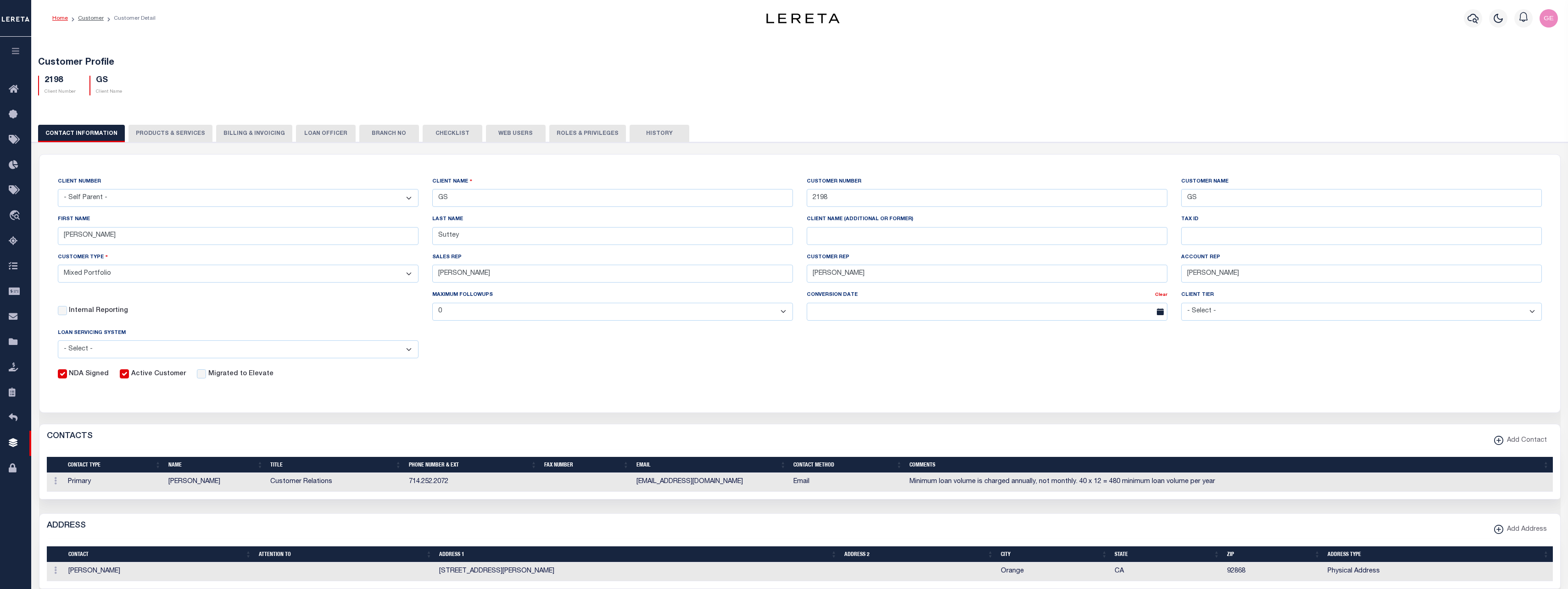
click at [188, 135] on button "PRODUCTS & SERVICES" at bounding box center [171, 133] width 84 height 17
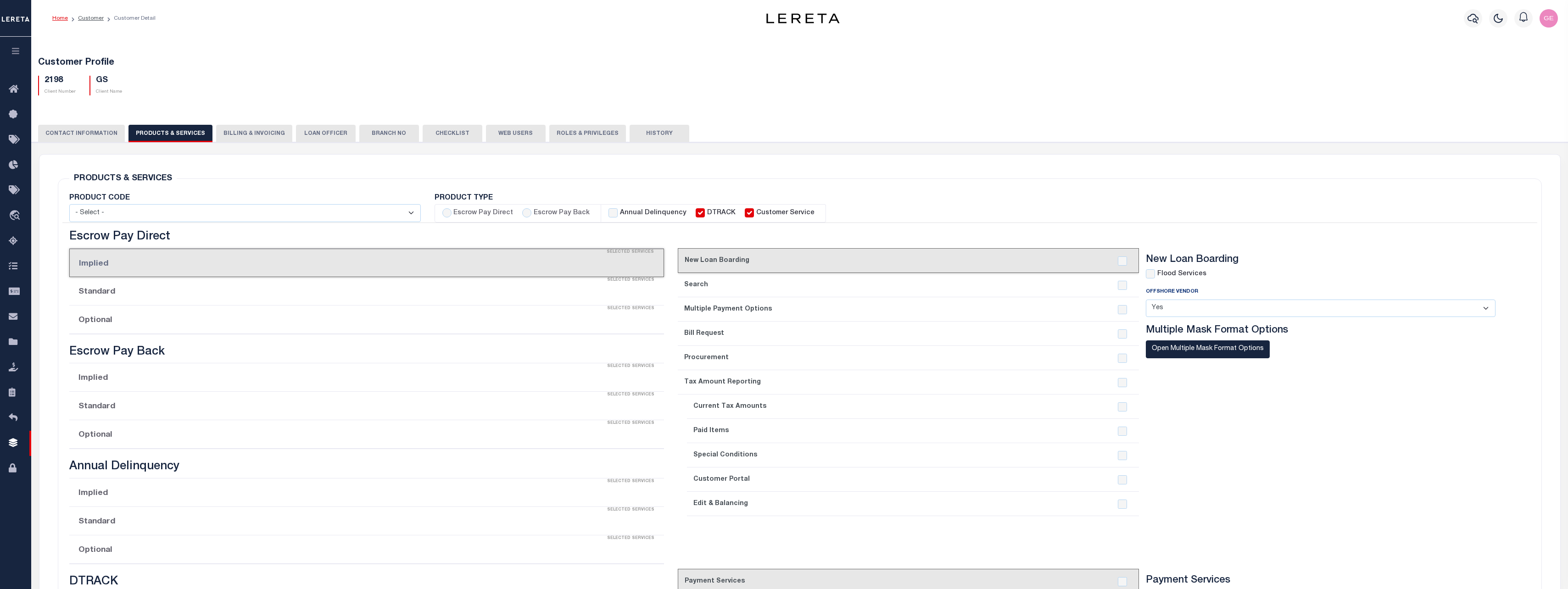
select select "STX"
radio input "true"
checkbox input "true"
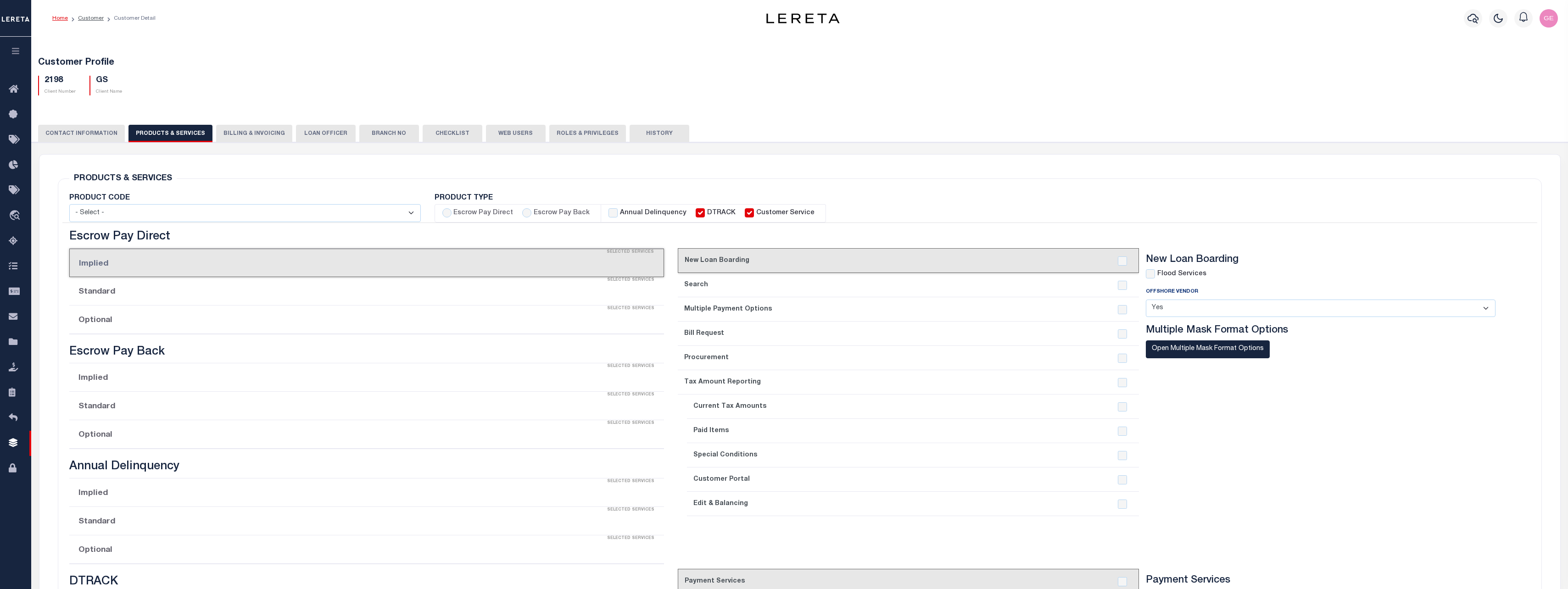
checkbox input "true"
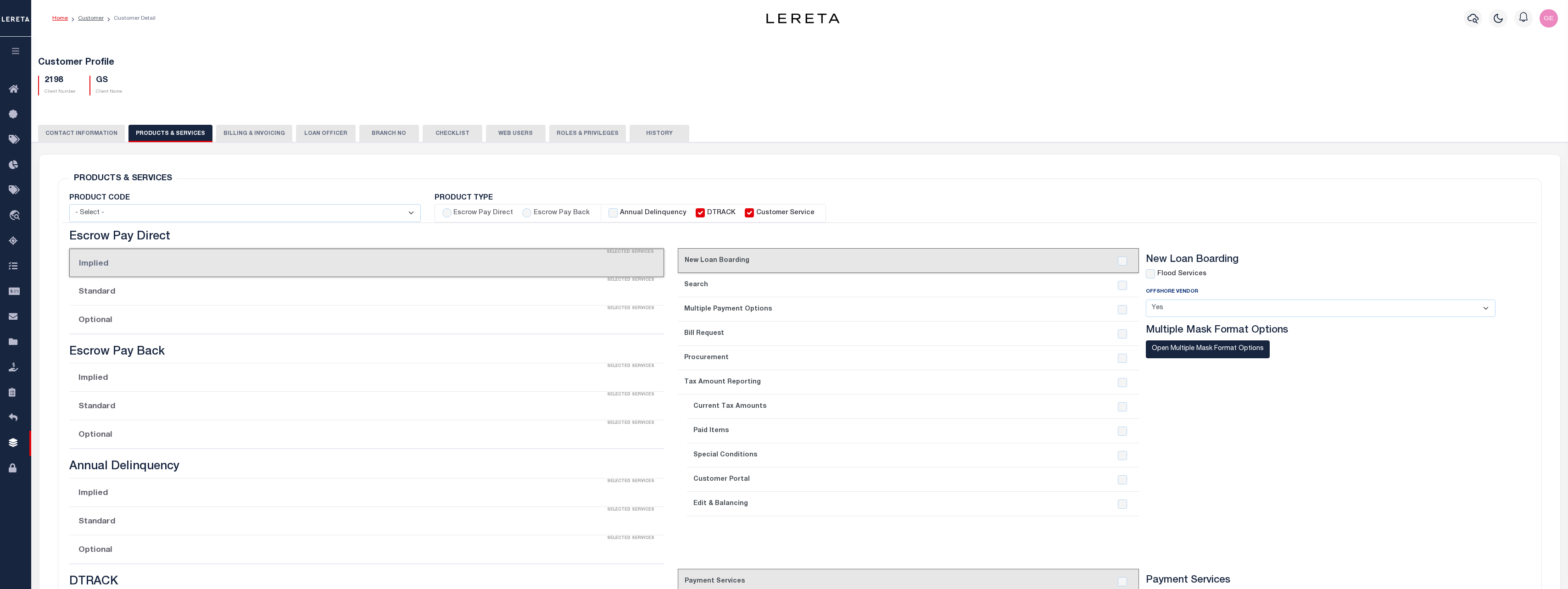
checkbox input "true"
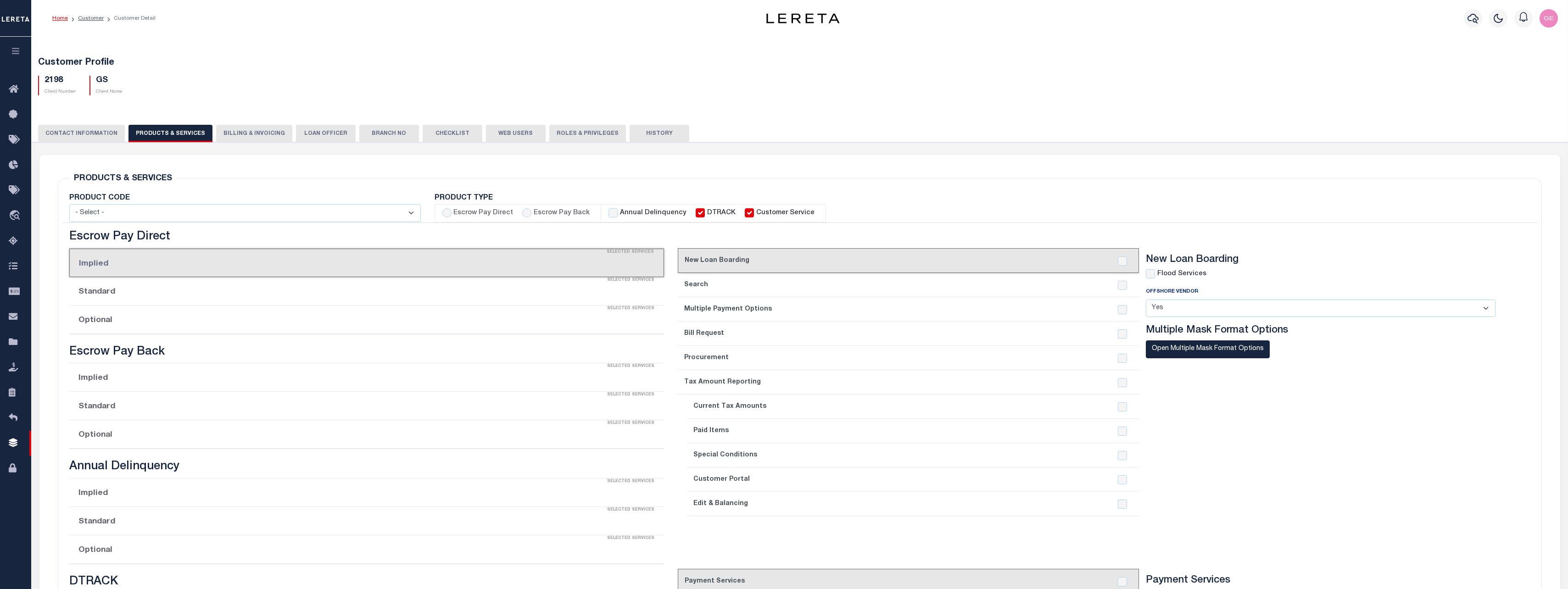
checkbox input "true"
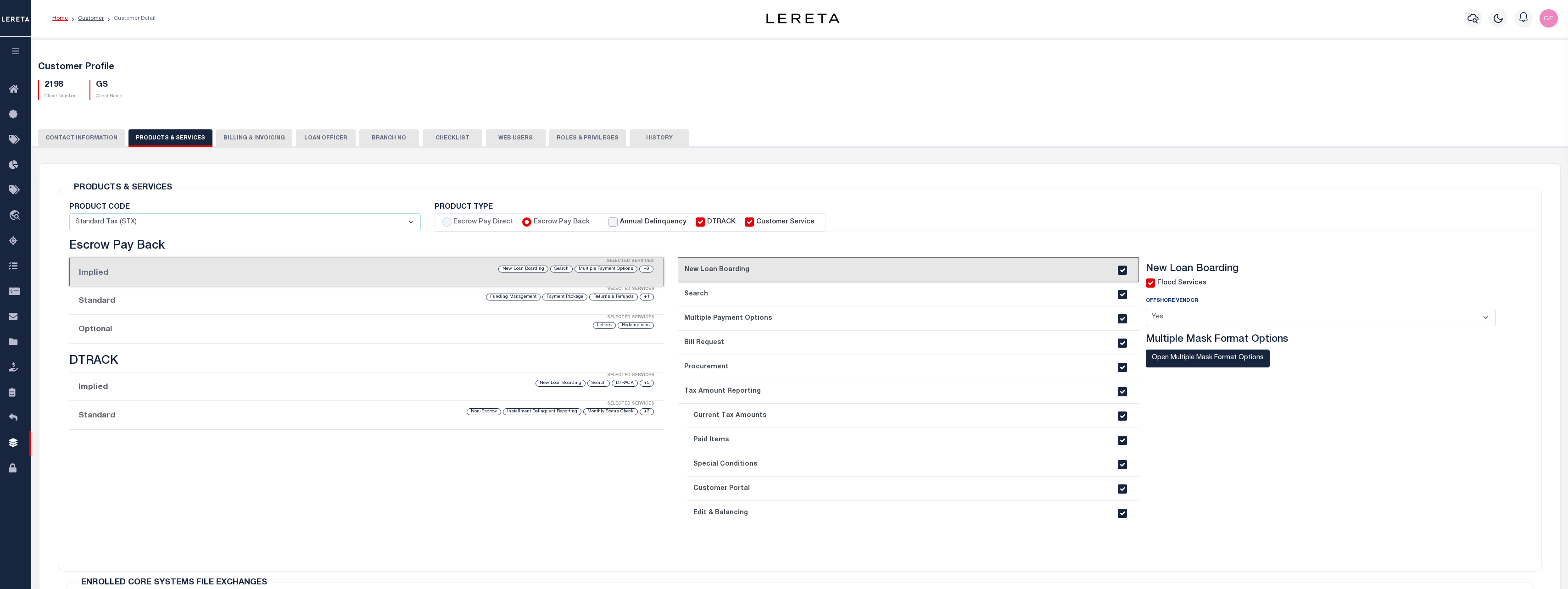
click at [611, 224] on input "Annual Delinquency" at bounding box center [613, 222] width 9 height 9
checkbox input "true"
checkbox input "false"
checkbox input "true"
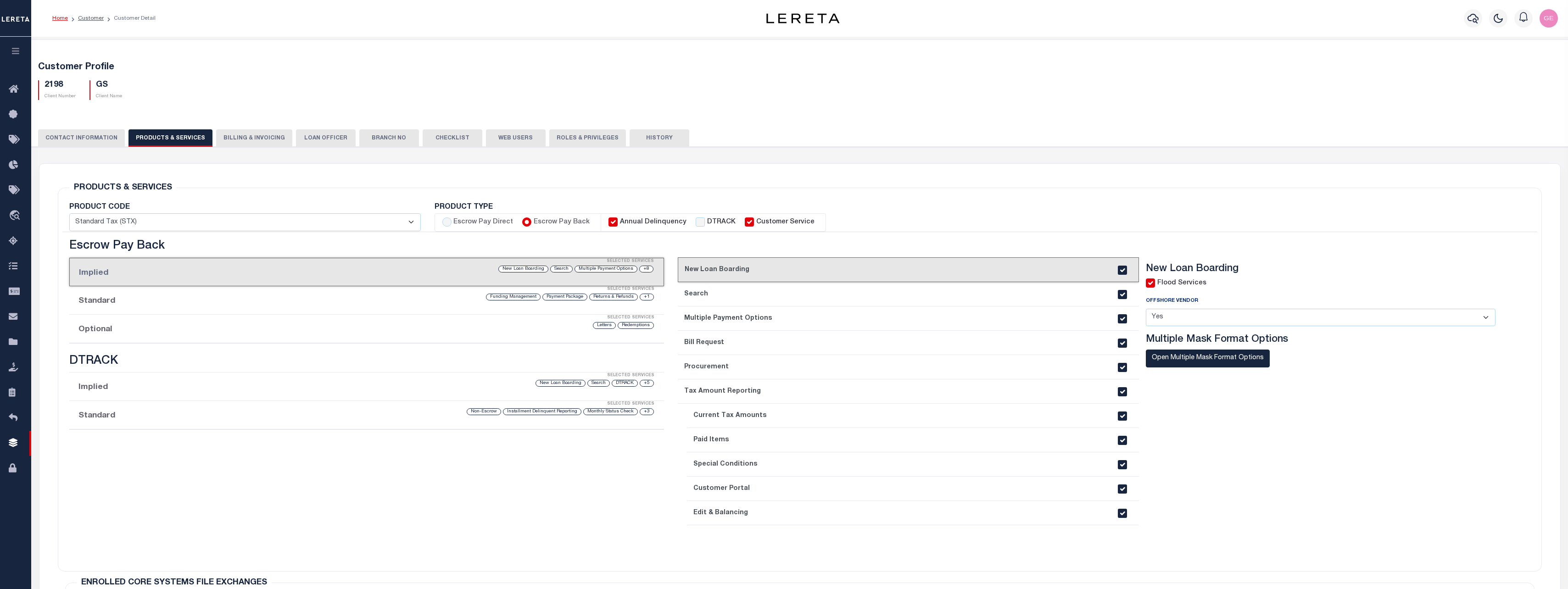
checkbox input "true"
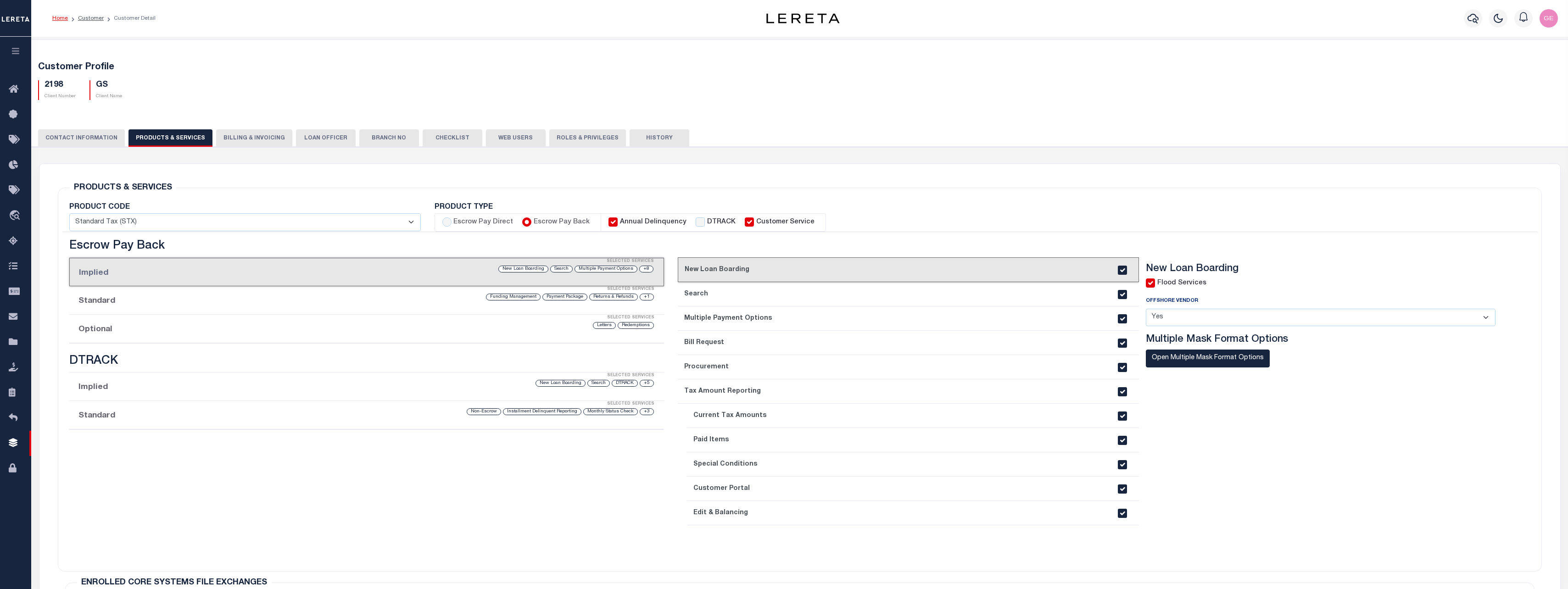
checkbox input "true"
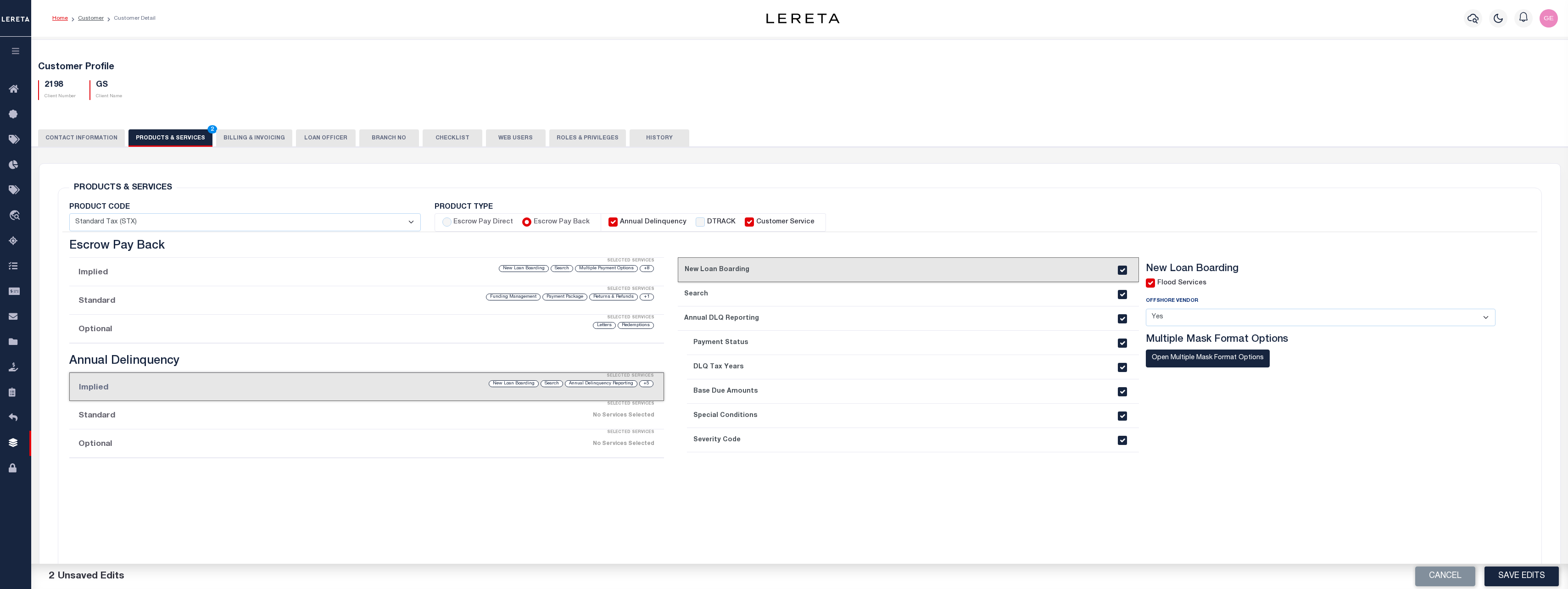
click at [953, 541] on div "current step: 1. New Loan Boarding 2. Search 3. Annual DLQ Reporting 4. Payment…" at bounding box center [908, 408] width 461 height 303
